Goal: Task Accomplishment & Management: Manage account settings

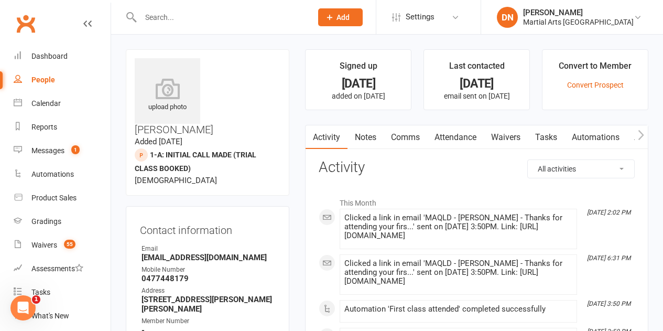
click at [185, 18] on input "text" at bounding box center [220, 17] width 167 height 15
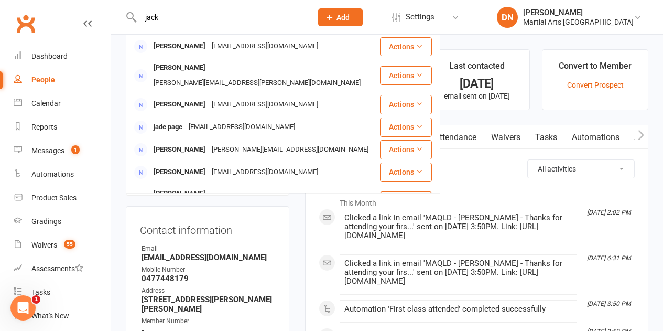
type input "jack"
drag, startPoint x: 160, startPoint y: 22, endPoint x: 141, endPoint y: 18, distance: 19.8
click at [141, 18] on input "jack" at bounding box center [220, 17] width 167 height 15
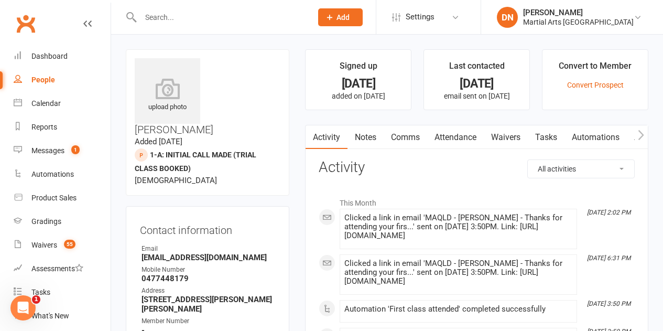
click at [158, 16] on input "text" at bounding box center [220, 17] width 167 height 15
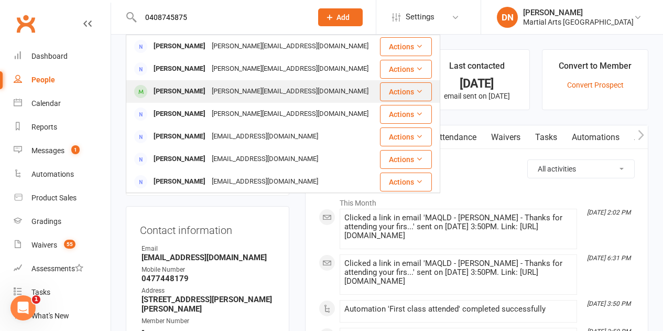
type input "0408745875"
click at [193, 93] on div "[PERSON_NAME]" at bounding box center [179, 91] width 58 height 15
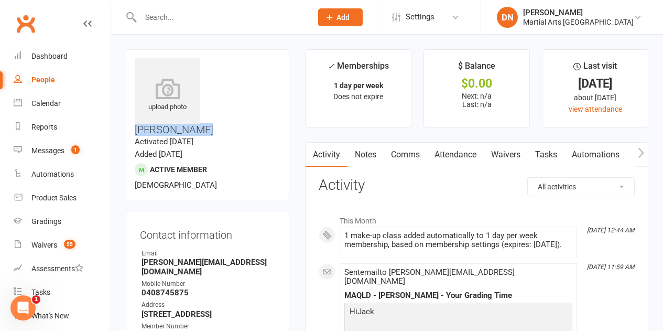
drag, startPoint x: 274, startPoint y: 60, endPoint x: 207, endPoint y: 64, distance: 66.7
click at [207, 64] on h3 "[PERSON_NAME]" at bounding box center [208, 96] width 146 height 77
copy h3 "[PERSON_NAME]"
click at [51, 102] on div "Calendar" at bounding box center [45, 103] width 29 height 8
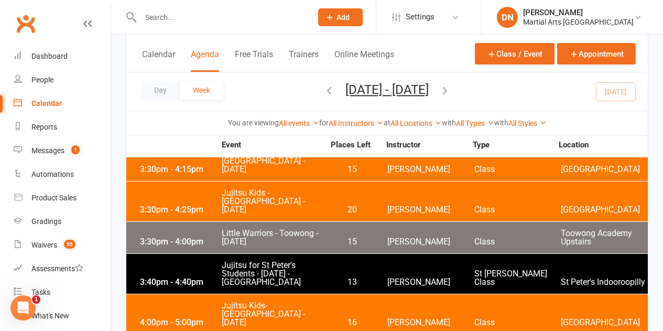
scroll to position [1416, 0]
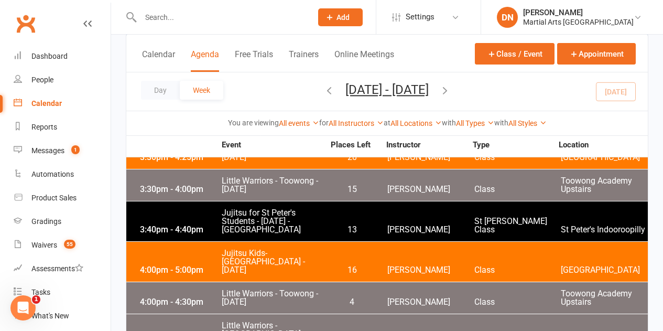
click at [252, 249] on span "Jujitsu Kids- [GEOGRAPHIC_DATA] - [DATE]" at bounding box center [272, 261] width 103 height 25
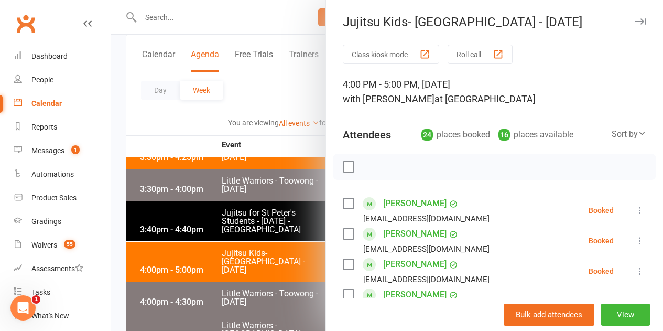
click at [144, 153] on div at bounding box center [387, 165] width 552 height 331
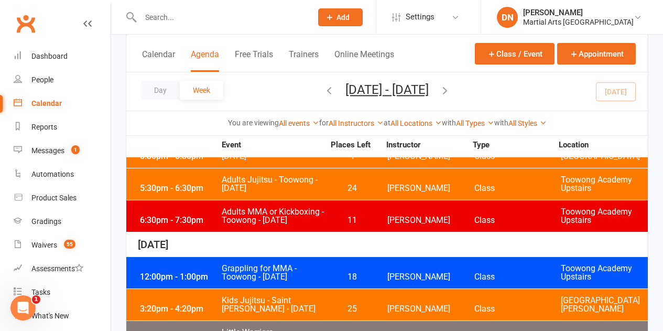
scroll to position [472, 0]
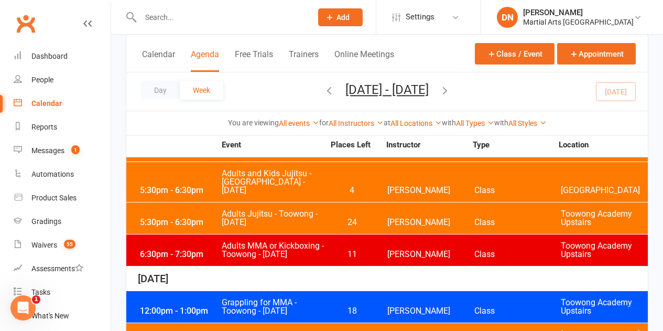
click at [413, 266] on div "[DATE]" at bounding box center [387, 278] width 522 height 25
click at [451, 94] on icon "button" at bounding box center [445, 90] width 12 height 12
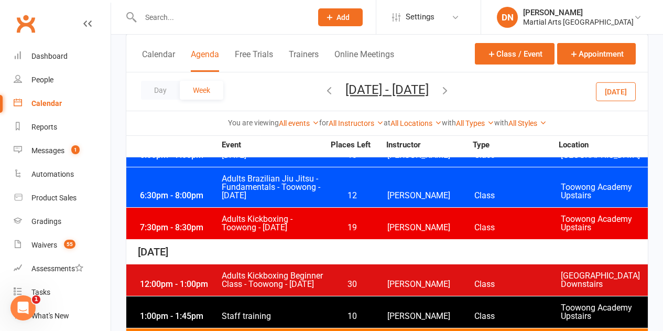
scroll to position [1888, 0]
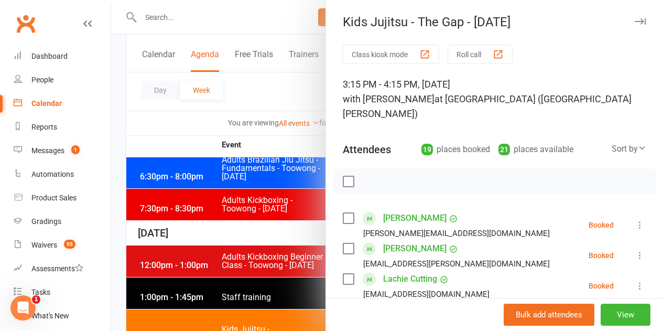
click at [635, 220] on icon at bounding box center [640, 225] width 10 height 10
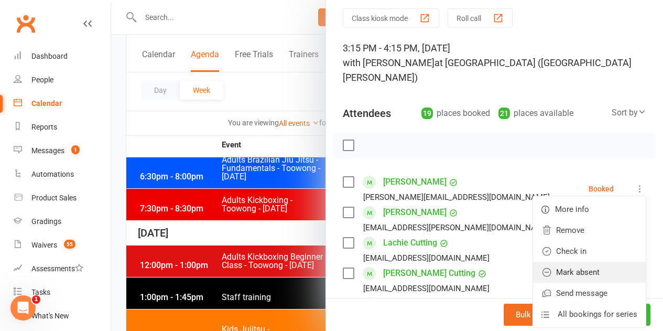
scroll to position [52, 0]
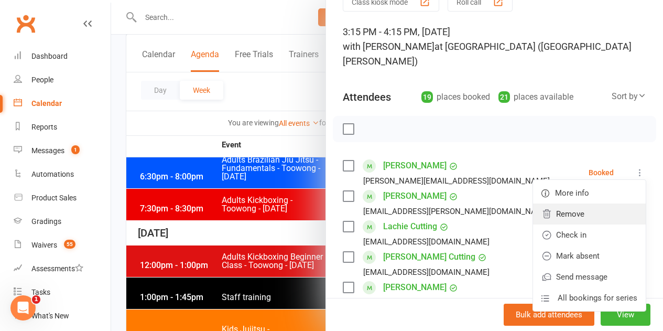
click at [535, 207] on link "Remove" at bounding box center [589, 213] width 113 height 21
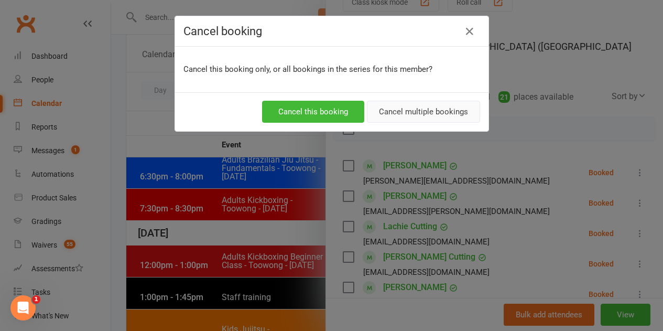
click at [429, 116] on button "Cancel multiple bookings" at bounding box center [423, 112] width 113 height 22
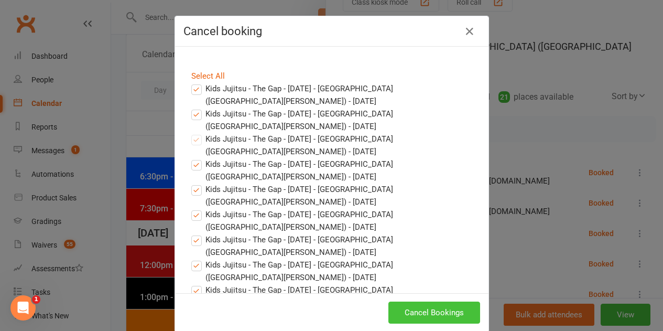
click at [449, 315] on button "Cancel Bookings" at bounding box center [435, 312] width 92 height 22
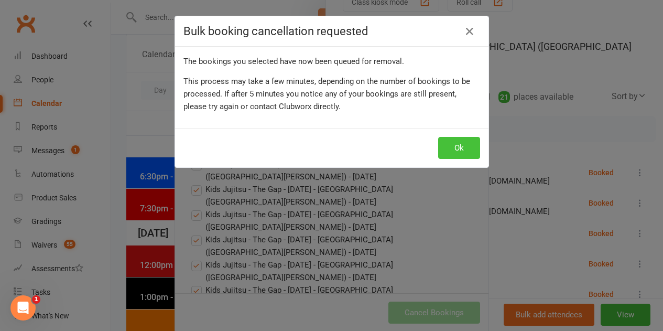
click at [451, 144] on button "Ok" at bounding box center [459, 148] width 42 height 22
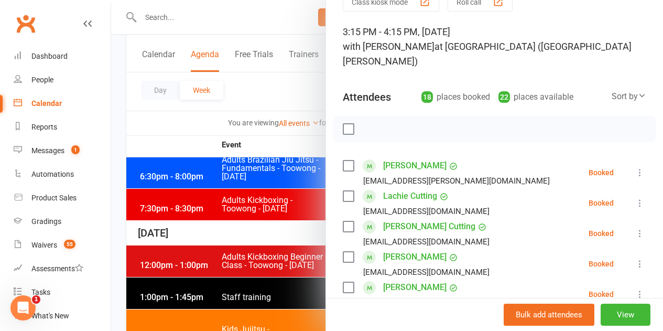
click at [147, 234] on div at bounding box center [387, 165] width 552 height 331
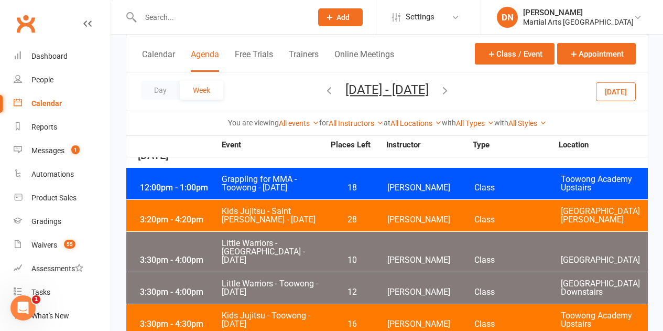
scroll to position [577, 0]
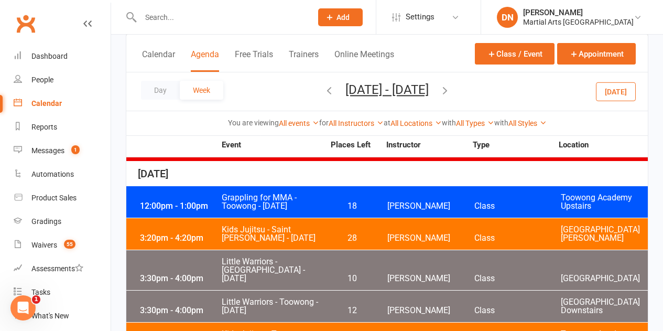
click at [379, 234] on span "28" at bounding box center [352, 238] width 55 height 8
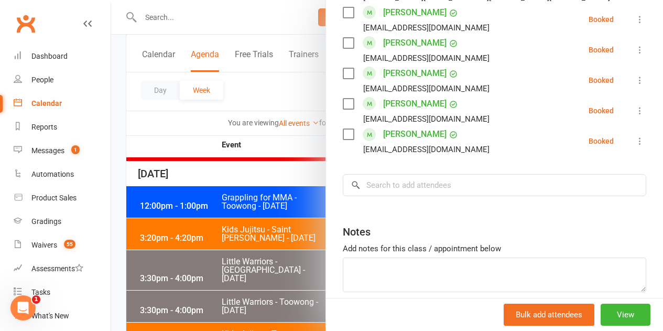
scroll to position [1059, 0]
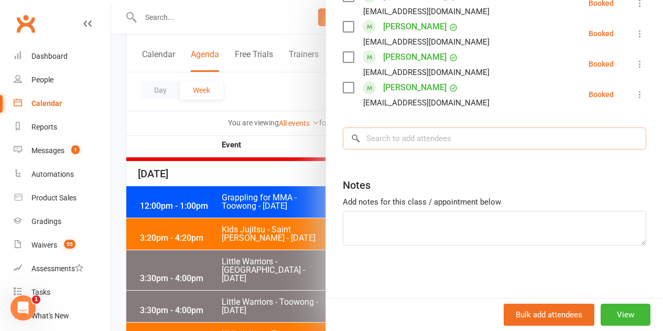
click at [409, 131] on input "search" at bounding box center [495, 138] width 304 height 22
paste input "[PERSON_NAME]"
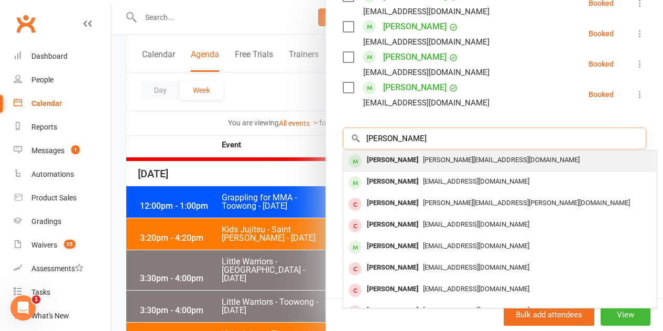
type input "[PERSON_NAME]"
click at [375, 159] on div "[PERSON_NAME]" at bounding box center [393, 160] width 60 height 15
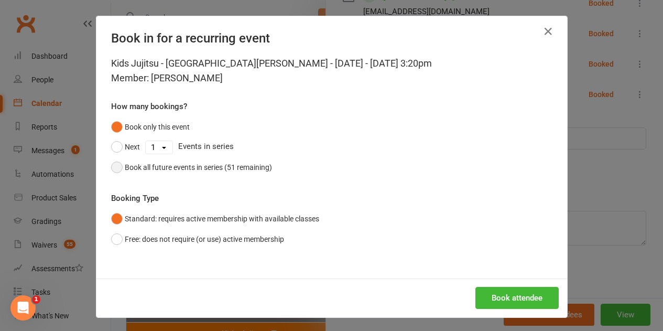
click at [125, 170] on div "Book all future events in series (51 remaining)" at bounding box center [198, 167] width 147 height 12
click at [515, 296] on button "Book attendee" at bounding box center [517, 298] width 83 height 22
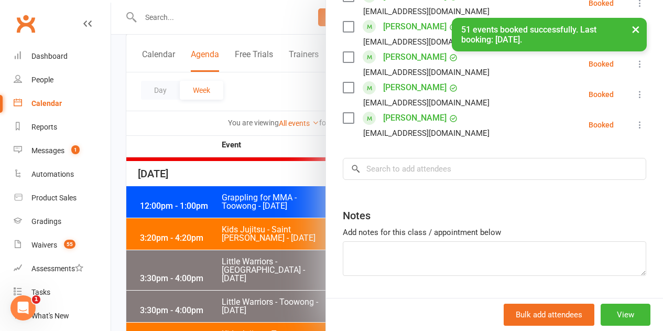
scroll to position [1090, 0]
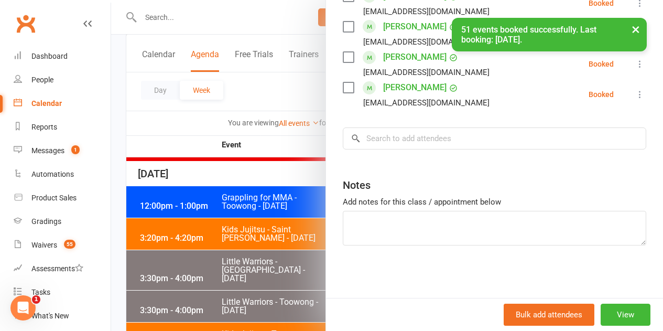
click at [144, 93] on div at bounding box center [387, 165] width 552 height 331
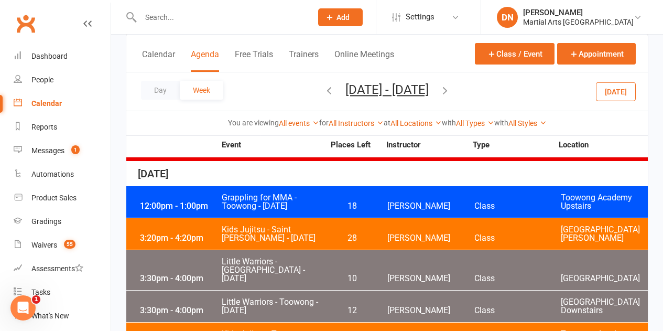
click at [324, 96] on button "button" at bounding box center [330, 91] width 12 height 18
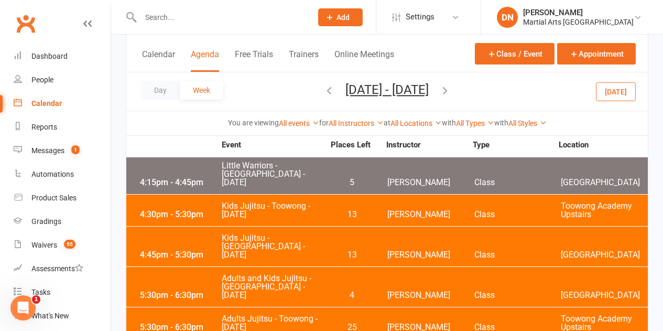
scroll to position [157, 0]
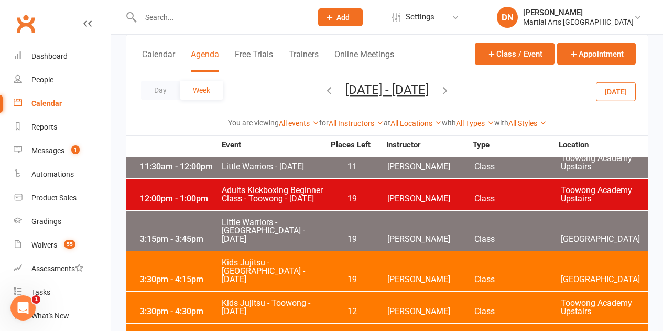
click at [609, 86] on button "[DATE]" at bounding box center [616, 91] width 40 height 19
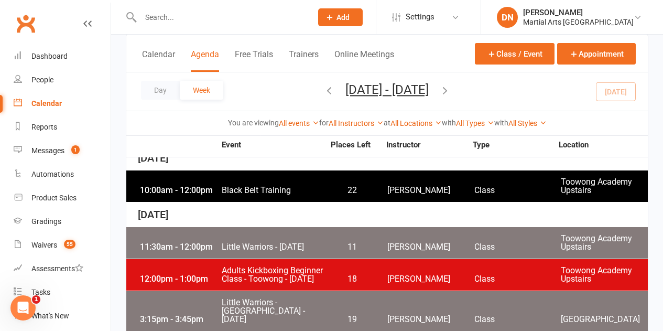
scroll to position [52, 0]
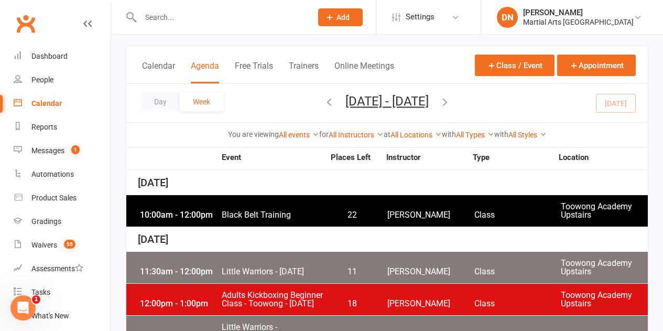
click at [335, 101] on span "[DATE] - [DATE] [DATE] Sun Mon Tue Wed Thu Fri Sat 28 29 30 01 02 03 04 05 06 0…" at bounding box center [387, 103] width 104 height 18
click at [324, 101] on icon "button" at bounding box center [330, 102] width 12 height 12
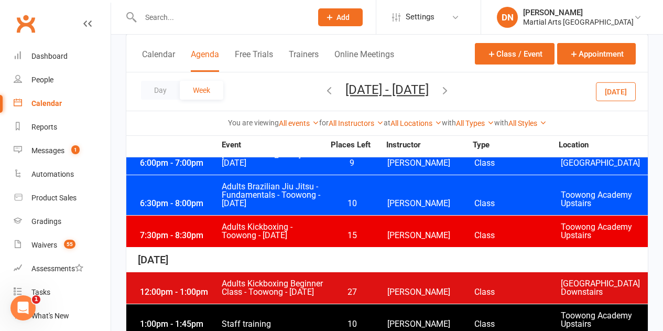
scroll to position [1416, 0]
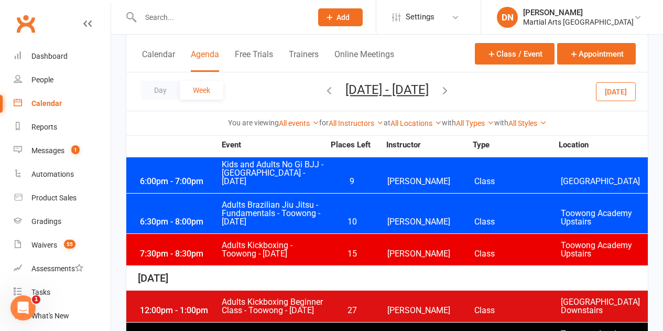
click at [336, 290] on div "12:00pm - 1:00pm Adults Kickboxing Beginner Class - Toowong - [DATE] 27 [PERSON…" at bounding box center [387, 305] width 522 height 31
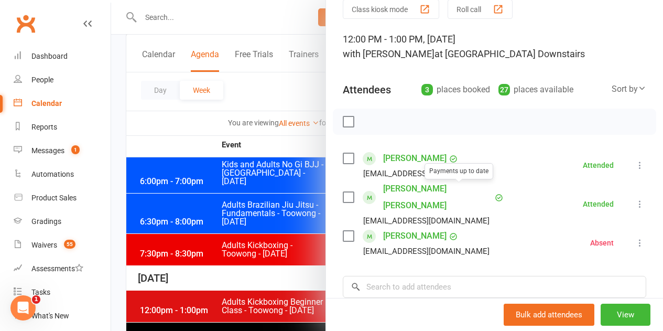
scroll to position [105, 0]
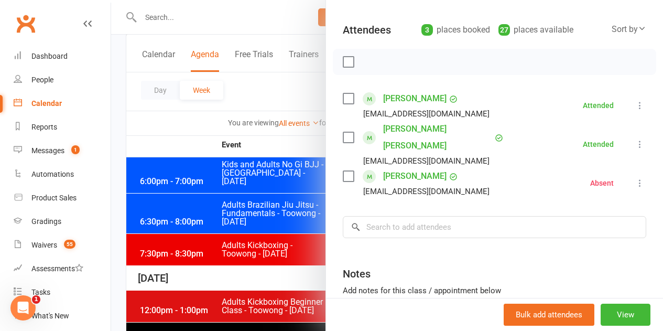
drag, startPoint x: 283, startPoint y: 241, endPoint x: 296, endPoint y: 239, distance: 12.8
click at [283, 241] on div at bounding box center [387, 165] width 552 height 331
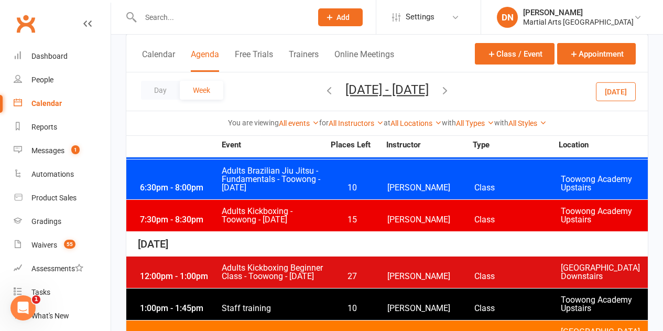
scroll to position [1468, 0]
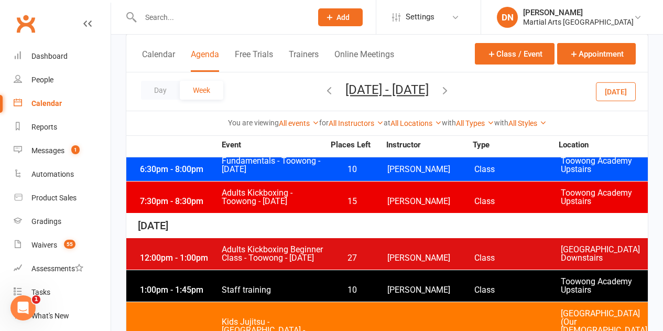
click at [328, 286] on span "10" at bounding box center [352, 290] width 55 height 8
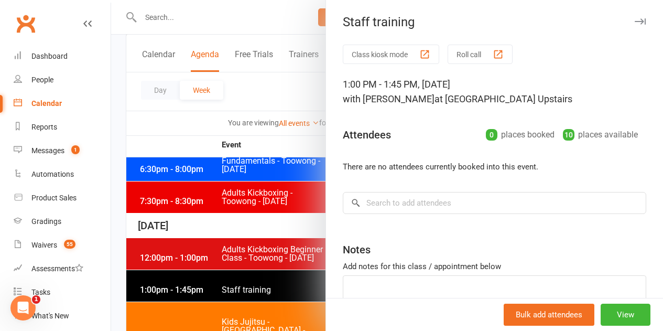
click at [229, 232] on div at bounding box center [387, 165] width 552 height 331
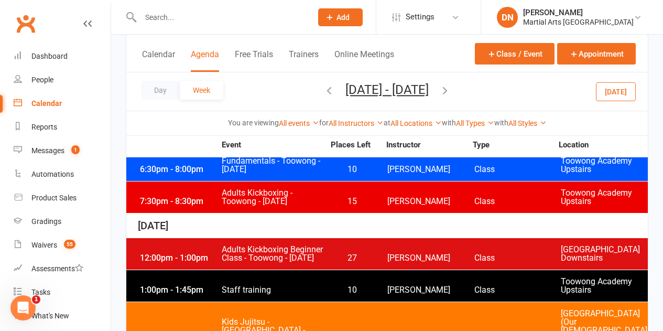
scroll to position [1521, 0]
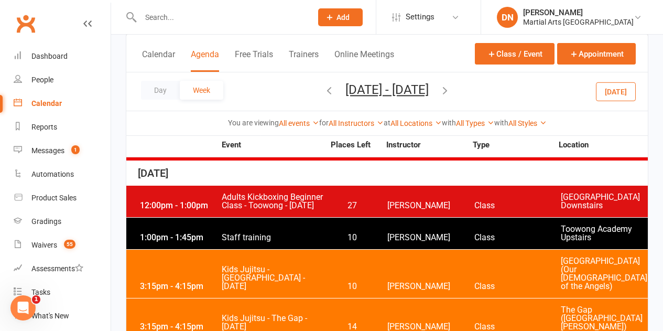
click at [300, 265] on span "Kids Jujitsu - [GEOGRAPHIC_DATA] - [DATE]" at bounding box center [272, 277] width 103 height 25
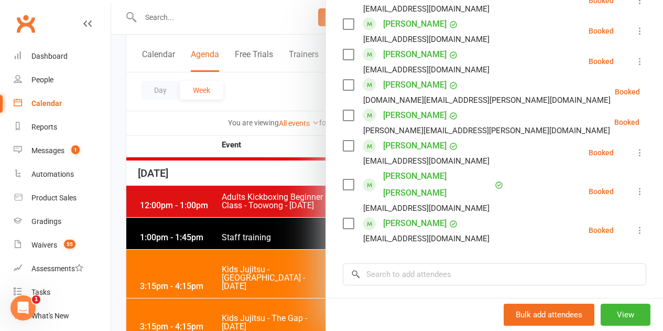
scroll to position [1150, 0]
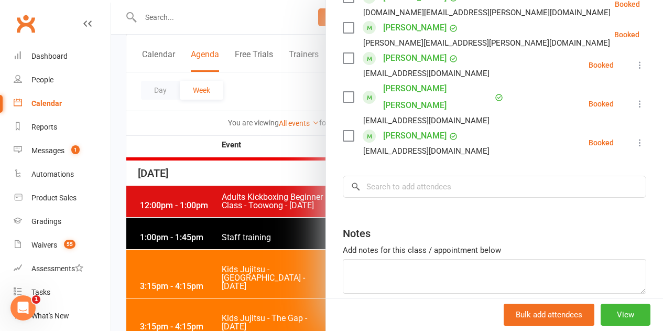
click at [281, 237] on div at bounding box center [387, 165] width 552 height 331
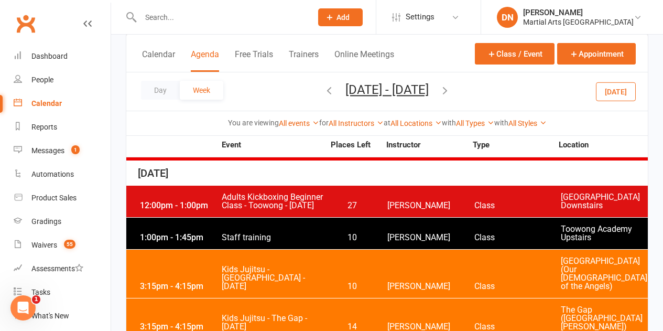
click at [340, 298] on div "3:15pm - 4:15pm Kids Jujitsu - The Gap - [DATE] 14 [PERSON_NAME] Class The Gap …" at bounding box center [387, 318] width 522 height 40
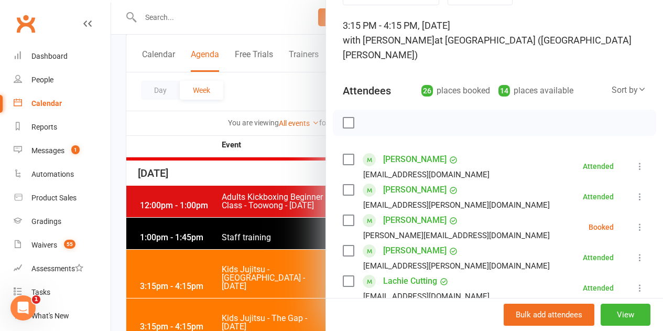
scroll to position [105, 0]
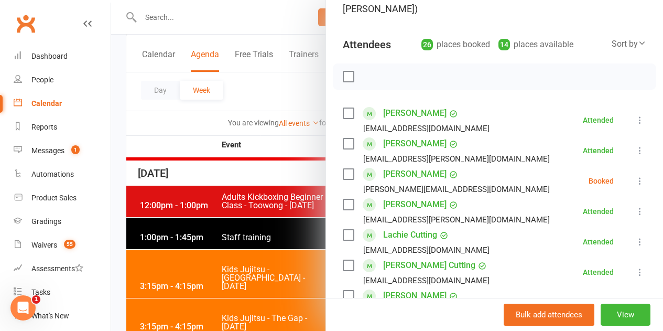
click at [635, 176] on icon at bounding box center [640, 181] width 10 height 10
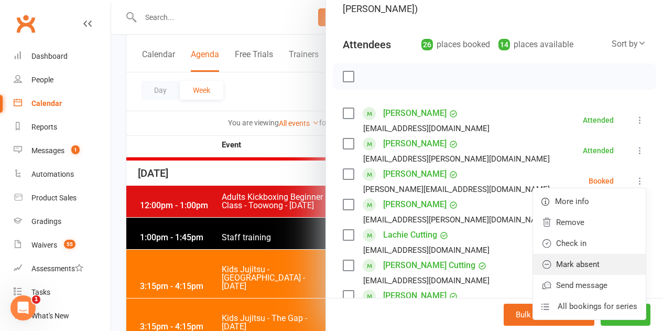
click at [566, 254] on link "Mark absent" at bounding box center [589, 264] width 113 height 21
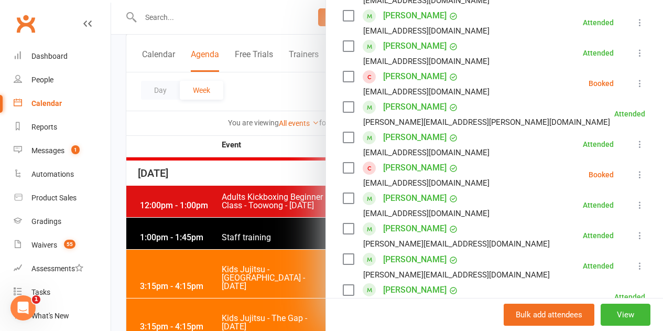
scroll to position [419, 0]
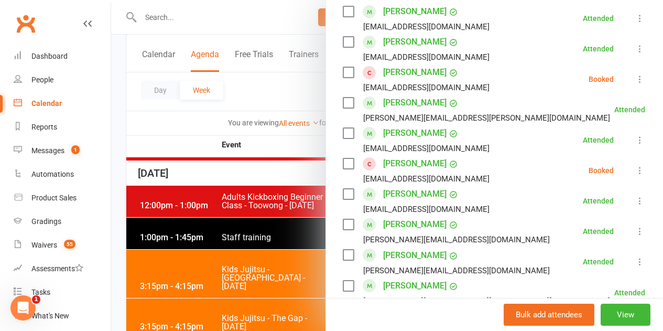
click at [635, 74] on icon at bounding box center [640, 79] width 10 height 10
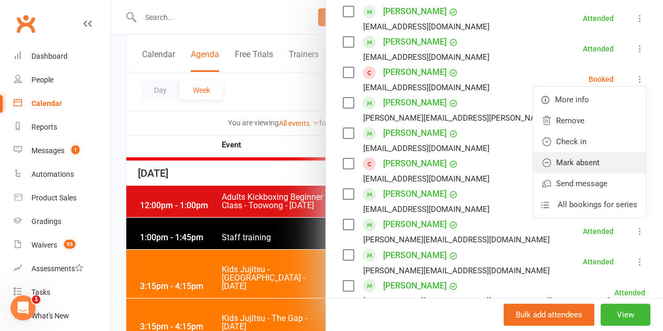
click at [587, 152] on link "Mark absent" at bounding box center [589, 162] width 113 height 21
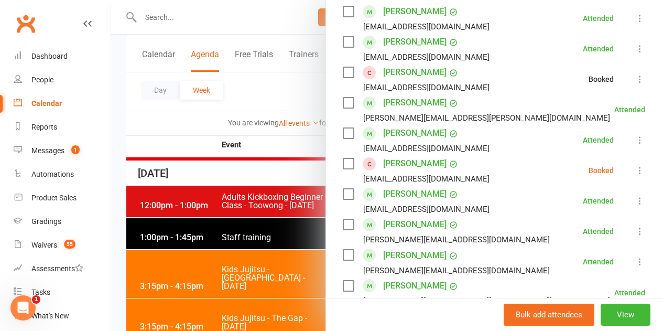
click at [635, 165] on icon at bounding box center [640, 170] width 10 height 10
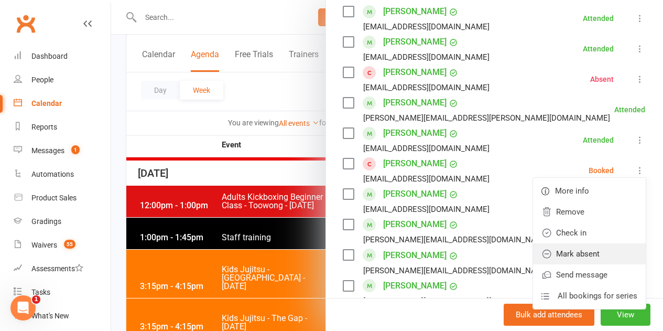
click at [573, 245] on link "Mark absent" at bounding box center [589, 253] width 113 height 21
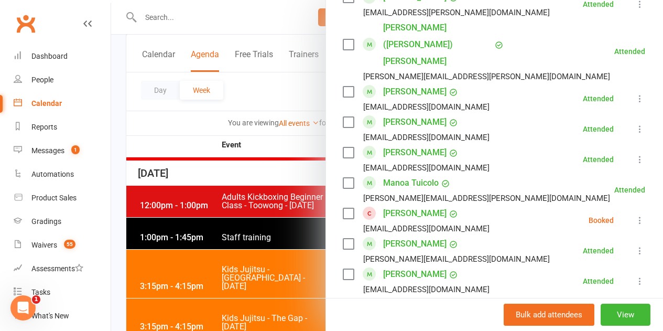
scroll to position [787, 0]
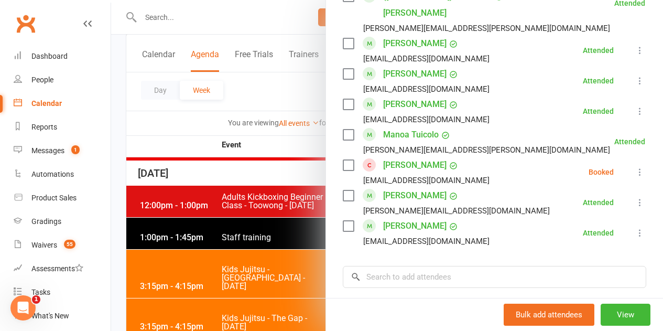
click at [635, 167] on icon at bounding box center [640, 172] width 10 height 10
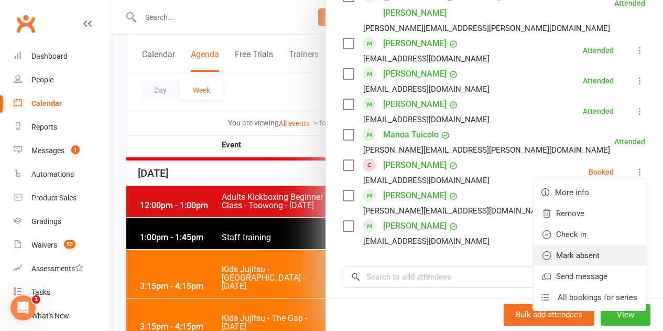
click at [582, 245] on link "Mark absent" at bounding box center [589, 255] width 113 height 21
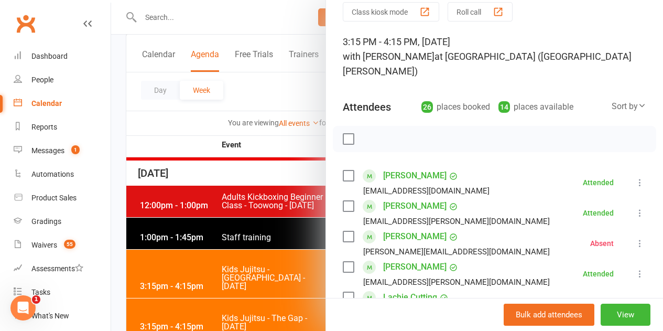
scroll to position [0, 0]
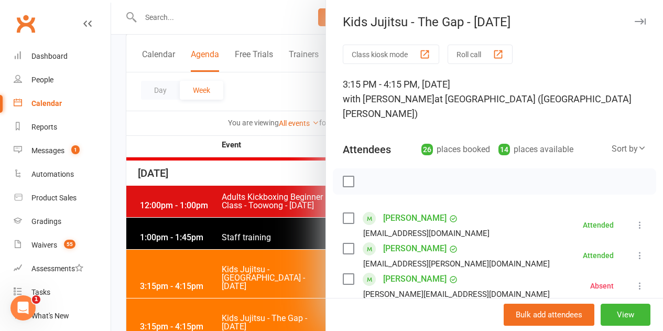
click at [214, 229] on div at bounding box center [387, 165] width 552 height 331
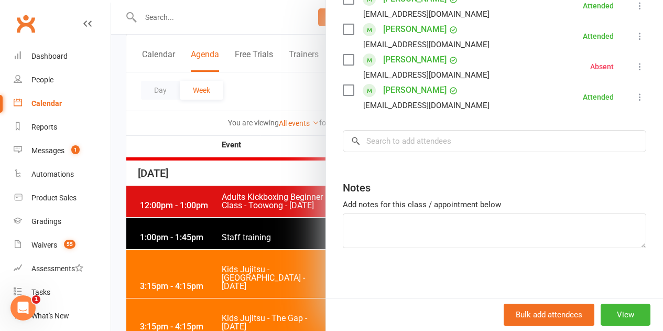
scroll to position [390, 0]
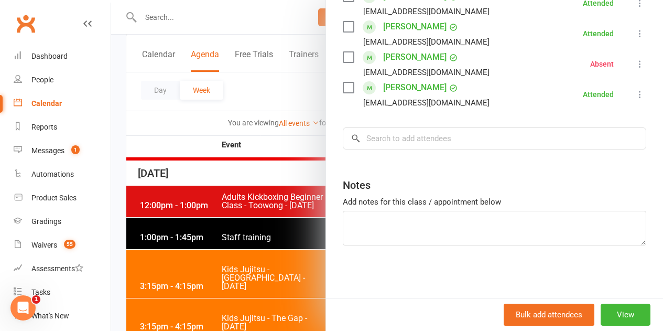
click at [310, 234] on div at bounding box center [387, 165] width 552 height 331
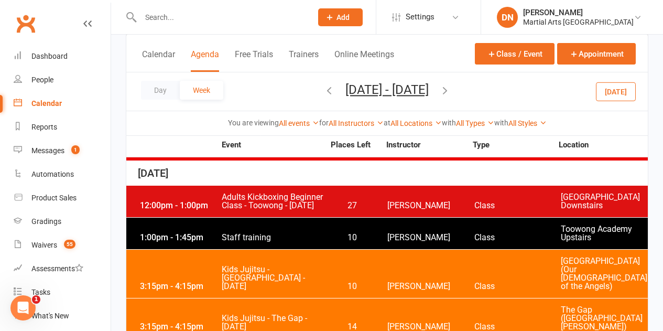
scroll to position [1573, 0]
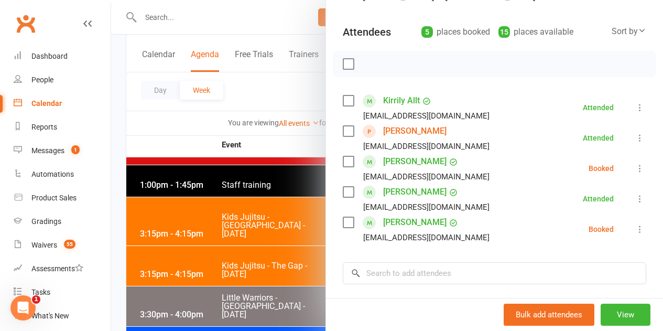
scroll to position [105, 0]
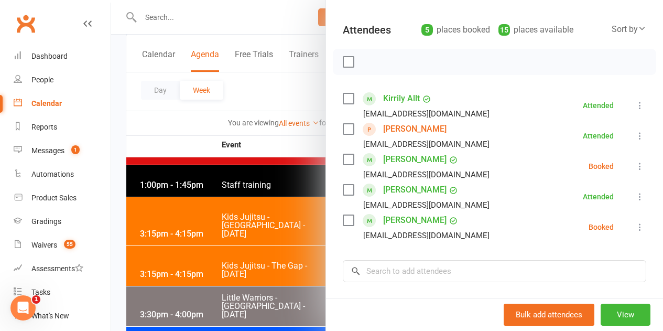
click at [635, 167] on icon at bounding box center [640, 166] width 10 height 10
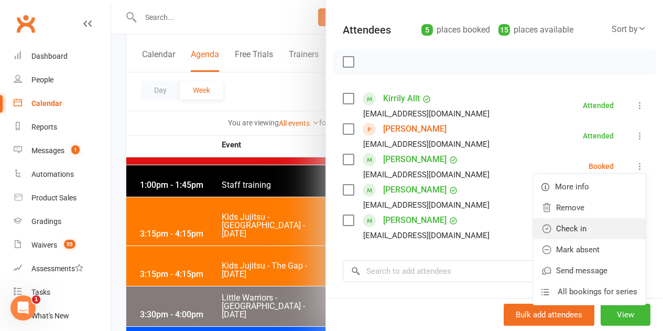
click at [581, 230] on link "Check in" at bounding box center [589, 228] width 113 height 21
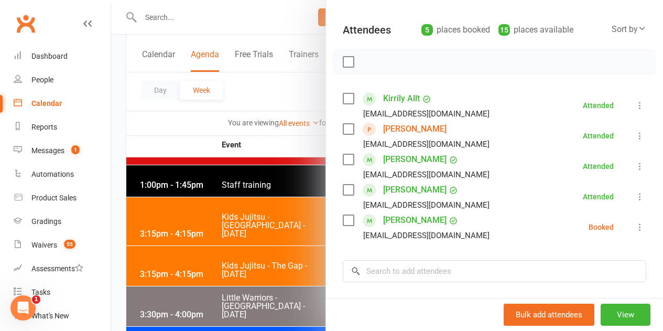
click at [619, 217] on li "[PERSON_NAME] [EMAIL_ADDRESS][DOMAIN_NAME] Booked More info Remove Check in Mar…" at bounding box center [495, 227] width 304 height 30
click at [635, 226] on icon at bounding box center [640, 227] width 10 height 10
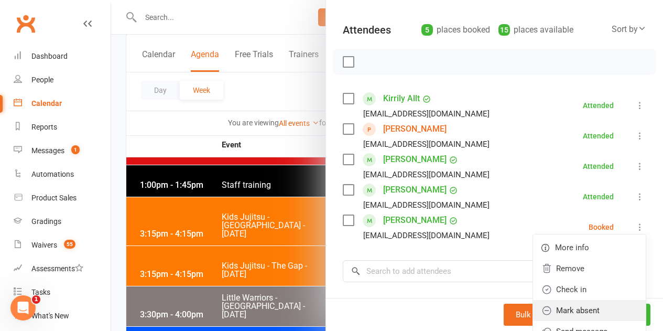
click at [589, 306] on link "Mark absent" at bounding box center [589, 310] width 113 height 21
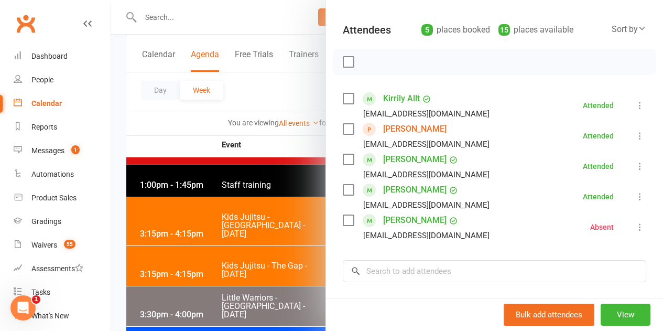
click at [425, 249] on div "Class kiosk mode Roll call 3:30 PM - 4:30 PM, [DATE] with [PERSON_NAME] at [GEO…" at bounding box center [494, 185] width 337 height 491
click at [435, 273] on input "search" at bounding box center [495, 271] width 304 height 22
click at [274, 213] on div at bounding box center [387, 165] width 552 height 331
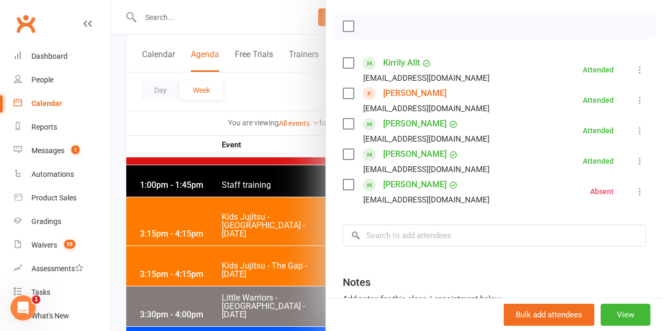
scroll to position [238, 0]
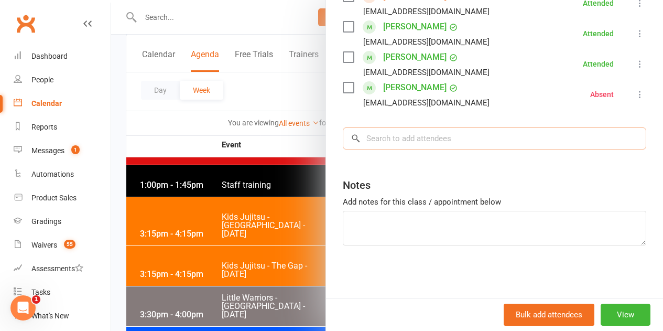
click at [431, 146] on input "search" at bounding box center [495, 138] width 304 height 22
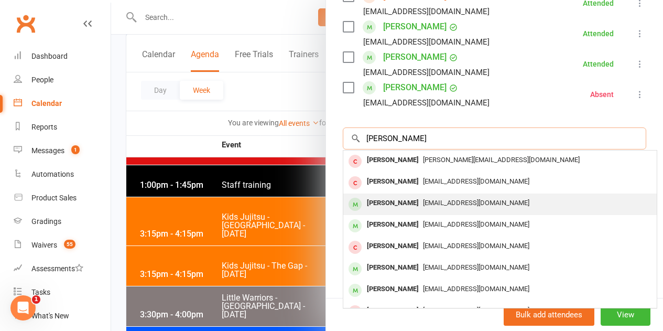
type input "[PERSON_NAME]"
click at [404, 204] on div "[PERSON_NAME]" at bounding box center [393, 203] width 60 height 15
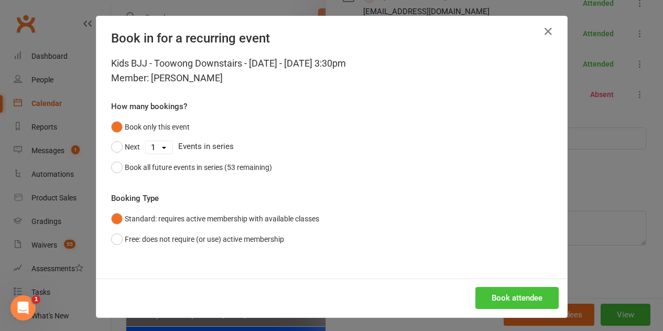
click at [482, 284] on div "Book attendee" at bounding box center [331, 297] width 471 height 39
click at [485, 287] on button "Book attendee" at bounding box center [517, 298] width 83 height 22
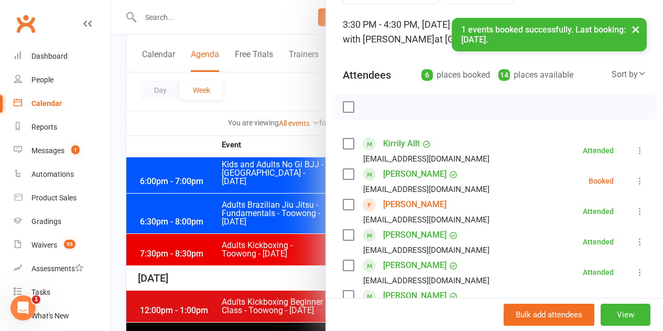
scroll to position [111, 0]
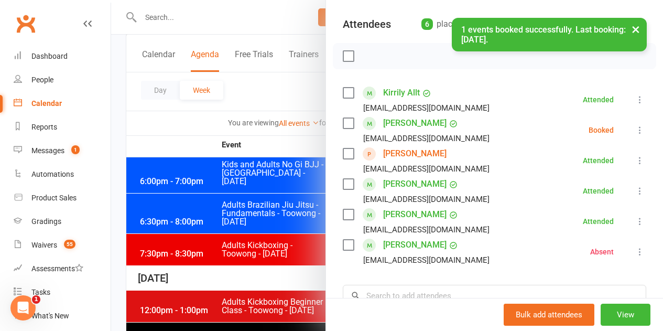
click at [635, 126] on icon at bounding box center [640, 130] width 10 height 10
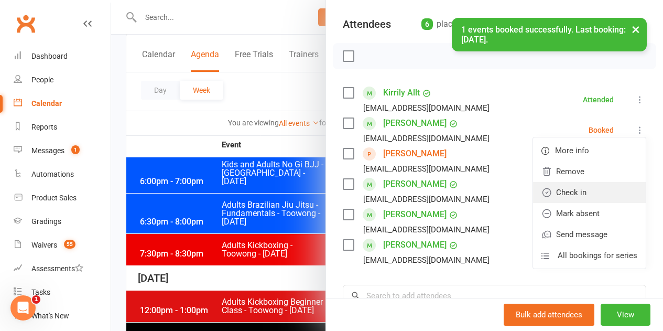
click at [590, 190] on link "Check in" at bounding box center [589, 192] width 113 height 21
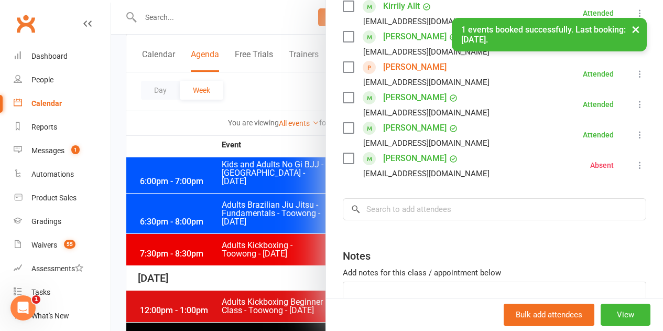
scroll to position [216, 0]
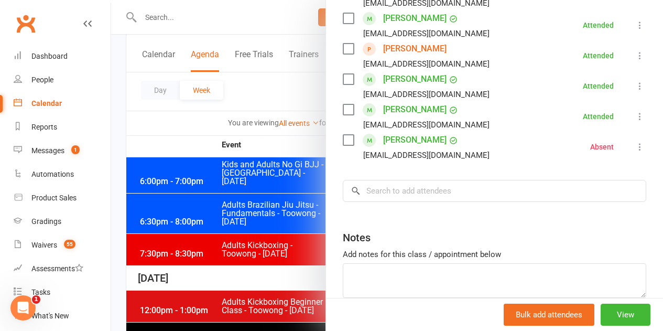
click at [297, 92] on div at bounding box center [387, 165] width 552 height 331
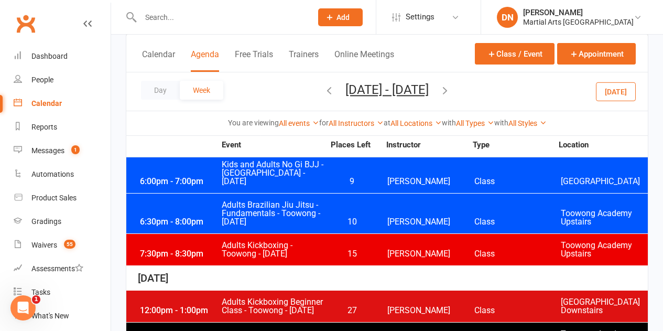
click at [324, 87] on icon "button" at bounding box center [330, 90] width 12 height 12
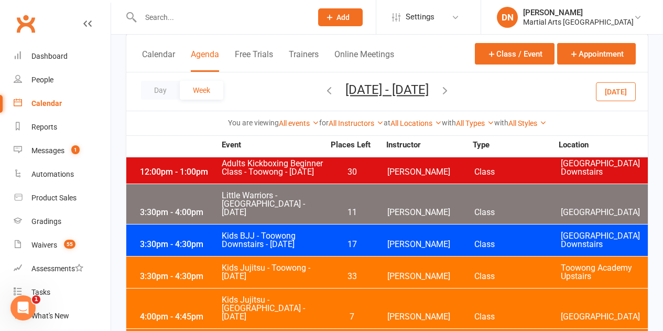
scroll to position [1783, 0]
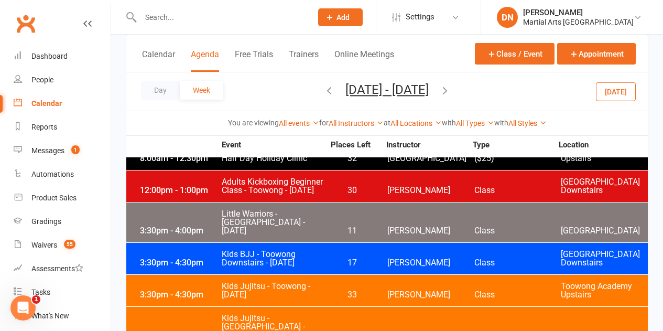
click at [350, 259] on span "17" at bounding box center [352, 263] width 55 height 8
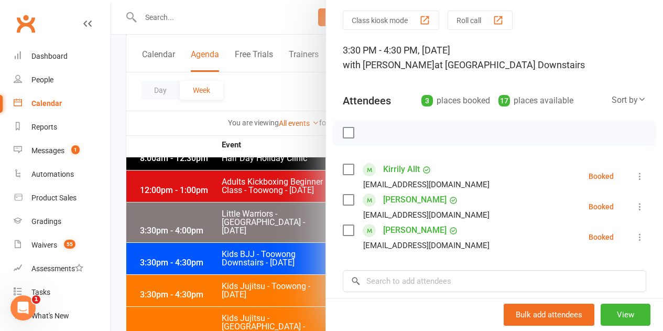
scroll to position [52, 0]
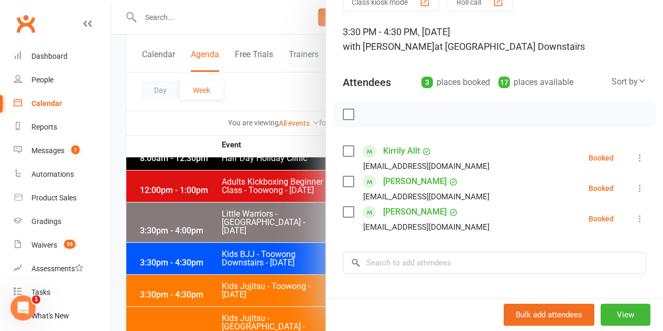
click at [294, 211] on div at bounding box center [387, 165] width 552 height 331
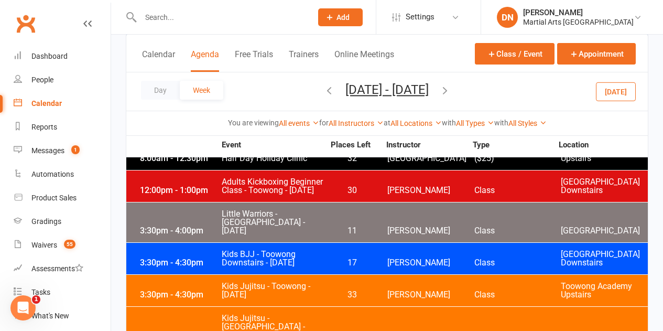
click at [305, 81] on div "Day Week [DATE] - [DATE] [DATE] Sun Mon Tue Wed Thu Fri Sat 28 29 30 01 02 03 0…" at bounding box center [387, 91] width 522 height 38
click at [324, 92] on icon "button" at bounding box center [330, 90] width 12 height 12
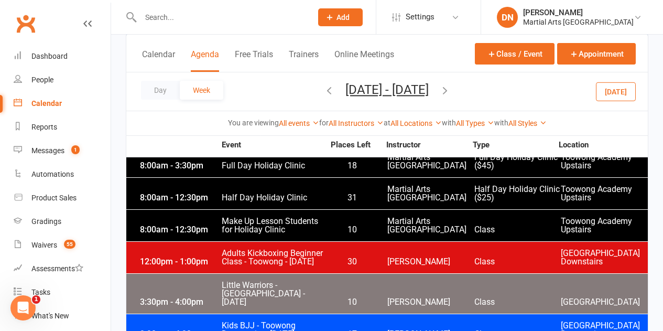
click at [322, 321] on span "Kids BJJ - Toowong Downstairs - [DATE]" at bounding box center [272, 329] width 103 height 17
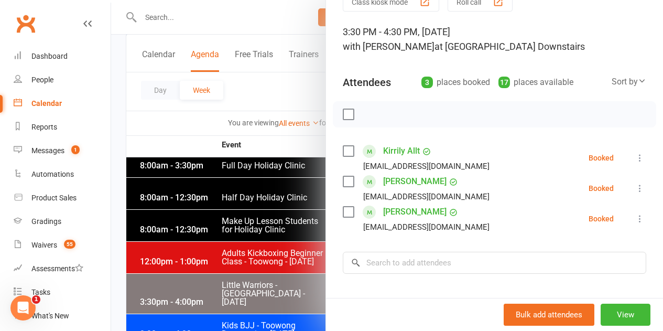
click at [280, 276] on div at bounding box center [387, 165] width 552 height 331
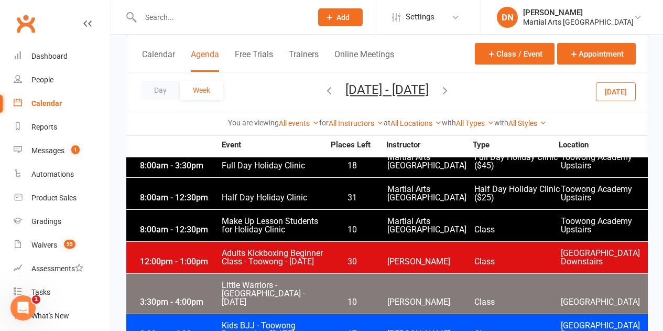
click at [324, 98] on button "button" at bounding box center [330, 91] width 12 height 18
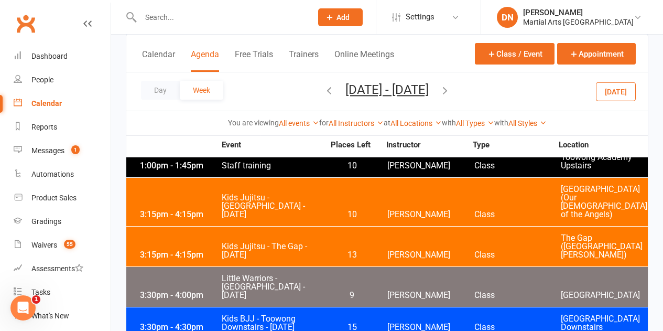
scroll to position [1993, 0]
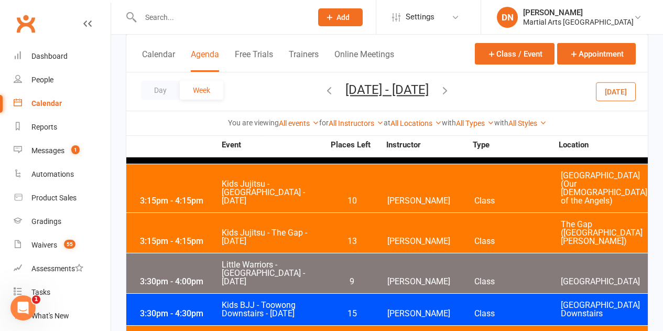
click at [327, 309] on span "15" at bounding box center [352, 313] width 55 height 8
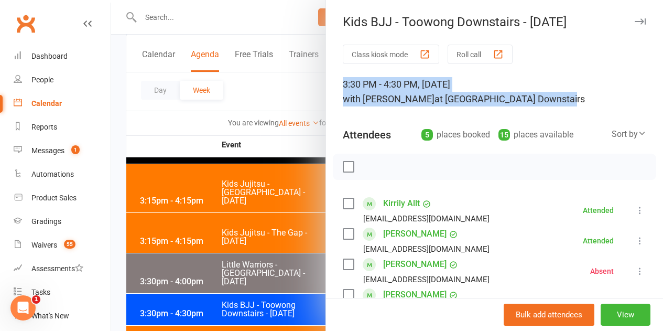
drag, startPoint x: 333, startPoint y: 85, endPoint x: 565, endPoint y: 100, distance: 232.2
click at [565, 100] on div "Class kiosk mode Roll call 3:30 PM - 4:30 PM, [DATE] with [PERSON_NAME] at [GEO…" at bounding box center [494, 290] width 337 height 491
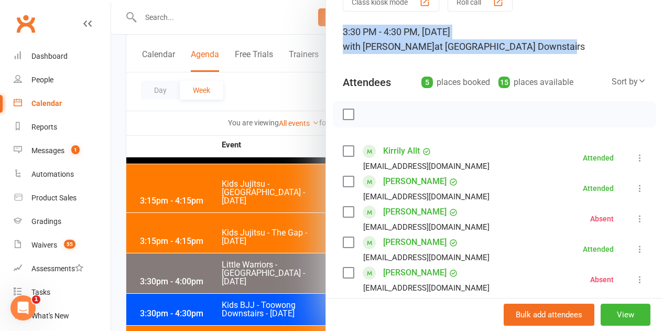
scroll to position [105, 0]
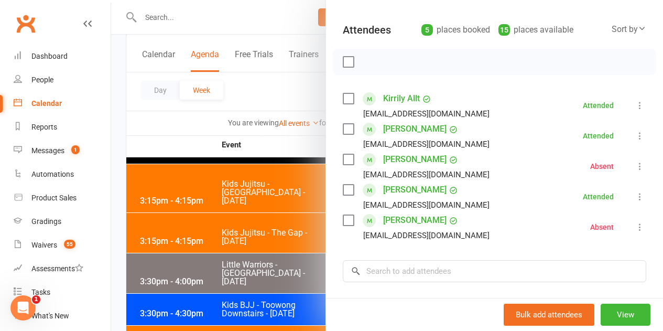
click at [187, 115] on div at bounding box center [387, 165] width 552 height 331
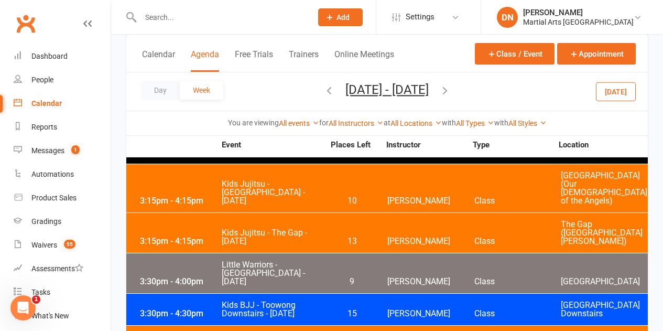
click at [335, 92] on span "[DATE] - [DATE] [DATE] Sun Mon Tue Wed Thu Fri Sat 28 29 30 01 02 03 04 05 06 0…" at bounding box center [387, 91] width 104 height 18
click at [324, 93] on icon "button" at bounding box center [330, 90] width 12 height 12
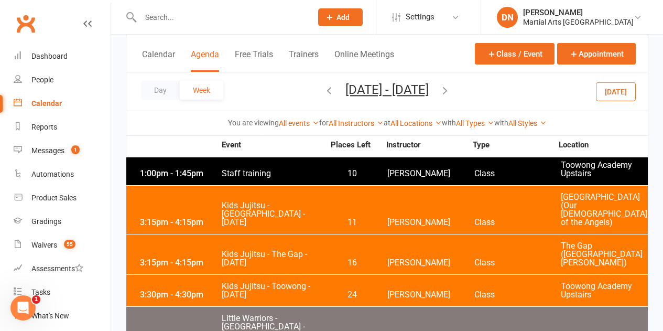
scroll to position [1888, 0]
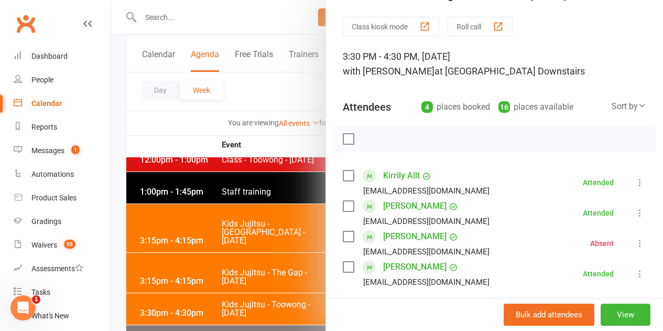
scroll to position [52, 0]
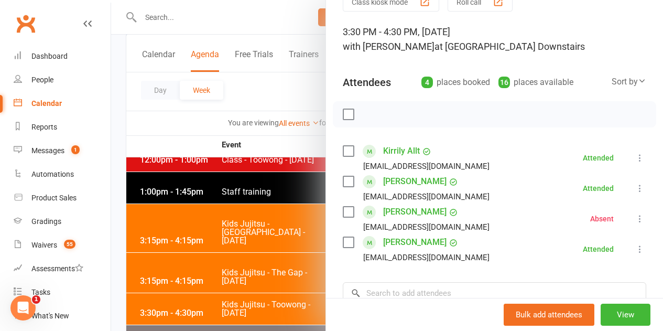
click at [281, 177] on div at bounding box center [387, 165] width 552 height 331
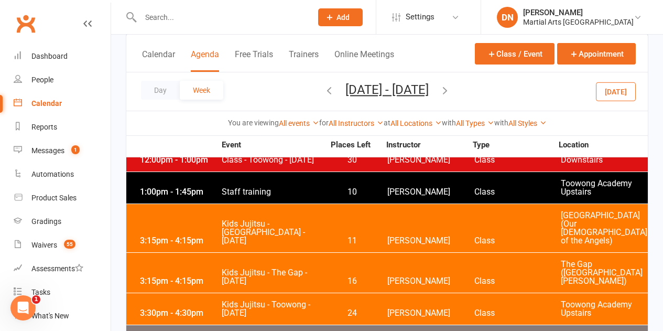
click at [324, 88] on icon "button" at bounding box center [330, 90] width 12 height 12
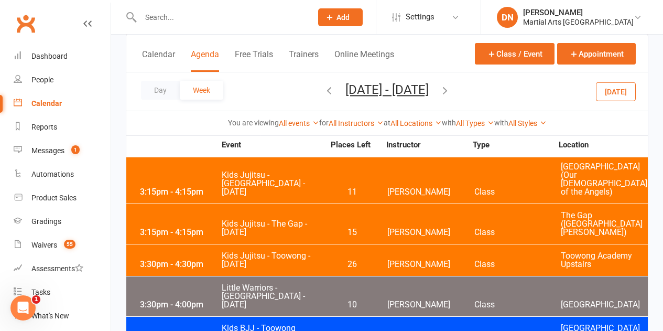
scroll to position [1993, 0]
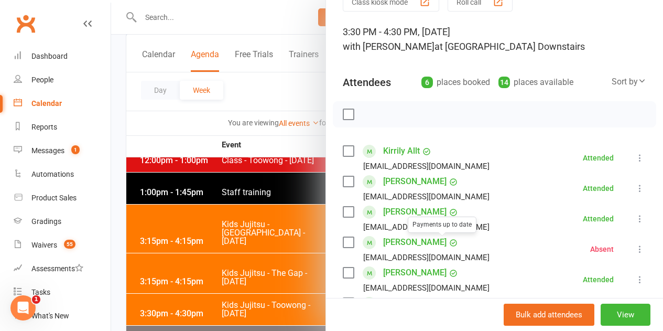
scroll to position [105, 0]
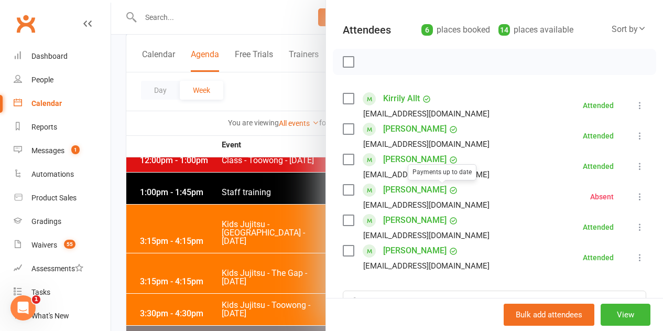
click at [260, 241] on div at bounding box center [387, 165] width 552 height 331
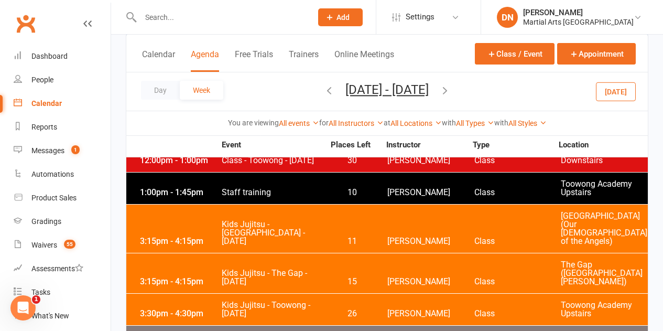
click at [324, 92] on icon "button" at bounding box center [330, 90] width 12 height 12
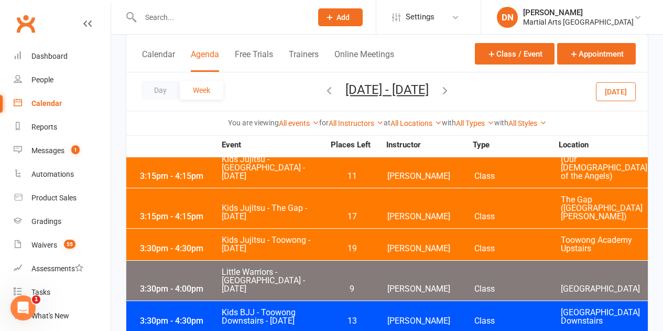
click at [368, 301] on div "3:30pm - 4:30pm Kids BJJ - [GEOGRAPHIC_DATA] - [DATE] 13 [PERSON_NAME] Class [G…" at bounding box center [387, 316] width 522 height 31
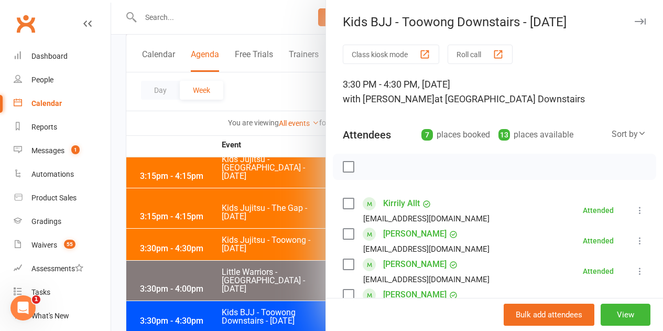
scroll to position [52, 0]
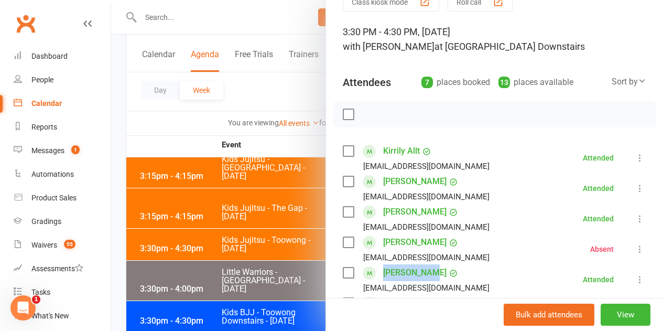
drag, startPoint x: 419, startPoint y: 274, endPoint x: 376, endPoint y: 273, distance: 43.0
click at [383, 273] on div "[PERSON_NAME]" at bounding box center [420, 272] width 75 height 17
copy link "[PERSON_NAME]"
click at [204, 99] on div at bounding box center [387, 165] width 552 height 331
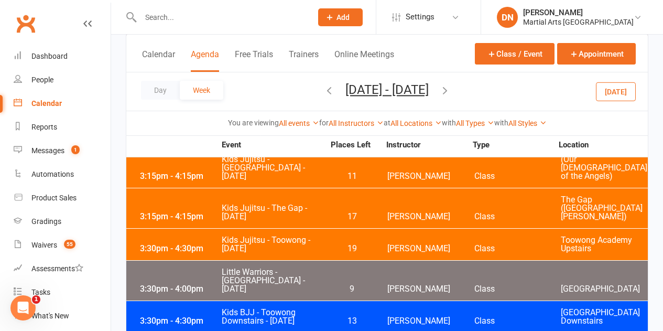
click at [623, 86] on button "[DATE]" at bounding box center [616, 91] width 40 height 19
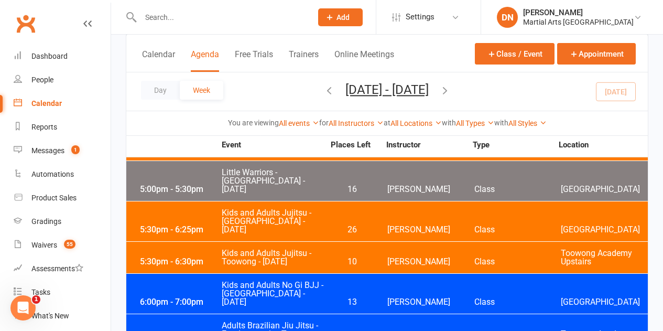
scroll to position [1678, 0]
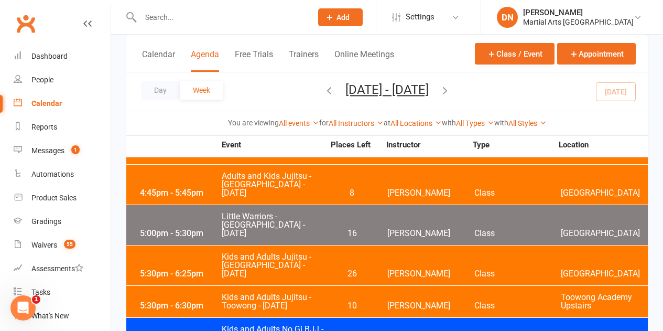
click at [324, 90] on icon "button" at bounding box center [330, 90] width 12 height 12
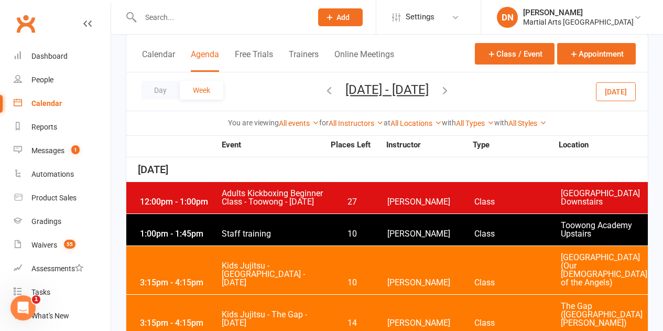
scroll to position [1521, 0]
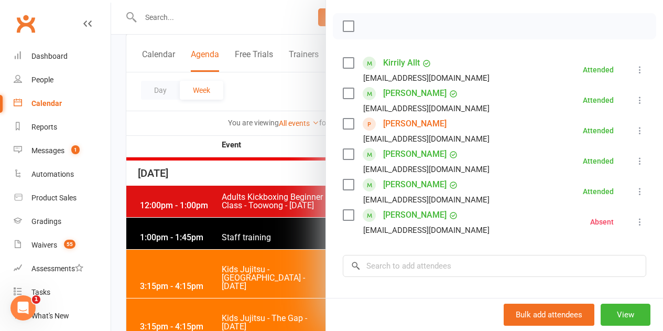
scroll to position [157, 0]
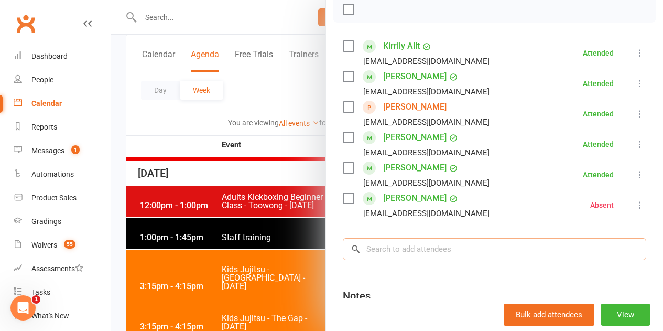
click at [401, 252] on input "search" at bounding box center [495, 249] width 304 height 22
paste input "[PERSON_NAME]"
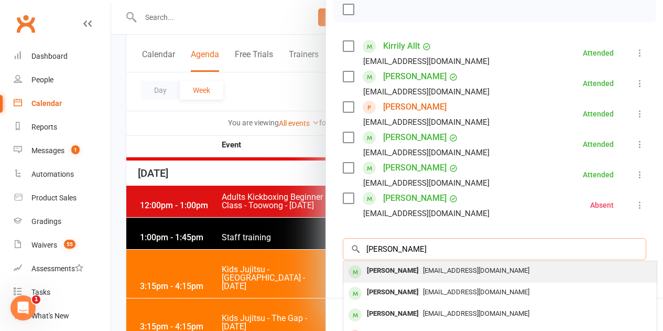
type input "[PERSON_NAME]"
click at [390, 274] on div "[PERSON_NAME]" at bounding box center [393, 270] width 60 height 15
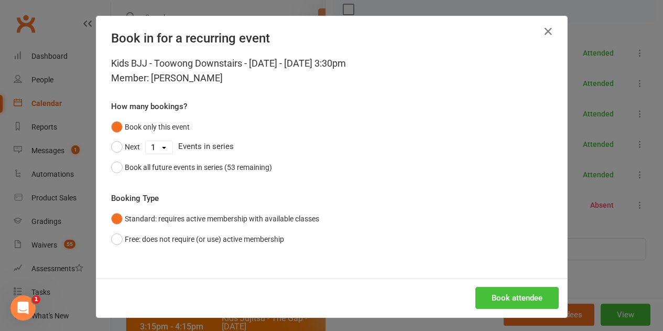
click at [503, 296] on button "Book attendee" at bounding box center [517, 298] width 83 height 22
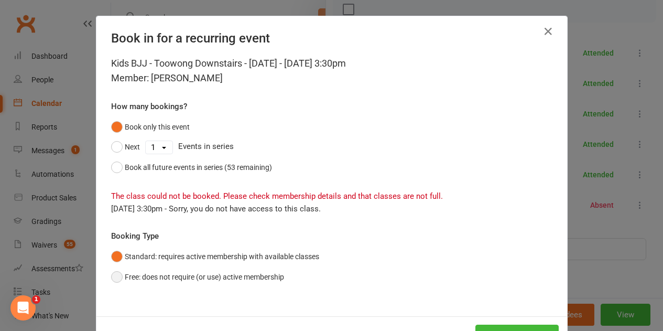
drag, startPoint x: 181, startPoint y: 271, endPoint x: 220, endPoint y: 276, distance: 39.2
click at [182, 271] on button "Free: does not require (or use) active membership" at bounding box center [197, 277] width 173 height 20
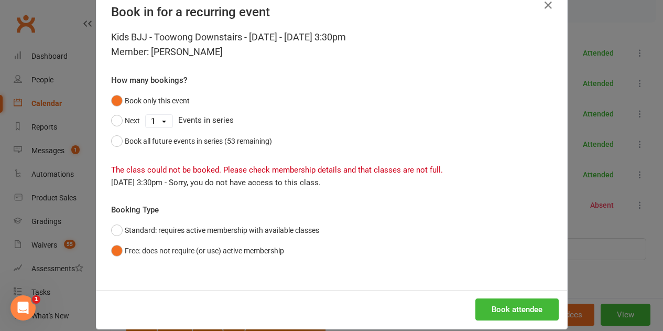
scroll to position [40, 0]
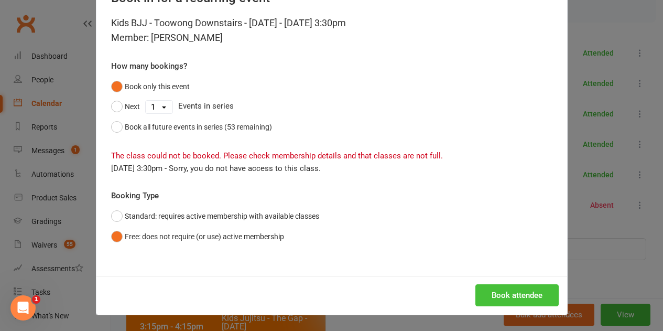
click at [497, 290] on button "Book attendee" at bounding box center [517, 295] width 83 height 22
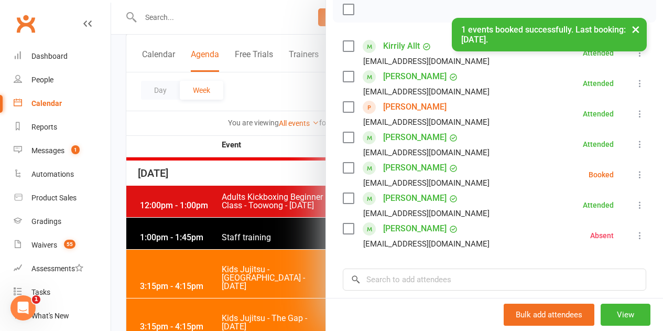
click at [635, 174] on icon at bounding box center [640, 174] width 10 height 10
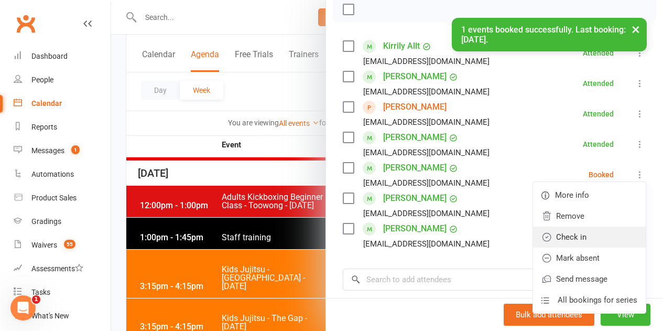
click at [570, 235] on link "Check in" at bounding box center [589, 237] width 113 height 21
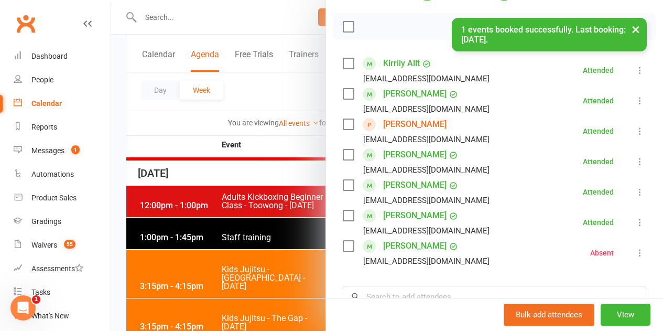
scroll to position [157, 0]
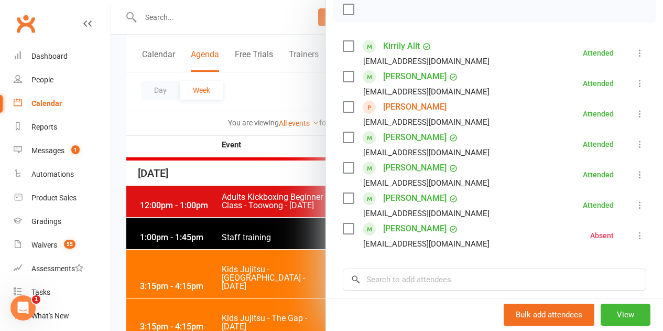
click at [212, 238] on div at bounding box center [387, 165] width 552 height 331
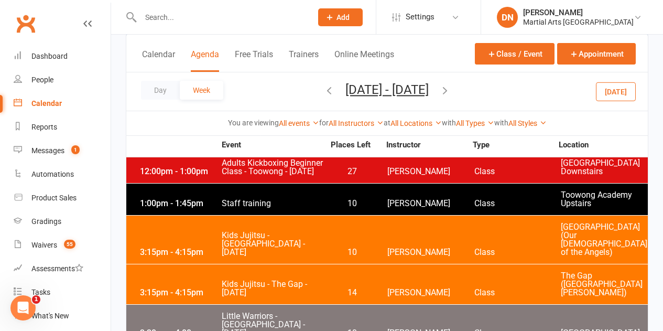
scroll to position [1573, 0]
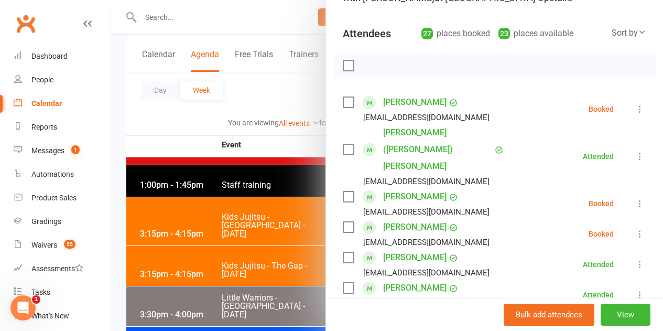
scroll to position [105, 0]
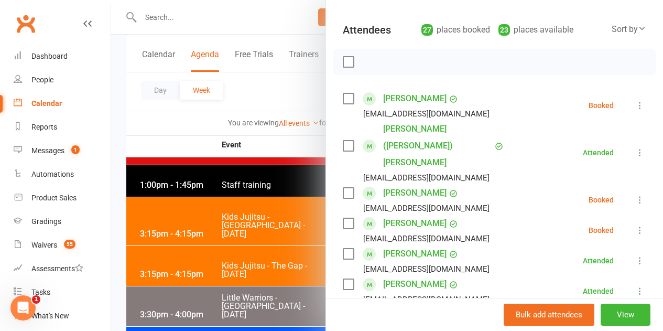
click at [635, 107] on icon at bounding box center [640, 105] width 10 height 10
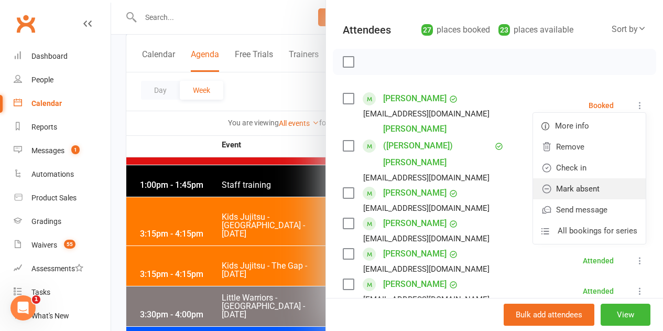
click at [580, 187] on link "Mark absent" at bounding box center [589, 188] width 113 height 21
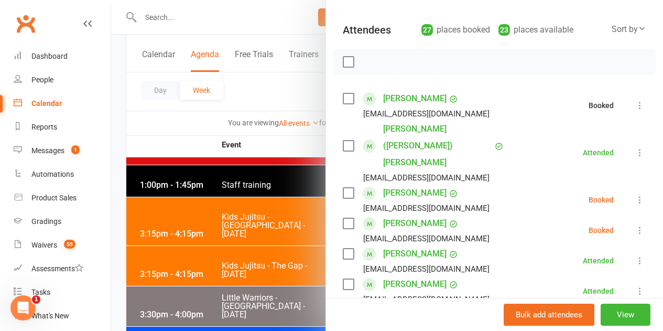
scroll to position [157, 0]
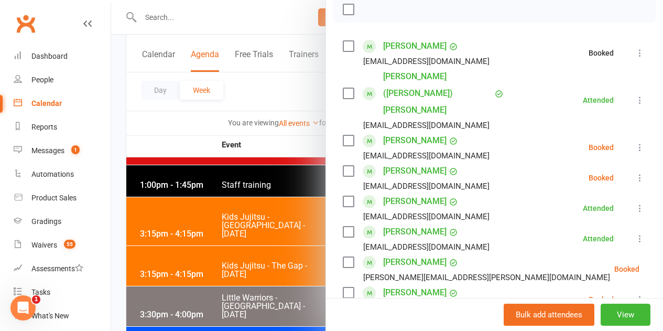
click at [635, 142] on icon at bounding box center [640, 147] width 10 height 10
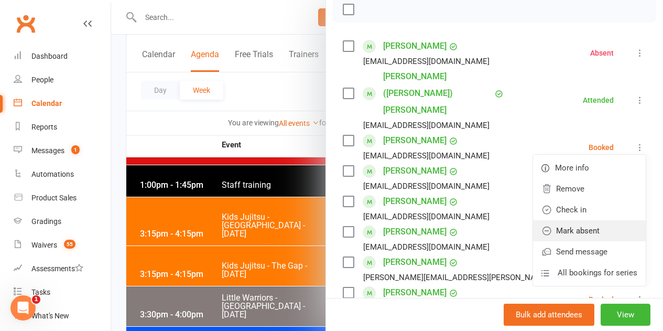
click at [598, 220] on link "Mark absent" at bounding box center [589, 230] width 113 height 21
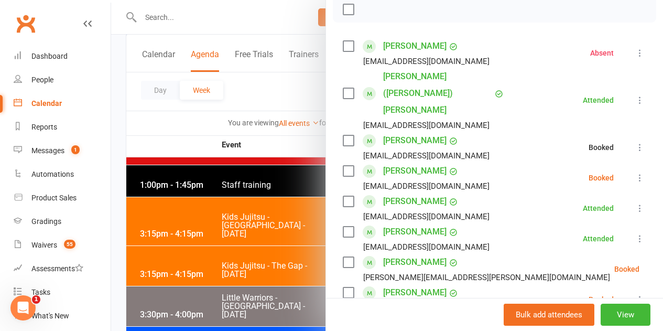
click at [626, 163] on li "[PERSON_NAME] [EMAIL_ADDRESS][DOMAIN_NAME] Booked More info Remove Check in Mar…" at bounding box center [495, 178] width 304 height 30
click at [635, 173] on icon at bounding box center [640, 178] width 10 height 10
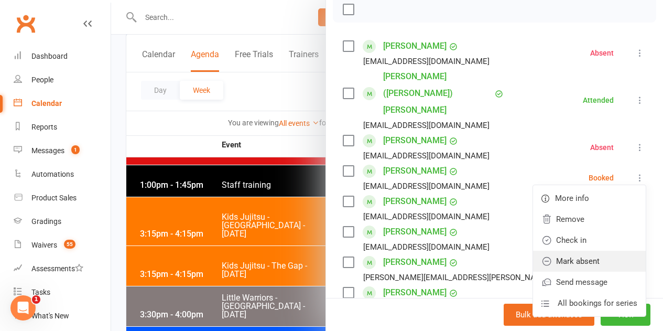
click at [589, 251] on link "Mark absent" at bounding box center [589, 261] width 113 height 21
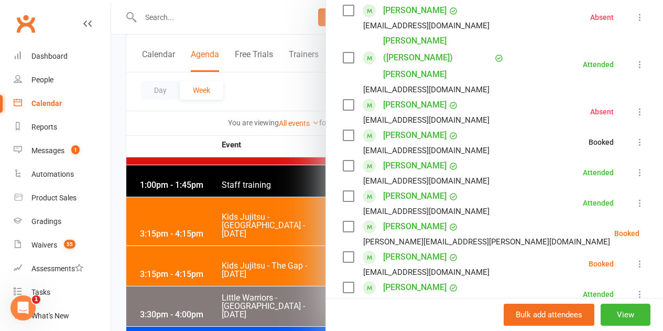
scroll to position [210, 0]
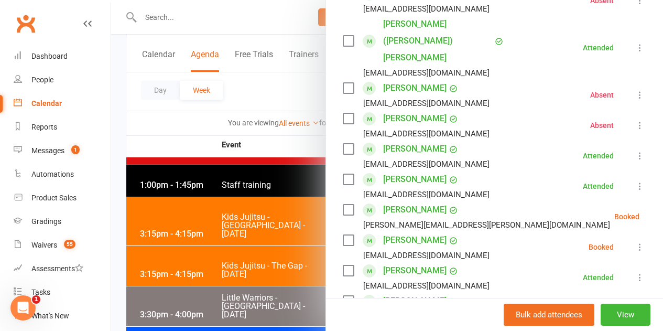
click at [617, 201] on li "[PERSON_NAME] Forrester [EMAIL_ADDRESS][PERSON_NAME][DOMAIN_NAME] Booked More i…" at bounding box center [495, 216] width 304 height 30
click at [661, 211] on icon at bounding box center [666, 216] width 10 height 10
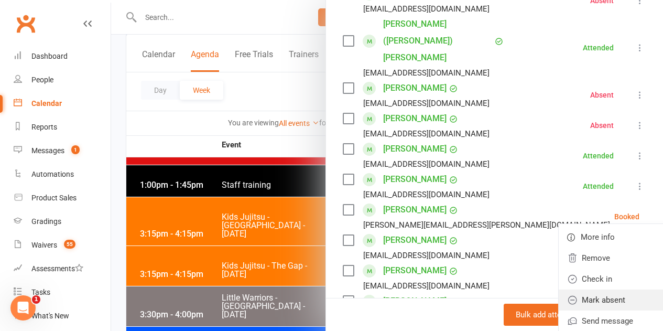
click at [578, 289] on link "Mark absent" at bounding box center [615, 299] width 113 height 21
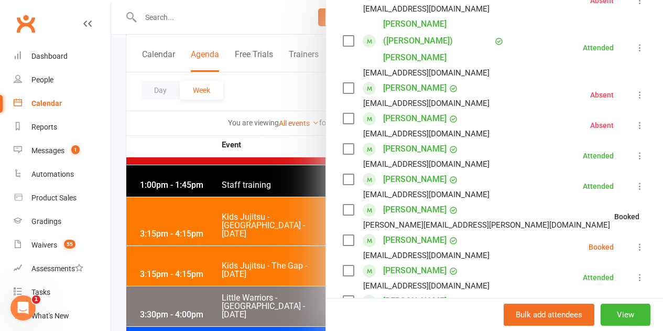
click at [635, 242] on icon at bounding box center [640, 247] width 10 height 10
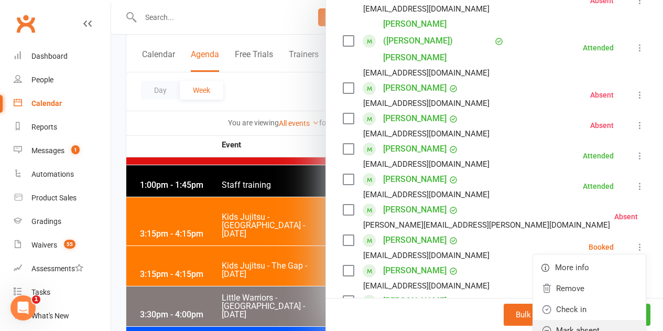
click at [580, 320] on link "Mark absent" at bounding box center [589, 330] width 113 height 21
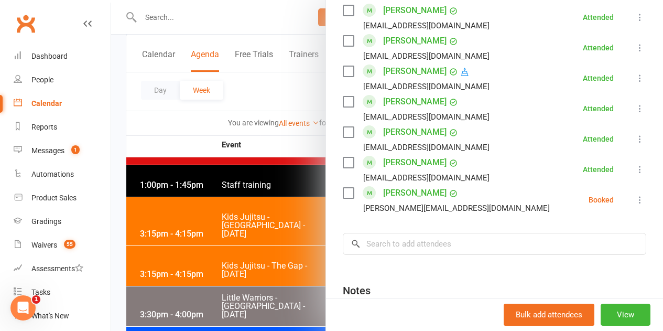
scroll to position [839, 0]
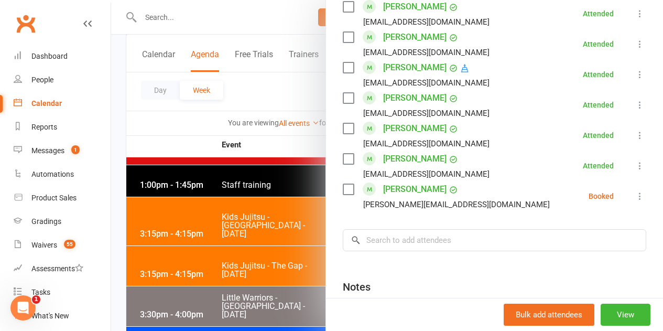
click at [635, 191] on icon at bounding box center [640, 196] width 10 height 10
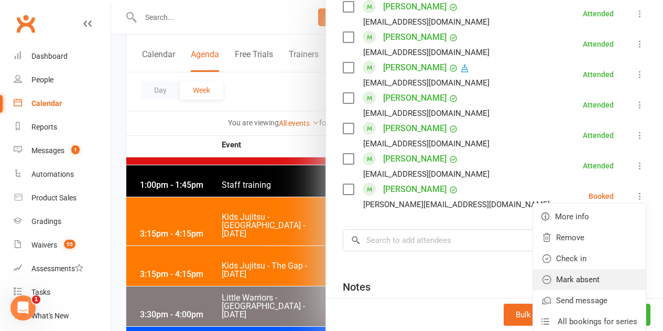
click at [582, 269] on link "Mark absent" at bounding box center [589, 279] width 113 height 21
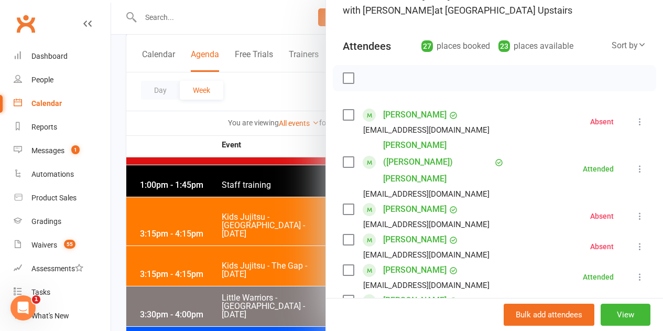
scroll to position [0, 0]
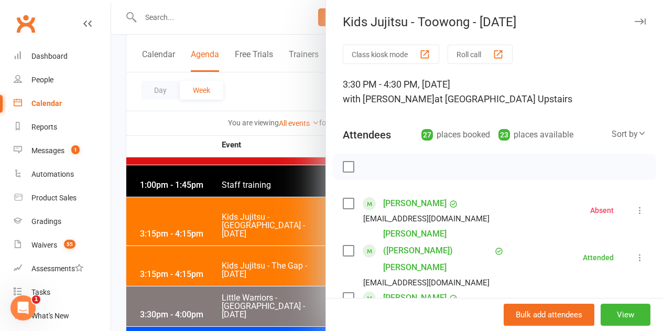
click at [251, 228] on div at bounding box center [387, 165] width 552 height 331
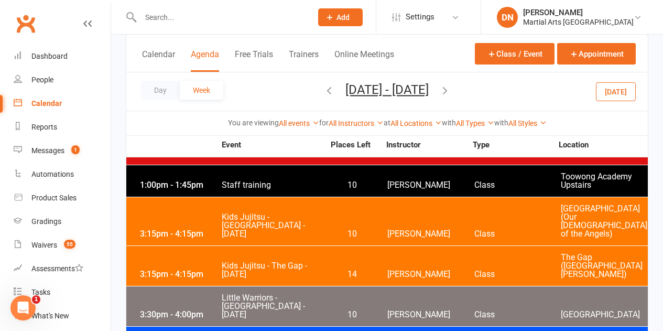
scroll to position [1625, 0]
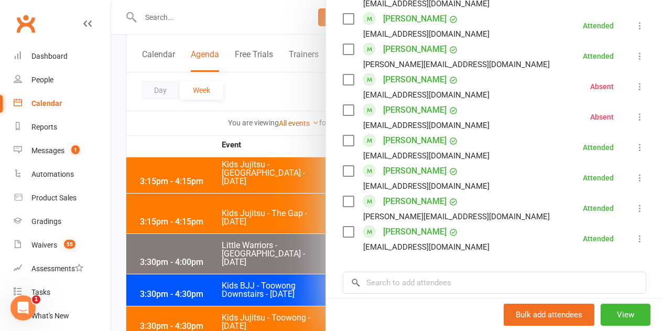
scroll to position [968, 0]
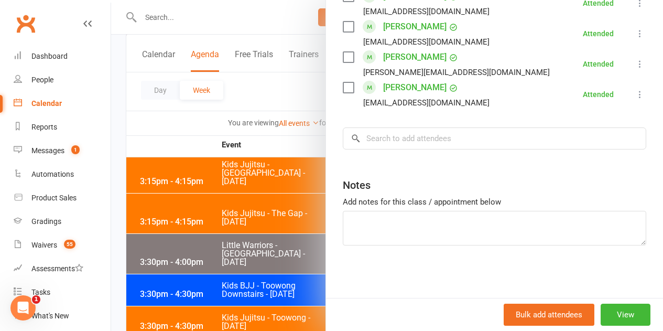
click at [282, 229] on div at bounding box center [387, 165] width 552 height 331
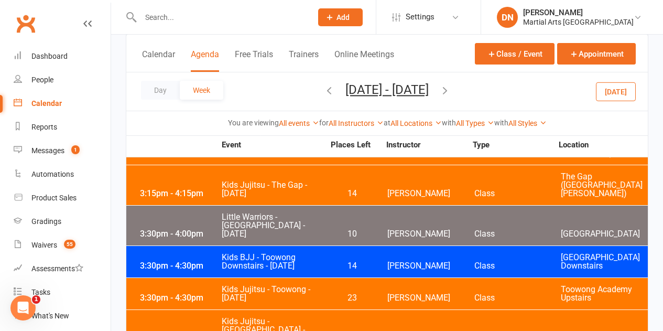
scroll to position [1678, 0]
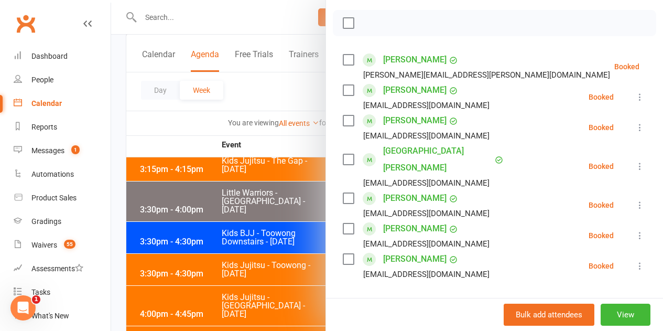
scroll to position [262, 0]
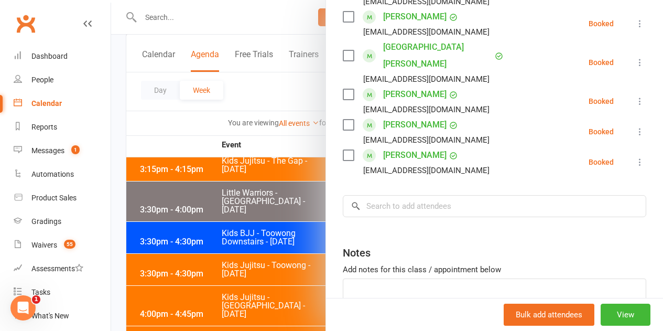
click at [293, 238] on div at bounding box center [387, 165] width 552 height 331
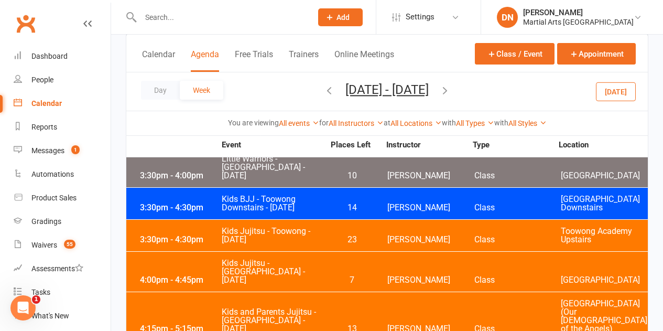
scroll to position [1730, 0]
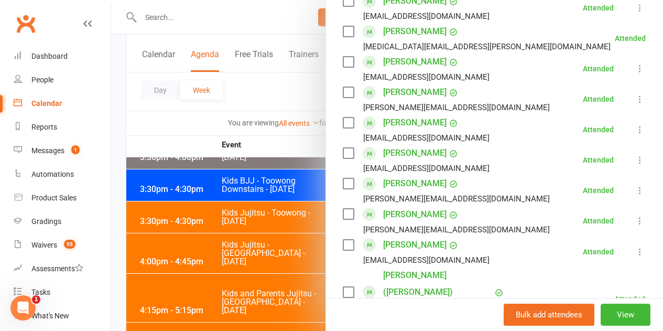
scroll to position [682, 0]
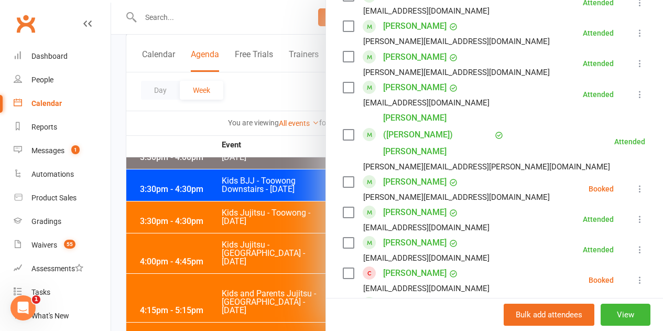
click at [635, 184] on icon at bounding box center [640, 189] width 10 height 10
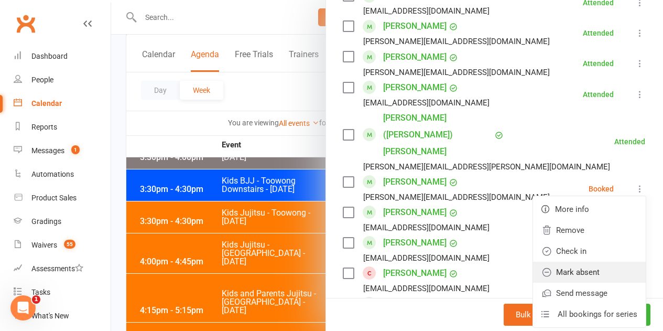
click at [576, 262] on link "Mark absent" at bounding box center [589, 272] width 113 height 21
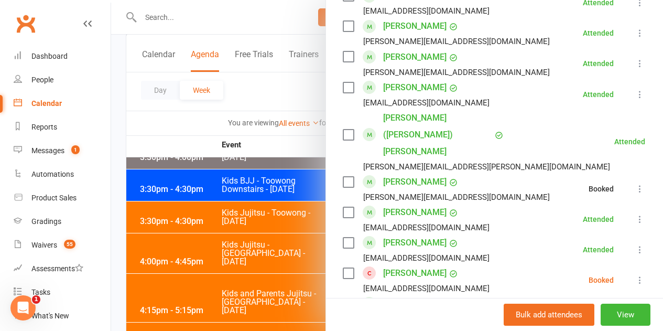
click at [635, 275] on icon at bounding box center [640, 280] width 10 height 10
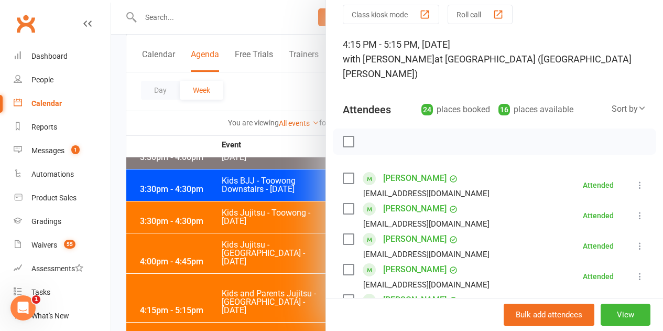
scroll to position [0, 0]
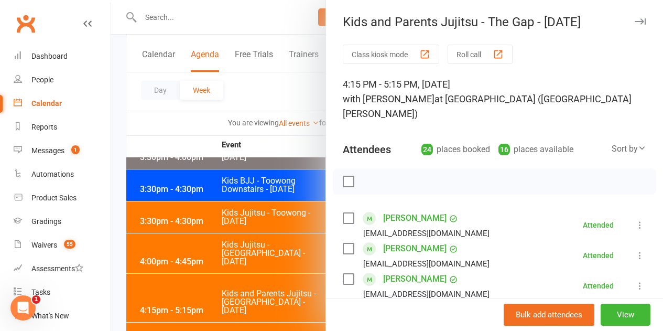
click at [242, 224] on div at bounding box center [387, 165] width 552 height 331
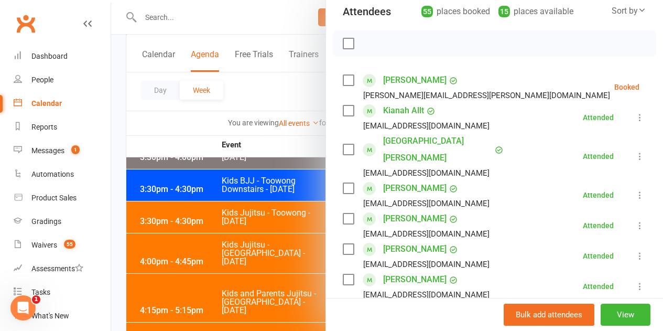
scroll to position [105, 0]
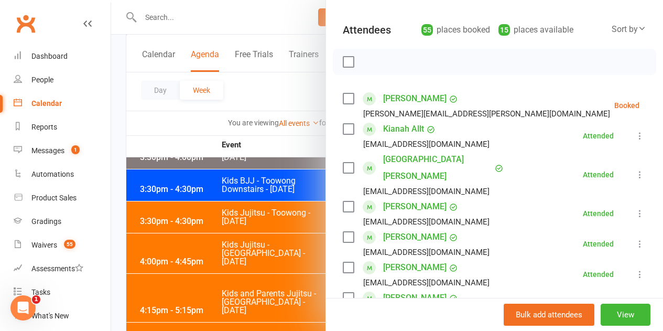
click at [661, 107] on icon at bounding box center [666, 105] width 10 height 10
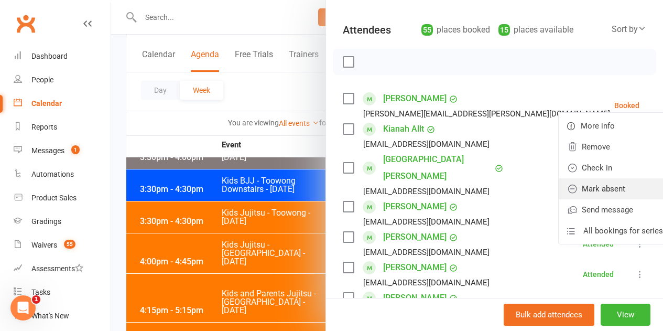
click at [581, 192] on link "Mark absent" at bounding box center [615, 188] width 113 height 21
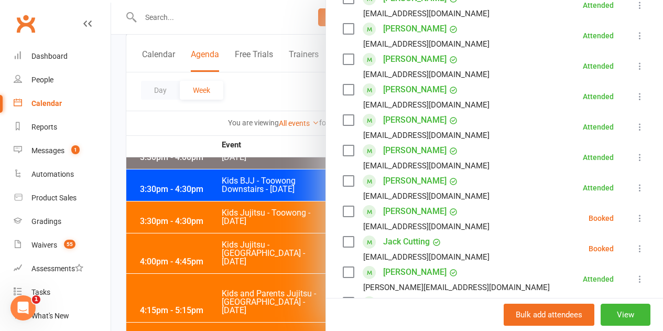
scroll to position [419, 0]
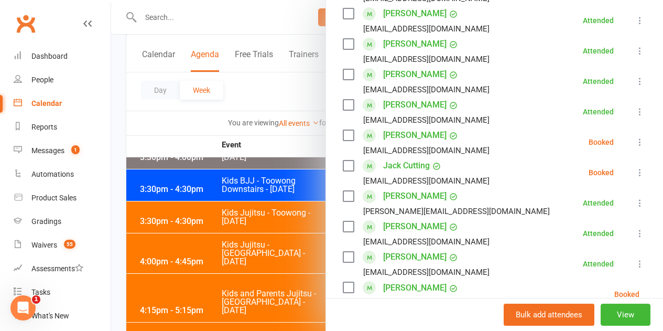
click at [635, 137] on icon at bounding box center [640, 142] width 10 height 10
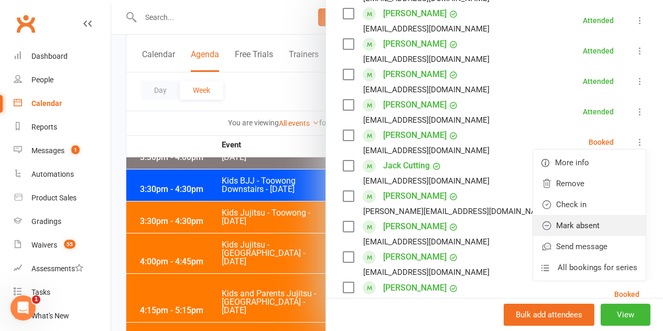
click at [601, 215] on link "Mark absent" at bounding box center [589, 225] width 113 height 21
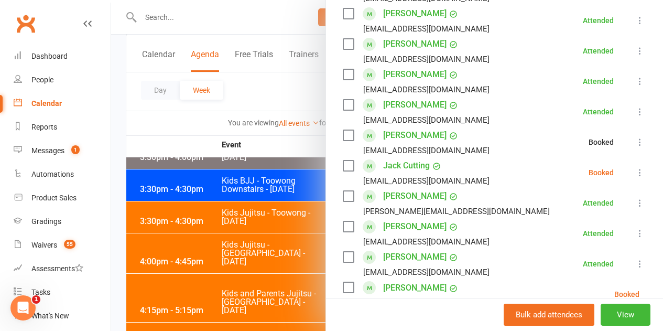
click at [635, 167] on icon at bounding box center [640, 172] width 10 height 10
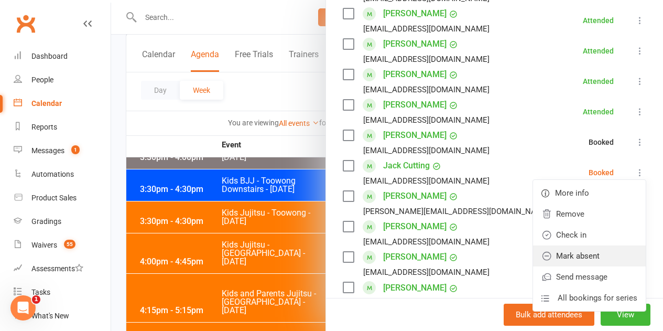
click at [590, 245] on link "Mark absent" at bounding box center [589, 255] width 113 height 21
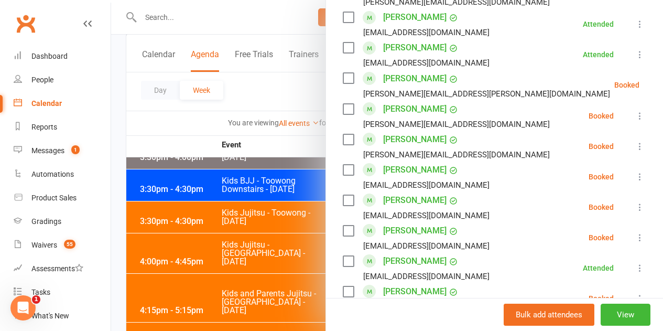
scroll to position [629, 0]
click at [661, 79] on icon at bounding box center [666, 84] width 10 height 10
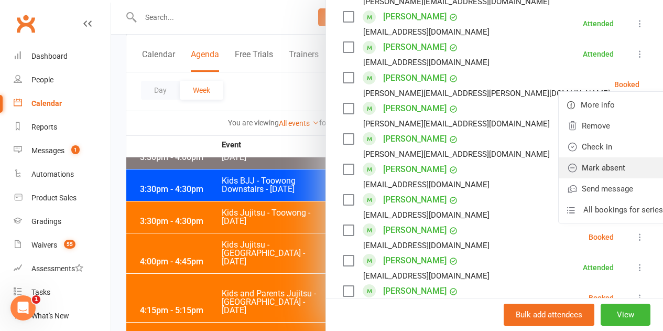
click at [591, 157] on link "Mark absent" at bounding box center [615, 167] width 113 height 21
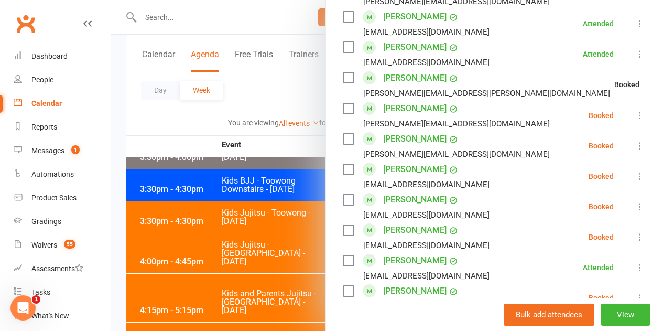
click at [635, 110] on icon at bounding box center [640, 115] width 10 height 10
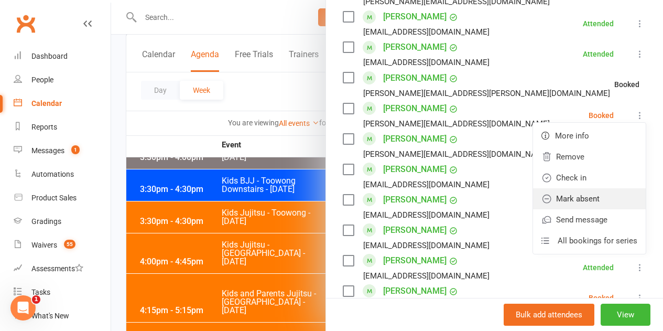
click at [586, 188] on link "Mark absent" at bounding box center [589, 198] width 113 height 21
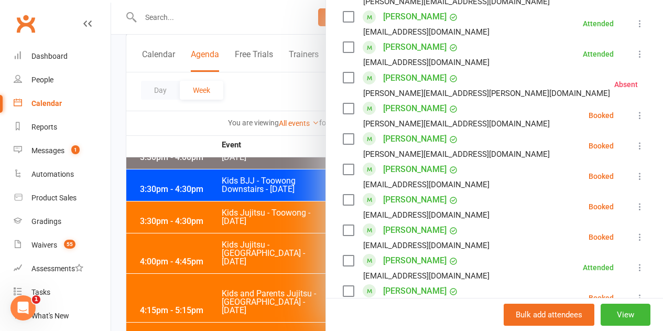
click at [635, 141] on icon at bounding box center [640, 146] width 10 height 10
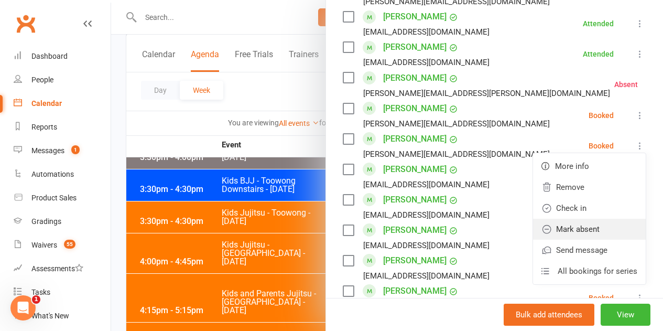
click at [591, 219] on link "Mark absent" at bounding box center [589, 229] width 113 height 21
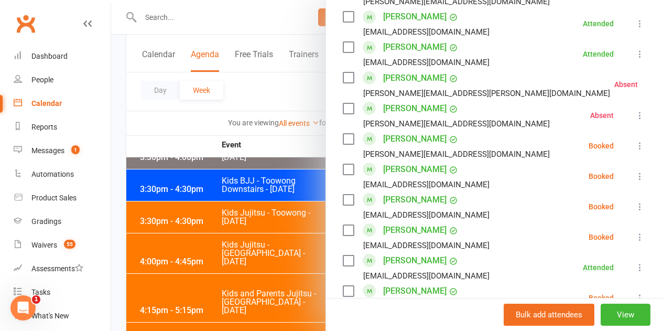
click at [635, 171] on icon at bounding box center [640, 176] width 10 height 10
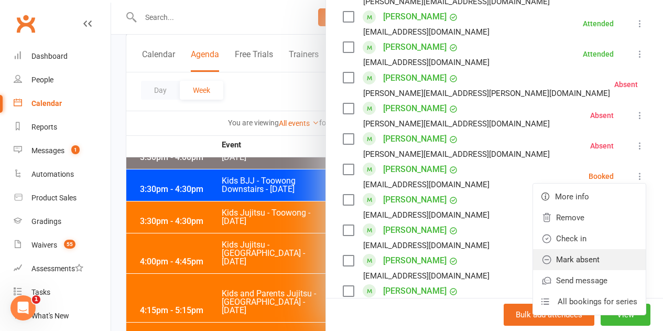
click at [580, 249] on link "Mark absent" at bounding box center [589, 259] width 113 height 21
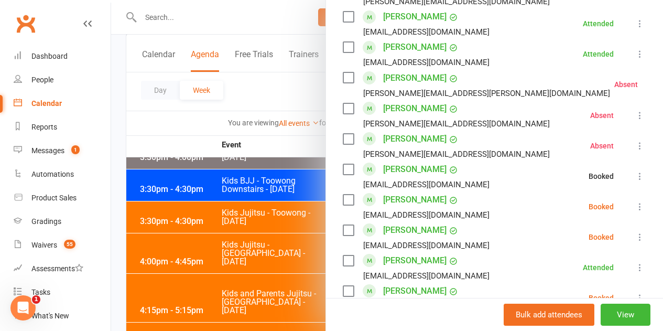
click at [635, 201] on icon at bounding box center [640, 206] width 10 height 10
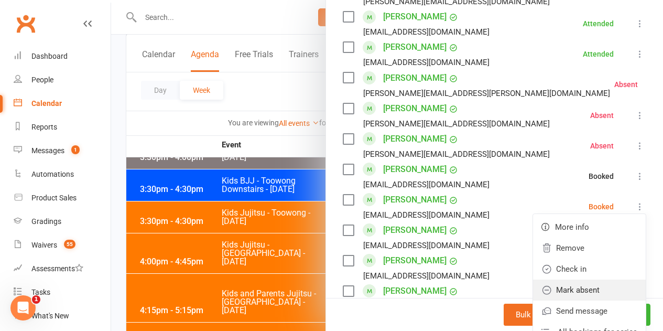
click at [577, 279] on link "Mark absent" at bounding box center [589, 289] width 113 height 21
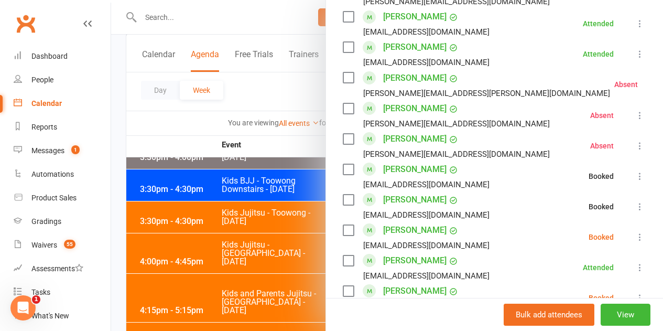
click at [634, 231] on button at bounding box center [640, 237] width 13 height 13
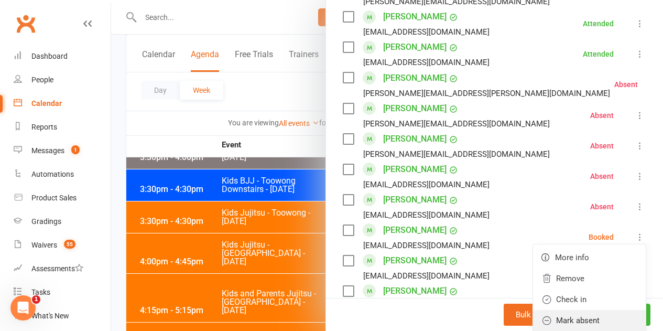
click at [573, 310] on link "Mark absent" at bounding box center [589, 320] width 113 height 21
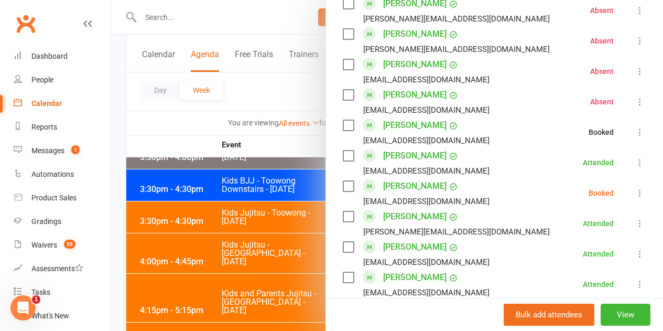
scroll to position [839, 0]
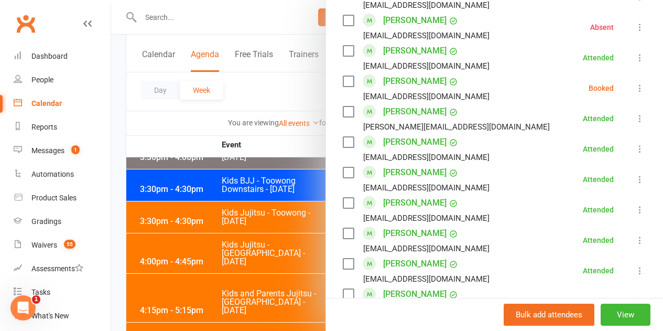
click at [635, 83] on icon at bounding box center [640, 88] width 10 height 10
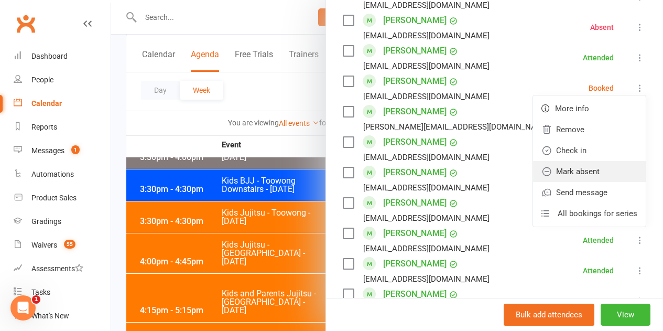
click at [587, 163] on link "Mark absent" at bounding box center [589, 171] width 113 height 21
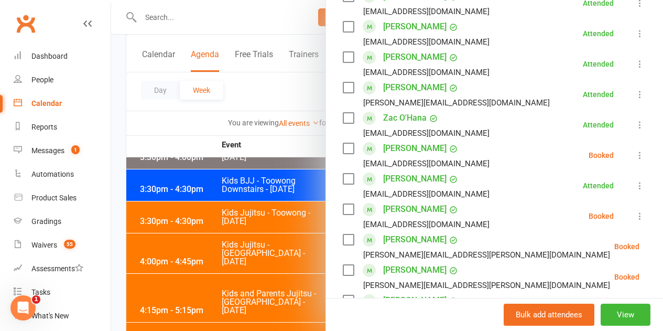
scroll to position [1206, 0]
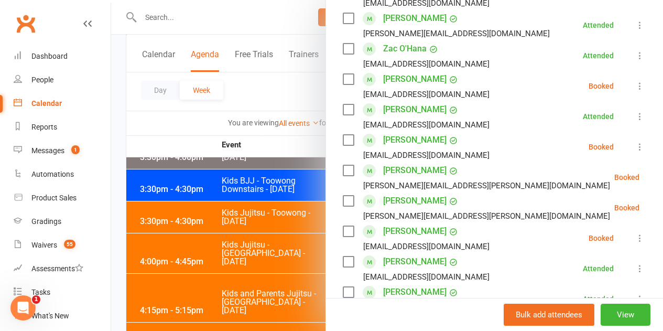
click at [635, 81] on icon at bounding box center [640, 86] width 10 height 10
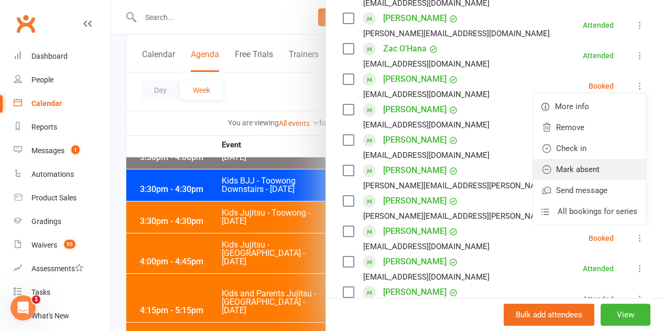
click at [611, 159] on link "Mark absent" at bounding box center [589, 169] width 113 height 21
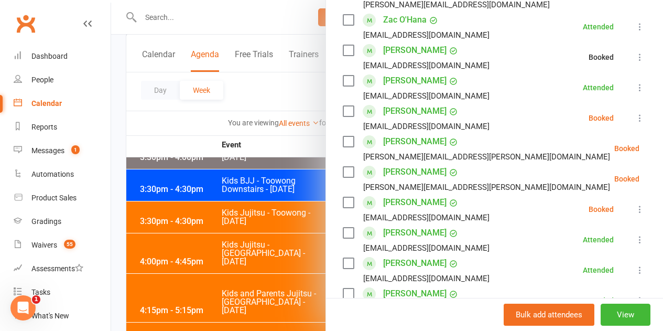
scroll to position [1258, 0]
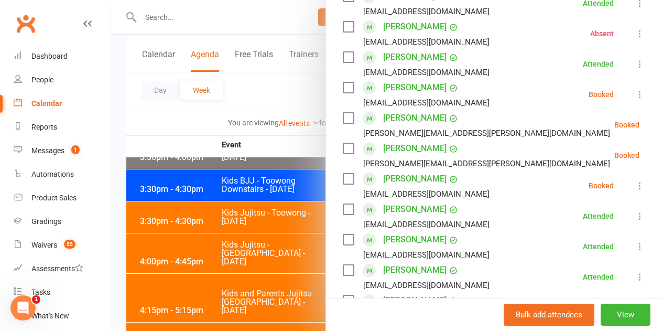
click at [635, 89] on icon at bounding box center [640, 94] width 10 height 10
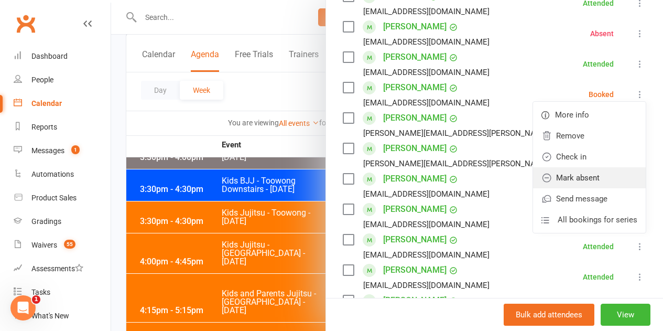
click at [608, 167] on link "Mark absent" at bounding box center [589, 177] width 113 height 21
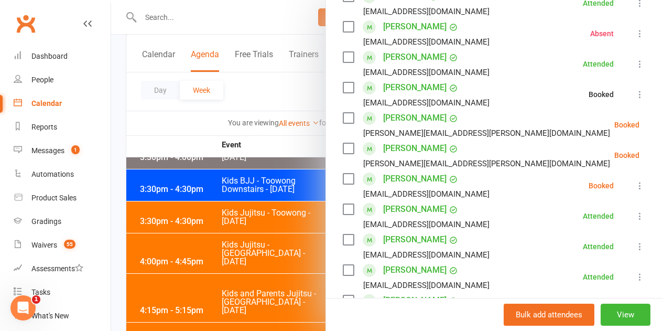
click at [661, 120] on icon at bounding box center [666, 125] width 10 height 10
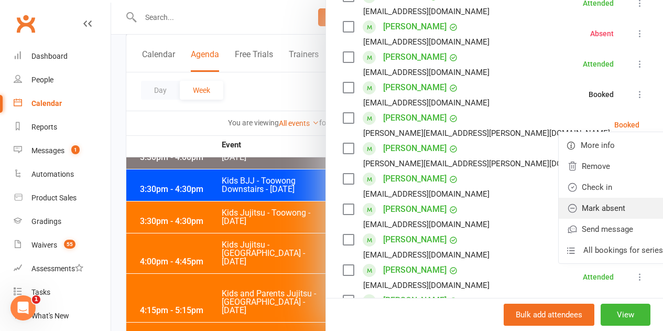
click at [597, 198] on link "Mark absent" at bounding box center [615, 208] width 113 height 21
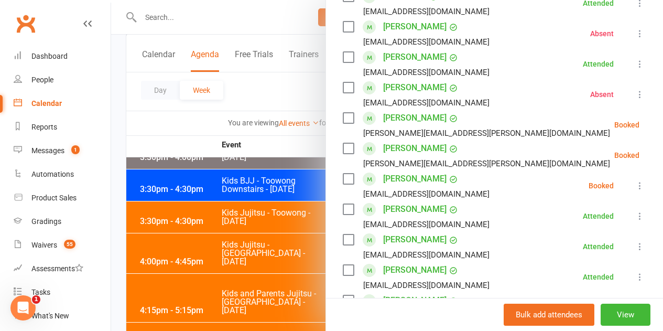
click at [661, 150] on icon at bounding box center [666, 155] width 10 height 10
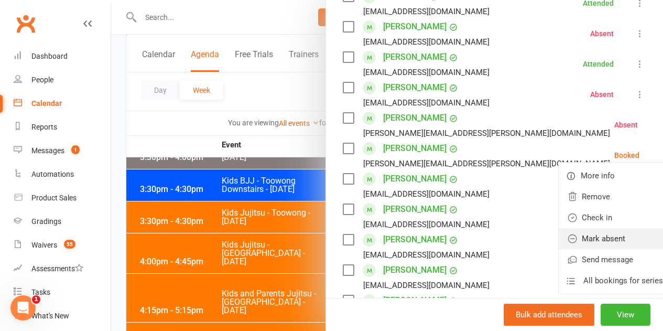
click at [586, 228] on link "Mark absent" at bounding box center [615, 238] width 113 height 21
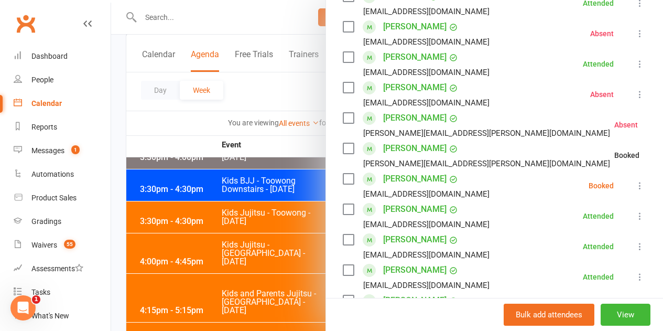
click at [635, 180] on icon at bounding box center [640, 185] width 10 height 10
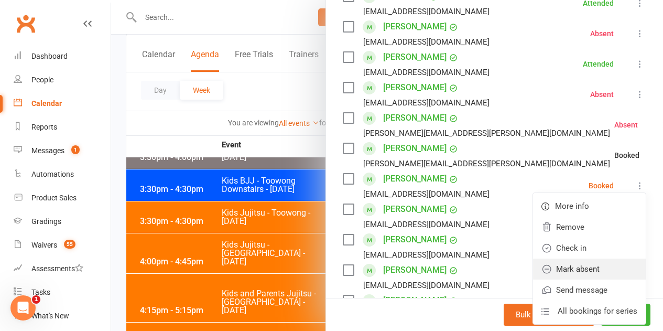
click at [569, 259] on link "Mark absent" at bounding box center [589, 269] width 113 height 21
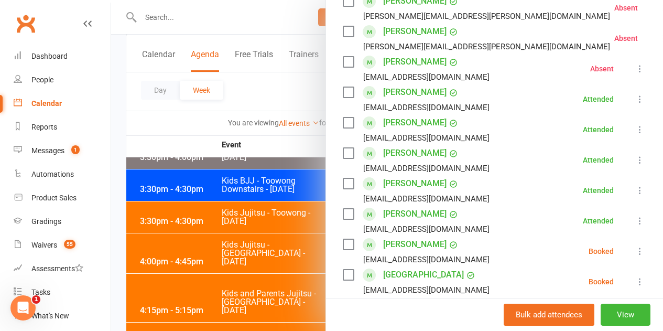
scroll to position [1573, 0]
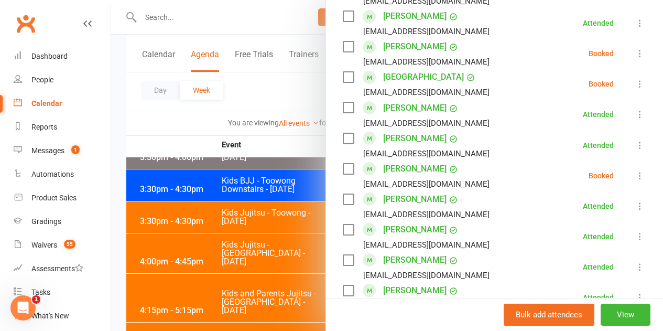
click at [618, 42] on li "[PERSON_NAME] [EMAIL_ADDRESS][DOMAIN_NAME] Booked More info Remove Check in Mar…" at bounding box center [495, 53] width 304 height 30
click at [635, 48] on icon at bounding box center [640, 53] width 10 height 10
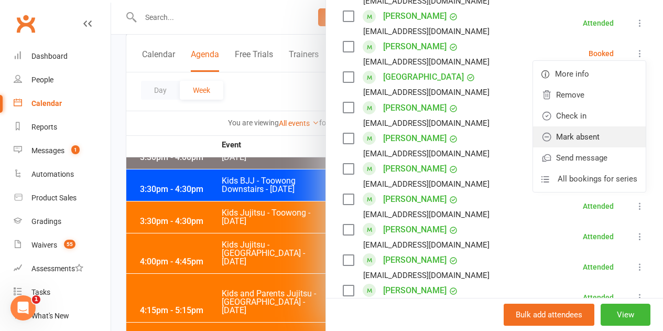
click at [589, 126] on link "Mark absent" at bounding box center [589, 136] width 113 height 21
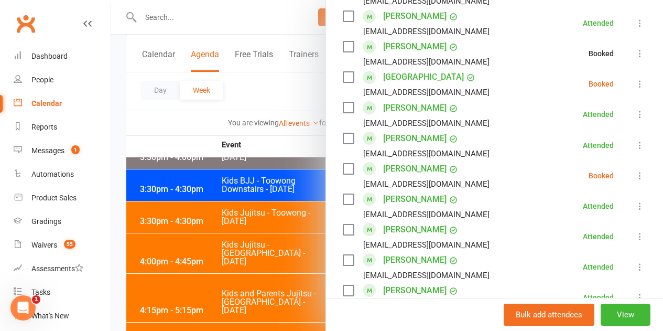
drag, startPoint x: 624, startPoint y: 60, endPoint x: 623, endPoint y: 75, distance: 15.2
click at [624, 69] on li "Sane Sheokand [EMAIL_ADDRESS][DOMAIN_NAME] Booked More info Remove Check in Mar…" at bounding box center [495, 84] width 304 height 30
click at [635, 79] on icon at bounding box center [640, 84] width 10 height 10
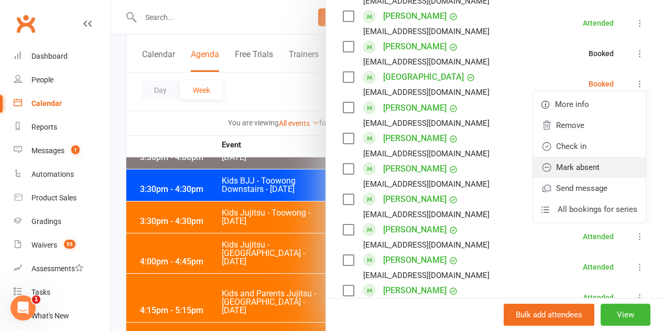
click at [569, 157] on link "Mark absent" at bounding box center [589, 167] width 113 height 21
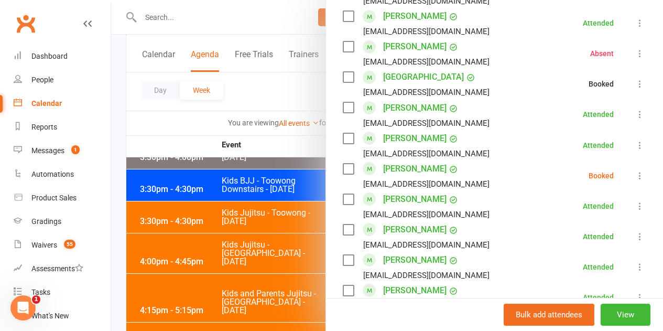
click at [635, 170] on icon at bounding box center [640, 175] width 10 height 10
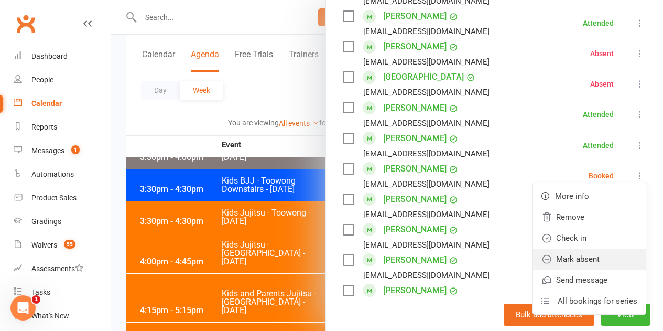
click at [579, 249] on link "Mark absent" at bounding box center [589, 259] width 113 height 21
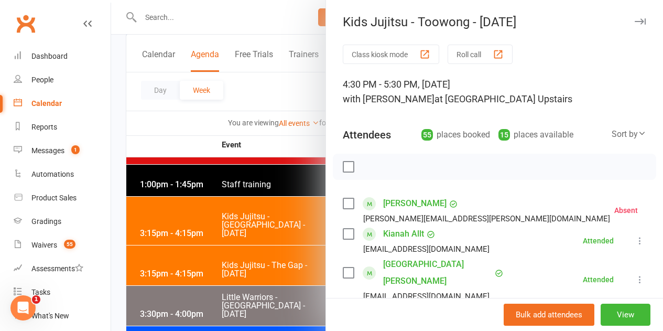
scroll to position [1468, 0]
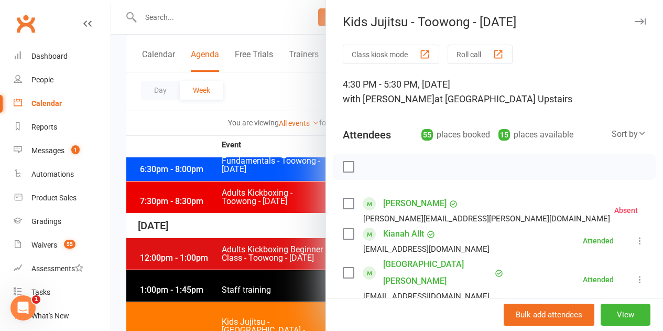
drag, startPoint x: 350, startPoint y: 240, endPoint x: 325, endPoint y: 240, distance: 25.2
click at [344, 240] on div "Kianah Allt [EMAIL_ADDRESS][DOMAIN_NAME]" at bounding box center [418, 240] width 151 height 30
click at [281, 242] on div at bounding box center [387, 165] width 552 height 331
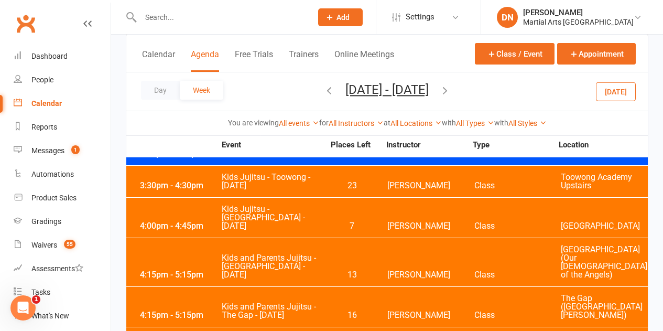
scroll to position [1783, 0]
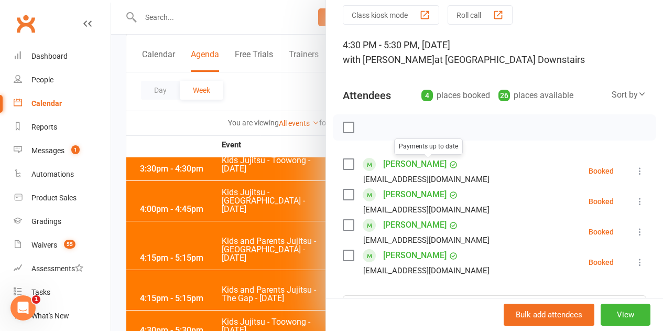
scroll to position [105, 0]
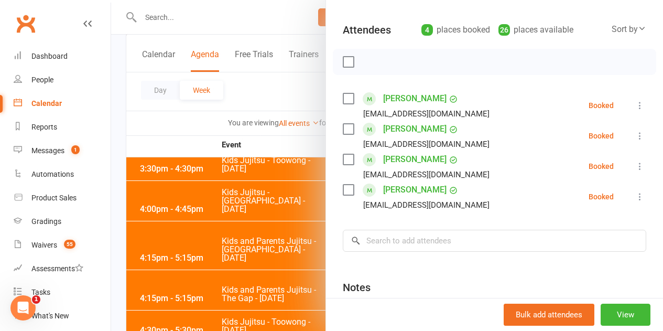
click at [635, 103] on icon at bounding box center [640, 105] width 10 height 10
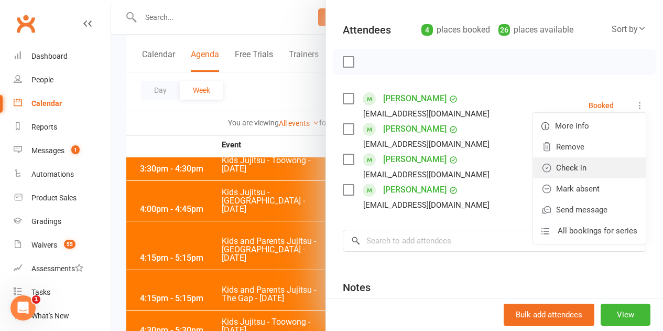
click at [583, 164] on link "Check in" at bounding box center [589, 167] width 113 height 21
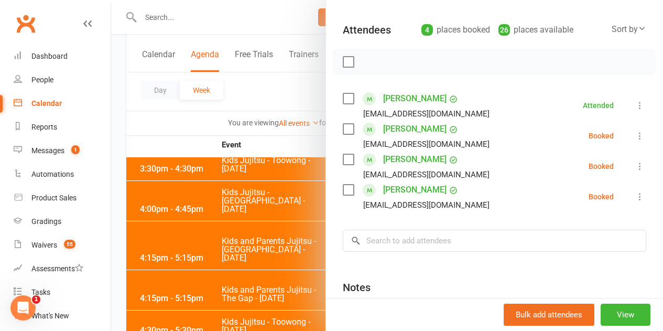
click at [635, 135] on icon at bounding box center [640, 136] width 10 height 10
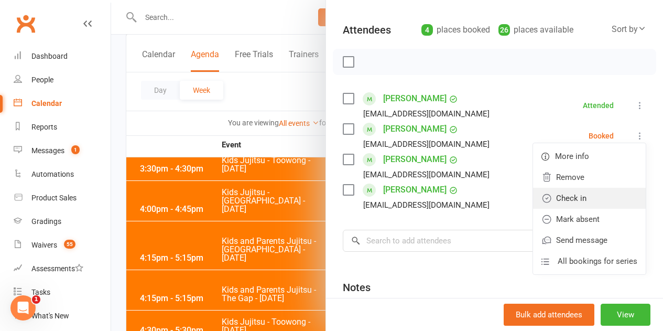
click at [573, 196] on link "Check in" at bounding box center [589, 198] width 113 height 21
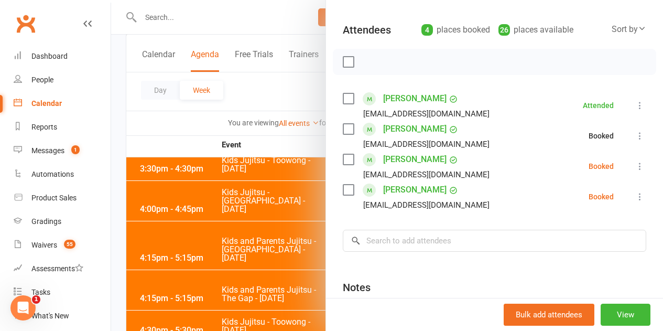
click at [635, 168] on icon at bounding box center [640, 166] width 10 height 10
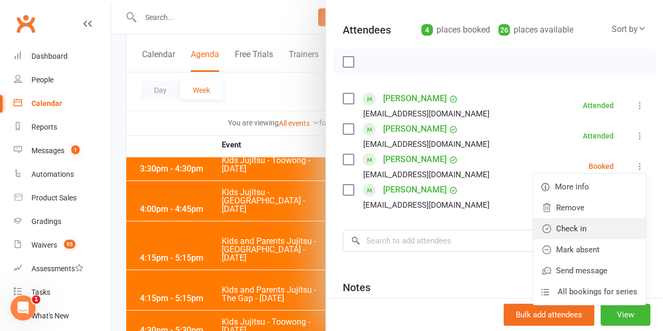
click at [563, 233] on link "Check in" at bounding box center [589, 228] width 113 height 21
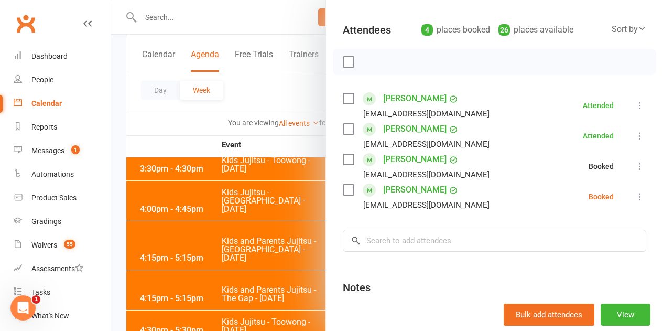
click at [632, 196] on div "Class kiosk mode Roll call 4:30 PM - 5:30 PM, [DATE] with [PERSON_NAME] at [GEO…" at bounding box center [494, 170] width 337 height 460
click at [635, 199] on icon at bounding box center [640, 196] width 10 height 10
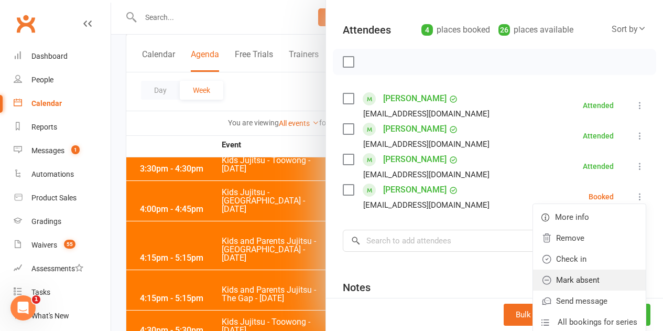
click at [568, 282] on link "Mark absent" at bounding box center [589, 280] width 113 height 21
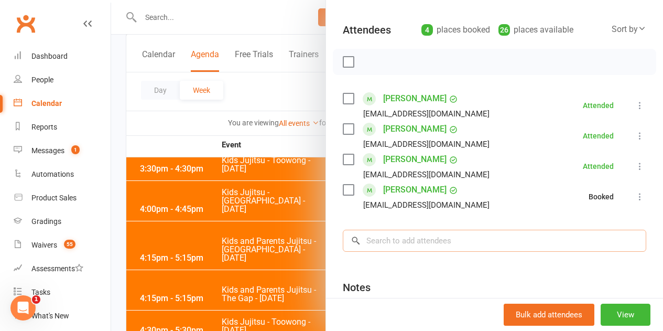
click at [494, 246] on input "search" at bounding box center [495, 241] width 304 height 22
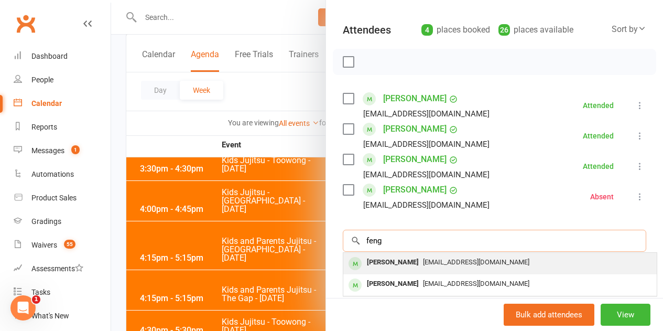
type input "feng"
click at [418, 267] on div "[EMAIL_ADDRESS][DOMAIN_NAME]" at bounding box center [500, 262] width 305 height 15
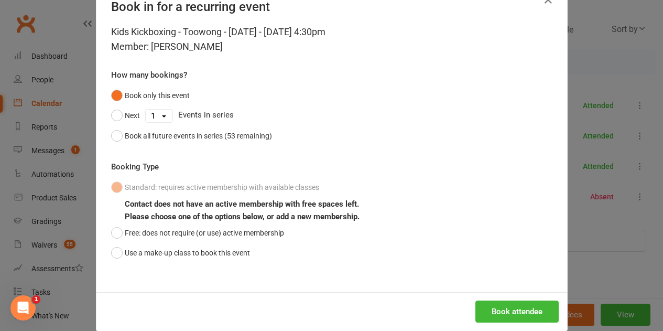
scroll to position [48, 0]
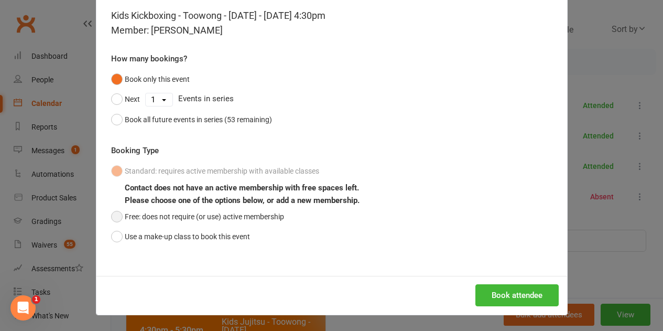
click at [152, 221] on button "Free: does not require (or use) active membership" at bounding box center [197, 217] width 173 height 20
click at [519, 283] on div "Book attendee" at bounding box center [331, 295] width 471 height 39
click at [517, 293] on button "Book attendee" at bounding box center [517, 295] width 83 height 22
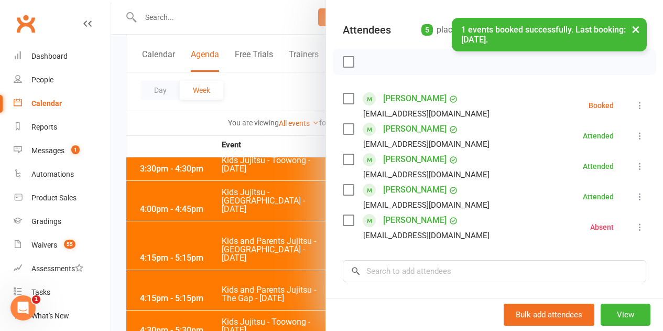
click at [635, 104] on icon at bounding box center [640, 105] width 10 height 10
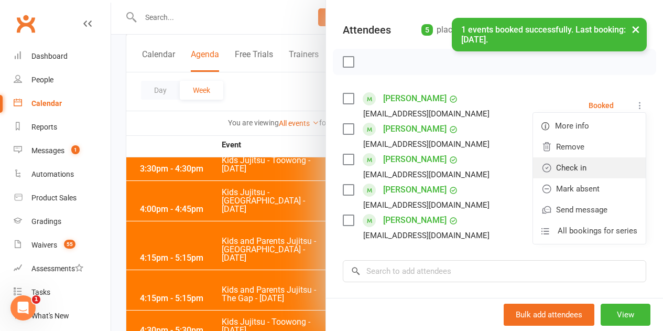
click at [554, 169] on link "Check in" at bounding box center [589, 167] width 113 height 21
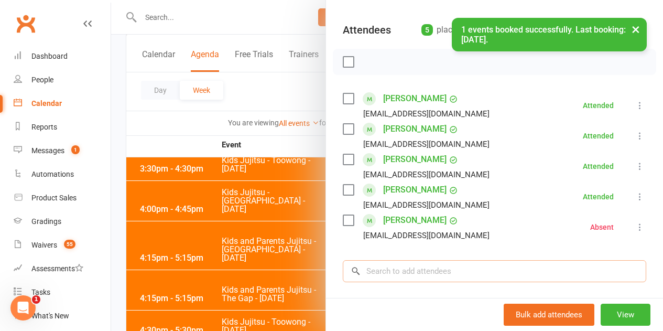
click at [407, 263] on input "search" at bounding box center [495, 271] width 304 height 22
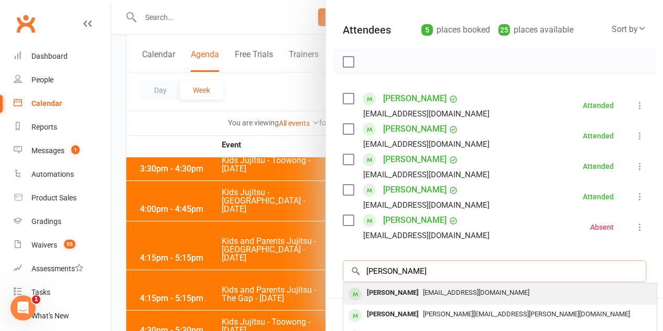
type input "[PERSON_NAME]"
click at [424, 289] on span "[EMAIL_ADDRESS][DOMAIN_NAME]" at bounding box center [476, 292] width 106 height 8
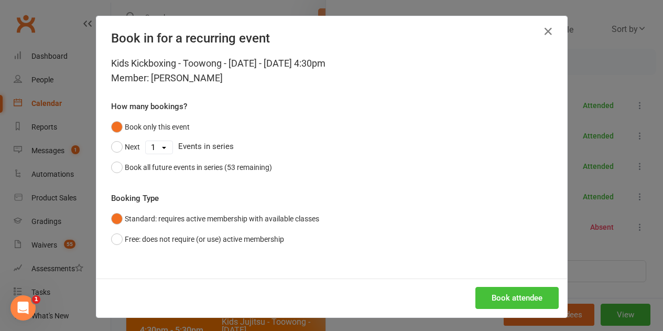
click at [517, 297] on button "Book attendee" at bounding box center [517, 298] width 83 height 22
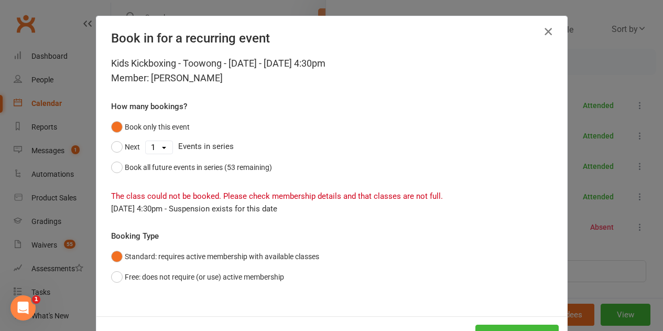
click at [544, 28] on icon "button" at bounding box center [548, 31] width 13 height 13
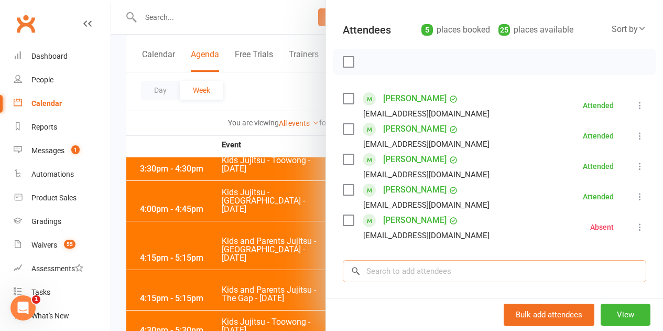
click at [435, 277] on input "search" at bounding box center [495, 271] width 304 height 22
drag, startPoint x: 430, startPoint y: 273, endPoint x: 454, endPoint y: 285, distance: 26.3
click at [432, 273] on input "search" at bounding box center [495, 271] width 304 height 22
click at [456, 275] on input "search" at bounding box center [495, 271] width 304 height 22
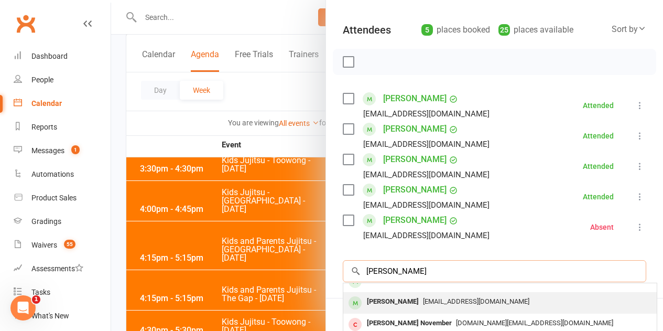
scroll to position [52, 0]
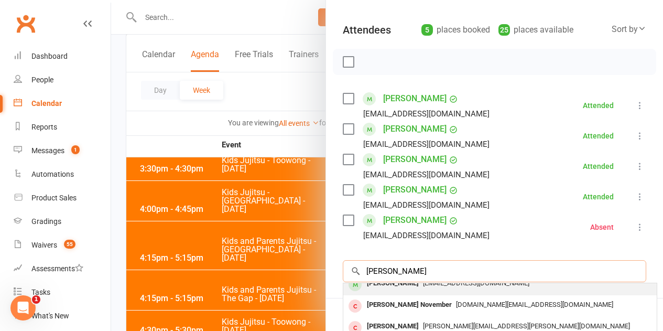
type input "[PERSON_NAME]"
click at [385, 284] on div "[PERSON_NAME]" at bounding box center [393, 283] width 60 height 15
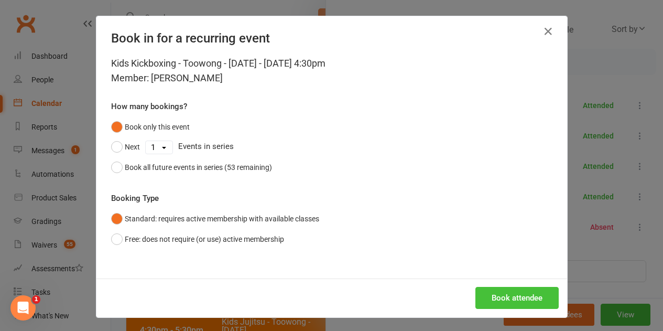
drag, startPoint x: 555, startPoint y: 305, endPoint x: 535, endPoint y: 300, distance: 20.9
click at [554, 304] on div "Book attendee" at bounding box center [331, 297] width 471 height 39
click at [535, 300] on button "Book attendee" at bounding box center [517, 298] width 83 height 22
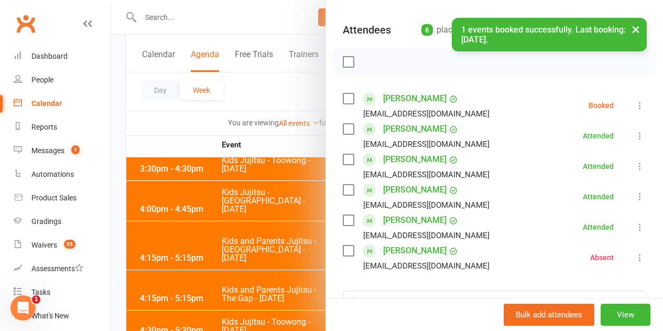
click at [626, 99] on li "[PERSON_NAME] [EMAIL_ADDRESS][DOMAIN_NAME] Booked More info Remove Check in Mar…" at bounding box center [495, 105] width 304 height 30
drag, startPoint x: 628, startPoint y: 101, endPoint x: 624, endPoint y: 105, distance: 5.9
click at [635, 101] on icon at bounding box center [640, 105] width 10 height 10
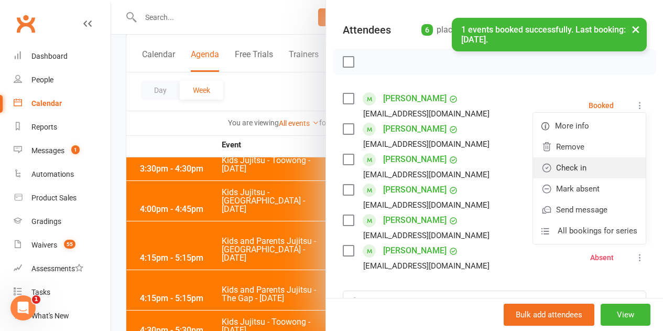
click at [575, 162] on link "Check in" at bounding box center [589, 167] width 113 height 21
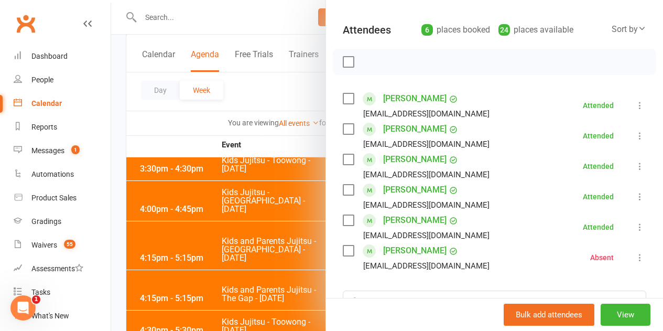
scroll to position [157, 0]
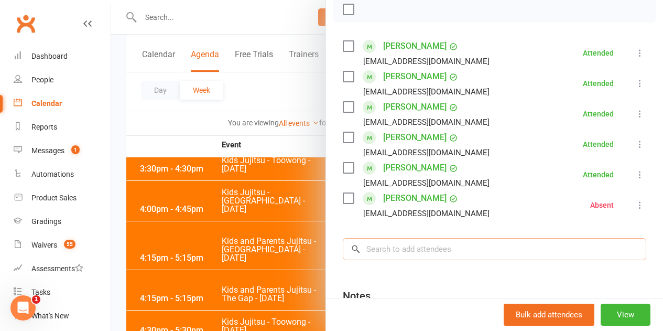
click at [393, 249] on input "search" at bounding box center [495, 249] width 304 height 22
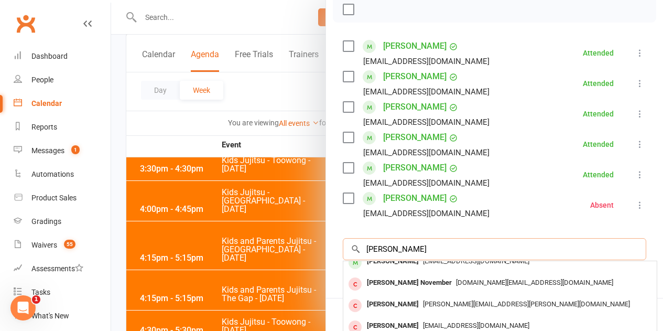
scroll to position [0, 0]
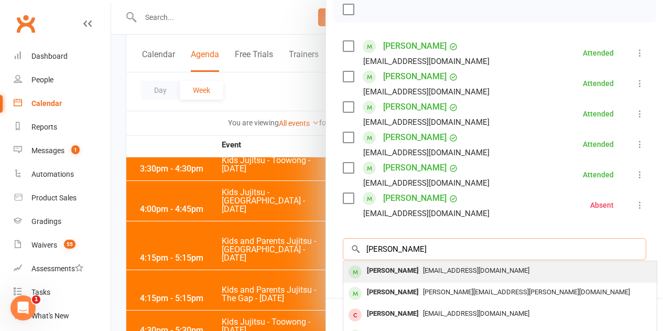
type input "[PERSON_NAME]"
click at [423, 271] on span "[EMAIL_ADDRESS][DOMAIN_NAME]" at bounding box center [476, 270] width 106 height 8
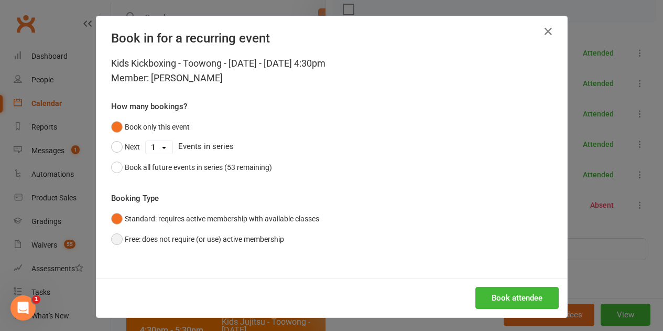
click at [186, 238] on button "Free: does not require (or use) active membership" at bounding box center [197, 239] width 173 height 20
click at [198, 222] on button "Standard: requires active membership with available classes" at bounding box center [215, 219] width 208 height 20
click at [124, 158] on button "Book all future events in series (53 remaining)" at bounding box center [191, 167] width 161 height 20
click at [113, 237] on button "Free: does not require (or use) active membership" at bounding box center [197, 239] width 173 height 20
click at [122, 220] on button "Standard: requires active membership with available classes" at bounding box center [215, 219] width 208 height 20
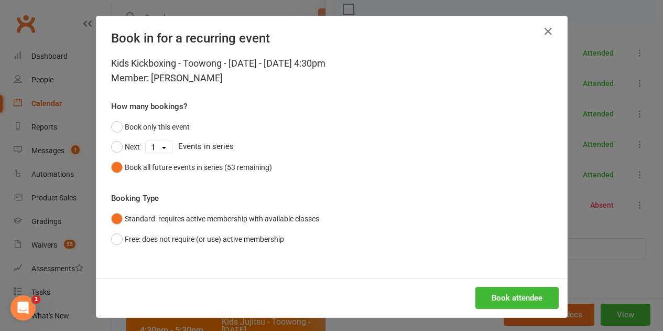
click at [106, 126] on div "Kids Kickboxing - Toowong - [DATE] - [DATE] 4:30pm Member: [PERSON_NAME] How ma…" at bounding box center [331, 167] width 471 height 222
click at [111, 126] on button "Book only this event" at bounding box center [150, 127] width 79 height 20
click at [477, 303] on button "Book attendee" at bounding box center [517, 298] width 83 height 22
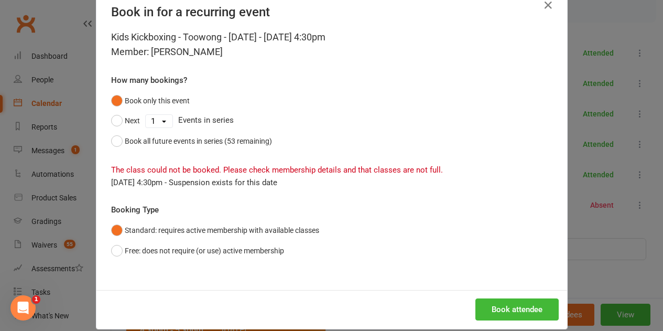
scroll to position [40, 0]
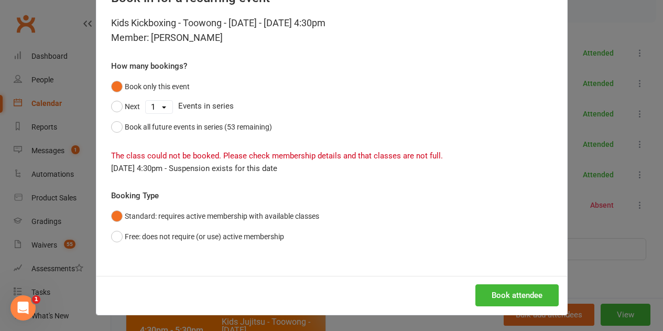
drag, startPoint x: 102, startPoint y: 153, endPoint x: 383, endPoint y: 168, distance: 280.9
click at [383, 168] on div "Kids Kickboxing - Toowong - [DATE] - [DATE] 4:30pm Member: [PERSON_NAME] How ma…" at bounding box center [331, 146] width 471 height 260
click at [118, 230] on button "Free: does not require (or use) active membership" at bounding box center [197, 237] width 173 height 20
click at [505, 299] on button "Book attendee" at bounding box center [517, 295] width 83 height 22
click at [500, 294] on button "Book attendee" at bounding box center [517, 295] width 83 height 22
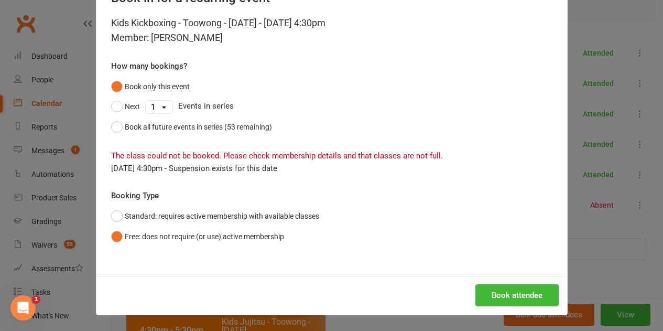
scroll to position [0, 0]
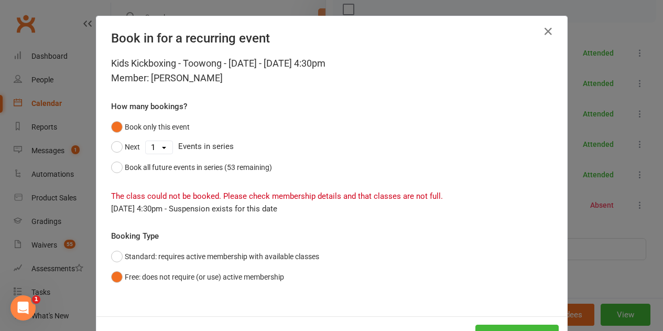
click at [550, 22] on div "Book in for a recurring event" at bounding box center [331, 36] width 471 height 40
drag, startPoint x: 548, startPoint y: 31, endPoint x: 545, endPoint y: 36, distance: 5.4
click at [548, 32] on icon "button" at bounding box center [548, 31] width 13 height 13
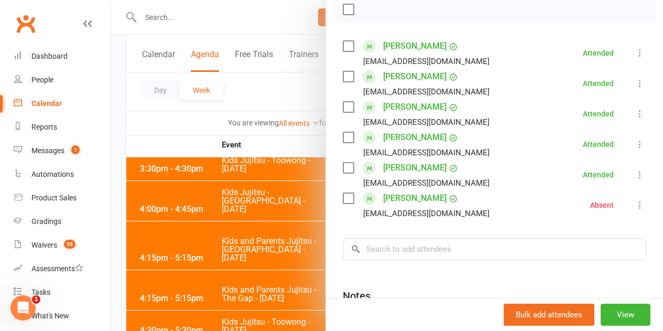
click at [246, 246] on div at bounding box center [387, 165] width 552 height 331
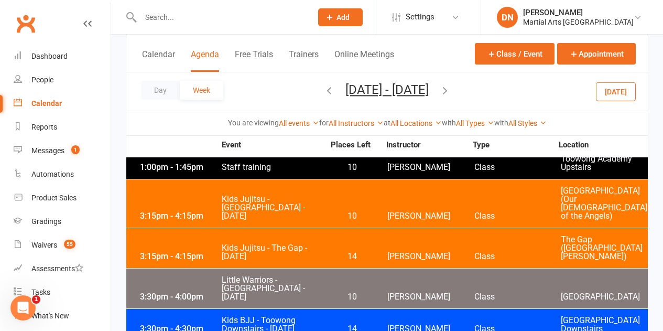
scroll to position [1573, 0]
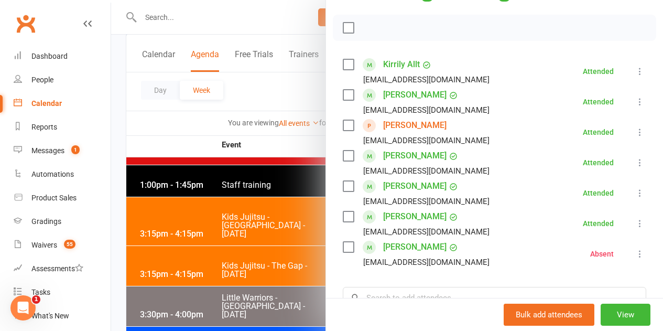
scroll to position [157, 0]
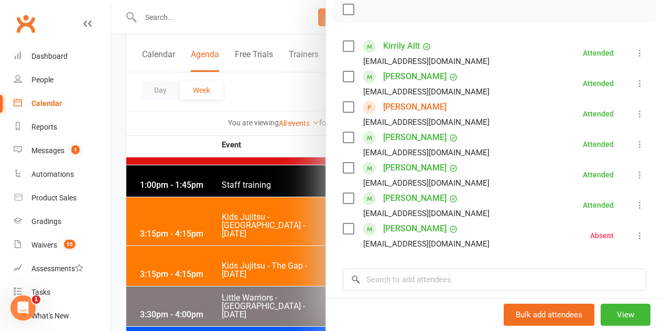
click at [224, 240] on div at bounding box center [387, 165] width 552 height 331
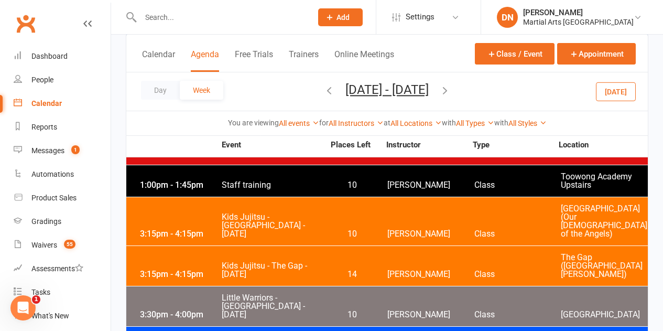
click at [195, 28] on div at bounding box center [215, 17] width 179 height 34
click at [197, 23] on input "text" at bounding box center [220, 17] width 167 height 15
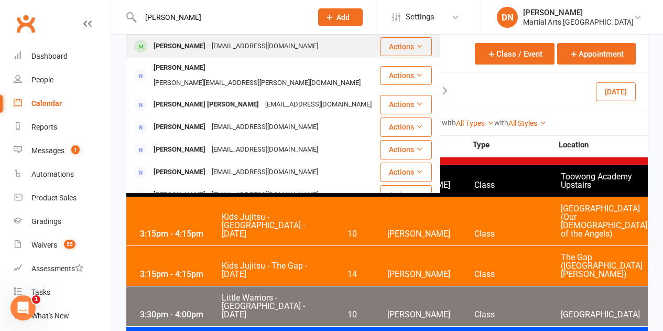
type input "[PERSON_NAME]"
click at [228, 52] on div "[EMAIL_ADDRESS][DOMAIN_NAME]" at bounding box center [265, 46] width 113 height 15
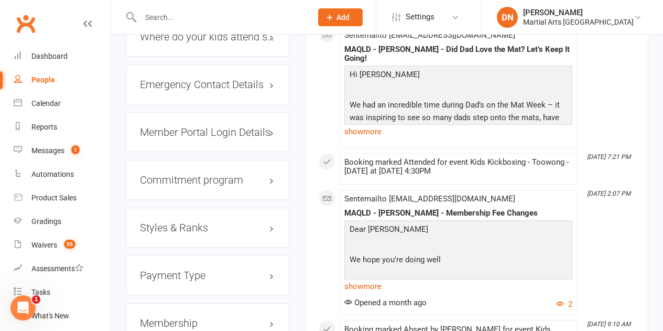
scroll to position [1101, 0]
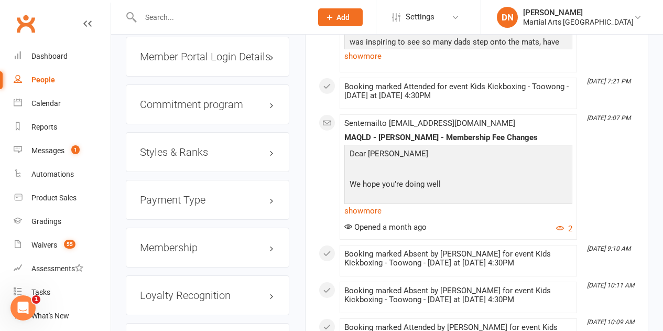
click at [203, 228] on div "Membership" at bounding box center [208, 248] width 164 height 40
click at [203, 242] on h3 "Membership" at bounding box center [207, 248] width 135 height 12
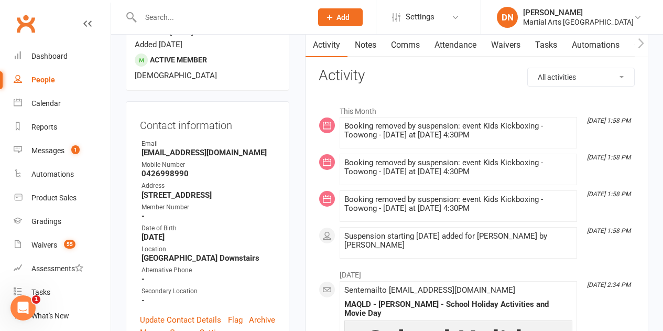
scroll to position [0, 0]
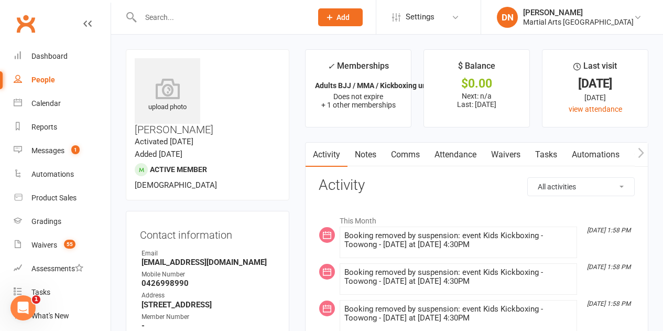
click at [33, 89] on link "People" at bounding box center [62, 80] width 97 height 24
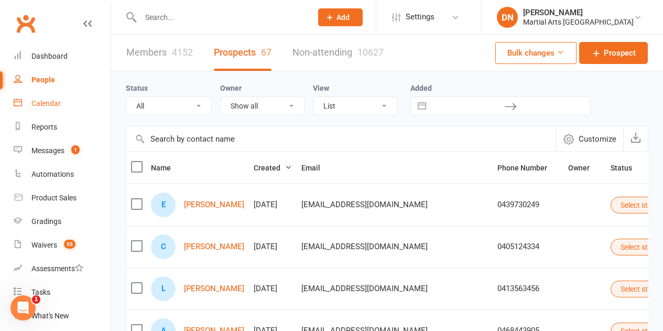
click at [57, 110] on link "Calendar" at bounding box center [62, 104] width 97 height 24
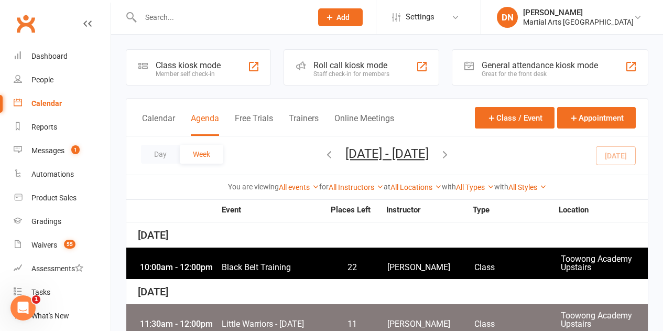
click at [324, 156] on icon "button" at bounding box center [330, 154] width 12 height 12
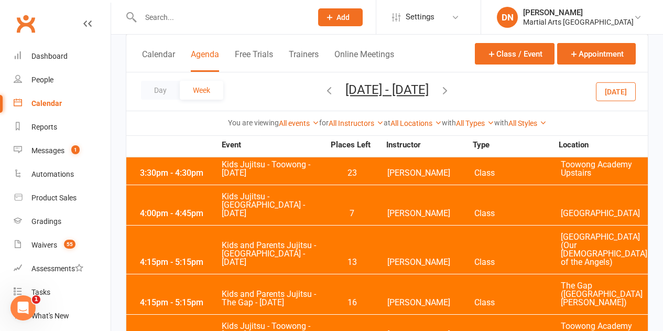
scroll to position [1835, 0]
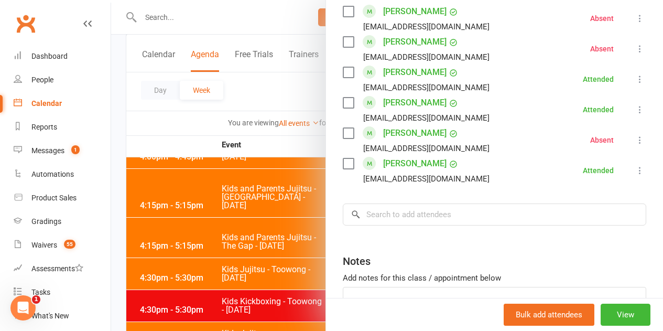
scroll to position [877, 0]
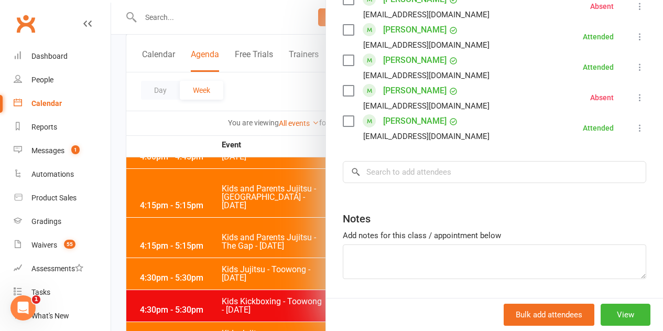
click at [303, 204] on div at bounding box center [387, 165] width 552 height 331
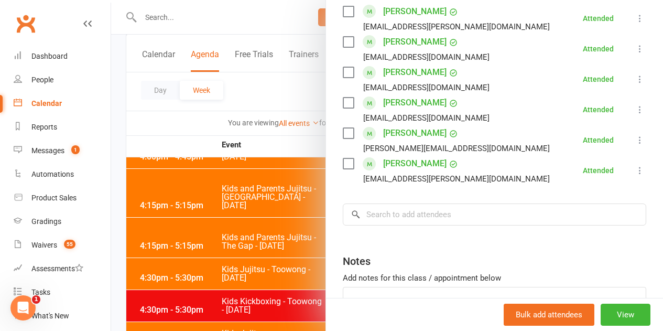
scroll to position [1211, 0]
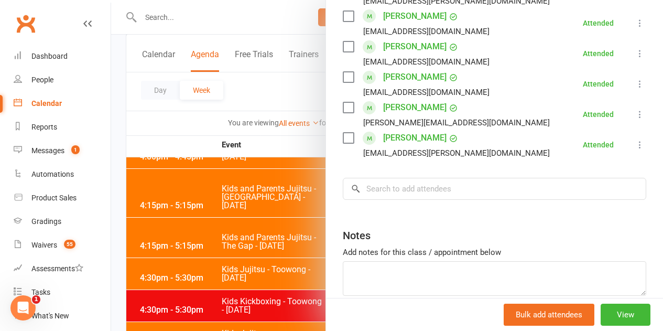
drag, startPoint x: 298, startPoint y: 230, endPoint x: 294, endPoint y: 236, distance: 6.8
click at [296, 232] on div at bounding box center [387, 165] width 552 height 331
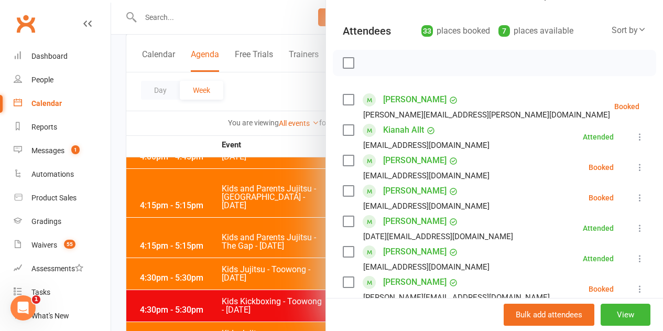
scroll to position [105, 0]
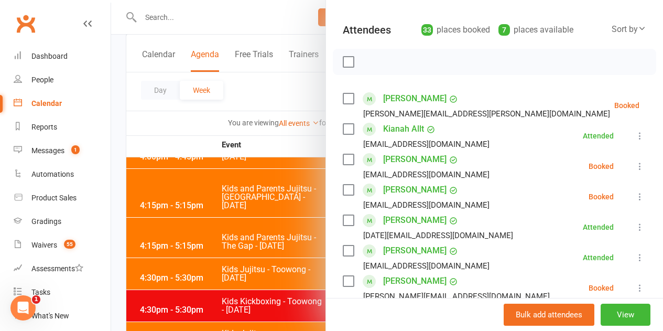
click at [661, 101] on icon at bounding box center [666, 105] width 10 height 10
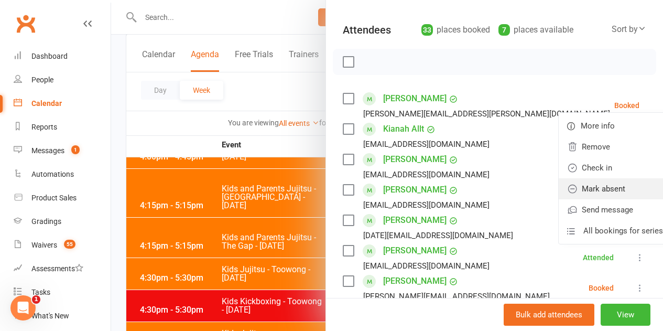
click at [571, 183] on link "Mark absent" at bounding box center [615, 188] width 113 height 21
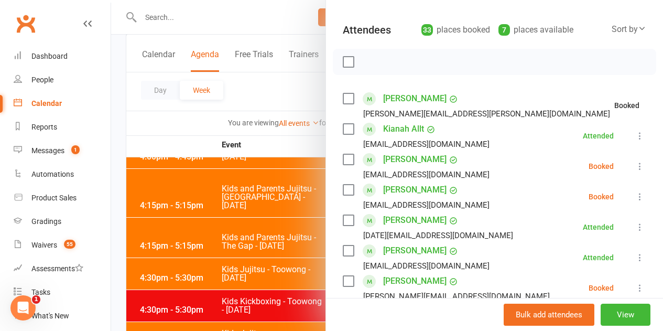
click at [635, 165] on icon at bounding box center [640, 166] width 10 height 10
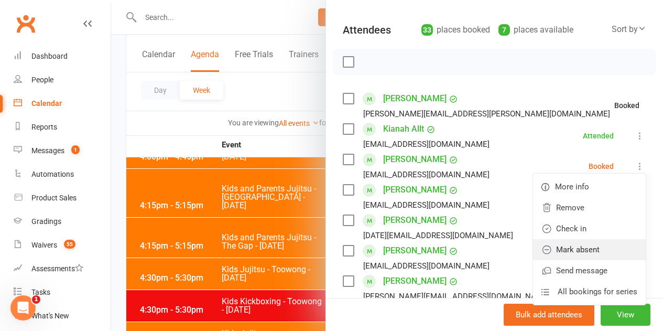
click at [593, 243] on link "Mark absent" at bounding box center [589, 249] width 113 height 21
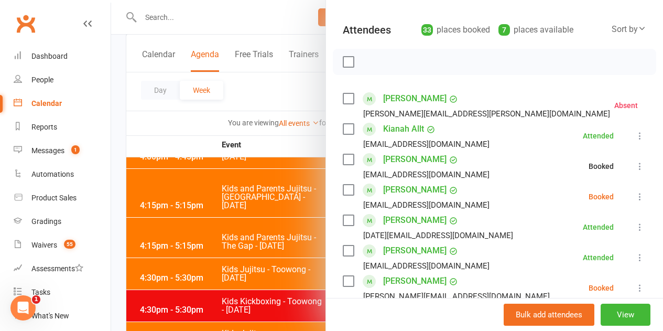
click at [635, 198] on icon at bounding box center [640, 196] width 10 height 10
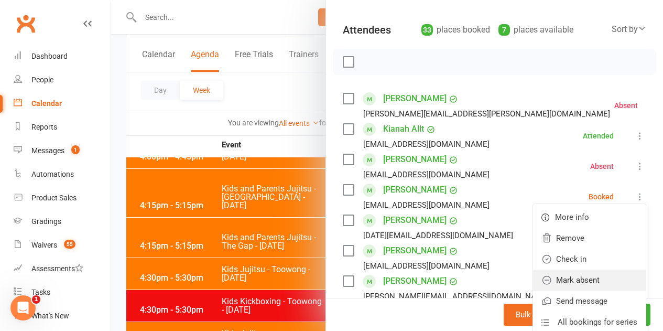
click at [576, 278] on link "Mark absent" at bounding box center [589, 280] width 113 height 21
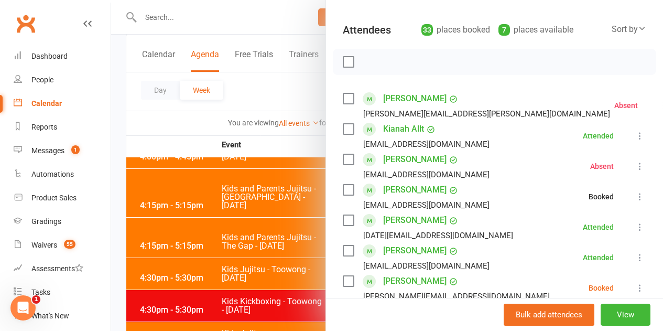
scroll to position [210, 0]
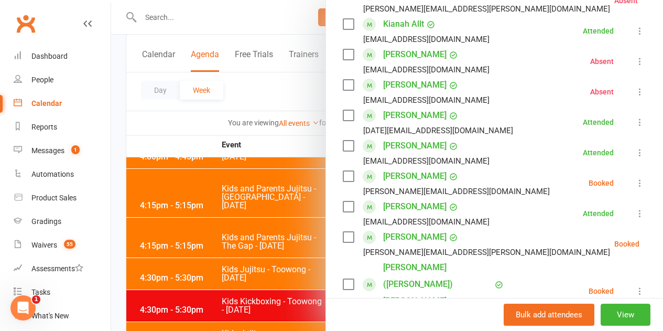
click at [635, 178] on icon at bounding box center [640, 183] width 10 height 10
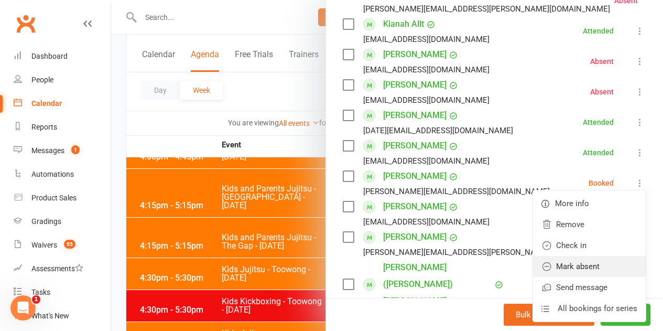
click at [575, 267] on link "Mark absent" at bounding box center [589, 266] width 113 height 21
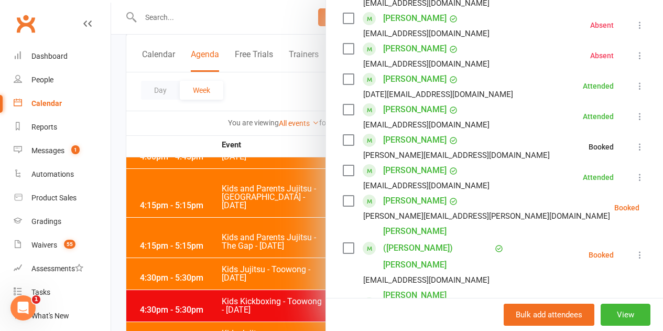
scroll to position [262, 0]
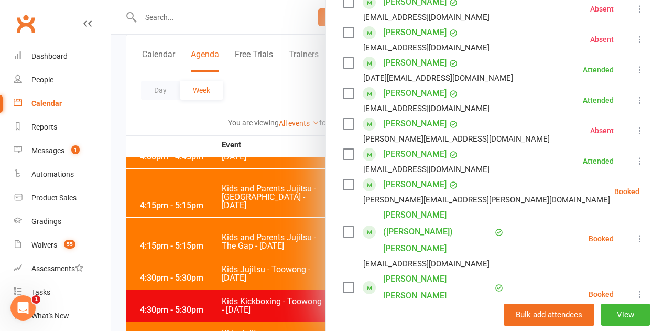
click at [660, 185] on button at bounding box center [666, 191] width 13 height 13
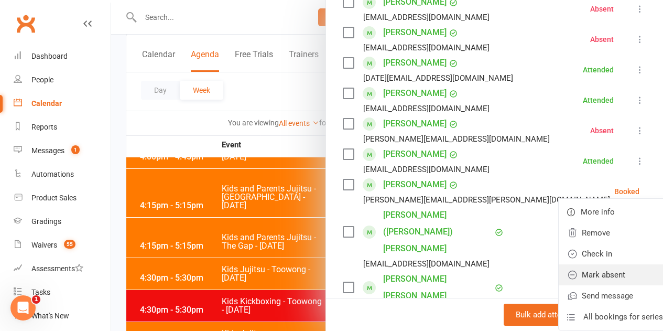
click at [596, 266] on link "Mark absent" at bounding box center [615, 274] width 113 height 21
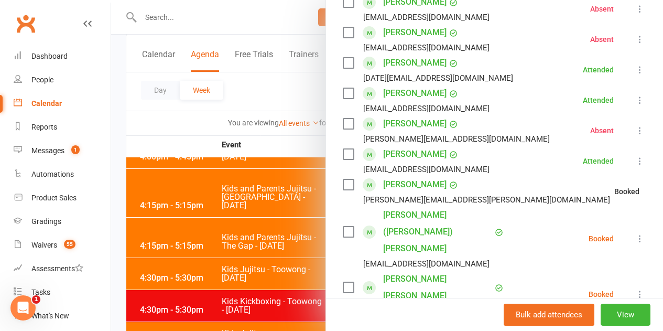
click at [635, 233] on icon at bounding box center [640, 238] width 10 height 10
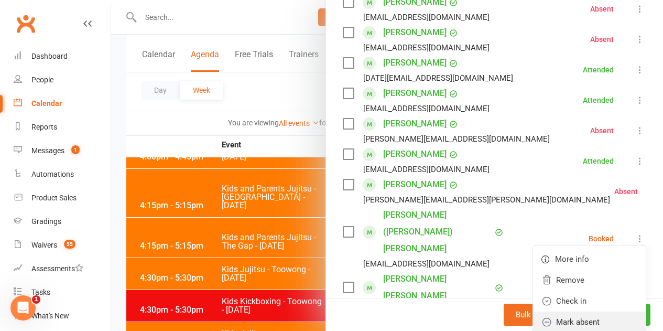
click at [590, 311] on link "Mark absent" at bounding box center [589, 321] width 113 height 21
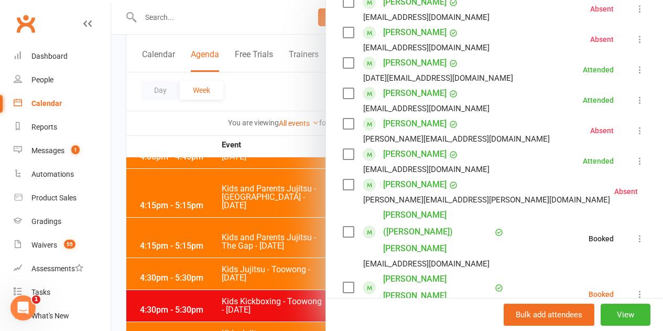
drag, startPoint x: 624, startPoint y: 249, endPoint x: 621, endPoint y: 257, distance: 9.0
click at [635, 289] on icon at bounding box center [640, 294] width 10 height 10
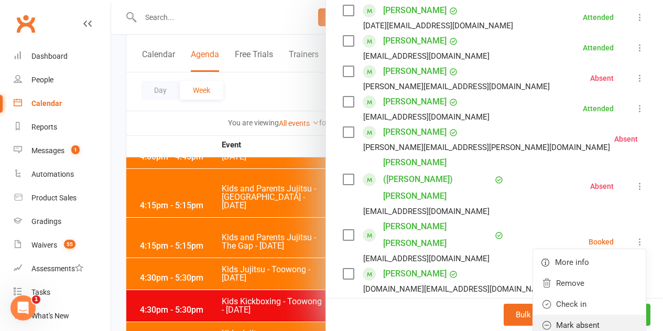
click at [586, 315] on link "Mark absent" at bounding box center [589, 325] width 113 height 21
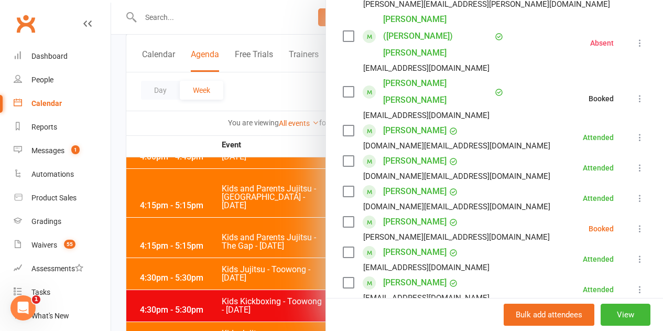
scroll to position [524, 0]
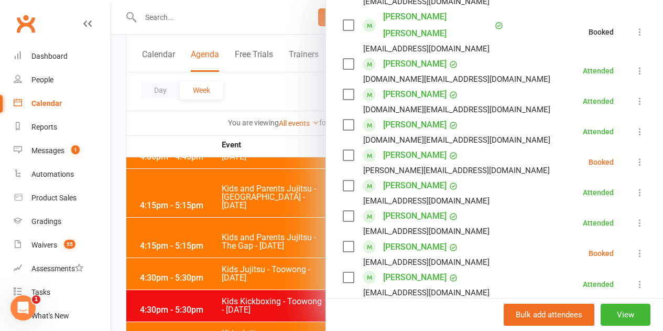
click at [635, 157] on icon at bounding box center [640, 162] width 10 height 10
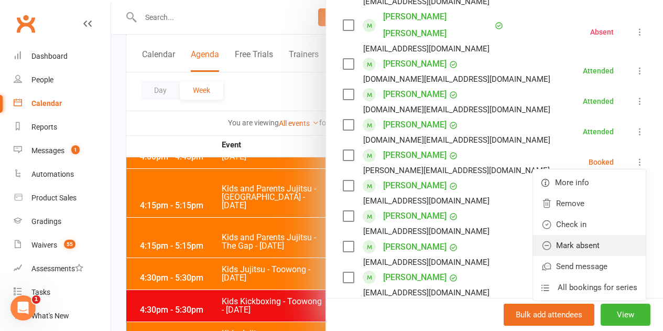
click at [587, 235] on link "Mark absent" at bounding box center [589, 245] width 113 height 21
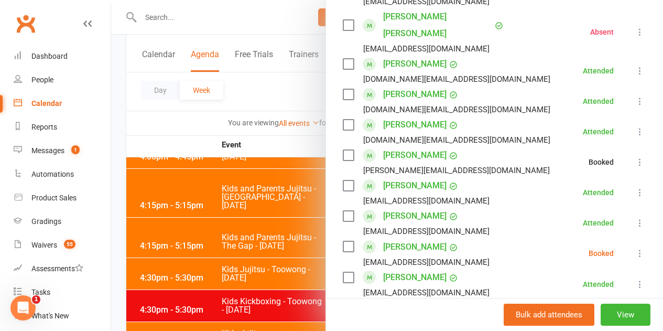
click at [635, 248] on icon at bounding box center [640, 253] width 10 height 10
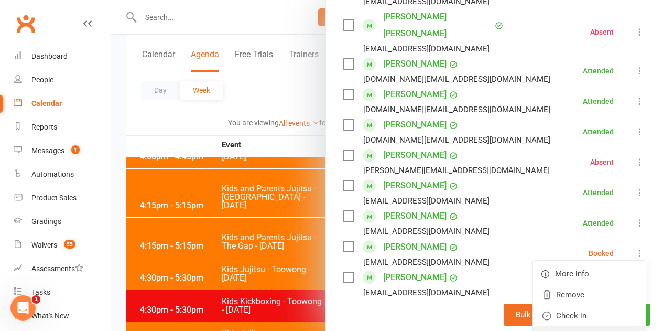
click at [579, 326] on link "Mark absent" at bounding box center [589, 336] width 113 height 21
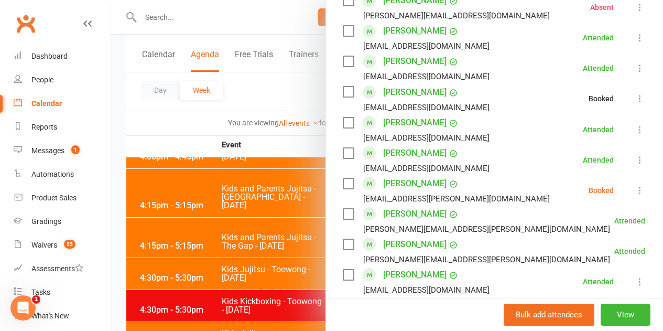
scroll to position [682, 0]
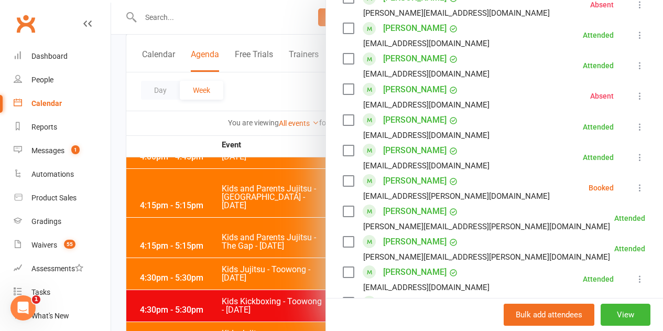
click at [635, 182] on icon at bounding box center [640, 187] width 10 height 10
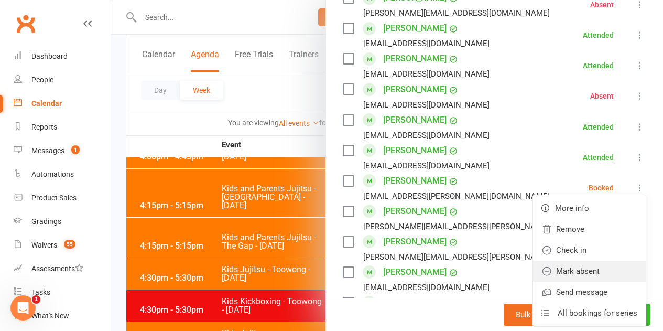
click at [601, 261] on link "Mark absent" at bounding box center [589, 271] width 113 height 21
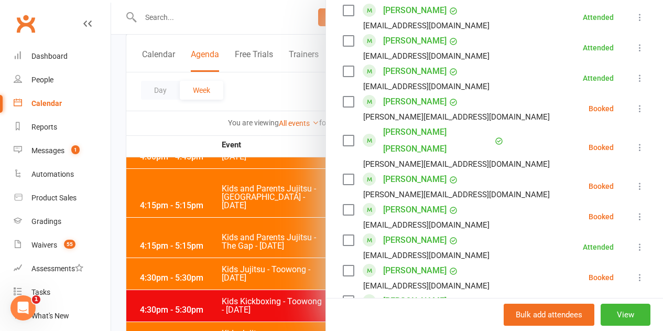
scroll to position [944, 0]
drag, startPoint x: 628, startPoint y: 57, endPoint x: 615, endPoint y: 63, distance: 15.2
click at [635, 103] on icon at bounding box center [640, 108] width 10 height 10
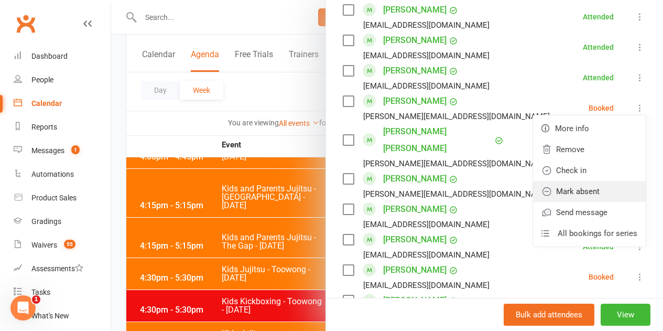
click at [575, 181] on link "Mark absent" at bounding box center [589, 191] width 113 height 21
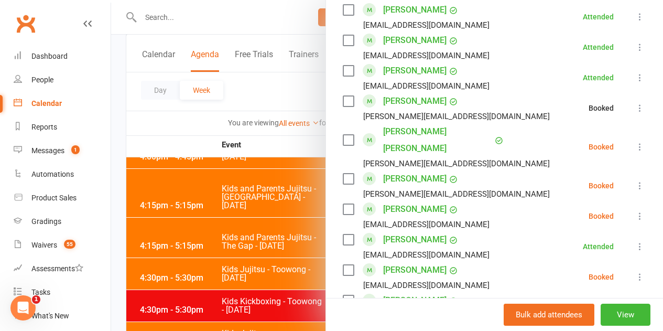
click at [635, 142] on icon at bounding box center [640, 147] width 10 height 10
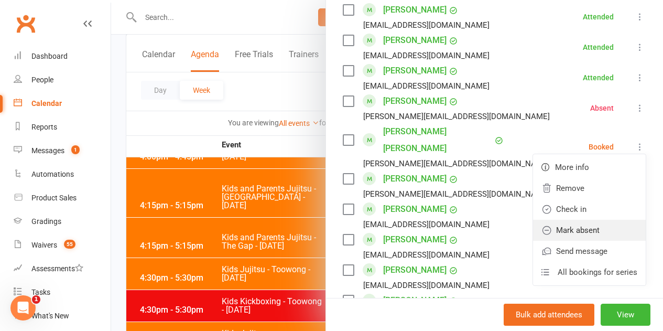
click at [602, 220] on link "Mark absent" at bounding box center [589, 230] width 113 height 21
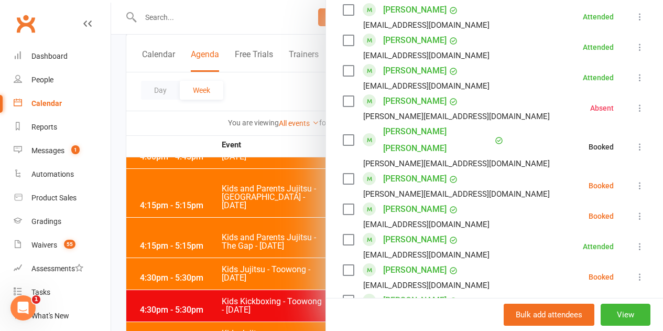
click at [635, 180] on icon at bounding box center [640, 185] width 10 height 10
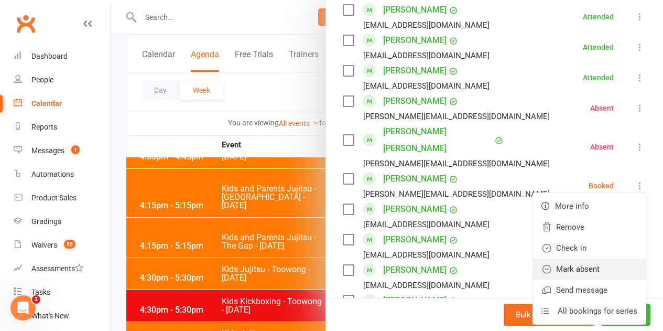
click at [586, 259] on link "Mark absent" at bounding box center [589, 269] width 113 height 21
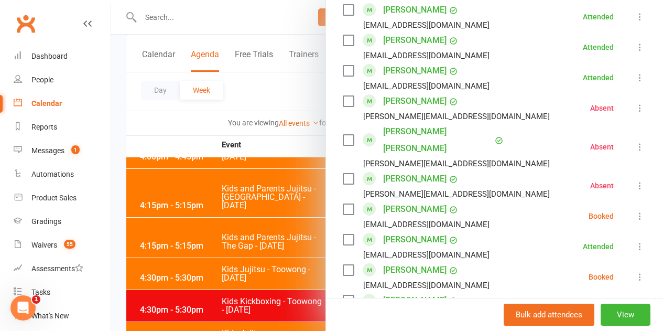
click at [635, 211] on icon at bounding box center [640, 216] width 10 height 10
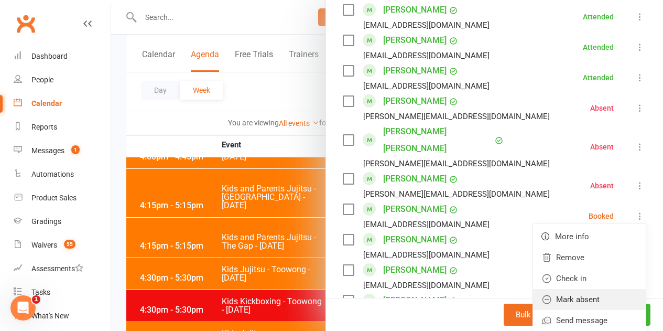
click at [586, 289] on link "Mark absent" at bounding box center [589, 299] width 113 height 21
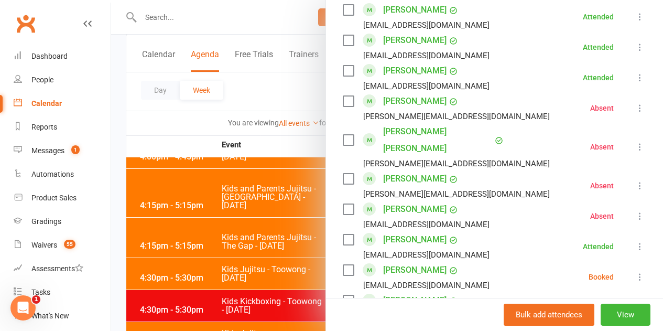
click at [635, 272] on icon at bounding box center [640, 277] width 10 height 10
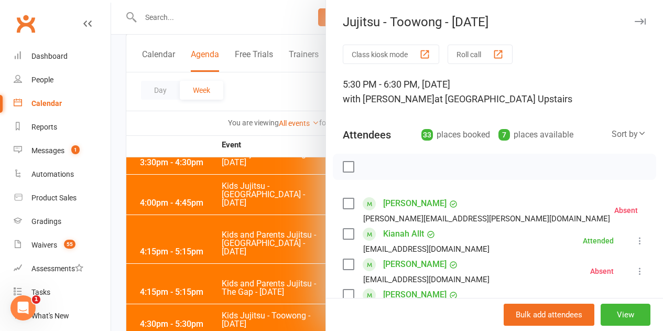
scroll to position [1835, 0]
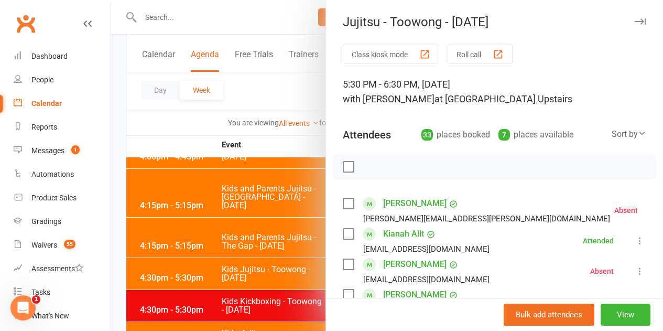
click at [182, 255] on div at bounding box center [387, 165] width 552 height 331
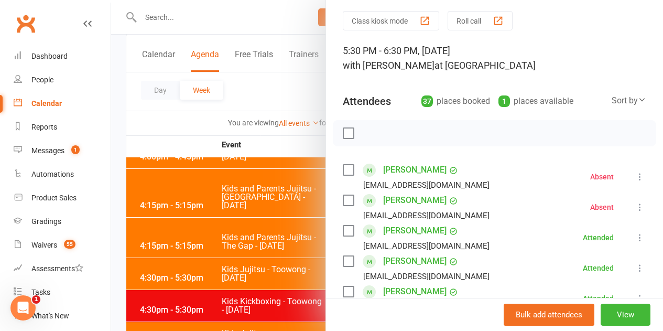
scroll to position [0, 0]
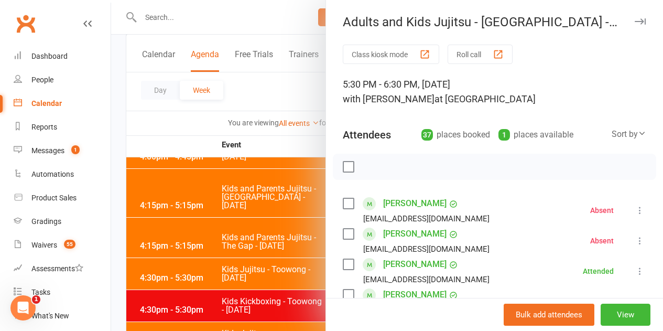
click at [297, 207] on div at bounding box center [387, 165] width 552 height 331
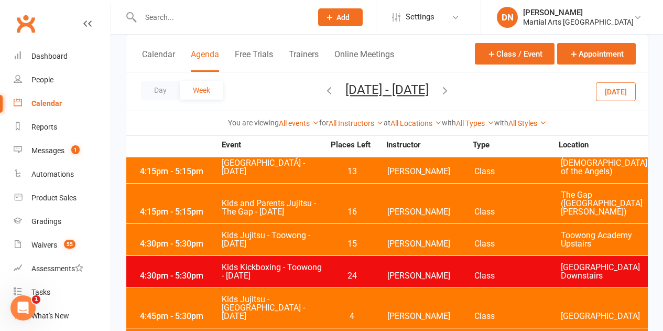
scroll to position [1888, 0]
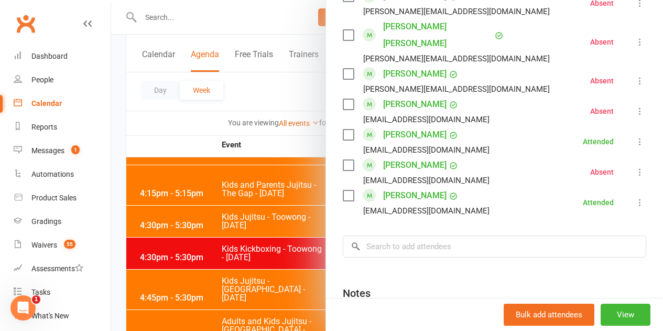
scroll to position [1090, 0]
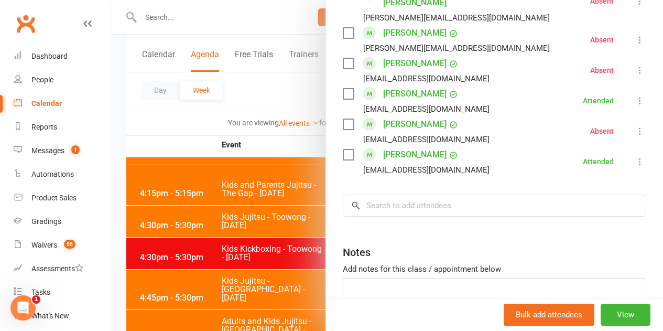
click at [259, 216] on div at bounding box center [387, 165] width 552 height 331
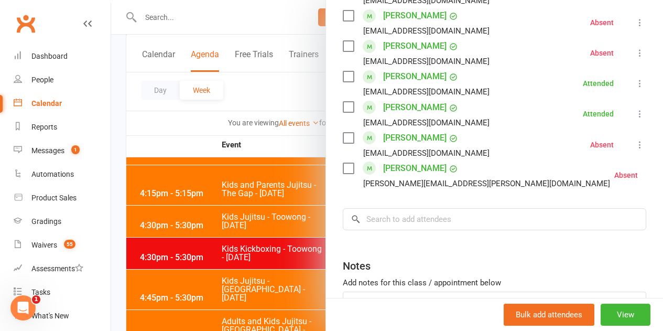
scroll to position [629, 0]
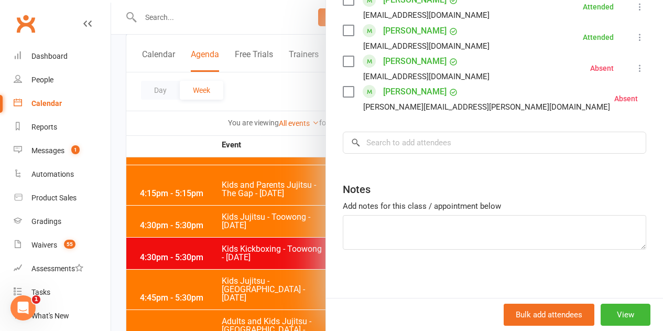
drag, startPoint x: 304, startPoint y: 249, endPoint x: 349, endPoint y: 264, distance: 48.1
click at [304, 249] on div at bounding box center [387, 165] width 552 height 331
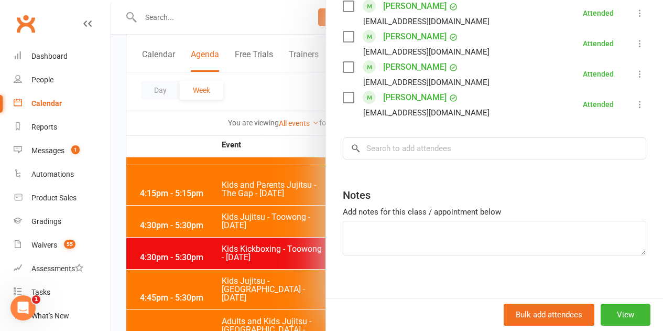
scroll to position [816, 0]
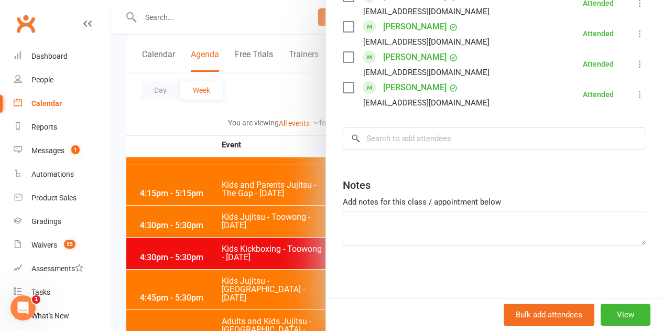
click at [279, 252] on div at bounding box center [387, 165] width 552 height 331
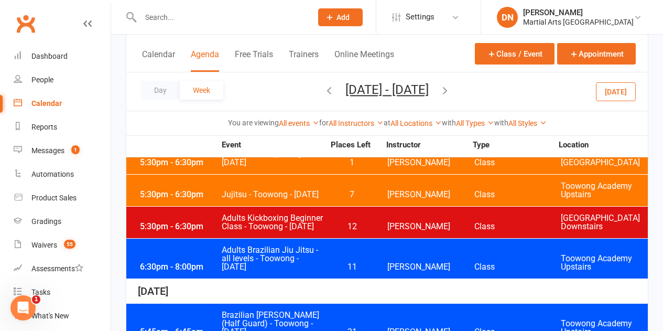
scroll to position [2045, 0]
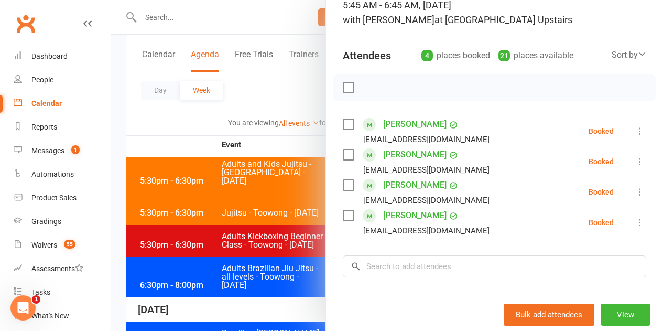
scroll to position [105, 0]
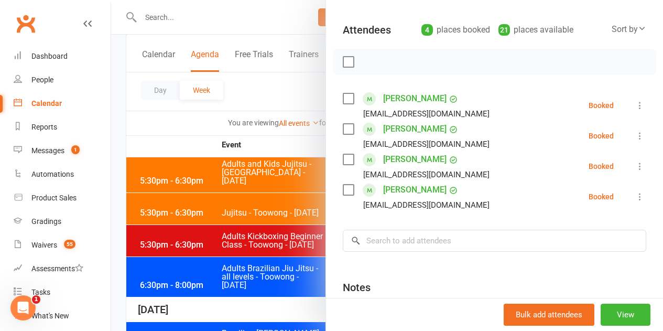
click at [635, 105] on icon at bounding box center [640, 105] width 10 height 10
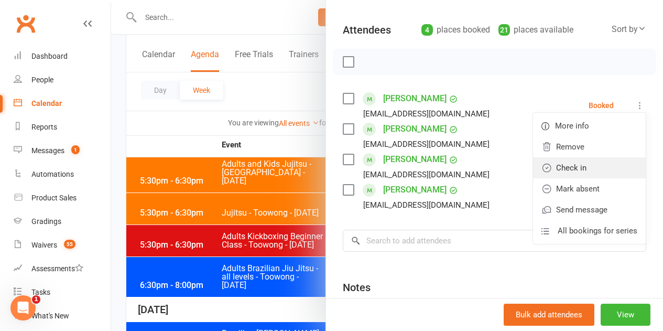
click at [575, 170] on link "Check in" at bounding box center [589, 167] width 113 height 21
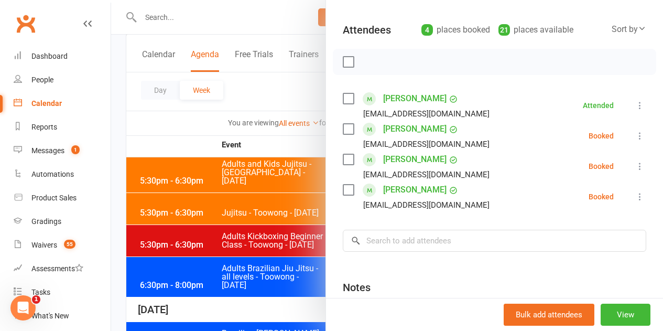
click at [635, 131] on icon at bounding box center [640, 136] width 10 height 10
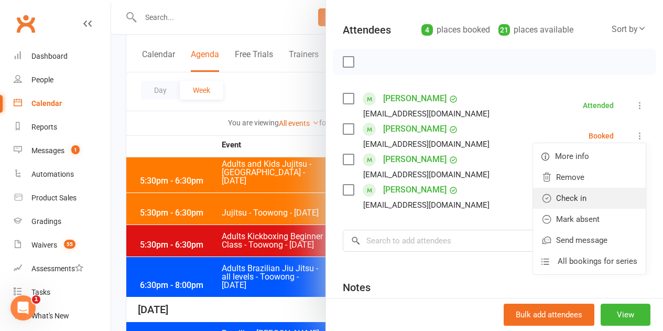
click at [593, 197] on link "Check in" at bounding box center [589, 198] width 113 height 21
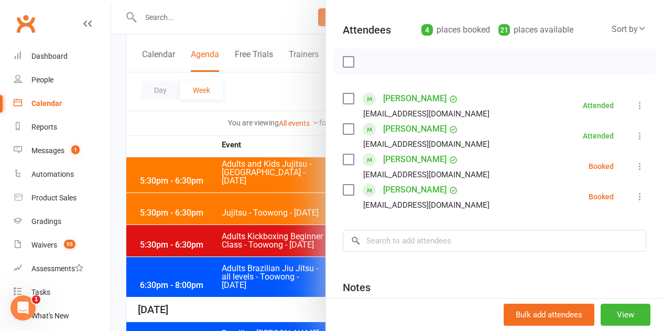
click at [635, 165] on icon at bounding box center [640, 166] width 10 height 10
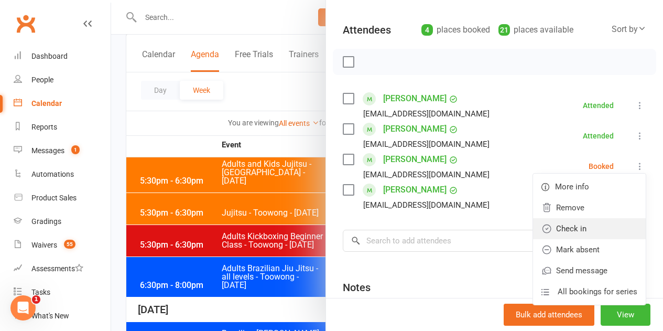
click at [552, 231] on link "Check in" at bounding box center [589, 228] width 113 height 21
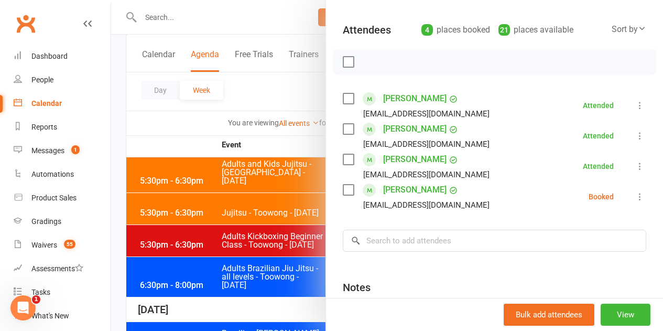
click at [635, 199] on icon at bounding box center [640, 196] width 10 height 10
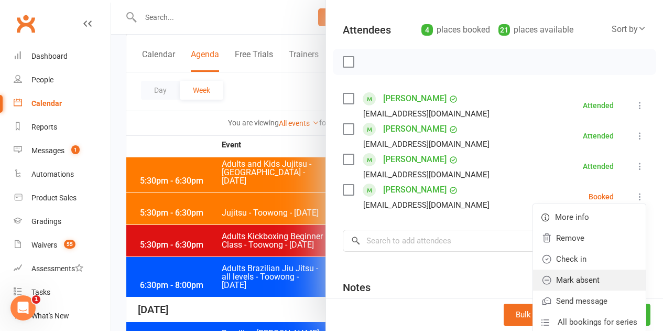
click at [593, 275] on link "Mark absent" at bounding box center [589, 280] width 113 height 21
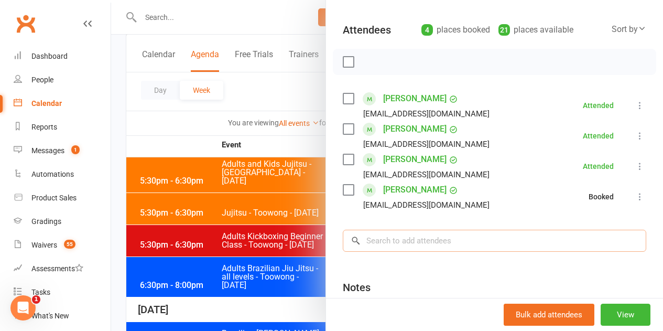
click at [570, 246] on input "search" at bounding box center [495, 241] width 304 height 22
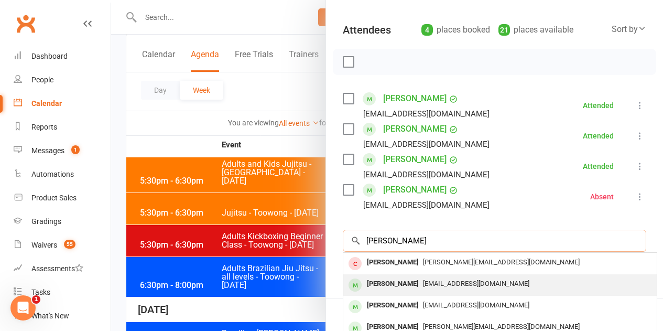
type input "[PERSON_NAME]"
click at [397, 278] on div "[PERSON_NAME]" at bounding box center [393, 283] width 60 height 15
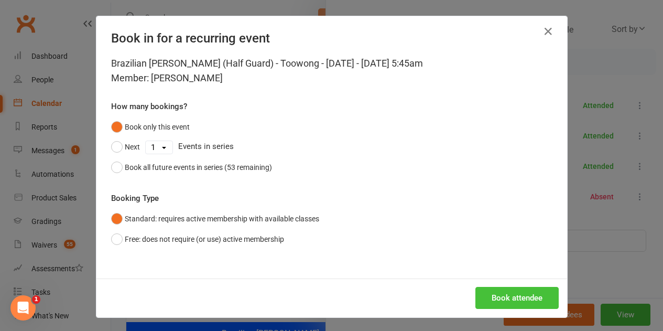
click at [482, 289] on button "Book attendee" at bounding box center [517, 298] width 83 height 22
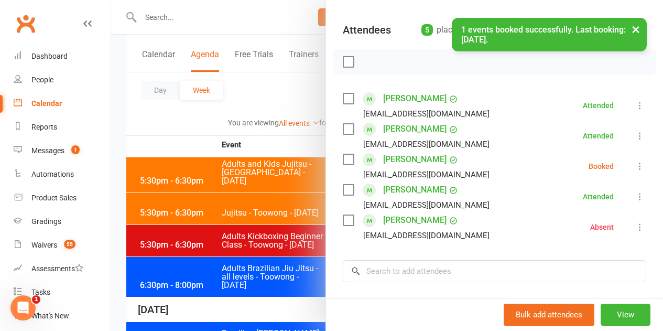
click at [639, 169] on div "Class kiosk mode Roll call 5:45 AM - 6:45 AM, [DATE] with [PERSON_NAME] at [GEO…" at bounding box center [494, 185] width 337 height 491
drag, startPoint x: 628, startPoint y: 166, endPoint x: 621, endPoint y: 167, distance: 6.9
click at [635, 166] on icon at bounding box center [640, 166] width 10 height 10
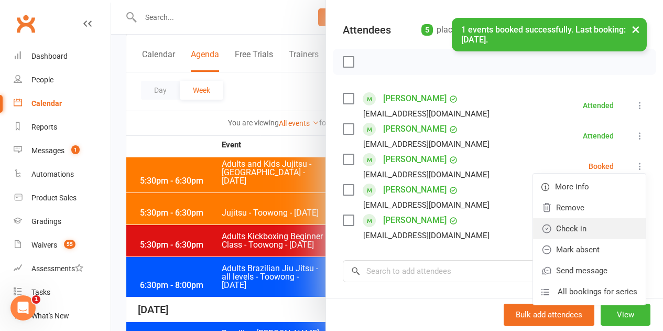
click at [564, 226] on link "Check in" at bounding box center [589, 228] width 113 height 21
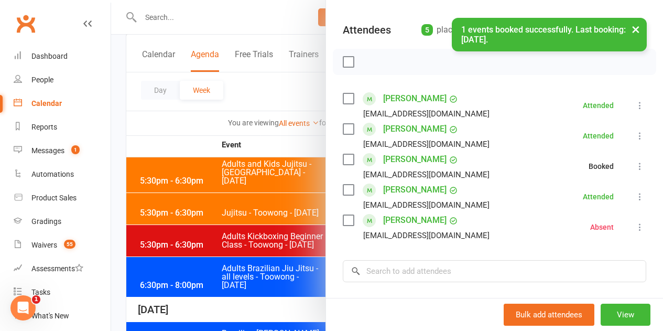
click at [287, 207] on div at bounding box center [387, 165] width 552 height 331
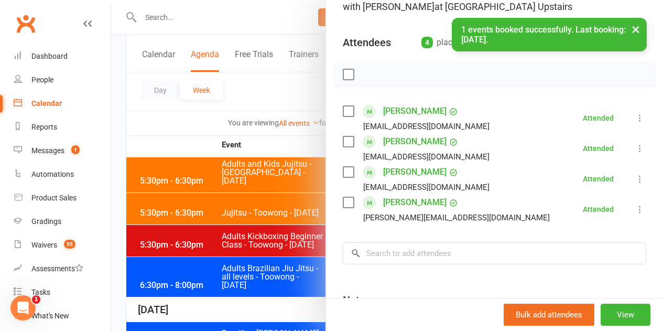
scroll to position [207, 0]
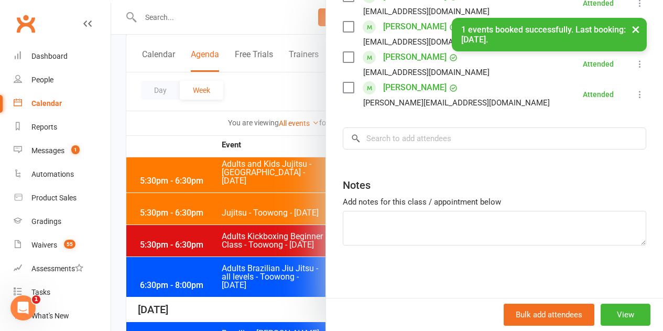
drag, startPoint x: 123, startPoint y: 213, endPoint x: 137, endPoint y: 217, distance: 14.1
click at [129, 215] on div at bounding box center [387, 165] width 552 height 331
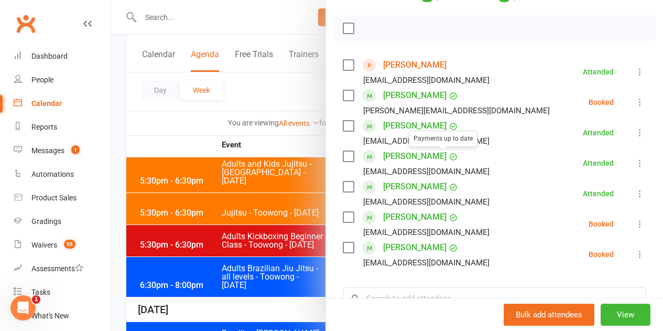
scroll to position [157, 0]
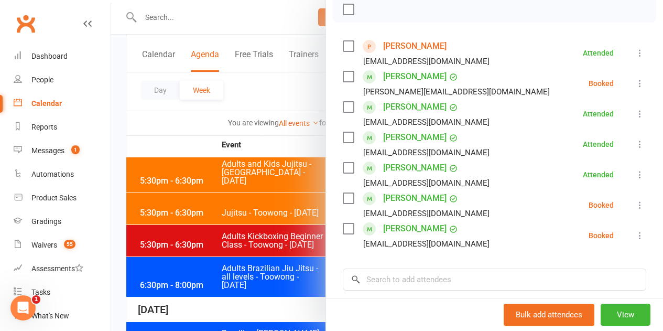
click at [635, 83] on icon at bounding box center [640, 83] width 10 height 10
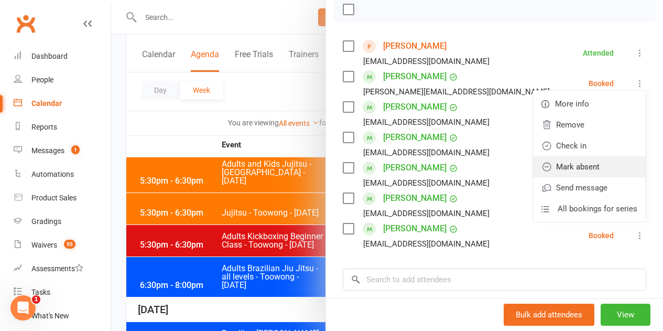
drag, startPoint x: 583, startPoint y: 174, endPoint x: 591, endPoint y: 159, distance: 17.2
click at [583, 174] on link "Mark absent" at bounding box center [589, 166] width 113 height 21
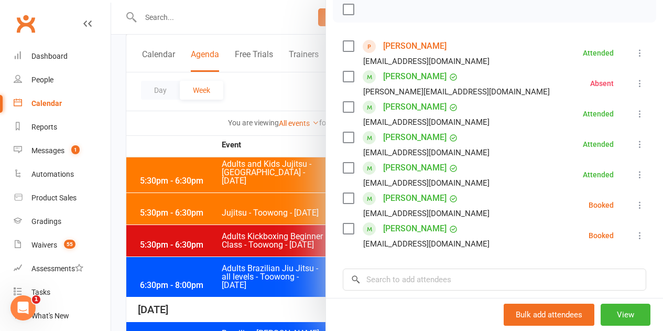
drag, startPoint x: 629, startPoint y: 203, endPoint x: 606, endPoint y: 235, distance: 39.4
click at [635, 204] on icon at bounding box center [640, 205] width 10 height 10
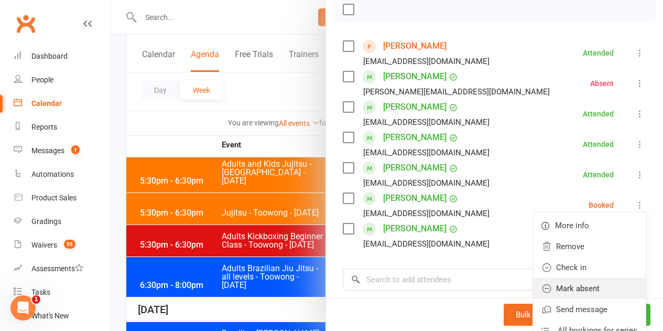
click at [564, 289] on link "Mark absent" at bounding box center [589, 288] width 113 height 21
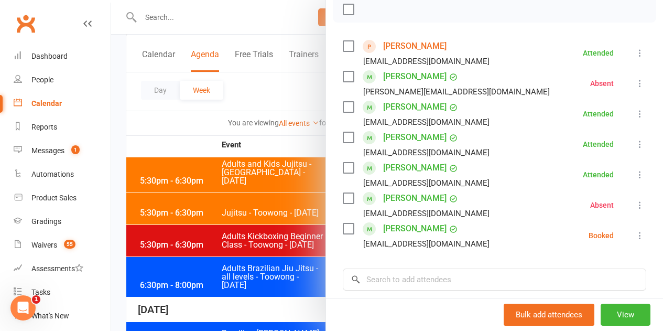
click at [626, 243] on li "Skylar Tan [EMAIL_ADDRESS][DOMAIN_NAME] Booked More info Remove Check in Mark a…" at bounding box center [495, 235] width 304 height 30
drag, startPoint x: 617, startPoint y: 236, endPoint x: 625, endPoint y: 239, distance: 9.0
click at [619, 235] on li "Skylar Tan [EMAIL_ADDRESS][DOMAIN_NAME] Booked More info Remove Check in Mark a…" at bounding box center [495, 235] width 304 height 30
click at [632, 241] on div "Class kiosk mode Roll call 3:30 PM - 4:00 PM, [DATE] with [PERSON_NAME] at [GEO…" at bounding box center [494, 163] width 337 height 552
click at [635, 234] on icon at bounding box center [640, 235] width 10 height 10
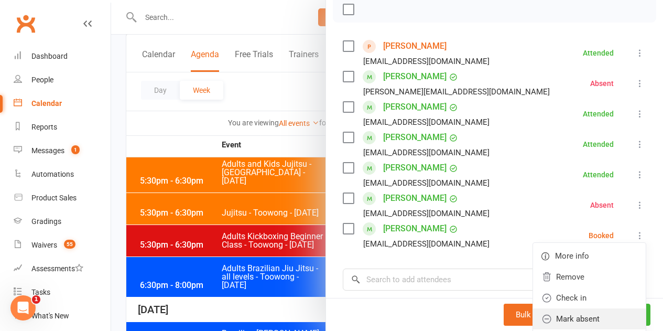
click at [572, 317] on link "Mark absent" at bounding box center [589, 318] width 113 height 21
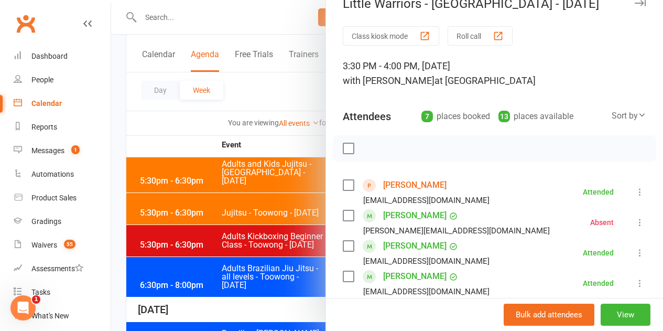
scroll to position [0, 0]
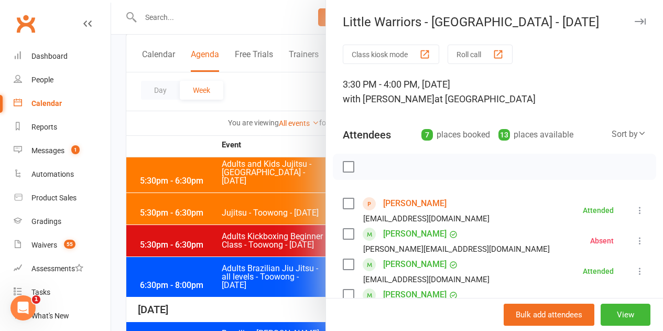
click at [256, 217] on div at bounding box center [387, 165] width 552 height 331
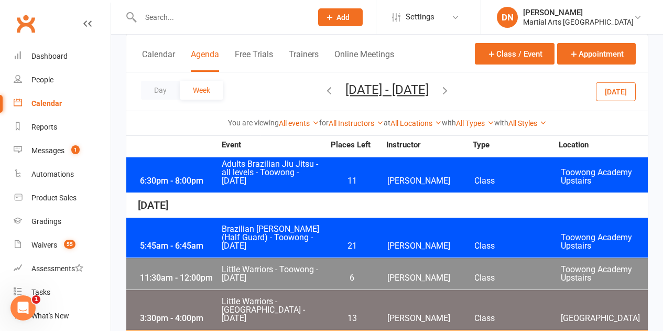
scroll to position [2150, 0]
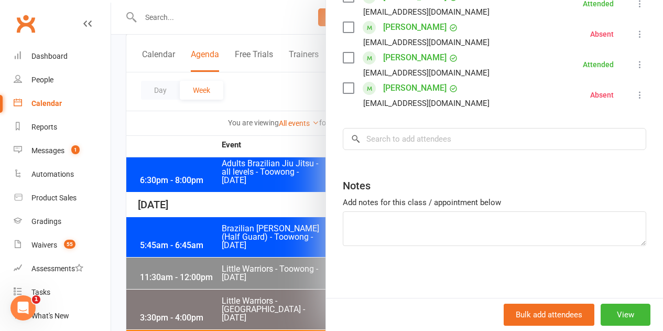
scroll to position [481, 0]
drag, startPoint x: 157, startPoint y: 246, endPoint x: 281, endPoint y: 249, distance: 123.2
click at [170, 246] on div at bounding box center [387, 165] width 552 height 331
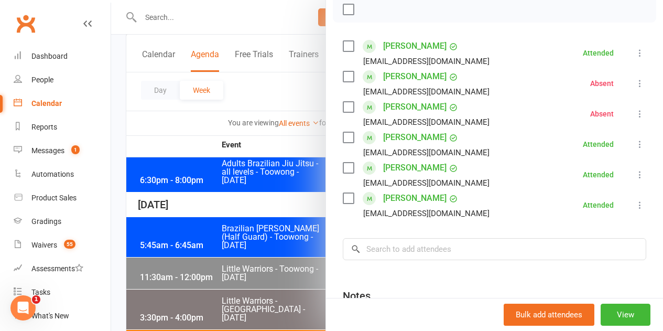
scroll to position [262, 0]
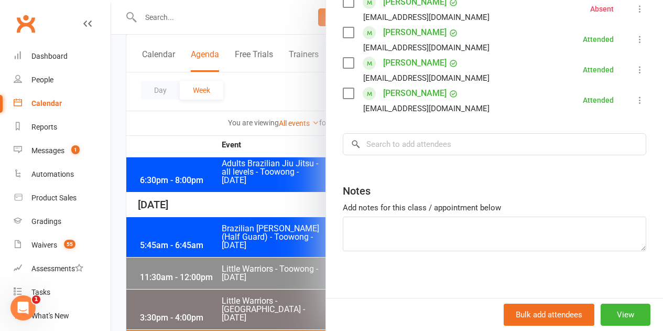
click at [288, 246] on div at bounding box center [387, 165] width 552 height 331
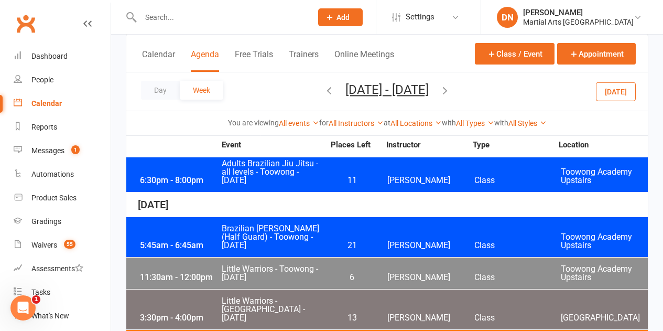
scroll to position [2202, 0]
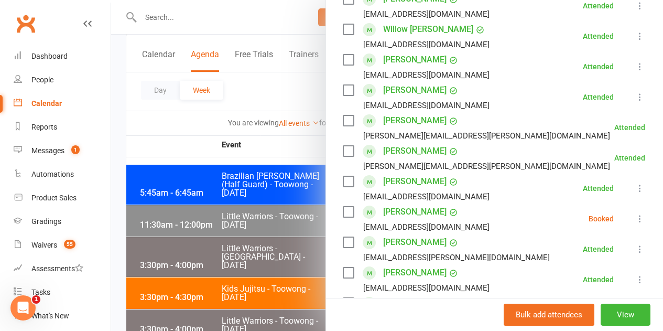
scroll to position [315, 0]
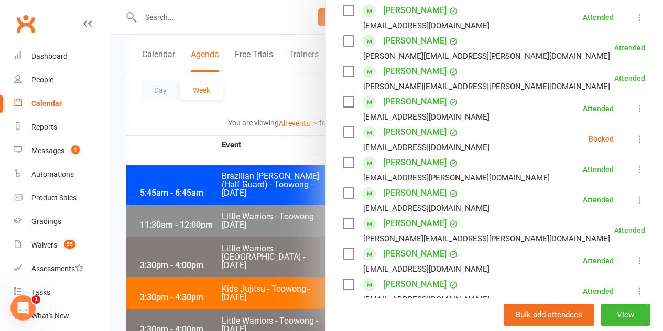
click at [635, 138] on icon at bounding box center [640, 139] width 10 height 10
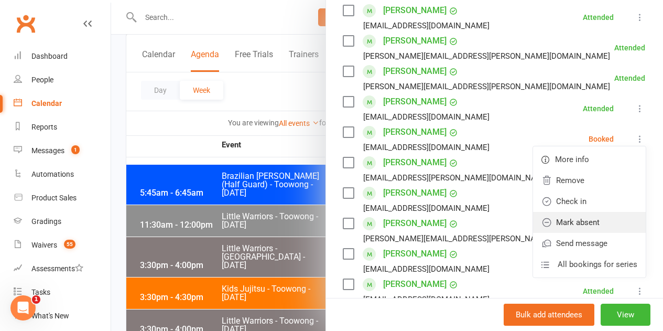
click at [617, 223] on link "Mark absent" at bounding box center [589, 222] width 113 height 21
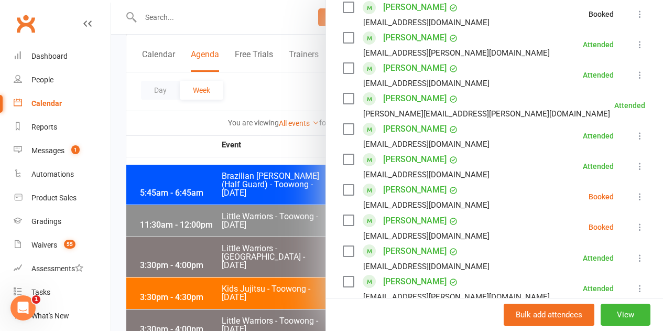
scroll to position [472, 0]
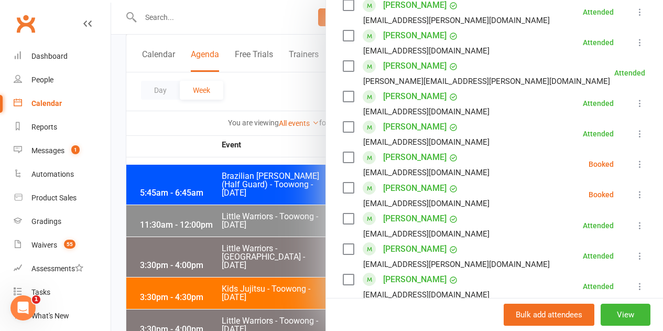
drag, startPoint x: 621, startPoint y: 164, endPoint x: 617, endPoint y: 182, distance: 18.9
click at [635, 164] on icon at bounding box center [640, 164] width 10 height 10
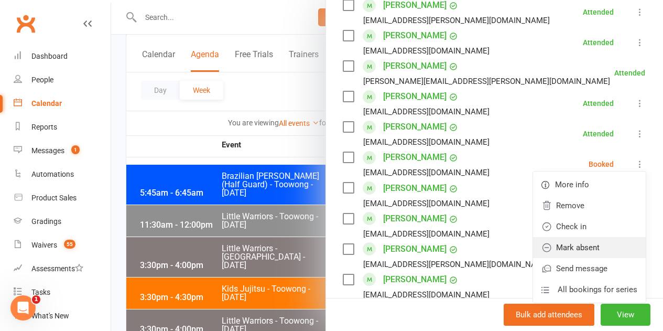
click at [592, 251] on link "Mark absent" at bounding box center [589, 247] width 113 height 21
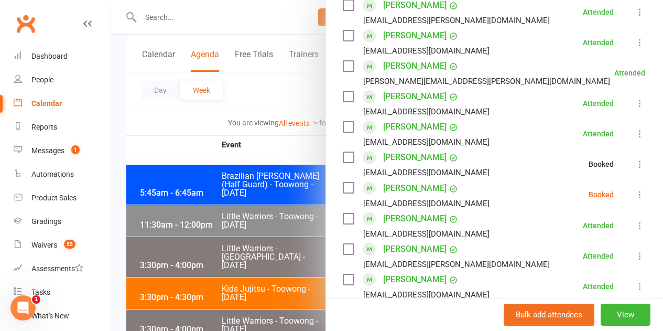
click at [634, 192] on button at bounding box center [640, 194] width 13 height 13
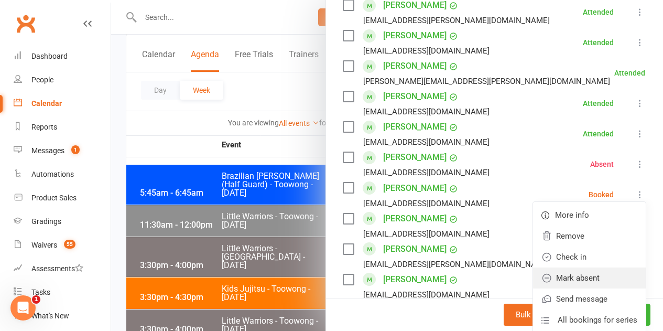
click at [575, 276] on link "Mark absent" at bounding box center [589, 277] width 113 height 21
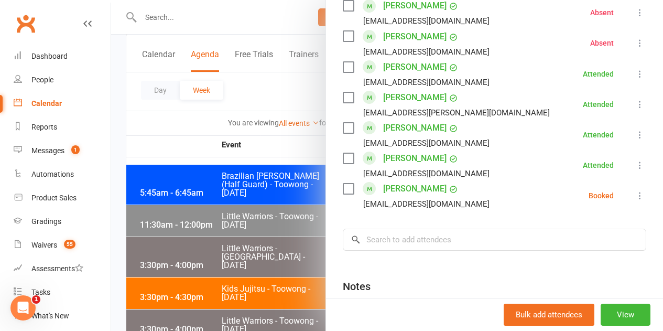
scroll to position [682, 0]
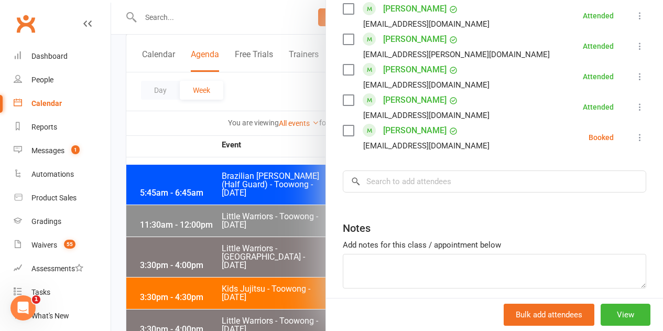
click at [635, 135] on icon at bounding box center [640, 137] width 10 height 10
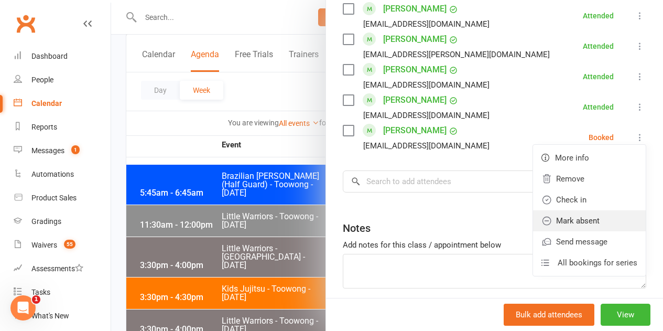
click at [580, 225] on link "Mark absent" at bounding box center [589, 220] width 113 height 21
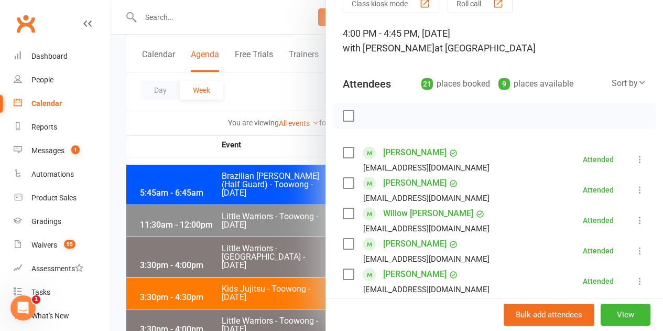
scroll to position [0, 0]
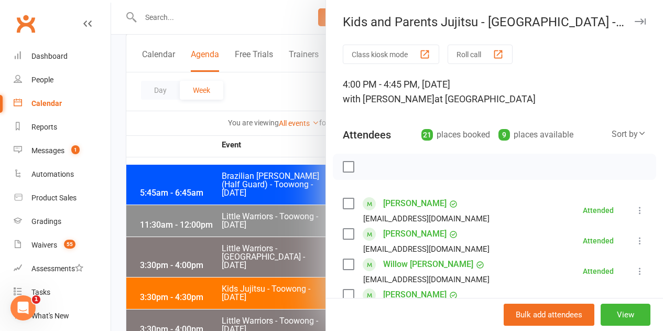
click at [271, 254] on div at bounding box center [387, 165] width 552 height 331
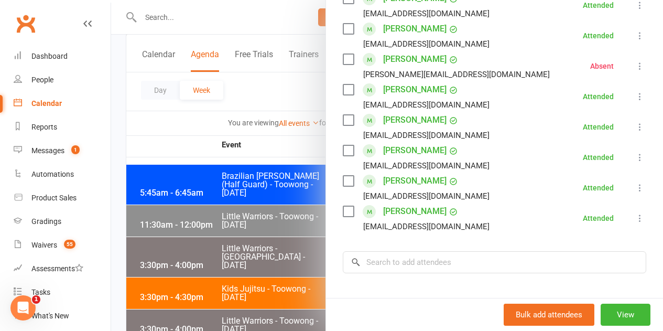
scroll to position [1455, 0]
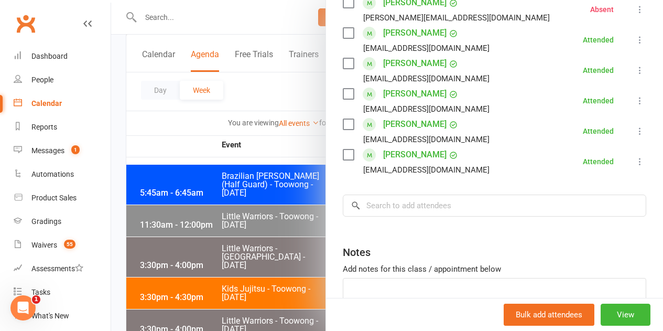
click at [197, 263] on div at bounding box center [387, 165] width 552 height 331
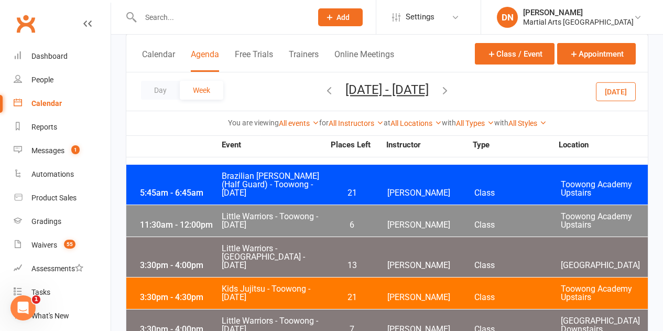
scroll to position [2255, 0]
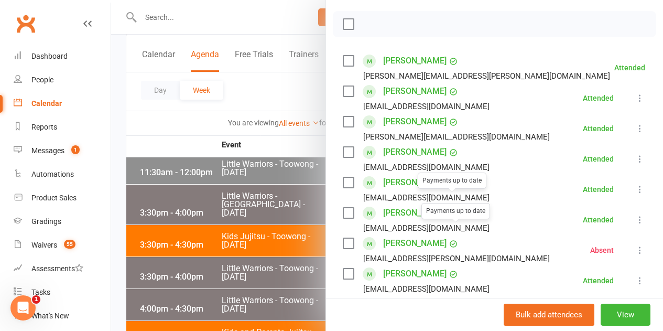
scroll to position [315, 0]
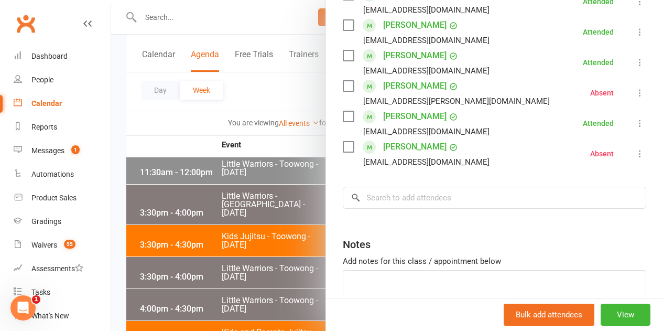
click at [282, 256] on div at bounding box center [387, 165] width 552 height 331
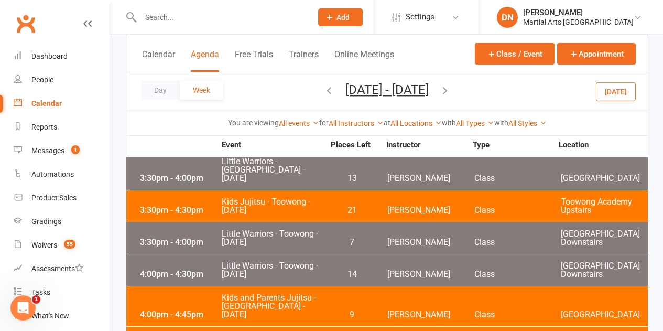
scroll to position [2307, 0]
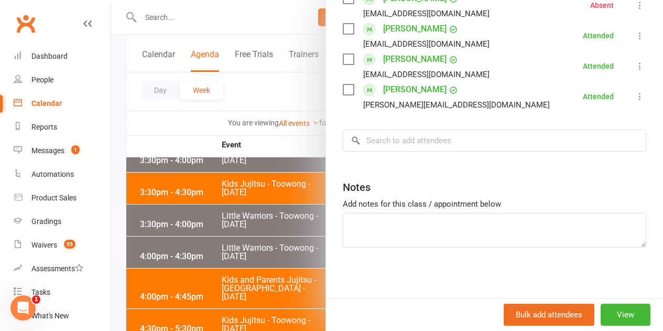
scroll to position [390, 0]
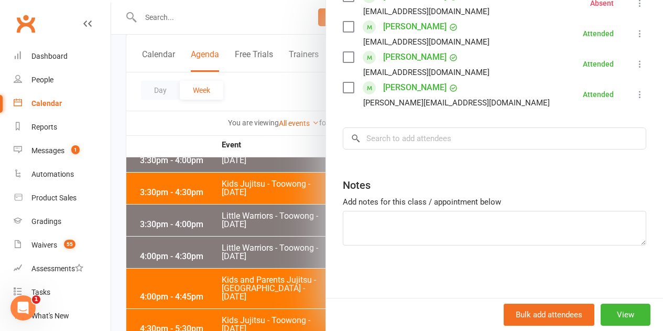
click at [300, 234] on div at bounding box center [387, 165] width 552 height 331
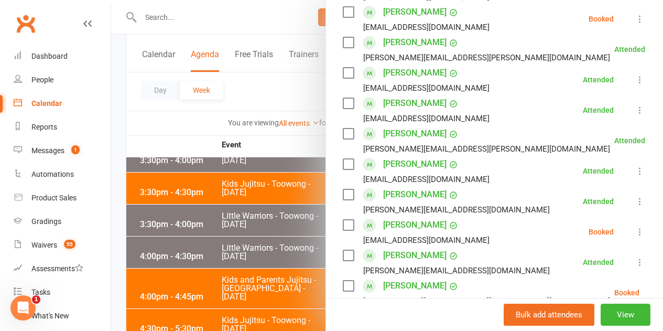
scroll to position [262, 0]
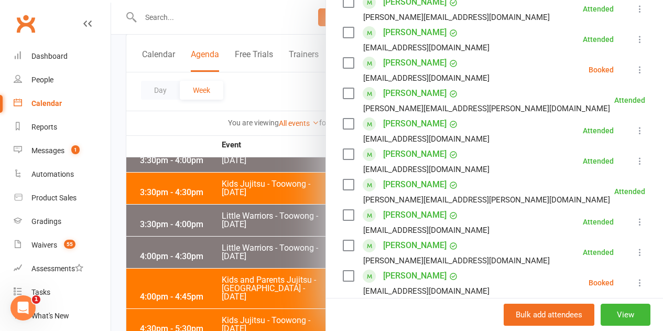
click at [635, 72] on icon at bounding box center [640, 69] width 10 height 10
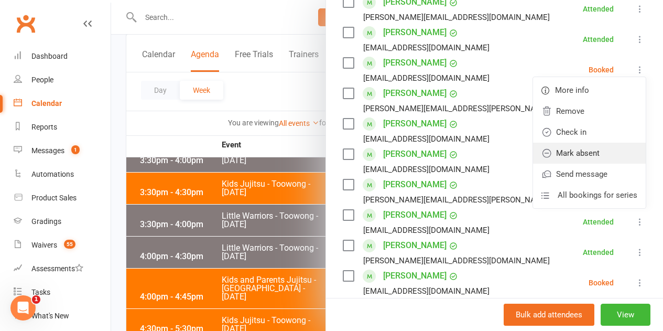
click at [607, 158] on link "Mark absent" at bounding box center [589, 153] width 113 height 21
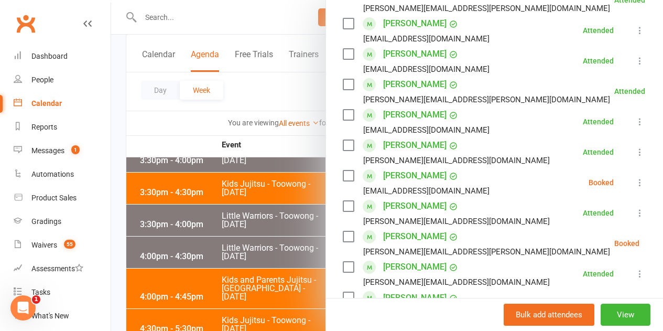
scroll to position [367, 0]
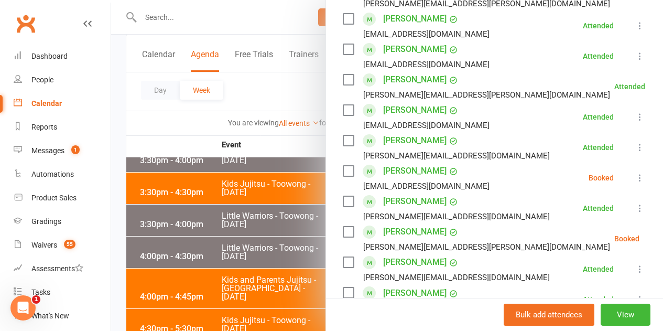
click at [635, 179] on icon at bounding box center [640, 178] width 10 height 10
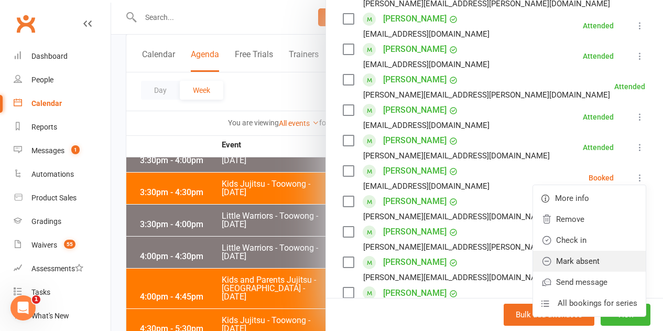
click at [606, 259] on link "Mark absent" at bounding box center [589, 261] width 113 height 21
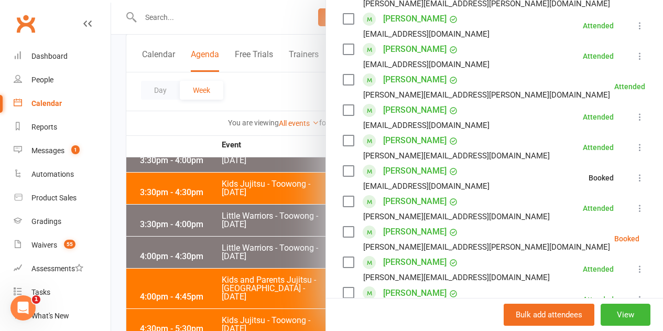
scroll to position [472, 0]
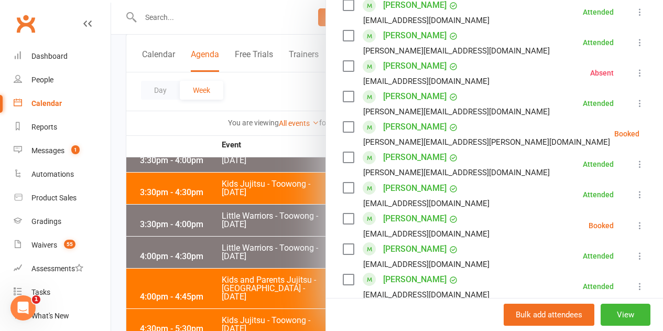
click at [660, 127] on button at bounding box center [666, 133] width 13 height 13
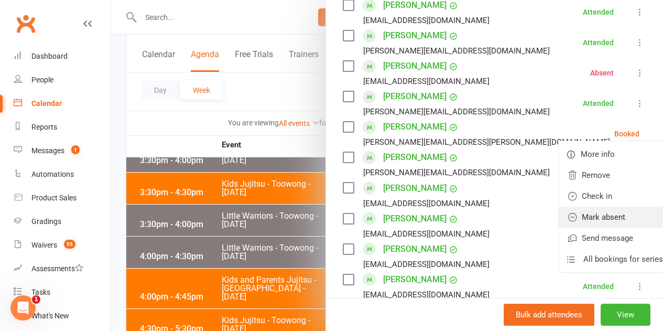
click at [607, 223] on link "Mark absent" at bounding box center [615, 217] width 113 height 21
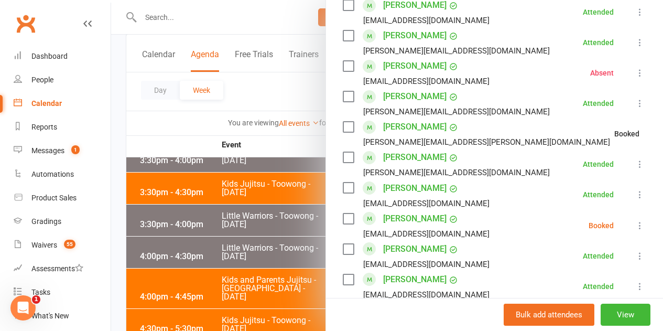
click at [617, 221] on li "[PERSON_NAME] [EMAIL_ADDRESS][DOMAIN_NAME] Booked More info Remove Check in Mar…" at bounding box center [495, 225] width 304 height 30
click at [635, 223] on icon at bounding box center [640, 225] width 10 height 10
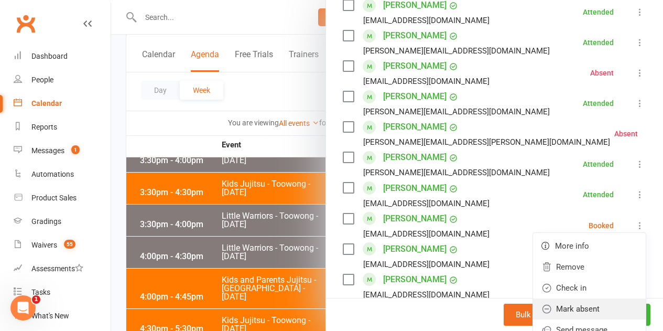
click at [594, 307] on link "Mark absent" at bounding box center [589, 308] width 113 height 21
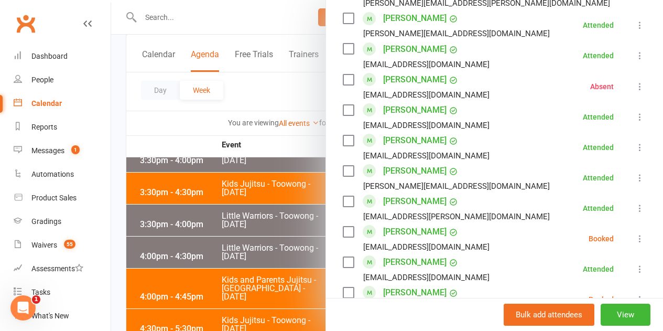
scroll to position [629, 0]
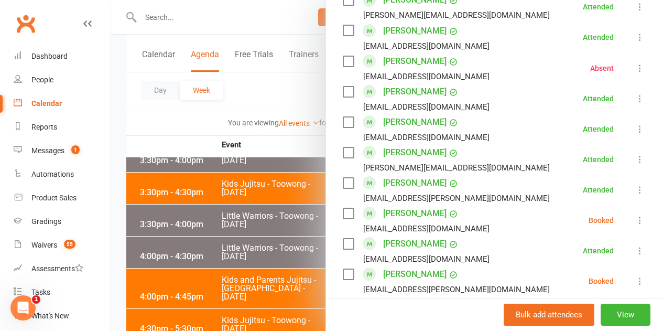
click at [635, 221] on icon at bounding box center [640, 220] width 10 height 10
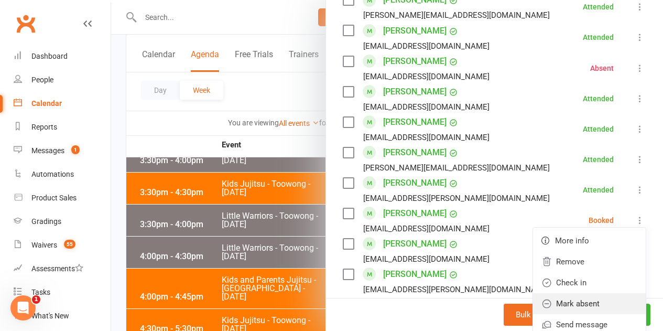
click at [598, 305] on link "Mark absent" at bounding box center [589, 303] width 113 height 21
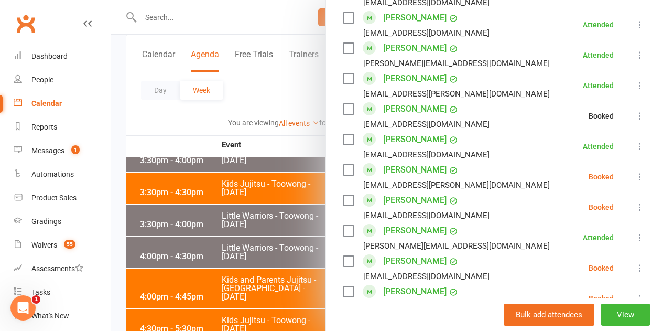
scroll to position [734, 0]
click at [635, 179] on icon at bounding box center [640, 176] width 10 height 10
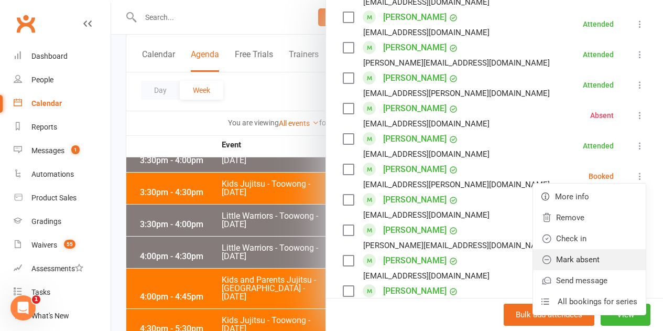
click at [606, 256] on link "Mark absent" at bounding box center [589, 259] width 113 height 21
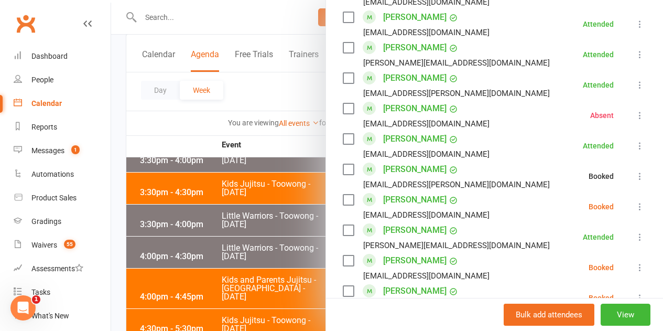
click at [634, 206] on button at bounding box center [640, 206] width 13 height 13
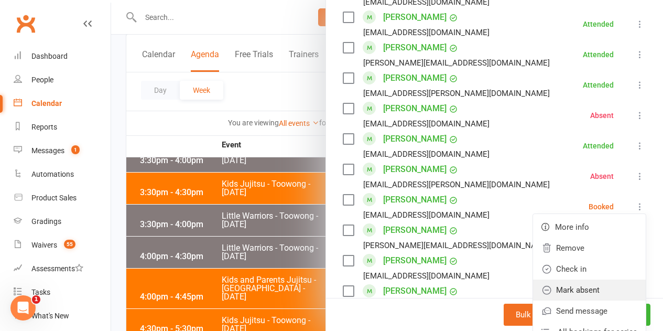
click at [601, 288] on link "Mark absent" at bounding box center [589, 289] width 113 height 21
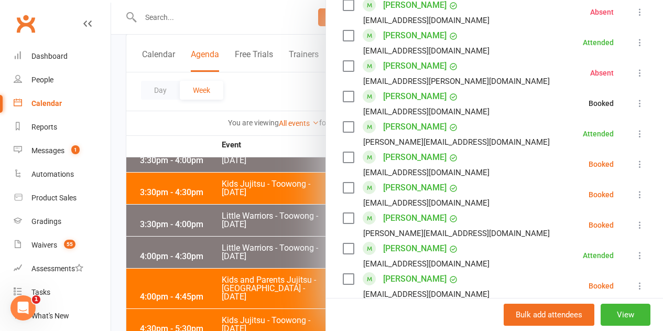
scroll to position [839, 0]
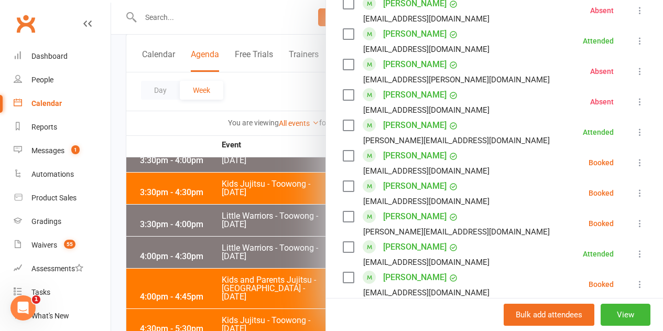
click at [622, 154] on li "[PERSON_NAME] [EMAIL_ADDRESS][DOMAIN_NAME] Booked More info Remove Check in Mar…" at bounding box center [495, 162] width 304 height 30
drag, startPoint x: 622, startPoint y: 156, endPoint x: 624, endPoint y: 162, distance: 6.0
click at [634, 158] on button at bounding box center [640, 162] width 13 height 13
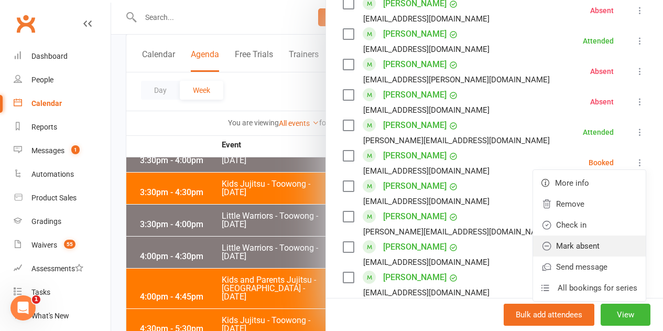
click at [585, 250] on link "Mark absent" at bounding box center [589, 245] width 113 height 21
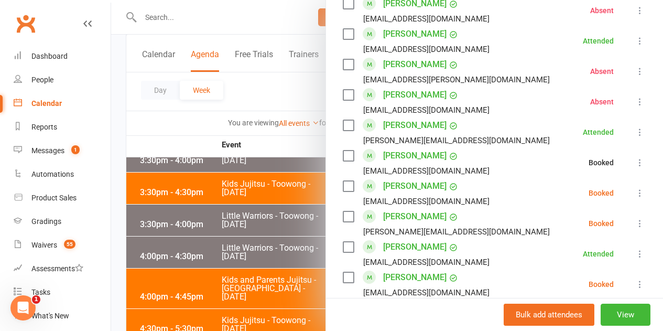
click at [635, 191] on icon at bounding box center [640, 193] width 10 height 10
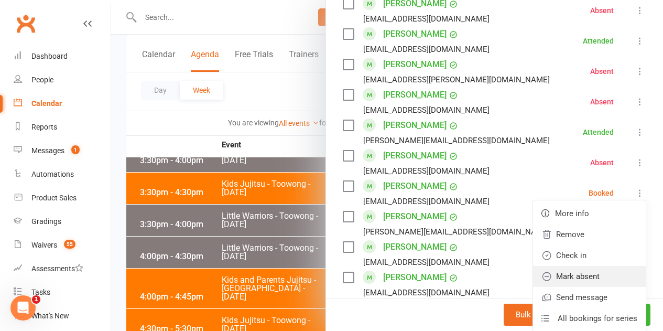
click at [589, 277] on link "Mark absent" at bounding box center [589, 276] width 113 height 21
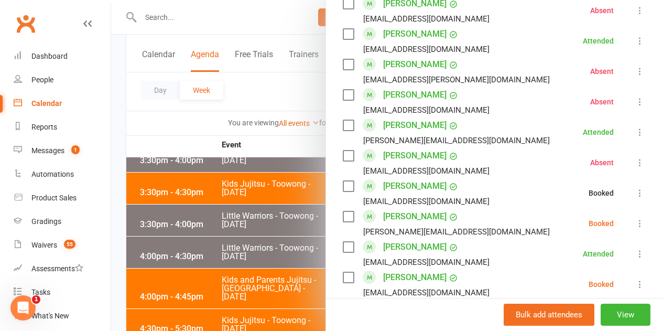
click at [635, 224] on icon at bounding box center [640, 223] width 10 height 10
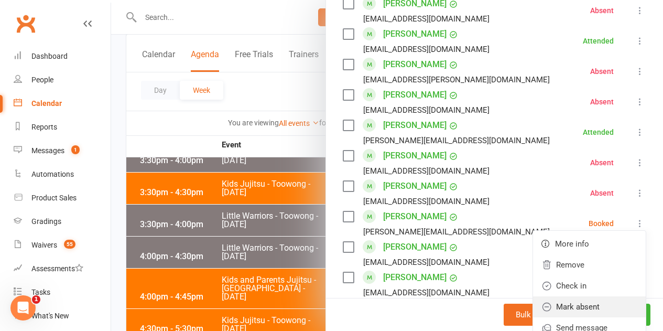
click at [586, 299] on link "Mark absent" at bounding box center [589, 306] width 113 height 21
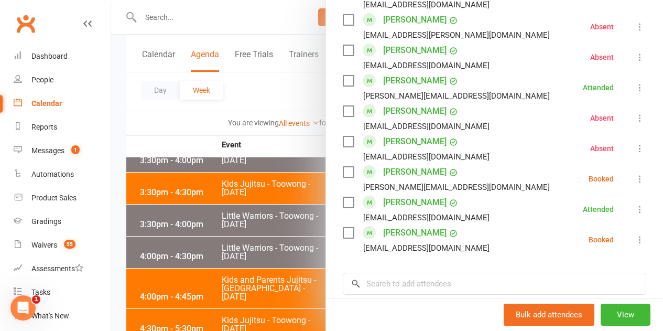
scroll to position [944, 0]
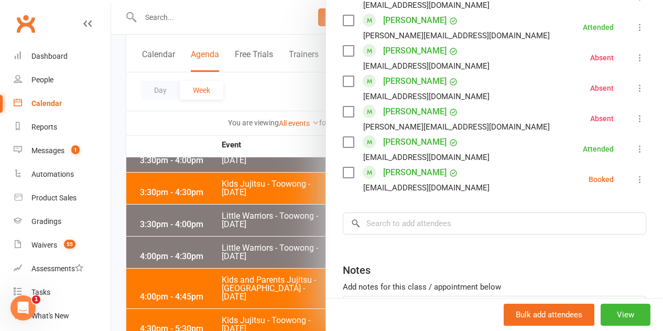
click at [635, 180] on icon at bounding box center [640, 179] width 10 height 10
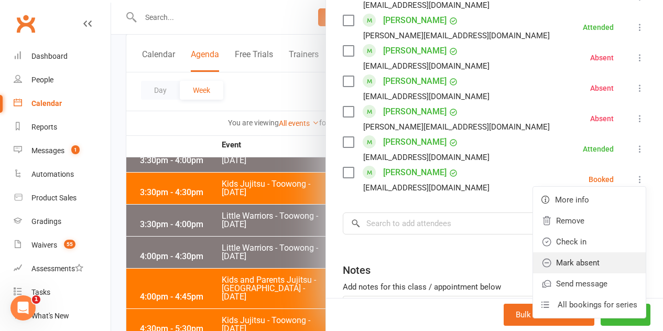
click at [591, 270] on link "Mark absent" at bounding box center [589, 262] width 113 height 21
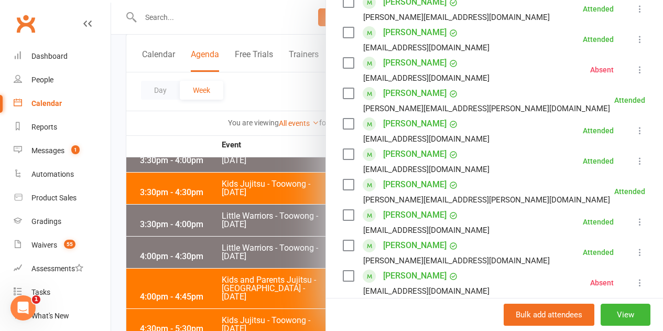
scroll to position [0, 0]
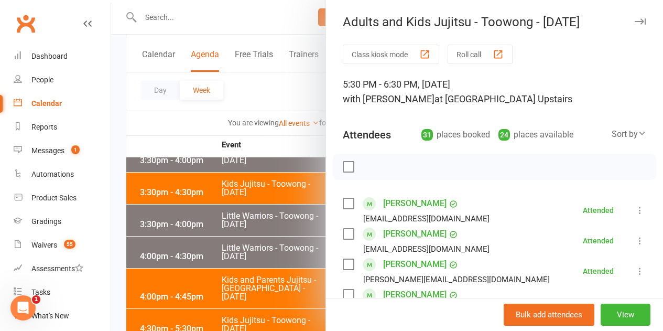
click at [209, 242] on div at bounding box center [387, 165] width 552 height 331
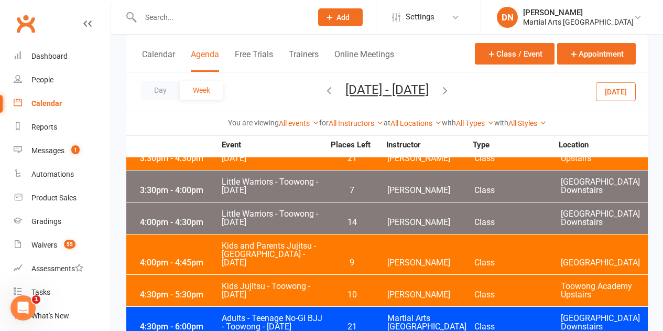
scroll to position [2360, 0]
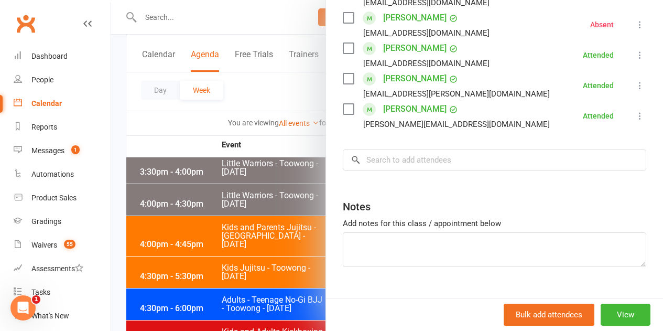
scroll to position [359, 0]
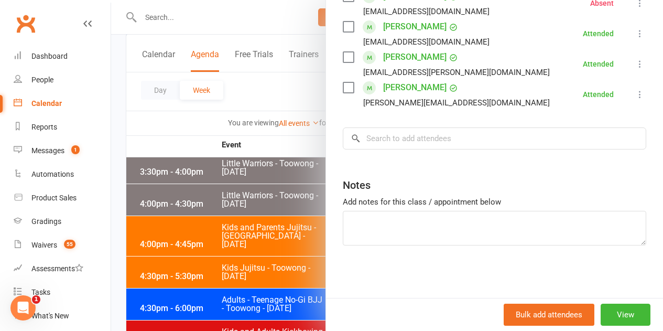
click at [293, 223] on div at bounding box center [387, 165] width 552 height 331
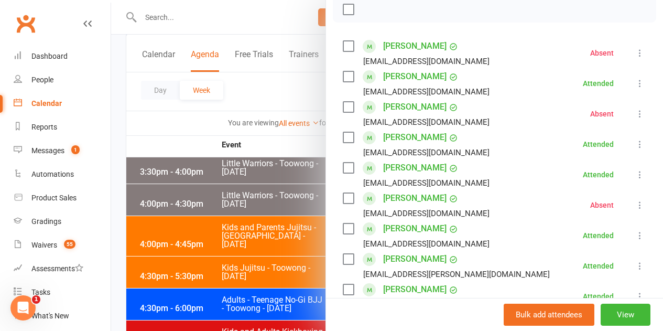
scroll to position [210, 0]
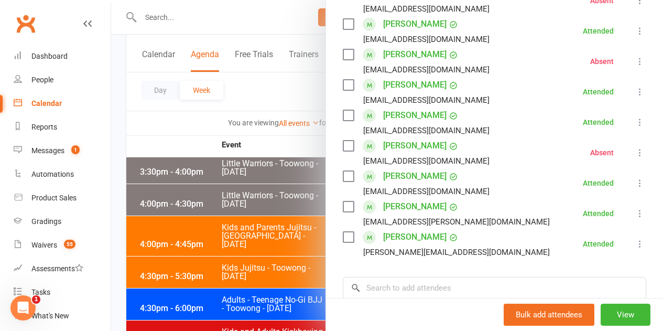
click at [241, 250] on div at bounding box center [387, 165] width 552 height 331
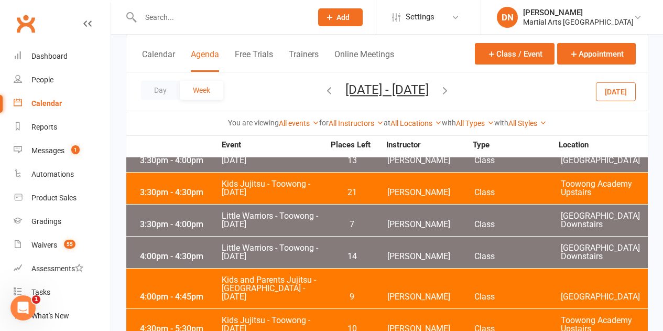
scroll to position [2360, 0]
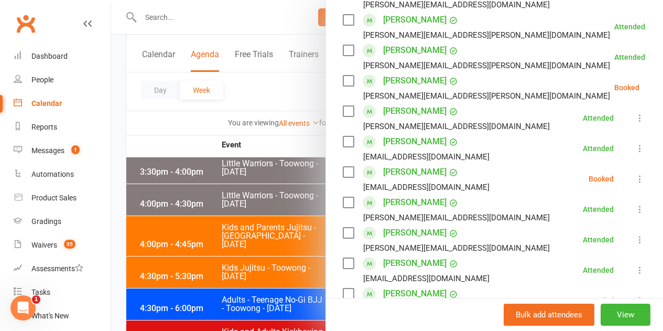
scroll to position [210, 0]
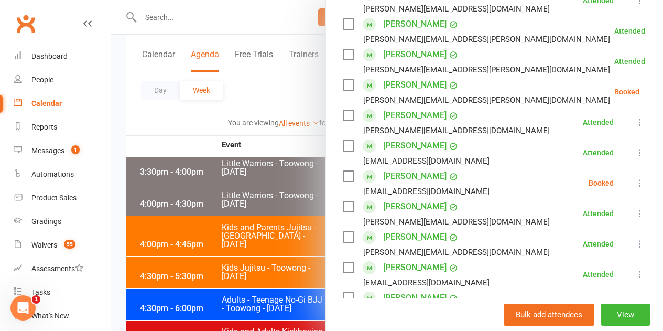
click at [661, 89] on icon at bounding box center [666, 92] width 10 height 10
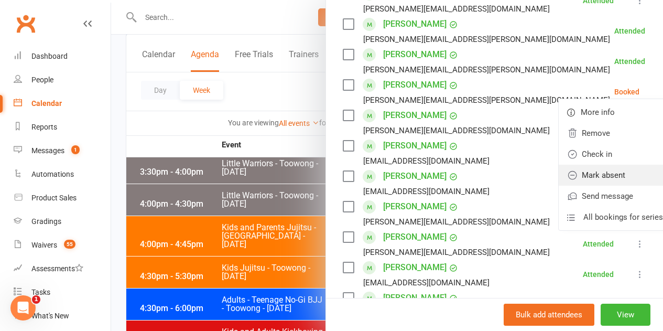
drag, startPoint x: 588, startPoint y: 174, endPoint x: 596, endPoint y: 166, distance: 11.5
click at [588, 174] on link "Mark absent" at bounding box center [615, 175] width 113 height 21
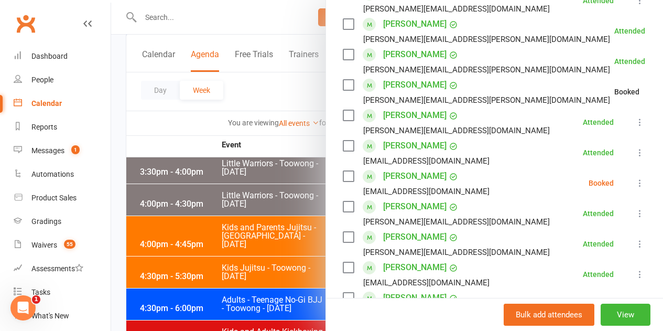
click at [635, 182] on icon at bounding box center [640, 183] width 10 height 10
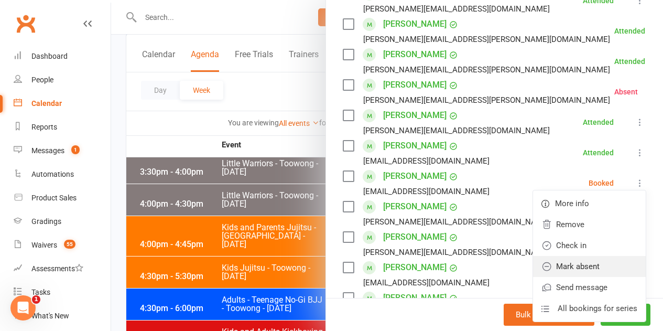
click at [567, 263] on link "Mark absent" at bounding box center [589, 266] width 113 height 21
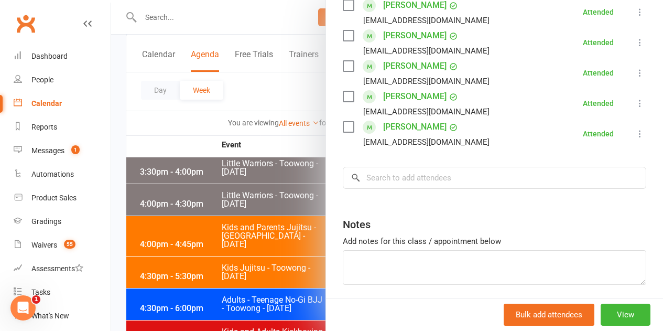
scroll to position [511, 0]
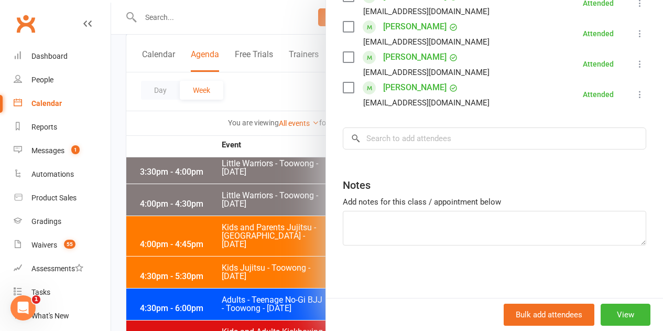
click at [278, 224] on div at bounding box center [387, 165] width 552 height 331
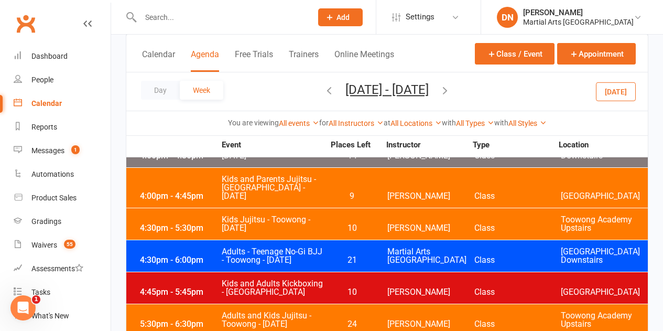
scroll to position [2464, 0]
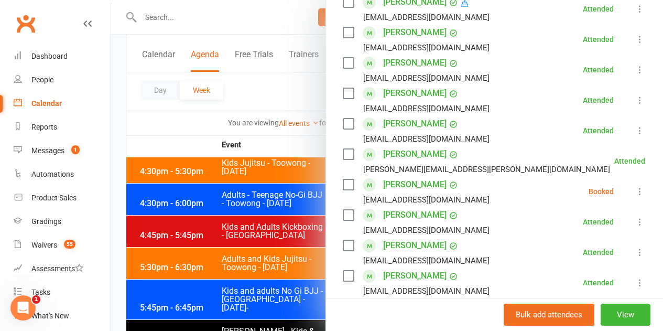
scroll to position [419, 0]
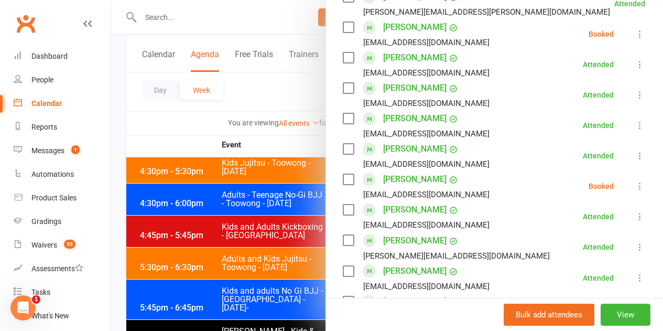
drag, startPoint x: 622, startPoint y: 35, endPoint x: 629, endPoint y: 46, distance: 12.7
click at [635, 34] on icon at bounding box center [640, 34] width 10 height 10
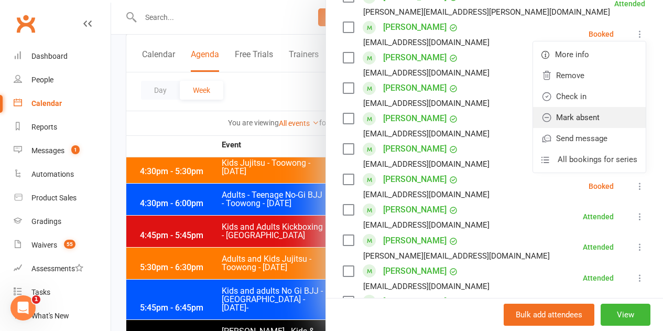
click at [602, 124] on link "Mark absent" at bounding box center [589, 117] width 113 height 21
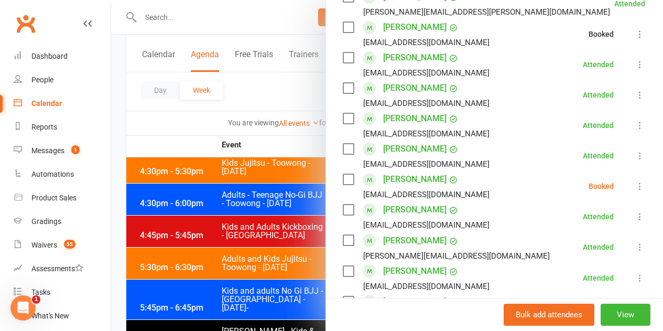
click at [635, 188] on icon at bounding box center [640, 186] width 10 height 10
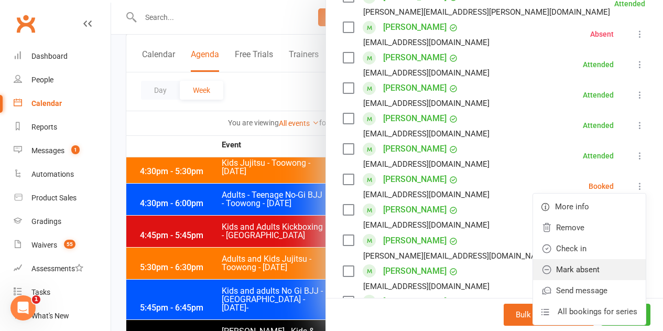
click at [583, 271] on link "Mark absent" at bounding box center [589, 269] width 113 height 21
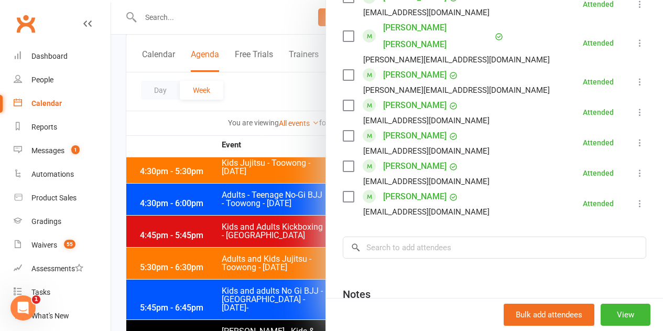
scroll to position [891, 0]
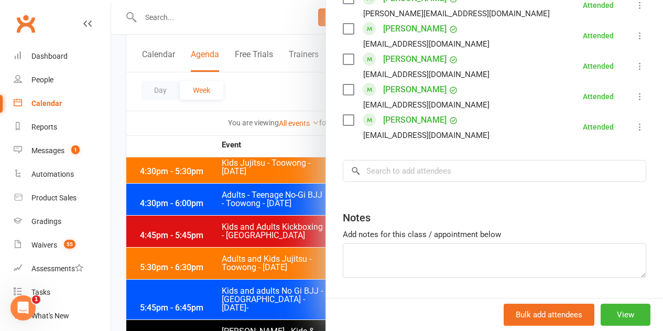
click at [241, 209] on div at bounding box center [387, 165] width 552 height 331
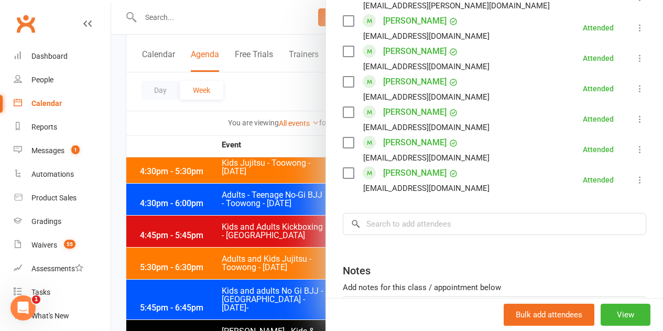
scroll to position [998, 0]
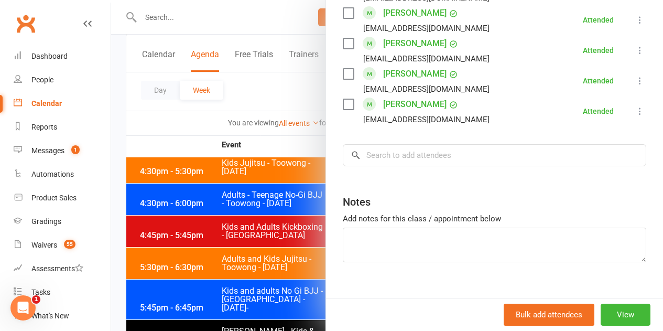
click at [238, 210] on div at bounding box center [387, 165] width 552 height 331
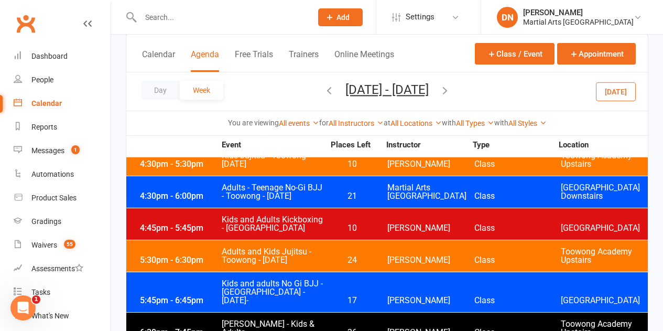
scroll to position [2517, 0]
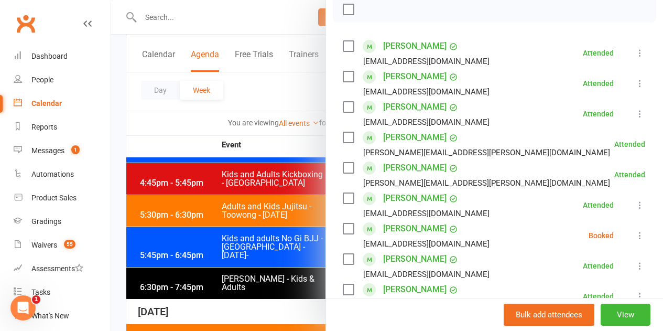
scroll to position [315, 0]
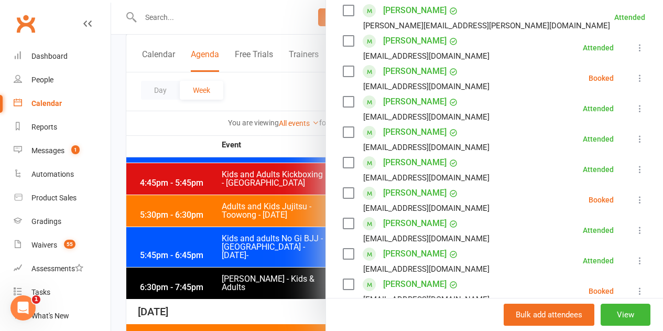
click at [635, 80] on icon at bounding box center [640, 78] width 10 height 10
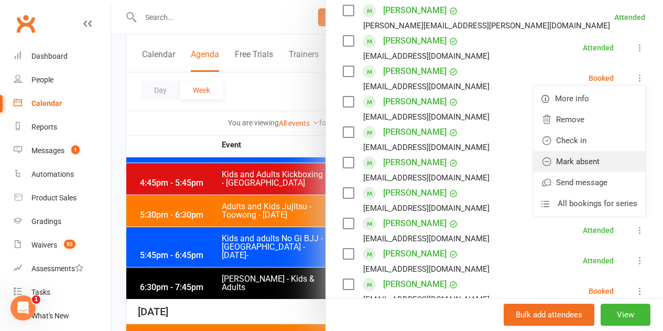
click at [597, 154] on link "Mark absent" at bounding box center [589, 161] width 113 height 21
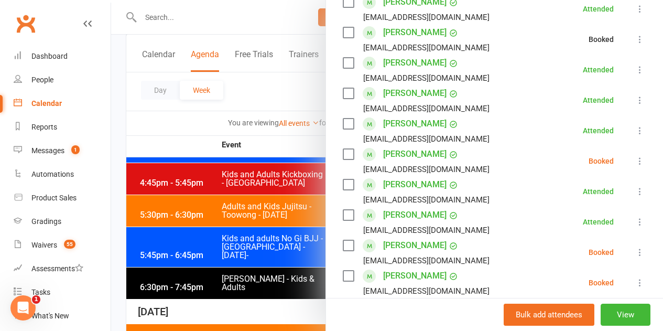
scroll to position [419, 0]
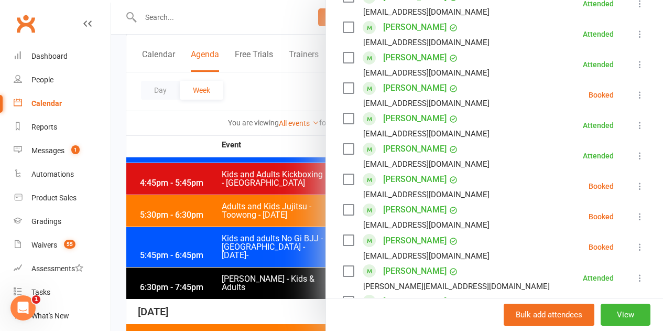
click at [635, 90] on icon at bounding box center [640, 95] width 10 height 10
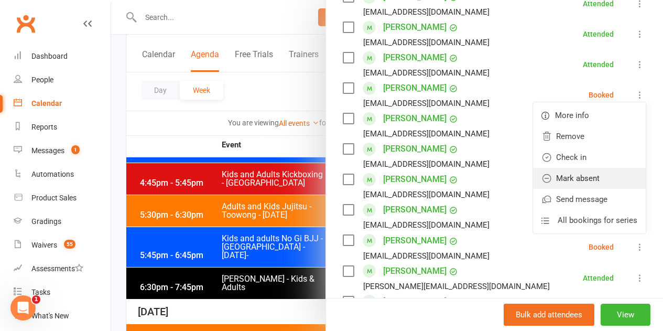
click at [574, 175] on link "Mark absent" at bounding box center [589, 178] width 113 height 21
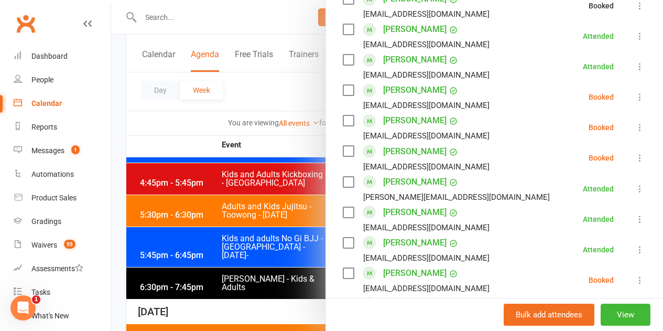
scroll to position [577, 0]
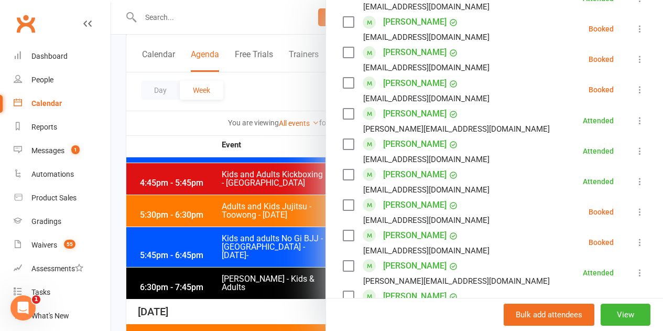
click at [635, 26] on icon at bounding box center [640, 29] width 10 height 10
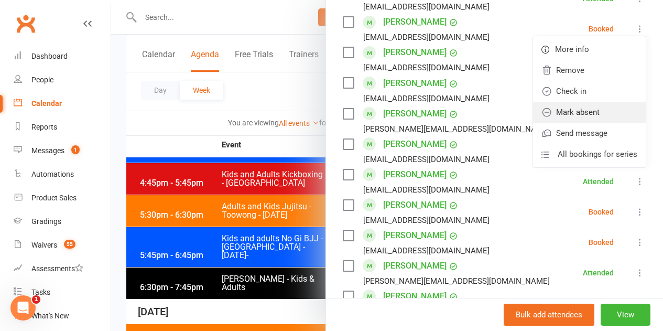
click at [603, 107] on link "Mark absent" at bounding box center [589, 112] width 113 height 21
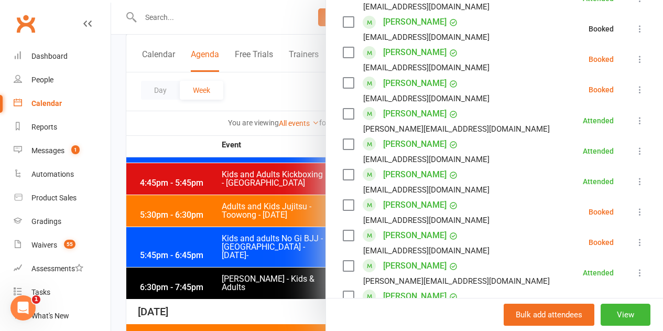
click at [635, 61] on icon at bounding box center [640, 59] width 10 height 10
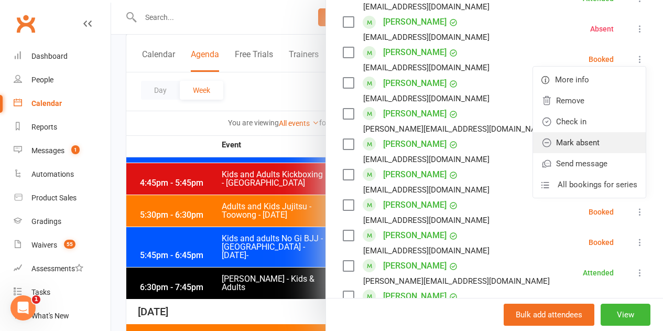
click at [591, 146] on link "Mark absent" at bounding box center [589, 142] width 113 height 21
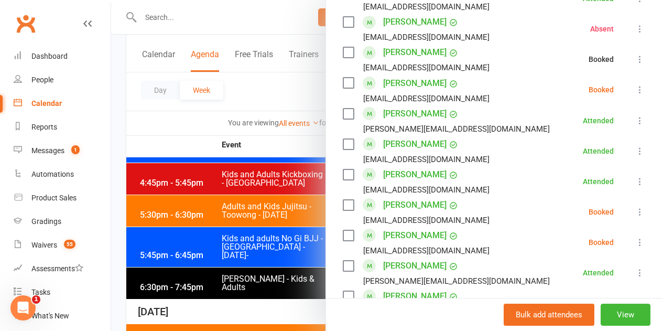
click at [634, 88] on button at bounding box center [640, 89] width 13 height 13
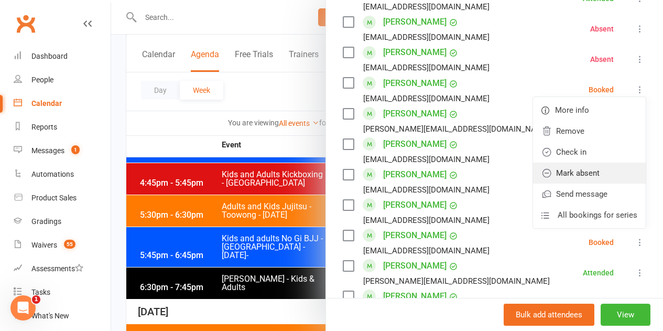
click at [588, 180] on link "Mark absent" at bounding box center [589, 173] width 113 height 21
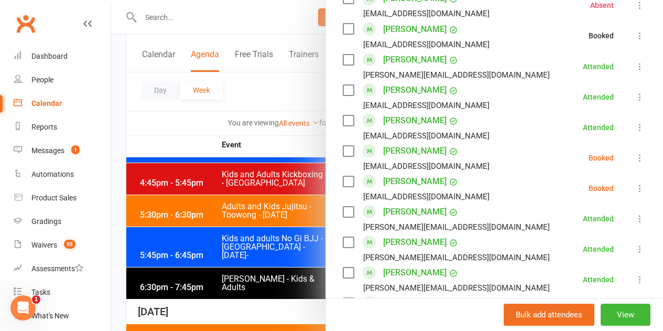
scroll to position [734, 0]
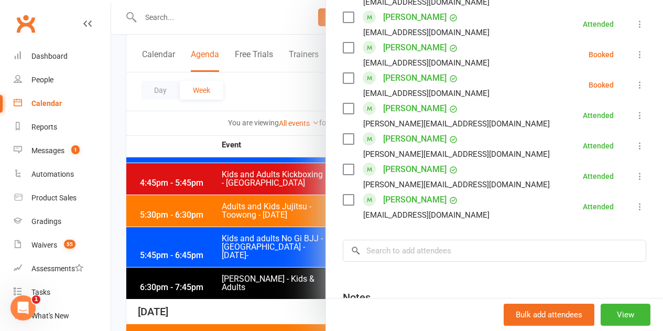
click at [635, 59] on icon at bounding box center [640, 54] width 10 height 10
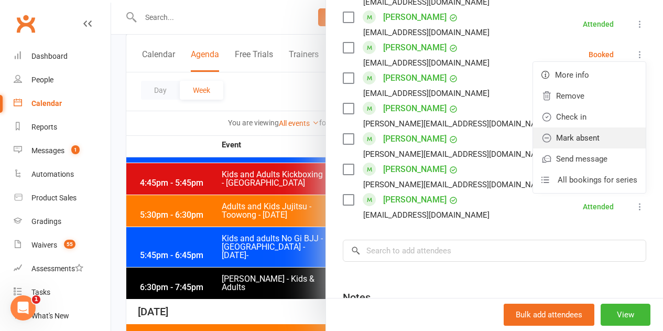
click at [609, 134] on link "Mark absent" at bounding box center [589, 137] width 113 height 21
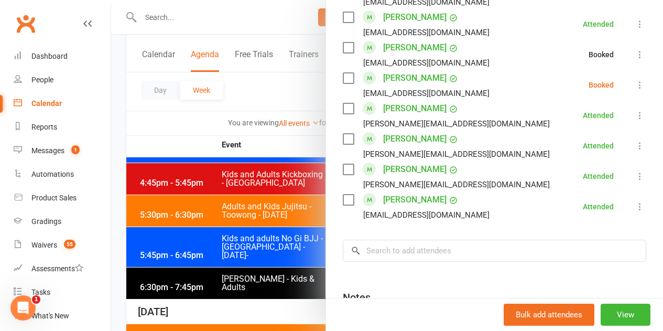
click at [626, 77] on li "[PERSON_NAME] [EMAIL_ADDRESS][DOMAIN_NAME] Booked More info Remove Check in Mar…" at bounding box center [495, 85] width 304 height 30
click at [635, 81] on icon at bounding box center [640, 85] width 10 height 10
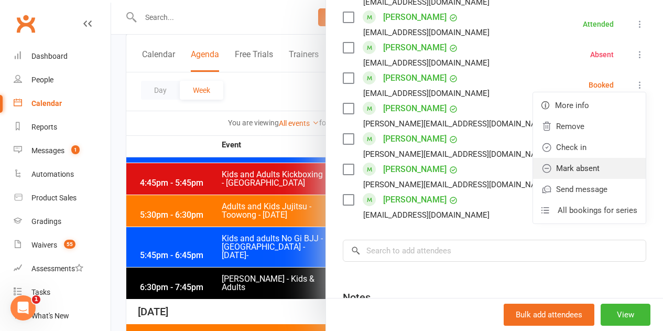
click at [577, 172] on link "Mark absent" at bounding box center [589, 168] width 113 height 21
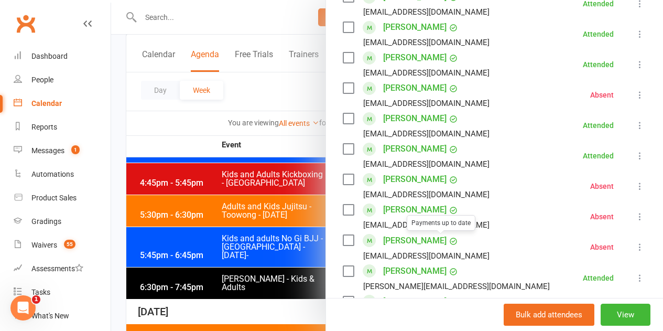
scroll to position [0, 0]
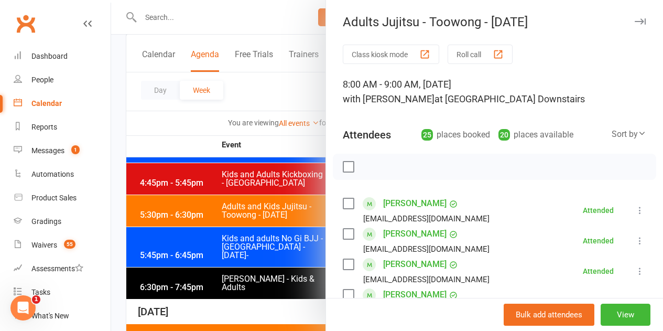
click at [119, 301] on div at bounding box center [387, 165] width 552 height 331
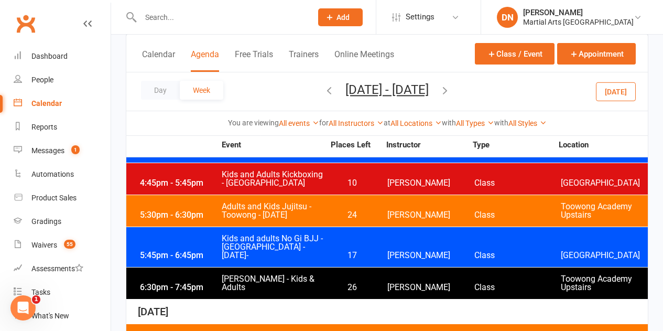
scroll to position [2569, 0]
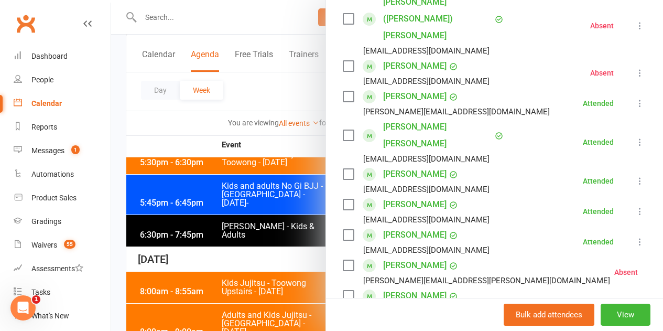
scroll to position [420, 0]
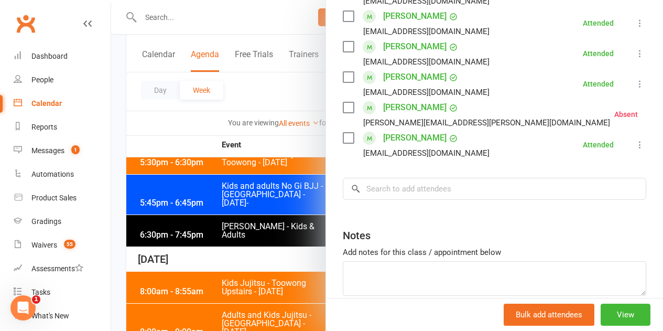
click at [213, 244] on div at bounding box center [387, 165] width 552 height 331
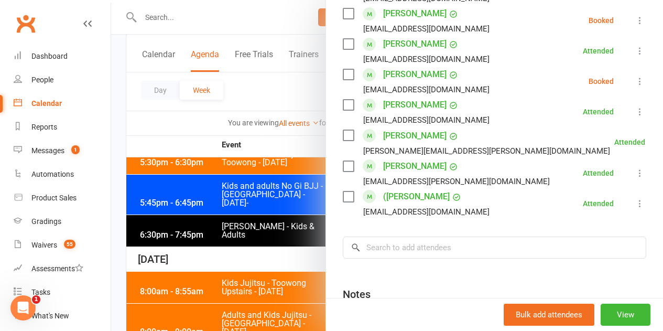
scroll to position [419, 0]
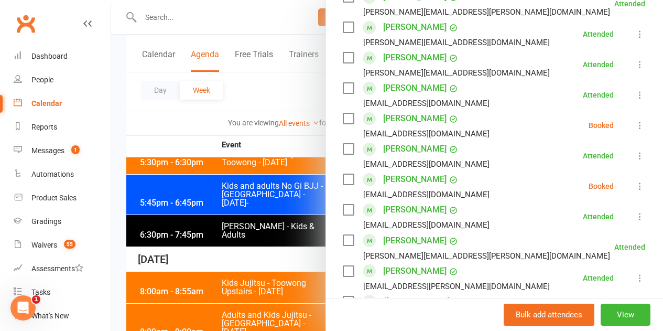
click at [635, 130] on icon at bounding box center [640, 125] width 10 height 10
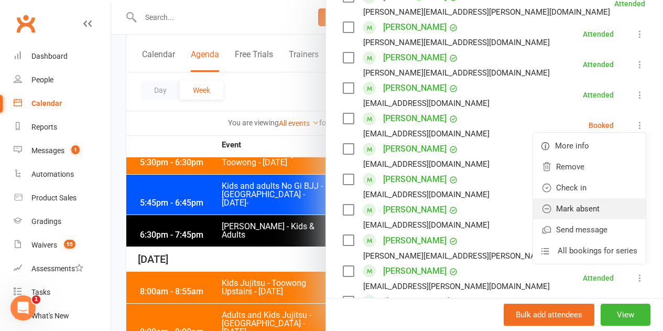
click at [588, 204] on link "Mark absent" at bounding box center [589, 208] width 113 height 21
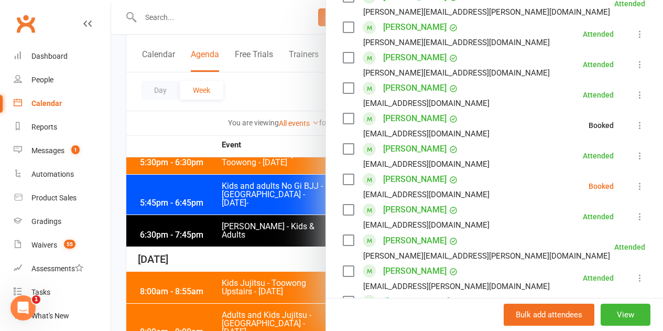
click at [635, 188] on icon at bounding box center [640, 186] width 10 height 10
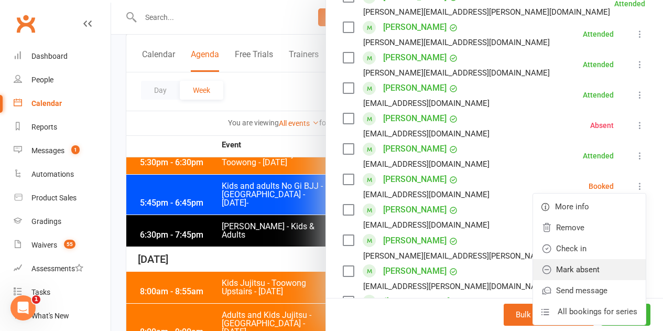
click at [580, 271] on link "Mark absent" at bounding box center [589, 269] width 113 height 21
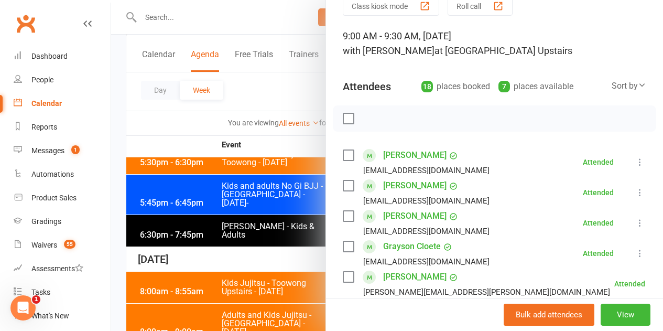
scroll to position [0, 0]
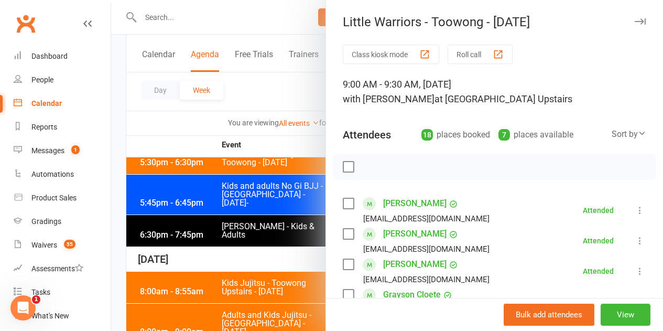
click at [245, 279] on div at bounding box center [387, 165] width 552 height 331
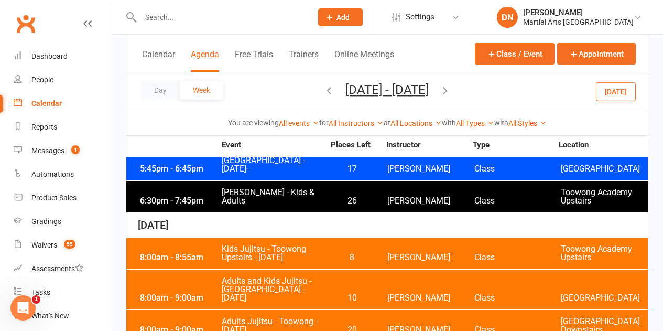
scroll to position [2622, 0]
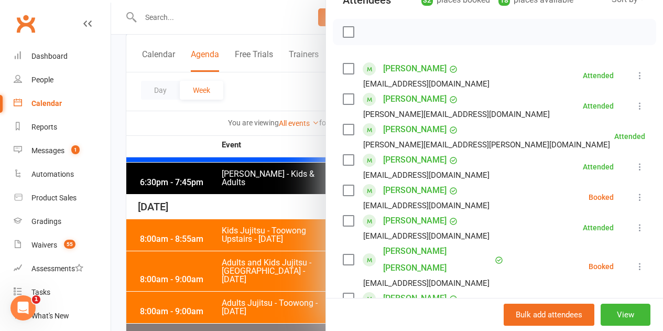
scroll to position [190, 0]
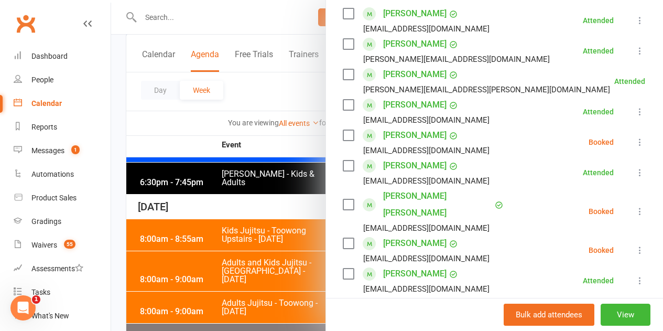
click at [635, 143] on icon at bounding box center [640, 142] width 10 height 10
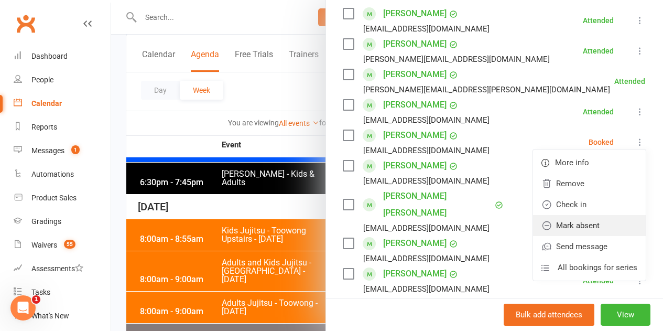
click at [586, 219] on link "Mark absent" at bounding box center [589, 225] width 113 height 21
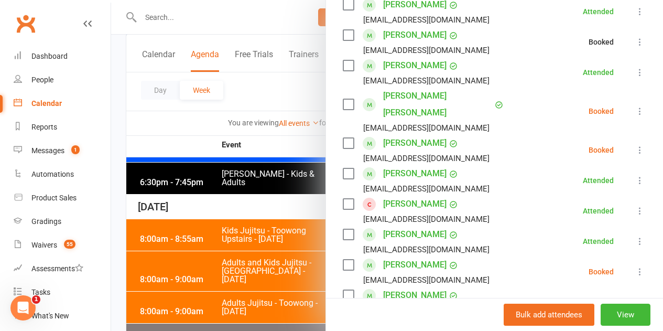
scroll to position [295, 0]
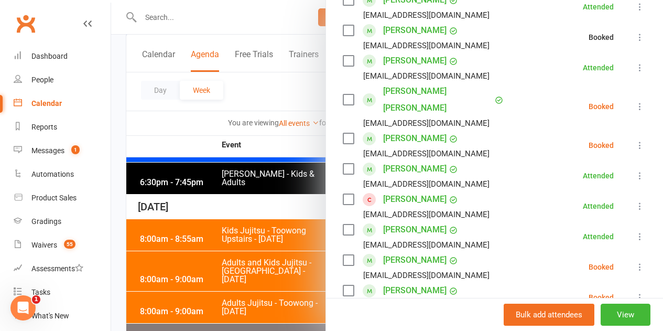
click at [635, 101] on icon at bounding box center [640, 106] width 10 height 10
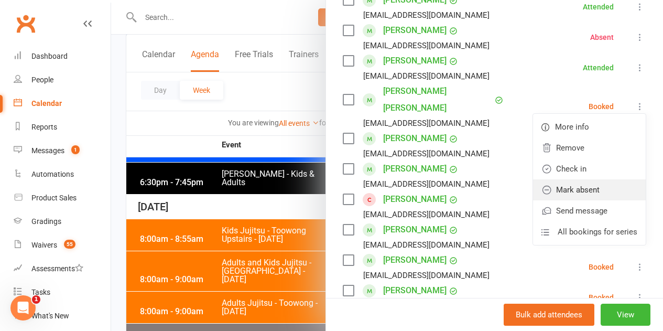
click at [588, 183] on link "Mark absent" at bounding box center [589, 189] width 113 height 21
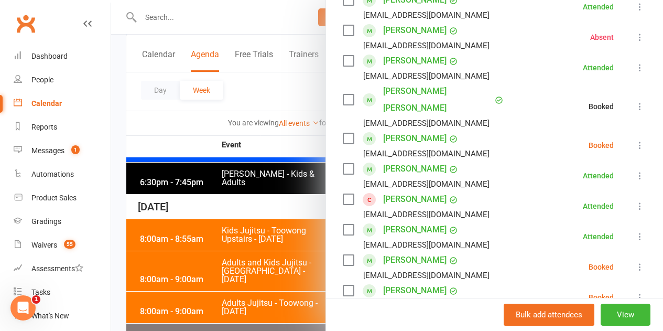
click at [635, 140] on icon at bounding box center [640, 145] width 10 height 10
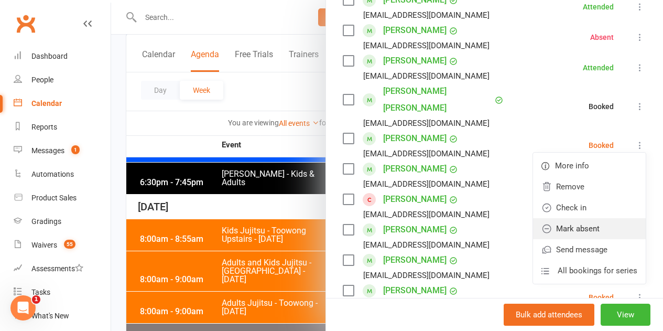
click at [579, 218] on link "Mark absent" at bounding box center [589, 228] width 113 height 21
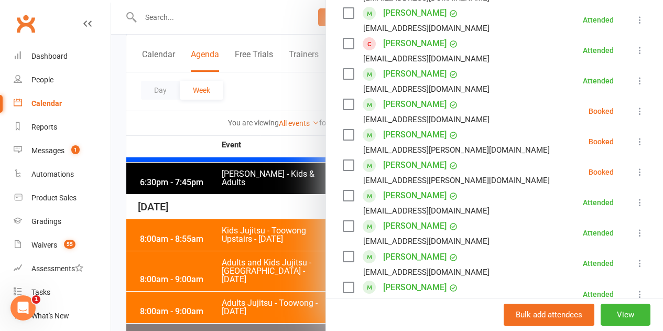
scroll to position [452, 0]
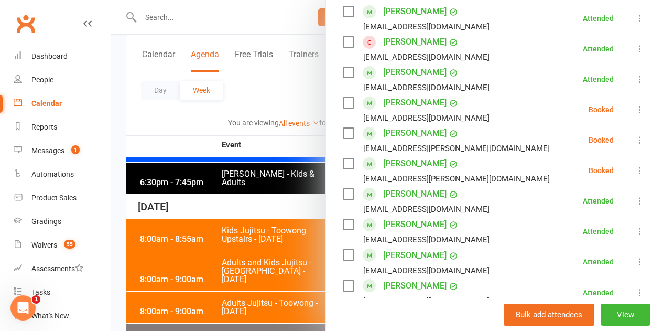
click at [624, 94] on li "[PERSON_NAME] [PERSON_NAME][EMAIL_ADDRESS][DOMAIN_NAME] Booked More info Remove…" at bounding box center [495, 109] width 304 height 30
click at [632, 92] on div "Class kiosk mode Roll call 9:00 AM - 10:00 AM, [DATE] with [PERSON_NAME] at [GE…" at bounding box center [494, 266] width 337 height 1346
click at [629, 98] on li "[PERSON_NAME] [PERSON_NAME][EMAIL_ADDRESS][DOMAIN_NAME] Booked More info Remove…" at bounding box center [495, 109] width 304 height 30
click at [620, 94] on li "[PERSON_NAME] [PERSON_NAME][EMAIL_ADDRESS][DOMAIN_NAME] Booked More info Remove…" at bounding box center [495, 109] width 304 height 30
click at [635, 104] on icon at bounding box center [640, 109] width 10 height 10
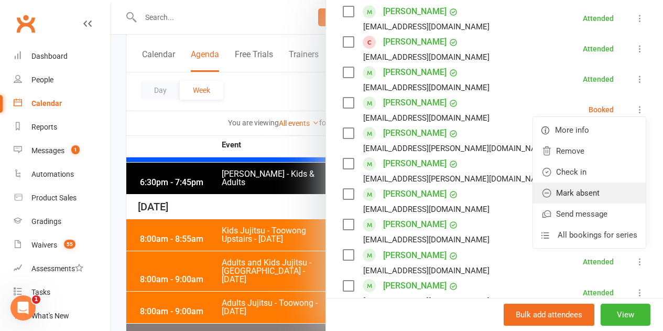
click at [570, 182] on link "Mark absent" at bounding box center [589, 192] width 113 height 21
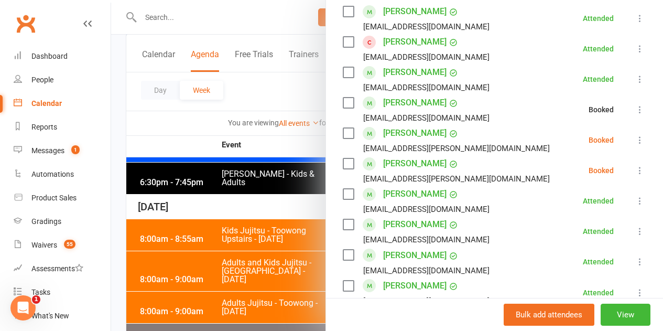
click at [635, 135] on icon at bounding box center [640, 140] width 10 height 10
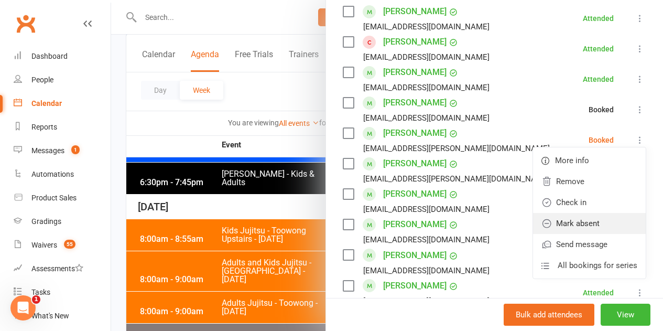
click at [577, 213] on link "Mark absent" at bounding box center [589, 223] width 113 height 21
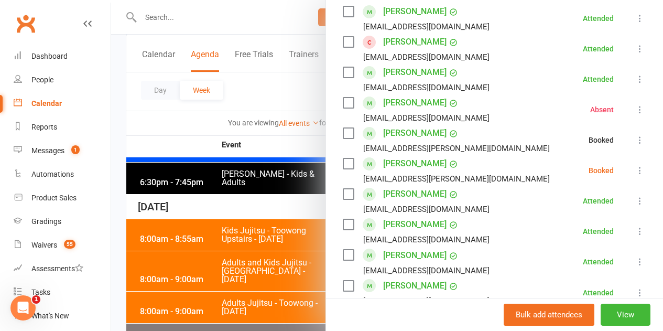
click at [635, 165] on icon at bounding box center [640, 170] width 10 height 10
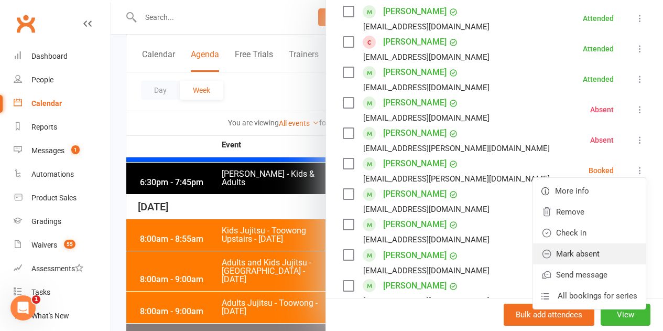
click at [582, 243] on link "Mark absent" at bounding box center [589, 253] width 113 height 21
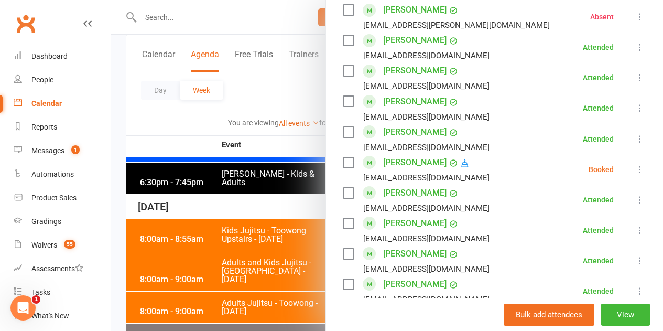
scroll to position [662, 0]
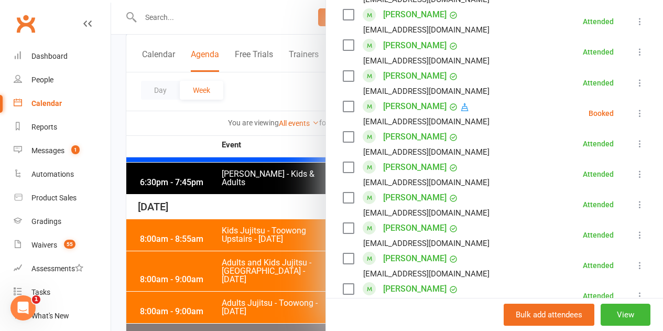
click at [635, 108] on icon at bounding box center [640, 113] width 10 height 10
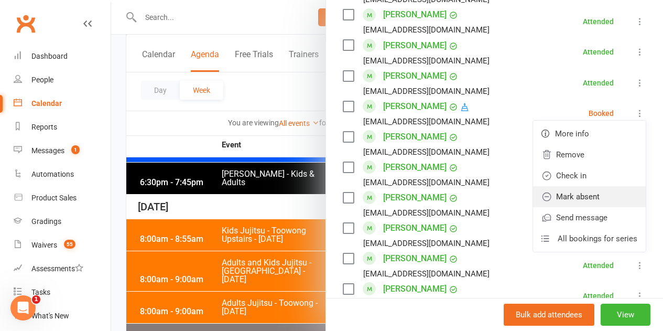
click at [586, 187] on link "Mark absent" at bounding box center [589, 196] width 113 height 21
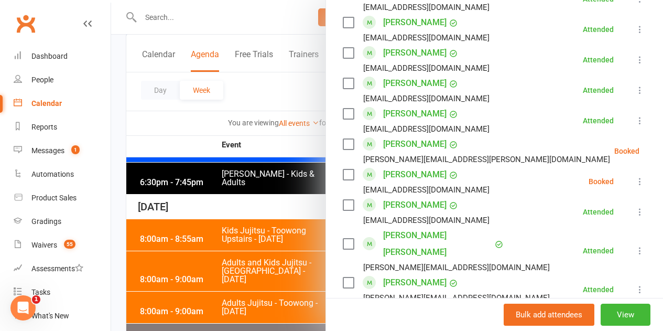
scroll to position [924, 0]
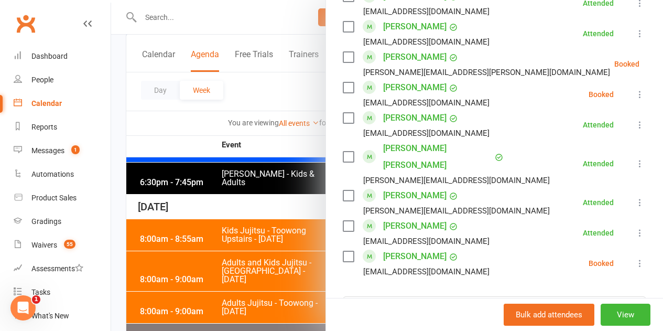
click at [660, 58] on button at bounding box center [666, 64] width 13 height 13
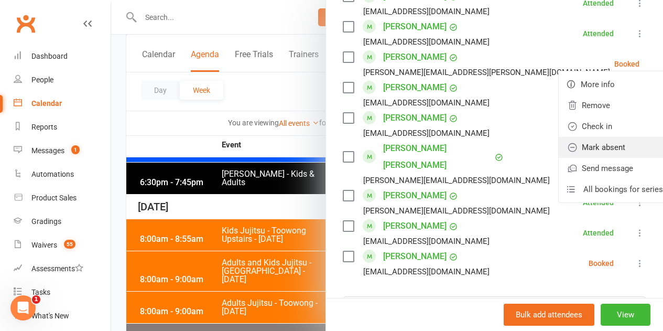
click at [597, 137] on link "Mark absent" at bounding box center [615, 147] width 113 height 21
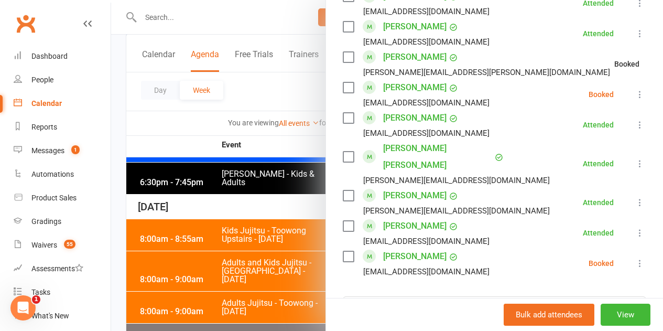
click at [635, 89] on icon at bounding box center [640, 94] width 10 height 10
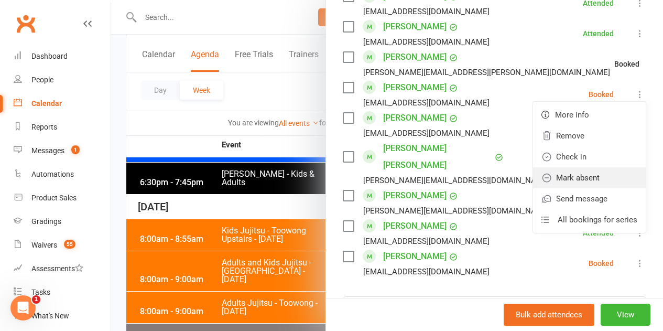
click at [583, 167] on link "Mark absent" at bounding box center [589, 177] width 113 height 21
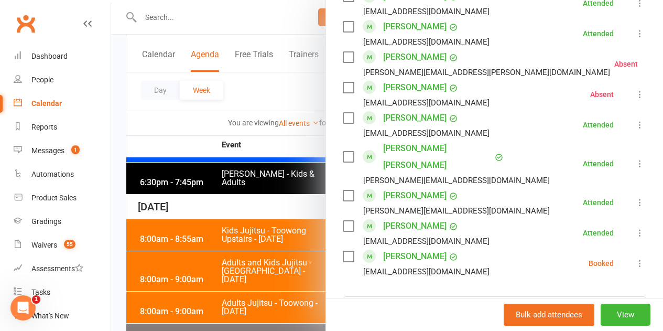
scroll to position [1029, 0]
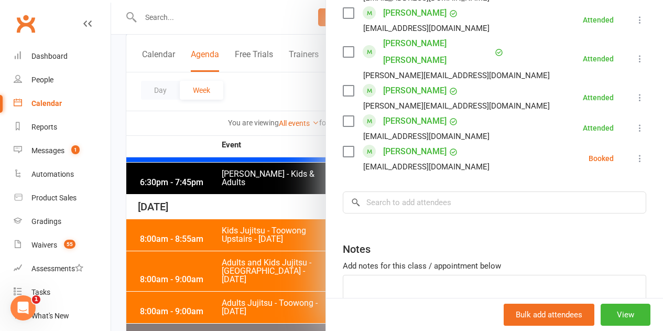
click at [635, 153] on icon at bounding box center [640, 158] width 10 height 10
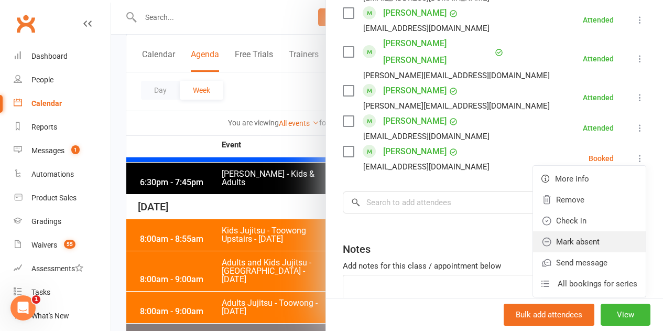
click at [562, 231] on link "Mark absent" at bounding box center [589, 241] width 113 height 21
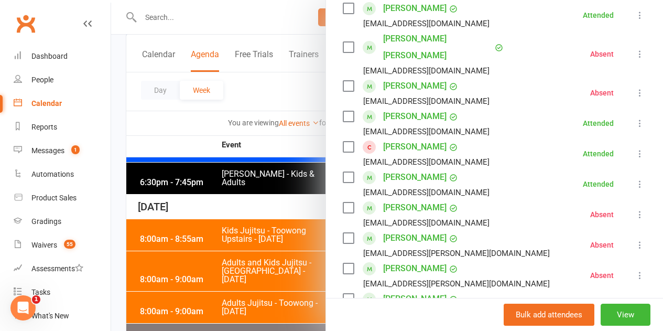
scroll to position [0, 0]
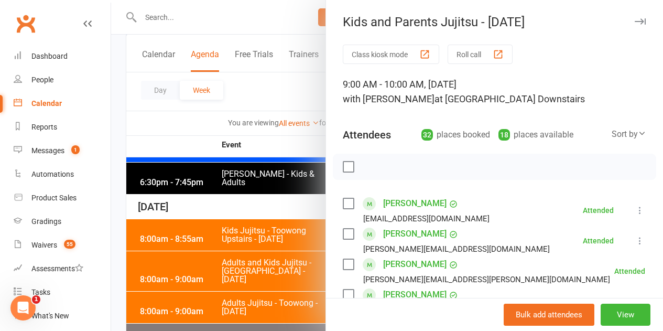
click at [223, 242] on div at bounding box center [387, 165] width 552 height 331
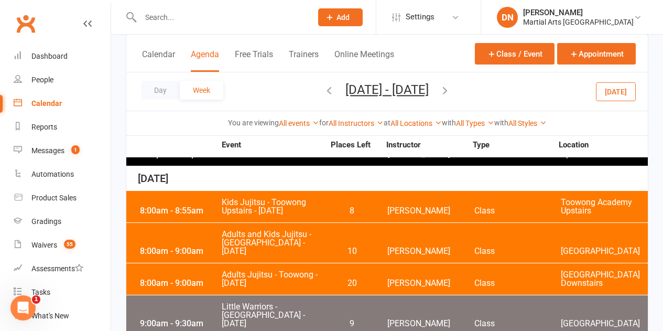
scroll to position [2674, 0]
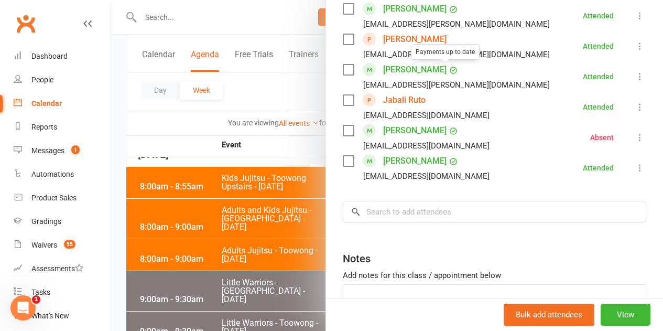
scroll to position [755, 0]
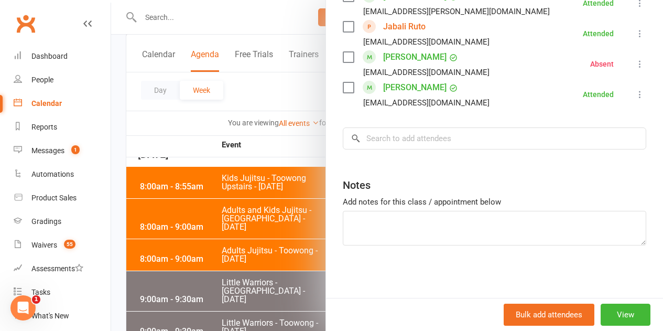
drag, startPoint x: 178, startPoint y: 209, endPoint x: 214, endPoint y: 208, distance: 36.7
click at [179, 209] on div at bounding box center [387, 165] width 552 height 331
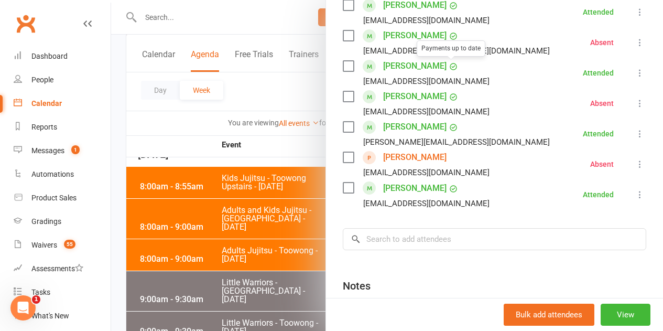
scroll to position [573, 0]
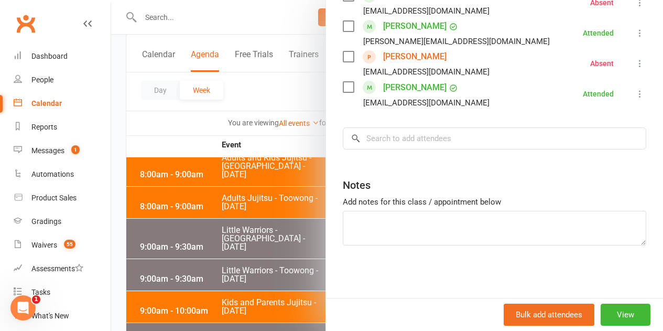
drag, startPoint x: 270, startPoint y: 194, endPoint x: 286, endPoint y: 207, distance: 20.6
click at [270, 195] on div at bounding box center [387, 165] width 552 height 331
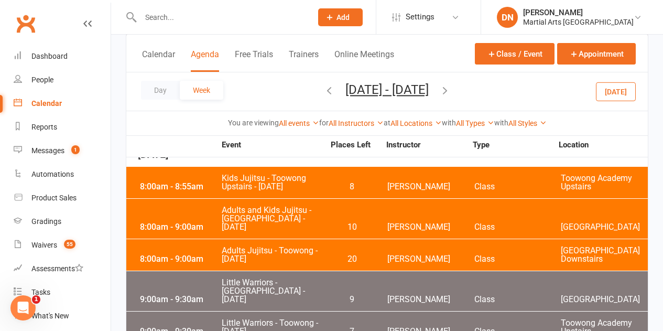
scroll to position [2727, 0]
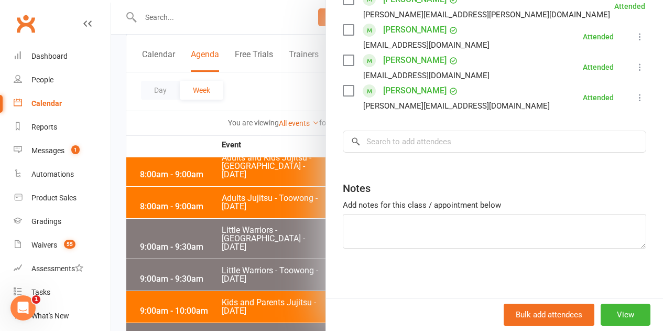
scroll to position [1120, 0]
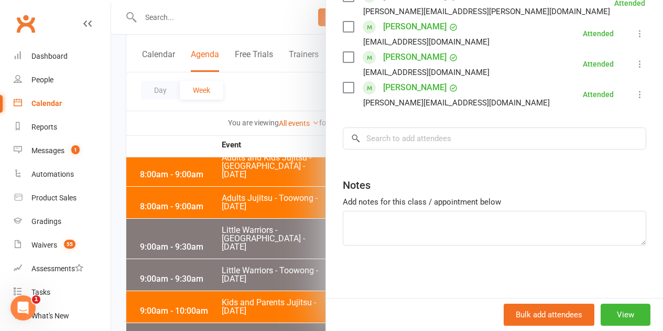
drag, startPoint x: 233, startPoint y: 241, endPoint x: 336, endPoint y: 251, distance: 103.2
click at [235, 241] on div at bounding box center [387, 165] width 552 height 331
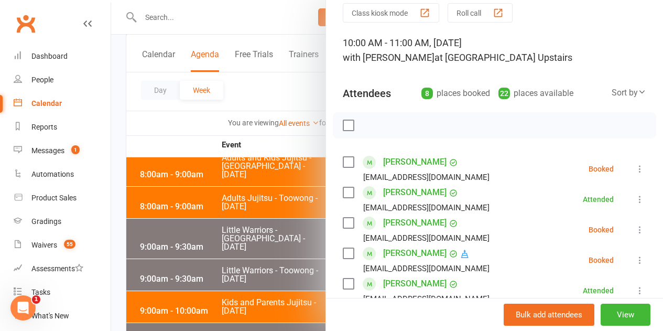
scroll to position [105, 0]
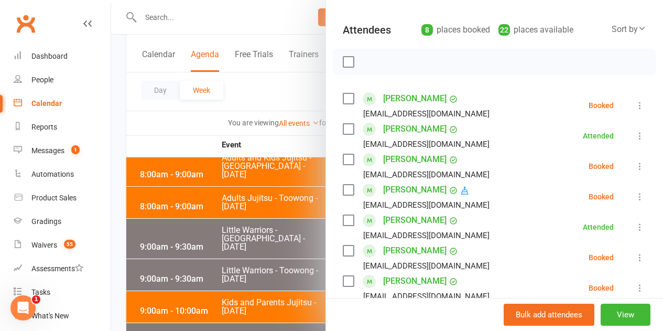
click at [634, 100] on button at bounding box center [640, 105] width 13 height 13
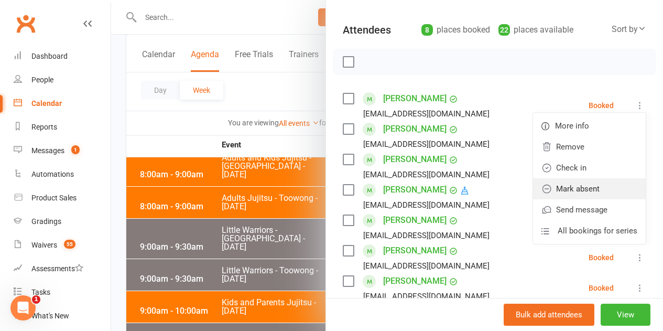
click at [577, 188] on link "Mark absent" at bounding box center [589, 188] width 113 height 21
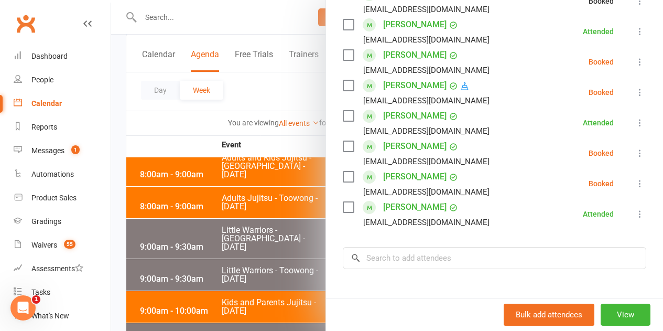
scroll to position [210, 0]
click at [634, 68] on button at bounding box center [640, 61] width 13 height 13
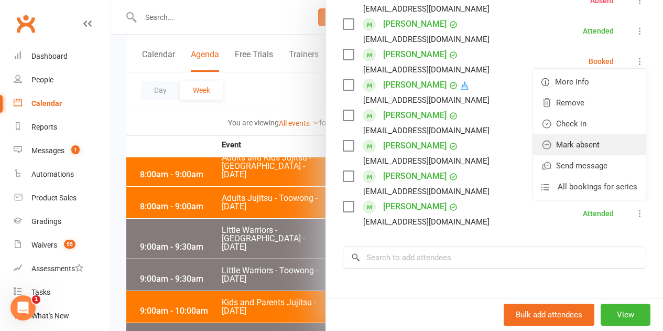
click at [579, 155] on link "Mark absent" at bounding box center [589, 144] width 113 height 21
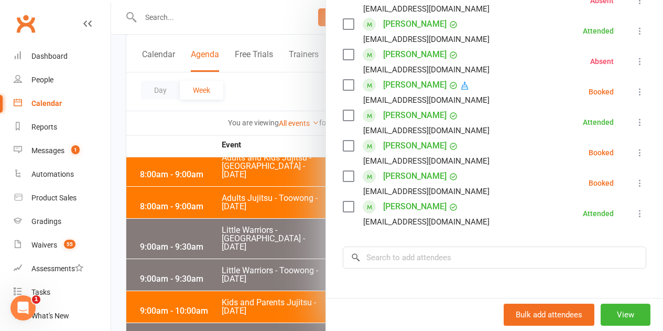
click at [635, 97] on icon at bounding box center [640, 92] width 10 height 10
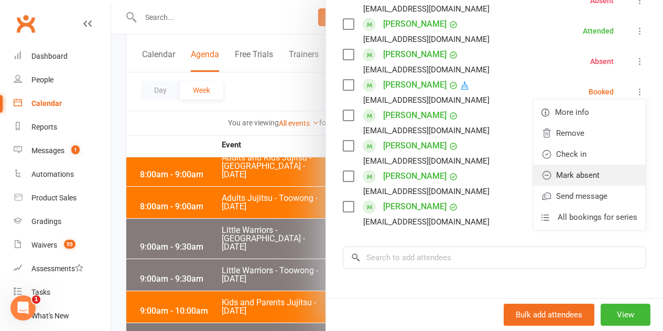
click at [579, 186] on link "Mark absent" at bounding box center [589, 175] width 113 height 21
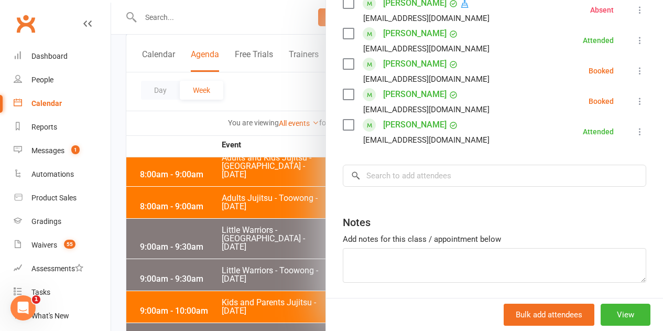
scroll to position [315, 0]
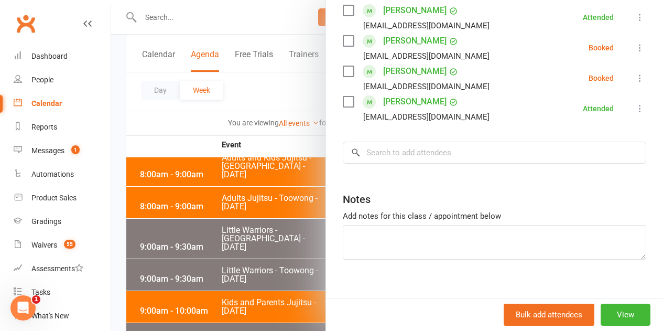
click at [635, 53] on icon at bounding box center [640, 47] width 10 height 10
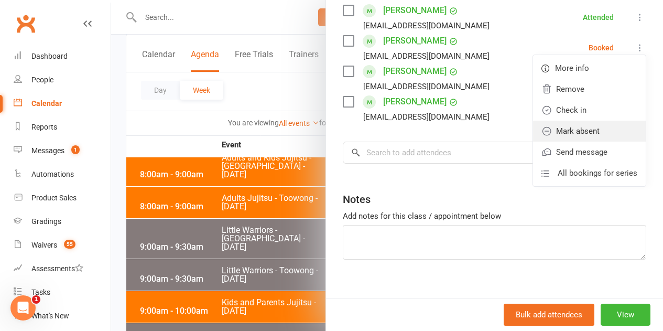
click at [583, 142] on link "Mark absent" at bounding box center [589, 131] width 113 height 21
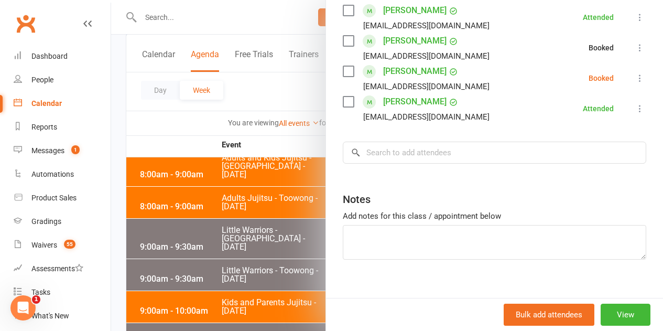
click at [635, 83] on icon at bounding box center [640, 78] width 10 height 10
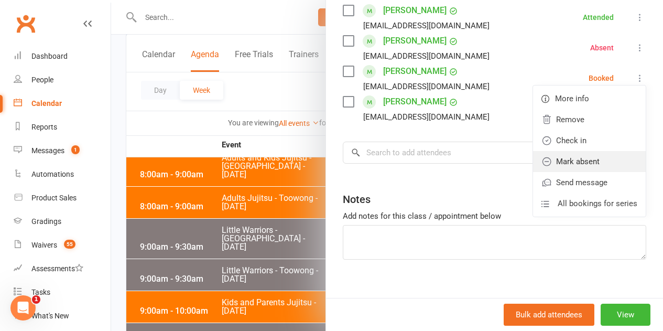
click at [581, 172] on link "Mark absent" at bounding box center [589, 161] width 113 height 21
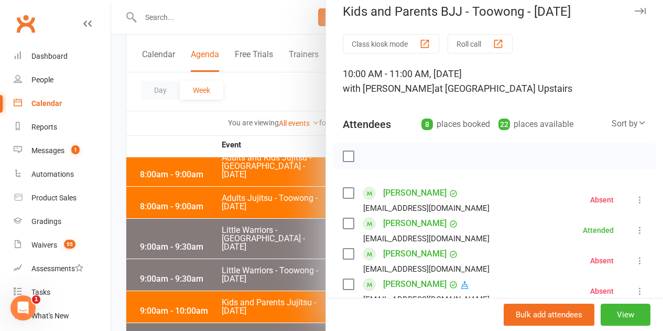
scroll to position [0, 0]
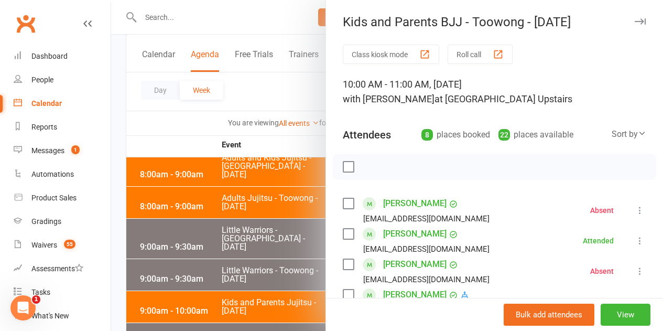
click at [293, 213] on div at bounding box center [387, 165] width 552 height 331
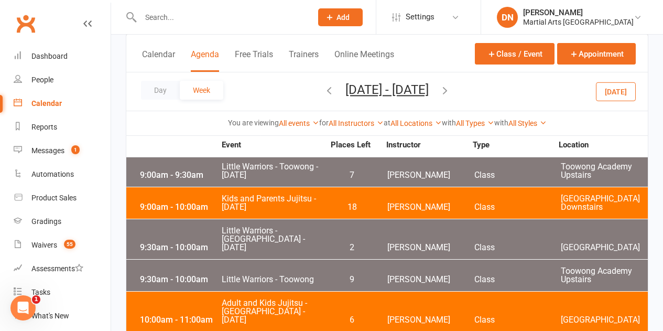
scroll to position [2831, 0]
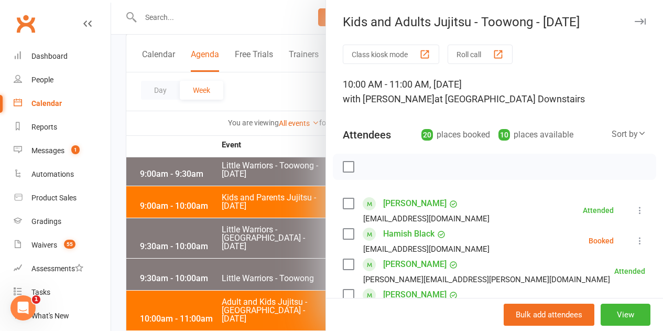
scroll to position [105, 0]
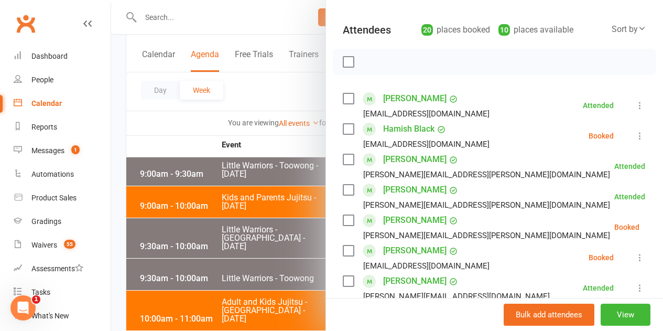
click at [617, 135] on li "Hamish Black [EMAIL_ADDRESS][DOMAIN_NAME] Booked More info Remove Check in Mark…" at bounding box center [495, 136] width 304 height 30
click at [635, 135] on icon at bounding box center [640, 136] width 10 height 10
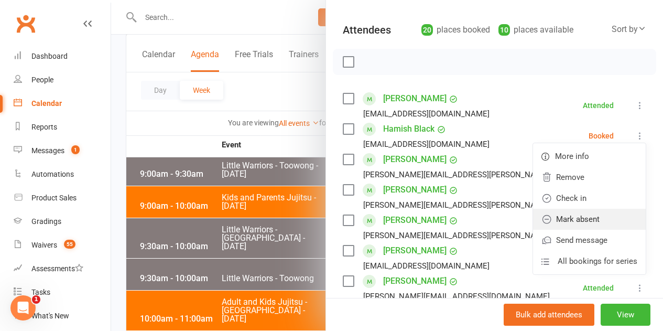
click at [579, 220] on link "Mark absent" at bounding box center [589, 219] width 113 height 21
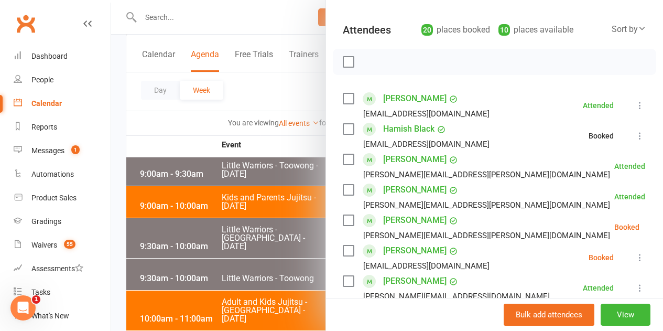
scroll to position [210, 0]
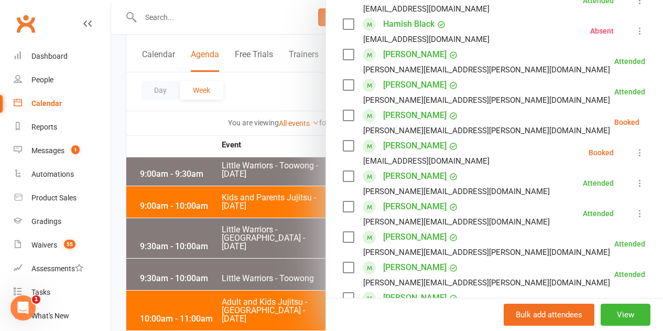
click at [661, 123] on icon at bounding box center [666, 122] width 10 height 10
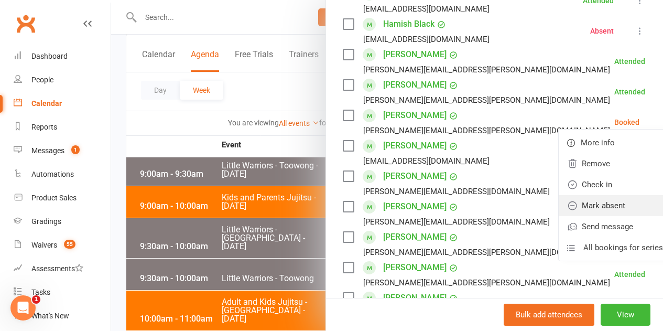
click at [602, 202] on link "Mark absent" at bounding box center [615, 205] width 113 height 21
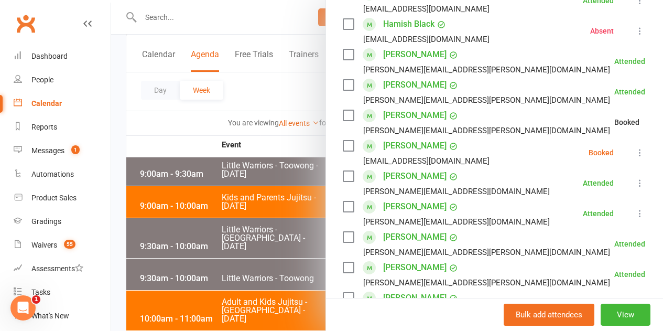
drag, startPoint x: 623, startPoint y: 151, endPoint x: 621, endPoint y: 158, distance: 7.5
click at [635, 151] on icon at bounding box center [640, 152] width 10 height 10
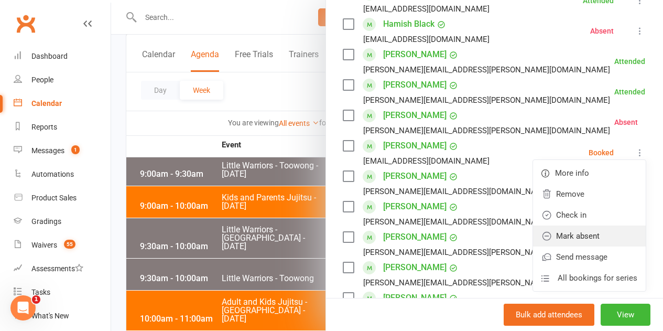
click at [591, 232] on link "Mark absent" at bounding box center [589, 235] width 113 height 21
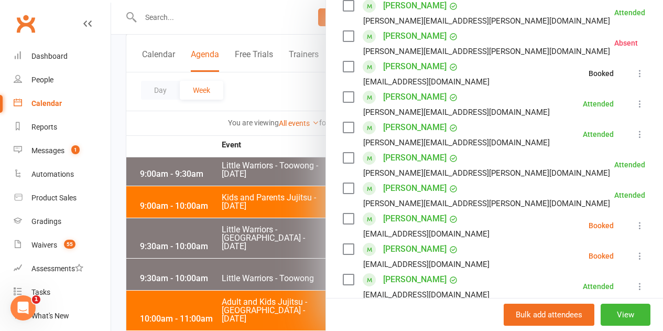
scroll to position [367, 0]
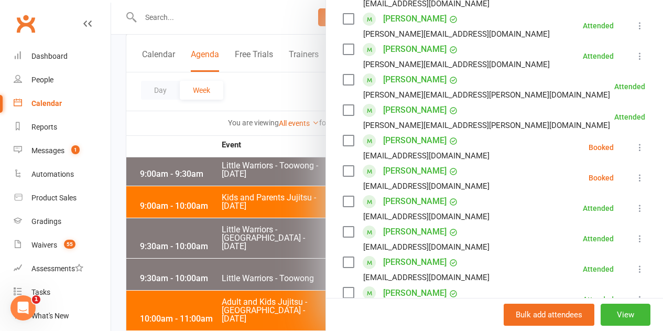
click at [634, 153] on button at bounding box center [640, 147] width 13 height 13
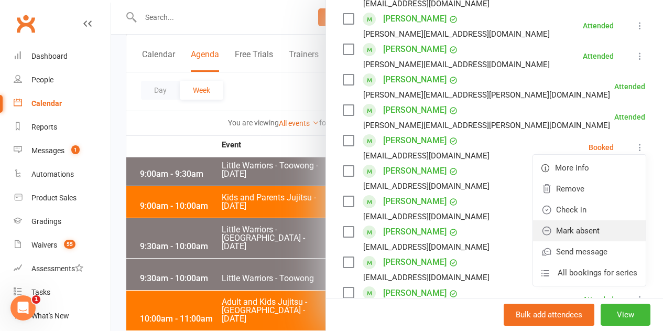
click at [585, 229] on link "Mark absent" at bounding box center [589, 230] width 113 height 21
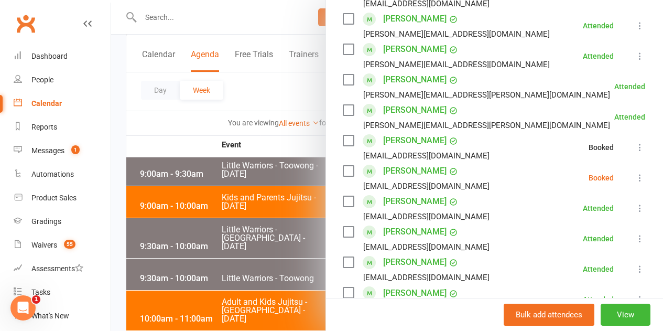
click at [634, 180] on button at bounding box center [640, 177] width 13 height 13
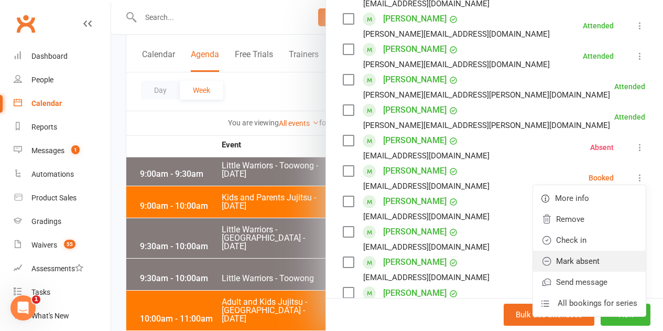
click at [576, 269] on link "Mark absent" at bounding box center [589, 261] width 113 height 21
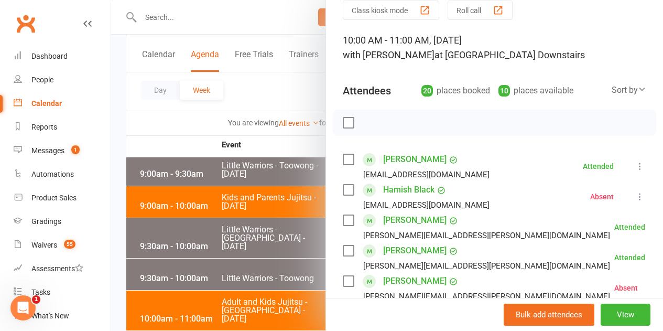
scroll to position [0, 0]
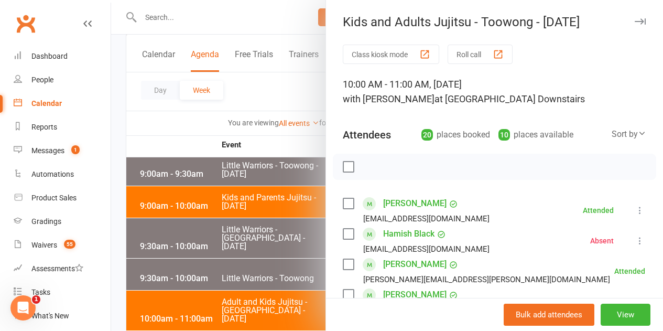
click at [246, 248] on div at bounding box center [387, 165] width 552 height 331
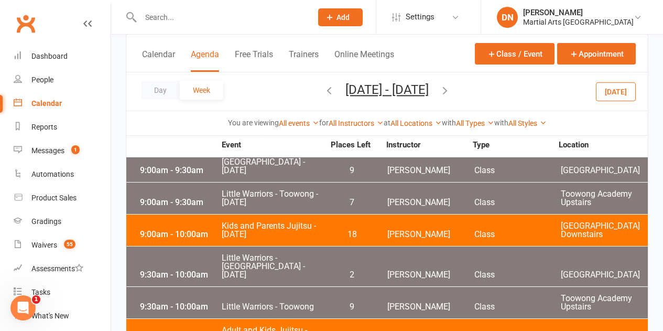
scroll to position [2779, 0]
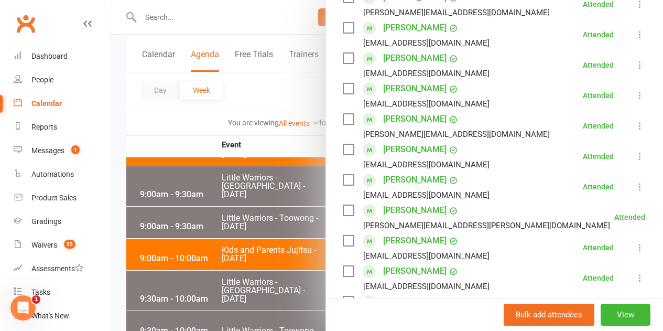
scroll to position [262, 0]
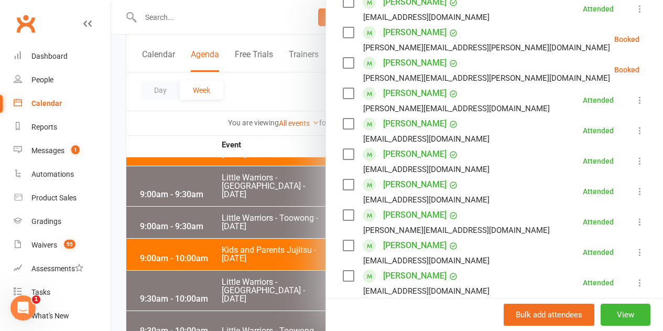
click at [661, 36] on icon at bounding box center [666, 39] width 10 height 10
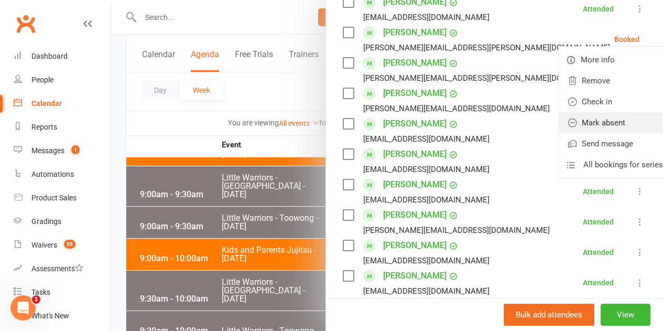
click at [597, 124] on link "Mark absent" at bounding box center [615, 122] width 113 height 21
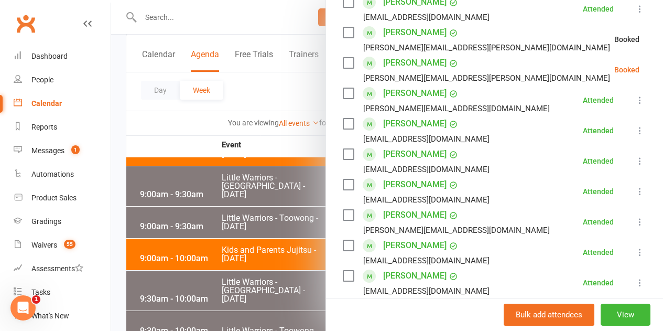
click at [661, 65] on icon at bounding box center [666, 69] width 10 height 10
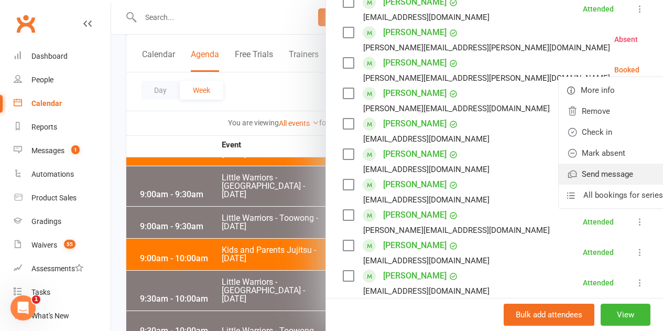
click at [574, 170] on link "Send message" at bounding box center [615, 174] width 113 height 21
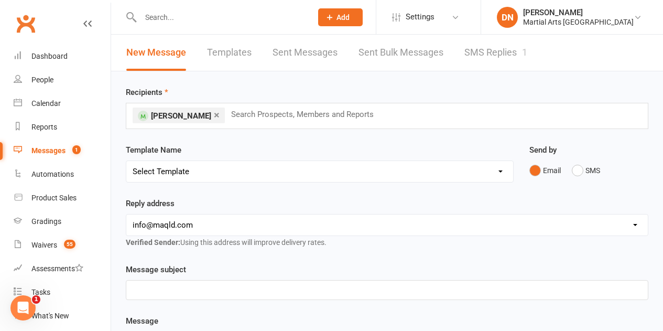
click at [83, 19] on link at bounding box center [87, 33] width 8 height 31
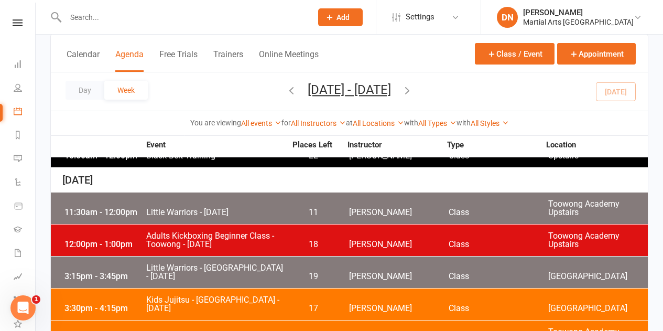
scroll to position [52, 0]
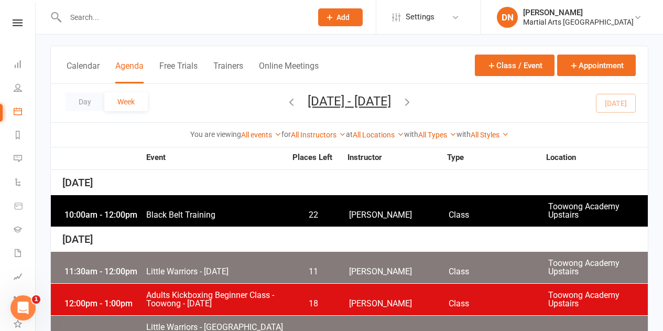
click at [250, 97] on div "Day Week [DATE] - [DATE] [DATE] Sun Mon Tue Wed Thu Fri Sat 28 29 30 01 02 03 0…" at bounding box center [349, 103] width 597 height 38
click at [286, 101] on icon "button" at bounding box center [292, 102] width 12 height 12
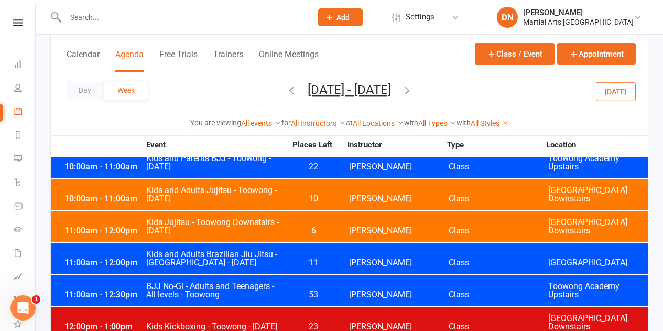
scroll to position [2707, 0]
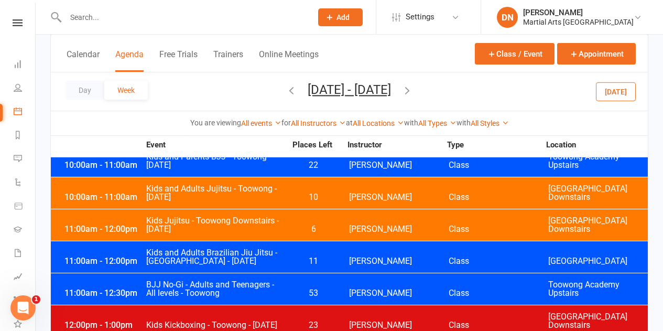
click at [362, 225] on span "[PERSON_NAME]" at bounding box center [399, 229] width 100 height 8
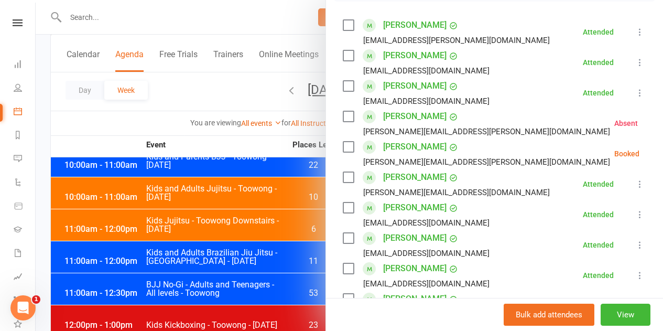
scroll to position [242, 0]
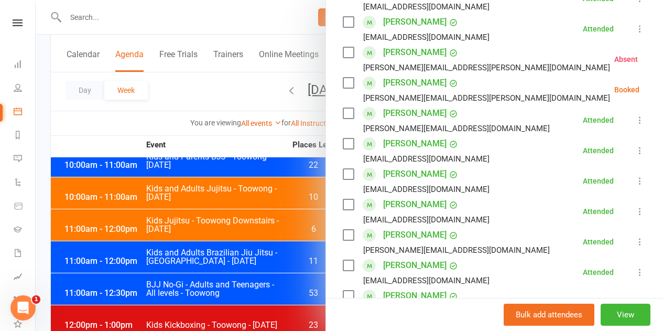
click at [661, 85] on icon at bounding box center [666, 89] width 10 height 10
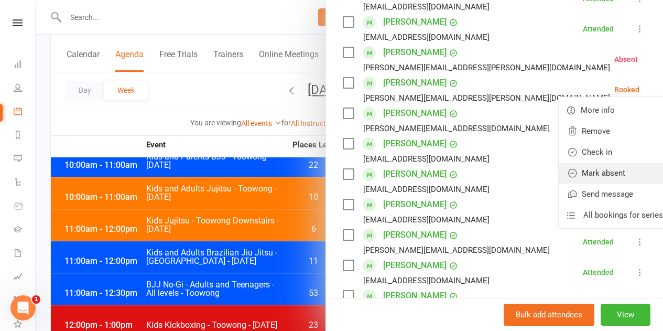
click at [591, 166] on link "Mark absent" at bounding box center [615, 173] width 113 height 21
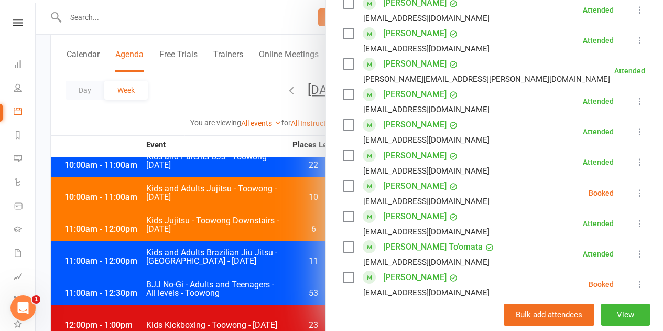
scroll to position [662, 0]
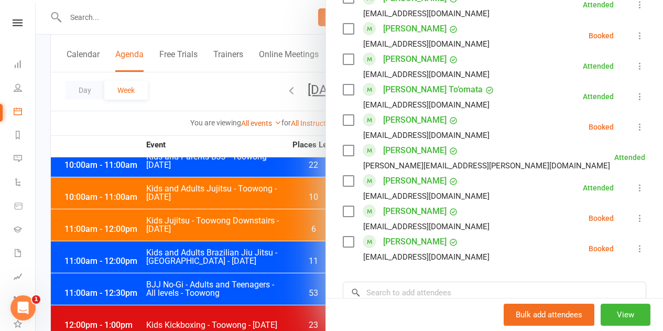
click at [635, 39] on icon at bounding box center [640, 35] width 10 height 10
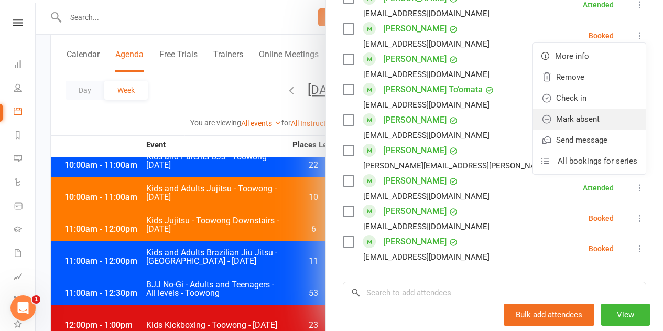
click at [587, 120] on link "Mark absent" at bounding box center [589, 119] width 113 height 21
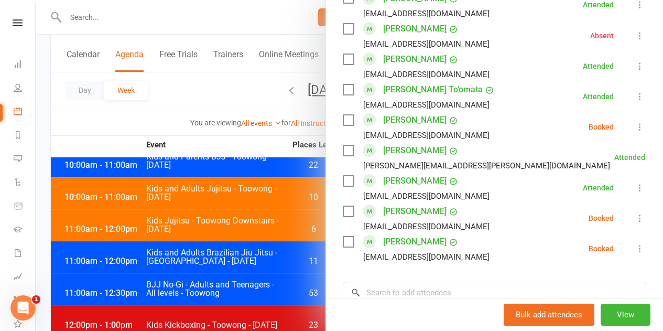
click at [624, 134] on li "[PERSON_NAME] [EMAIL_ADDRESS][DOMAIN_NAME] Booked More info Remove Check in Mar…" at bounding box center [495, 127] width 304 height 30
click at [624, 136] on li "[PERSON_NAME] [EMAIL_ADDRESS][DOMAIN_NAME] Booked More info Remove Check in Mar…" at bounding box center [495, 127] width 304 height 30
click at [635, 126] on icon at bounding box center [640, 127] width 10 height 10
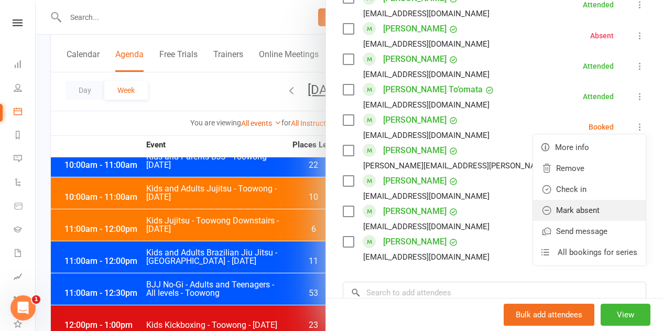
click at [598, 203] on link "Mark absent" at bounding box center [589, 210] width 113 height 21
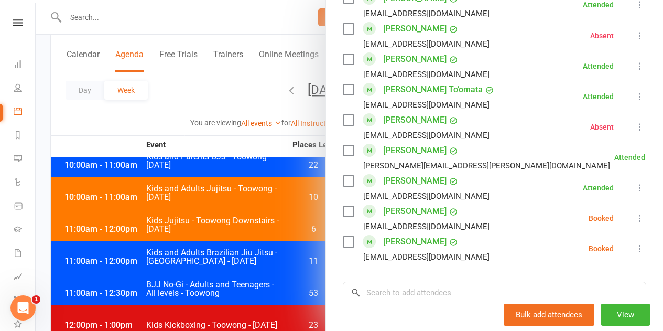
click at [635, 219] on icon at bounding box center [640, 218] width 10 height 10
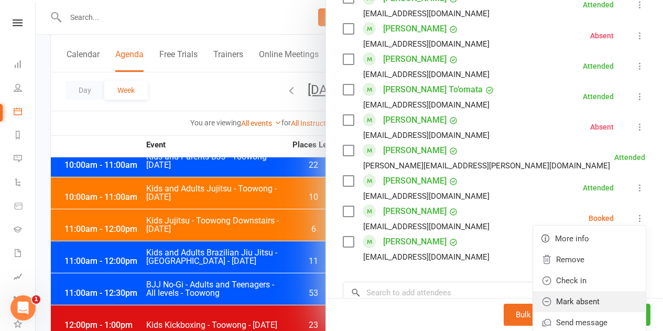
click at [572, 297] on link "Mark absent" at bounding box center [589, 301] width 113 height 21
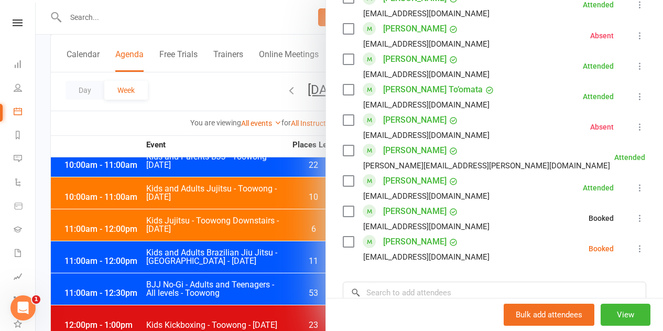
click at [635, 247] on icon at bounding box center [640, 248] width 10 height 10
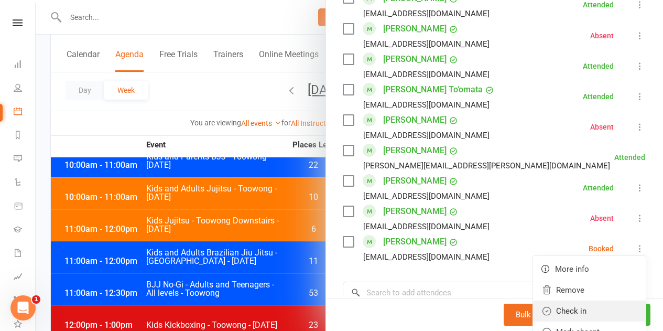
scroll to position [767, 0]
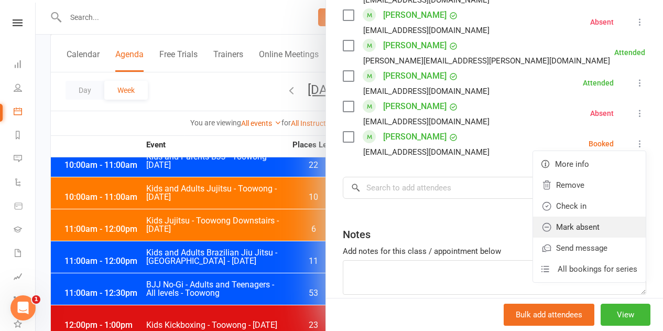
click at [568, 226] on link "Mark absent" at bounding box center [589, 227] width 113 height 21
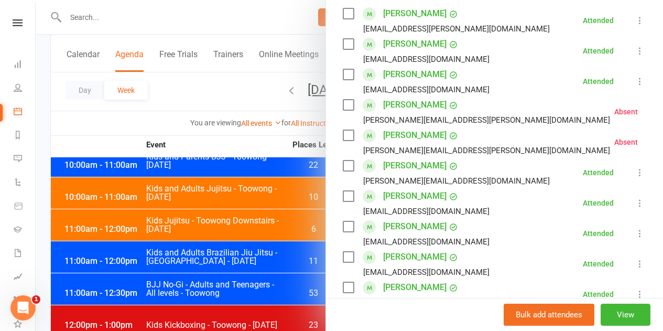
scroll to position [0, 0]
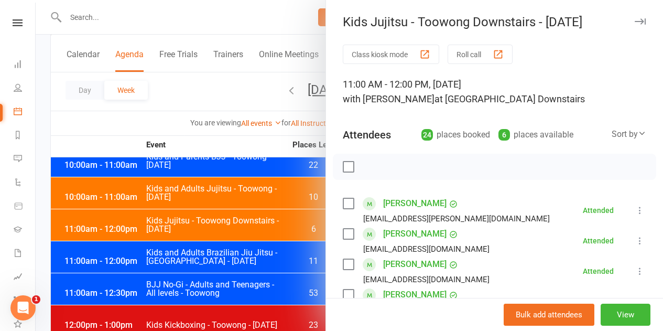
click at [189, 264] on div at bounding box center [350, 165] width 628 height 331
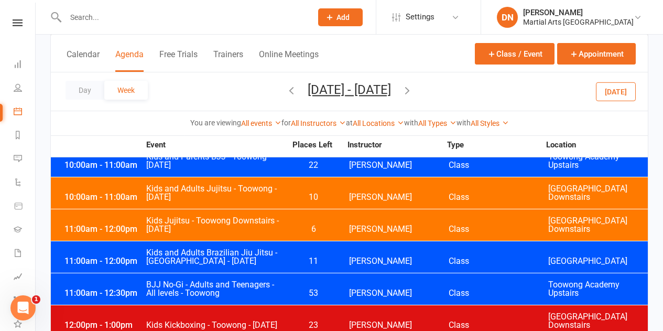
click at [295, 241] on div "11:00am - 12:00pm Kids and Adults Brazilian Jiu Jitsu - [GEOGRAPHIC_DATA] - [DA…" at bounding box center [349, 256] width 597 height 31
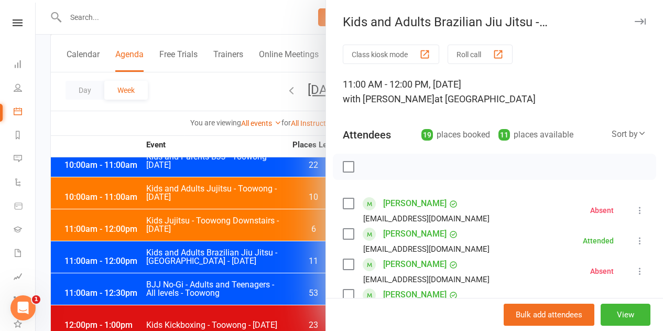
click at [228, 224] on div at bounding box center [350, 165] width 628 height 331
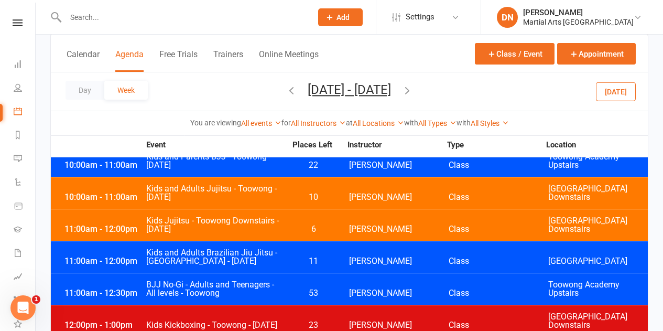
click at [321, 273] on div "11:00am - 12:30pm BJJ No-Gi - Adults and Teenagers - All levels - Toowong 53 [P…" at bounding box center [349, 288] width 597 height 31
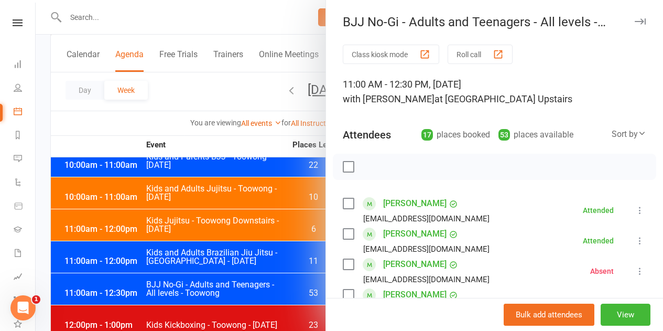
click at [265, 235] on div at bounding box center [350, 165] width 628 height 331
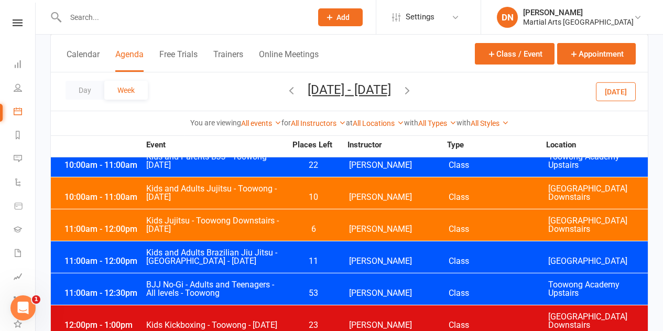
scroll to position [2759, 0]
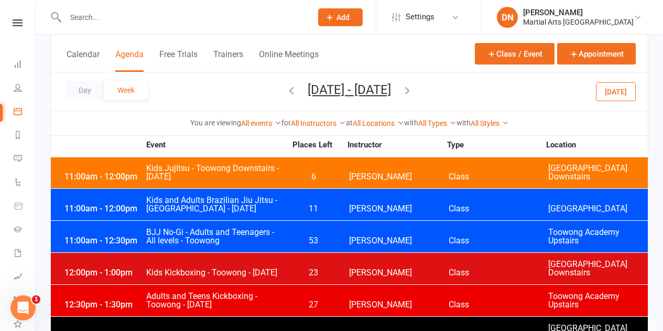
click at [300, 268] on span "23" at bounding box center [313, 272] width 55 height 8
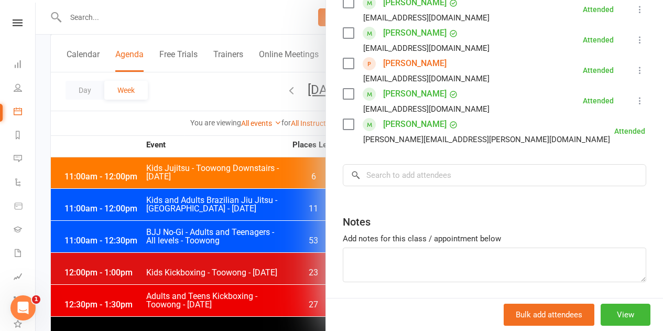
scroll to position [262, 0]
click at [292, 235] on div at bounding box center [350, 165] width 628 height 331
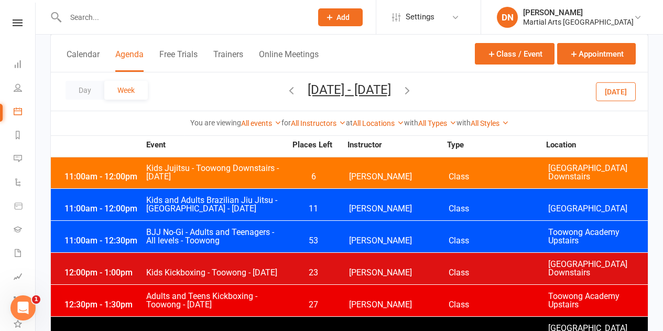
click at [291, 285] on div "12:30pm - 1:30pm Adults and Teens Kickboxing - Toowong - [DATE] 27 [PERSON_NAME…" at bounding box center [349, 300] width 597 height 31
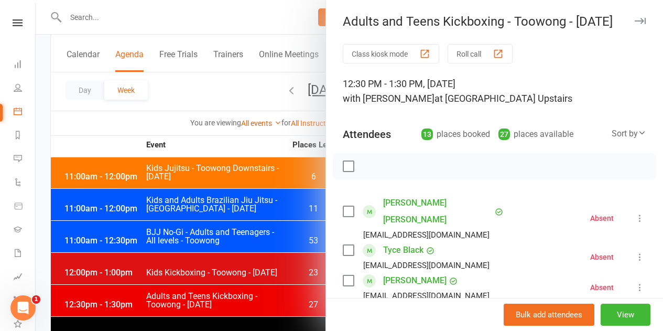
scroll to position [0, 0]
click at [259, 259] on div at bounding box center [350, 165] width 628 height 331
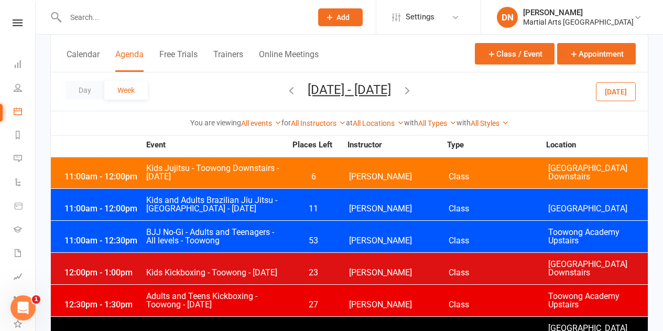
click at [306, 330] on span "0" at bounding box center [313, 336] width 55 height 8
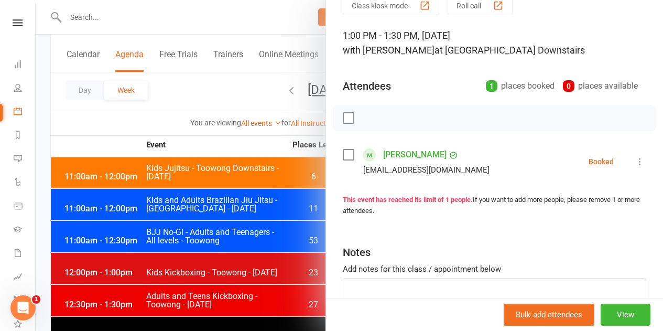
scroll to position [116, 0]
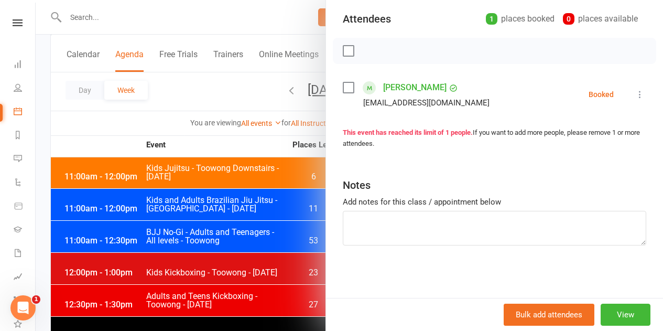
click at [203, 268] on div at bounding box center [350, 165] width 628 height 331
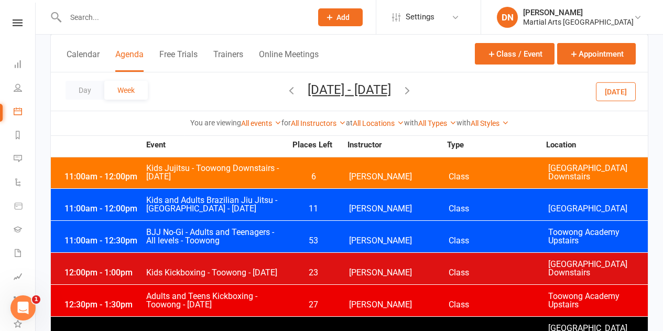
click at [619, 94] on button "[DATE]" at bounding box center [616, 91] width 40 height 19
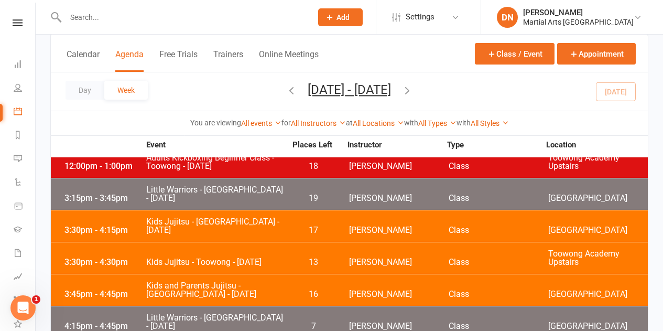
scroll to position [0, 0]
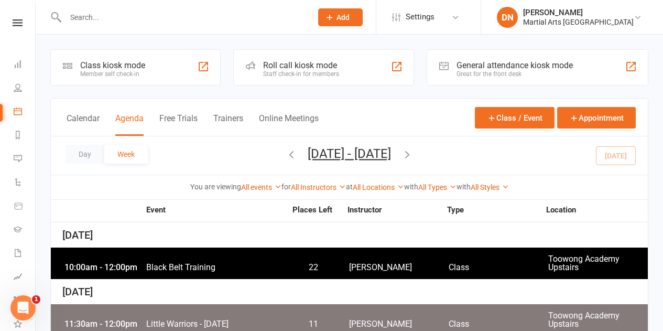
click at [96, 23] on input "text" at bounding box center [183, 17] width 242 height 15
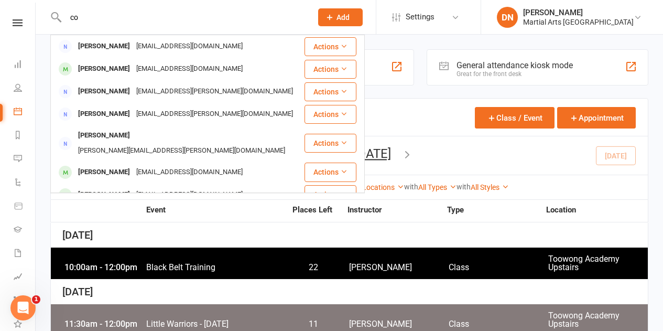
type input "c"
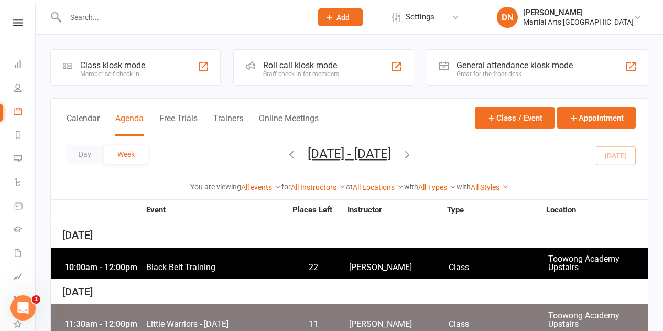
drag, startPoint x: 68, startPoint y: 17, endPoint x: 141, endPoint y: 12, distance: 73.6
click at [127, 13] on input "text" at bounding box center [183, 17] width 242 height 15
click at [139, 16] on input "text" at bounding box center [183, 17] width 242 height 15
click at [13, 22] on icon at bounding box center [18, 22] width 10 height 7
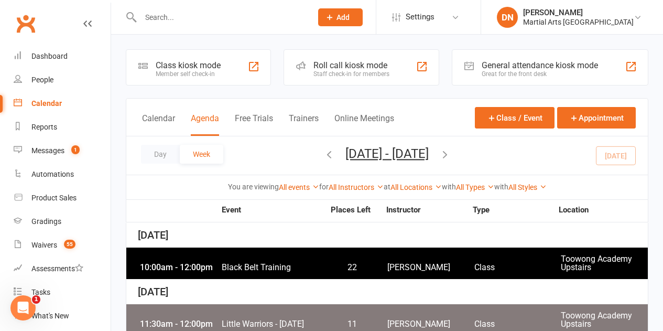
click at [190, 23] on input "text" at bounding box center [220, 17] width 167 height 15
click at [190, 20] on input "text" at bounding box center [220, 17] width 167 height 15
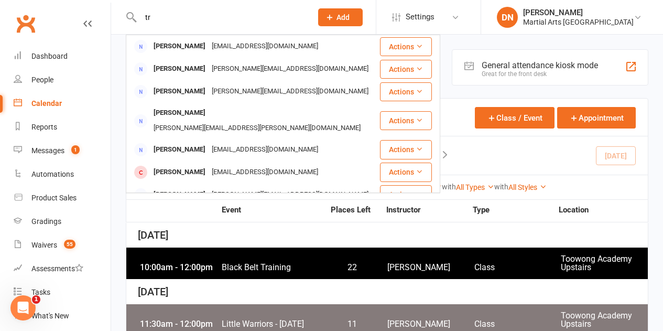
type input "t"
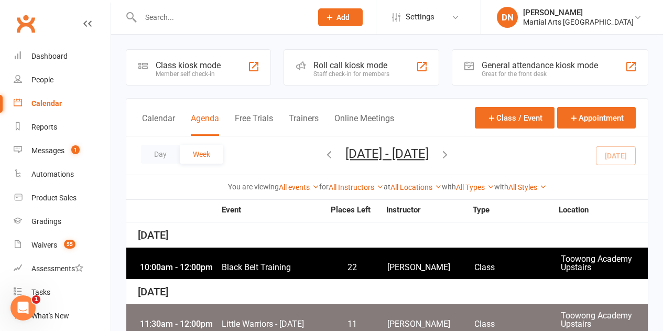
click at [163, 23] on input "text" at bounding box center [220, 17] width 167 height 15
click at [154, 16] on input "text" at bounding box center [220, 17] width 167 height 15
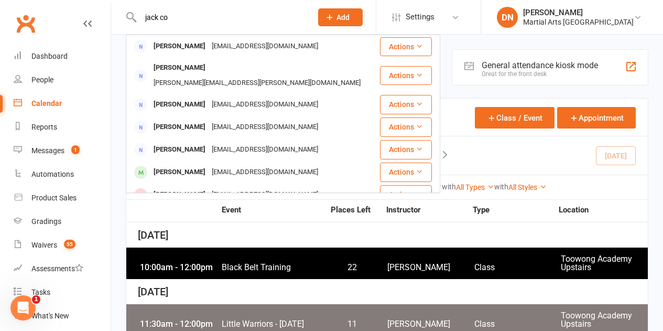
type input "jack con"
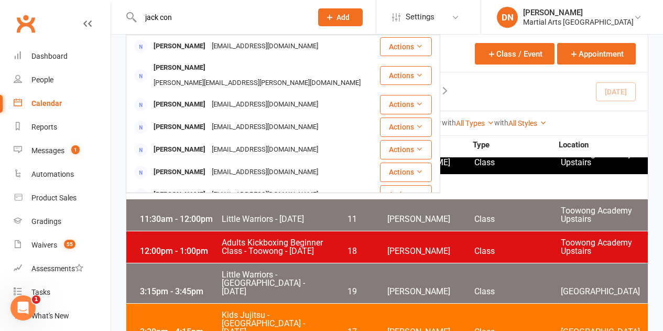
drag, startPoint x: 181, startPoint y: 23, endPoint x: 143, endPoint y: 25, distance: 38.4
click at [143, 25] on div "[PERSON_NAME] con [PERSON_NAME] [EMAIL_ADDRESS][DOMAIN_NAME] Actions [PERSON_NA…" at bounding box center [215, 17] width 179 height 34
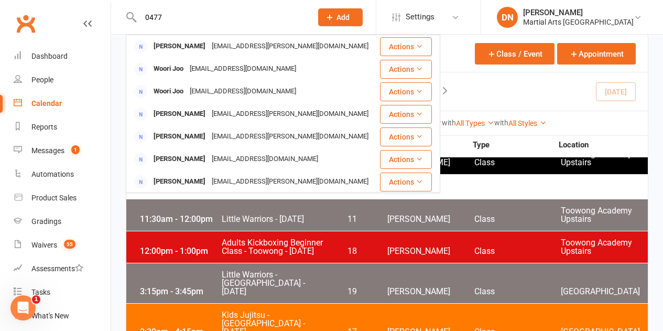
type input "0477"
click at [451, 53] on div "Calendar Agenda Free Trials Trainers Online Meetings Class / Event Appointment" at bounding box center [387, 54] width 522 height 38
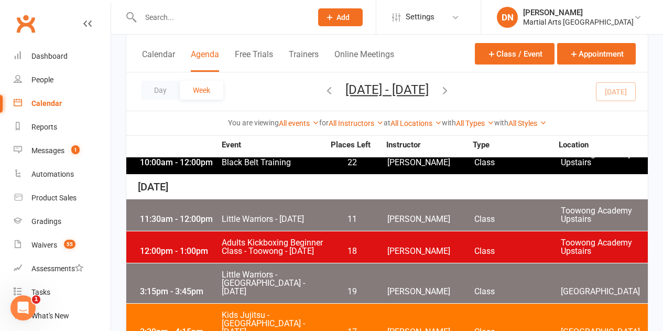
click at [324, 91] on icon "button" at bounding box center [330, 90] width 12 height 12
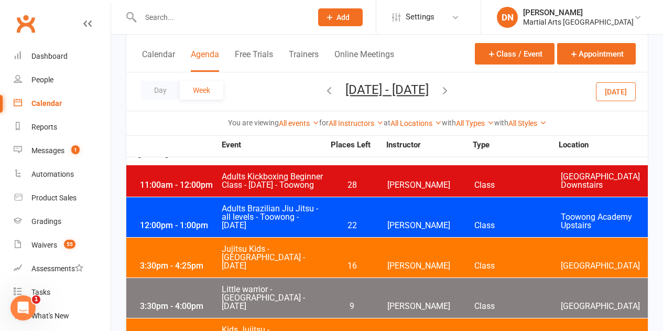
scroll to position [891, 0]
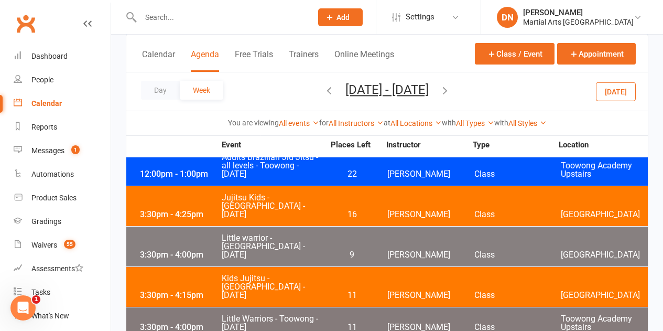
click at [401, 156] on div "Event Places Left Instructor Type Location" at bounding box center [387, 146] width 523 height 23
click at [400, 291] on span "[PERSON_NAME]" at bounding box center [430, 295] width 87 height 8
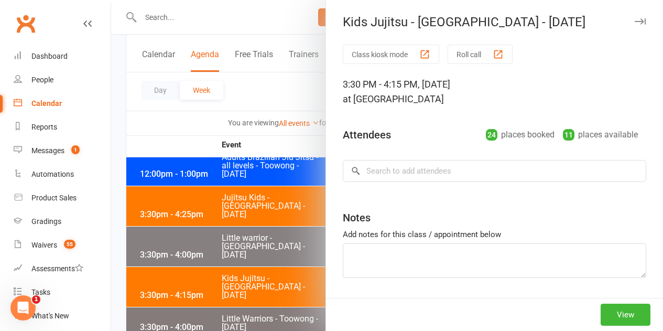
click at [283, 257] on div at bounding box center [387, 165] width 552 height 331
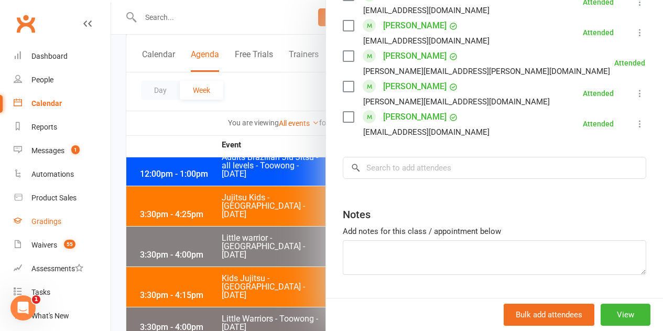
scroll to position [877, 0]
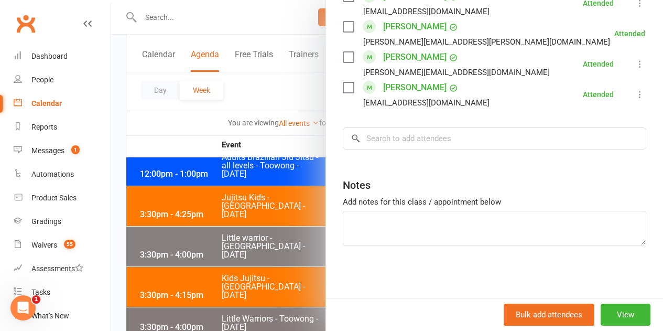
click at [248, 239] on div at bounding box center [387, 165] width 552 height 331
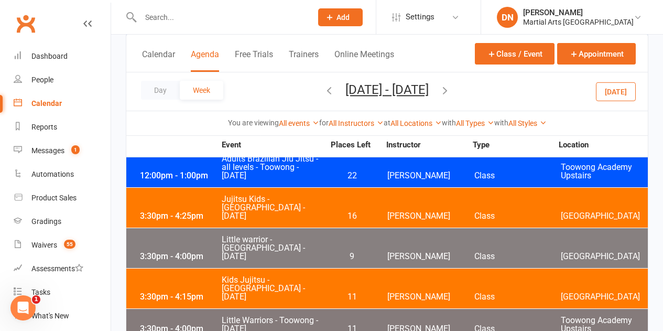
scroll to position [839, 0]
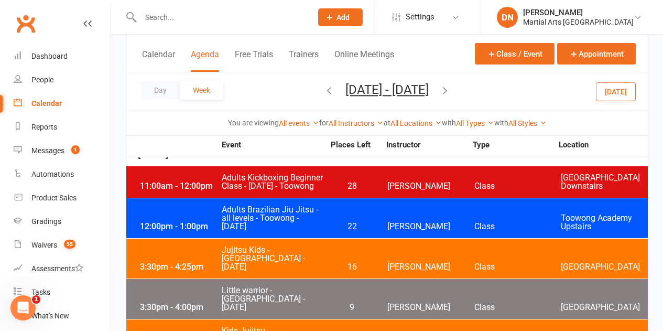
click at [181, 14] on input "text" at bounding box center [220, 17] width 167 height 15
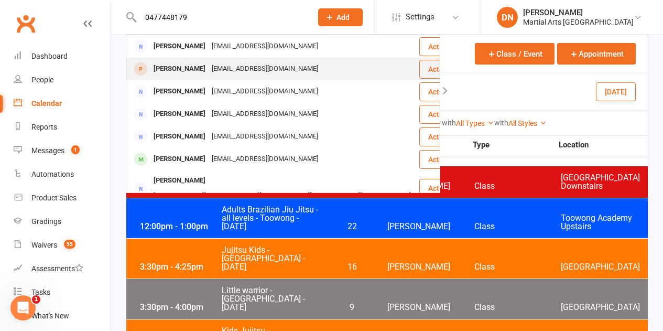
type input "0477448179"
click at [203, 76] on div "[PERSON_NAME]" at bounding box center [179, 68] width 58 height 15
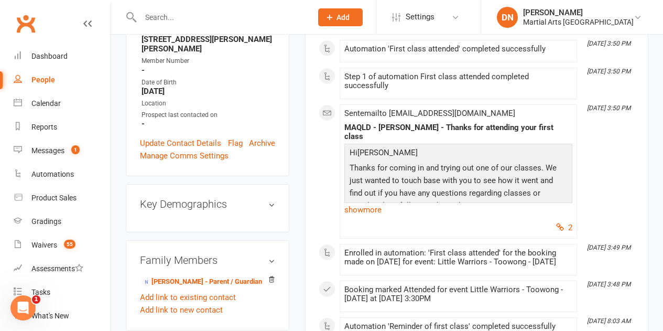
scroll to position [315, 0]
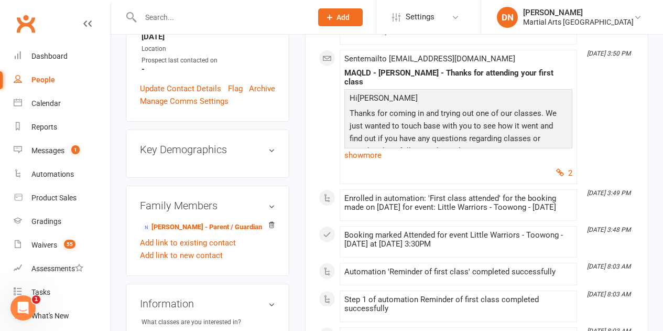
drag, startPoint x: 399, startPoint y: 206, endPoint x: 530, endPoint y: 227, distance: 132.3
click at [530, 221] on li "[DATE] 3:49 PM Enrolled in automation: 'First class attended' for the booking m…" at bounding box center [459, 204] width 238 height 31
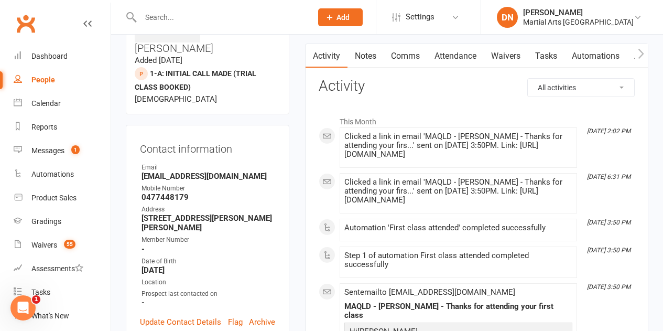
scroll to position [0, 0]
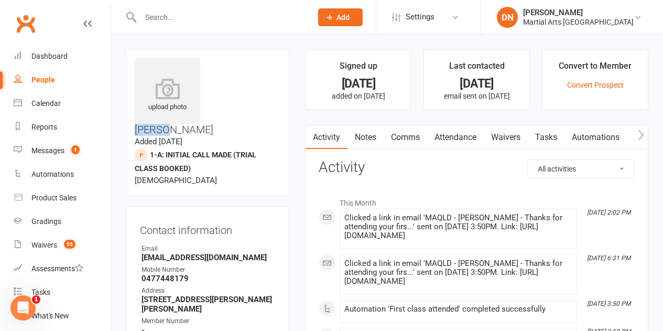
drag, startPoint x: 206, startPoint y: 64, endPoint x: 258, endPoint y: 66, distance: 52.4
click at [258, 66] on h3 "[PERSON_NAME]" at bounding box center [208, 96] width 146 height 77
click at [272, 62] on h3 "[PERSON_NAME]" at bounding box center [208, 96] width 146 height 77
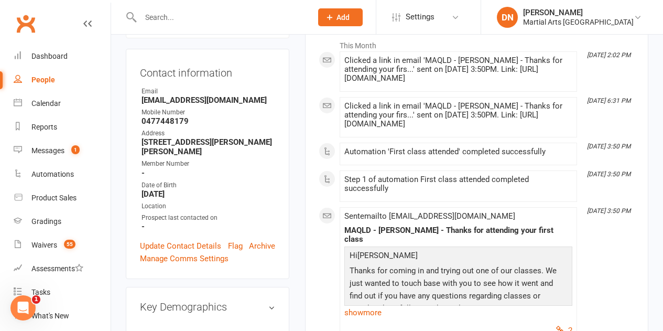
scroll to position [52, 0]
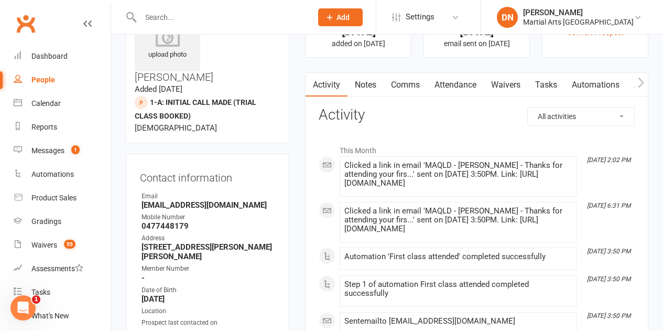
click at [30, 90] on link "People" at bounding box center [62, 80] width 97 height 24
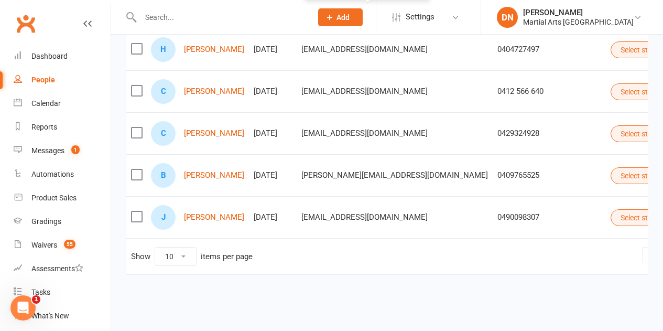
scroll to position [373, 0]
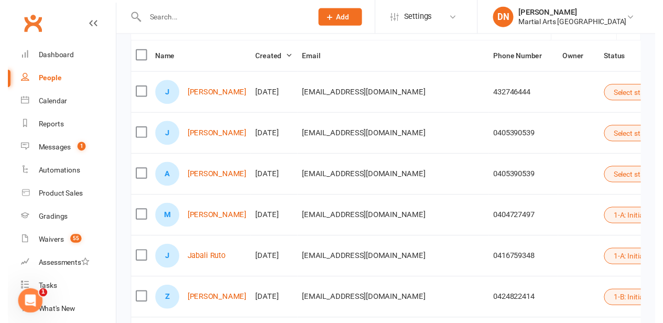
scroll to position [111, 0]
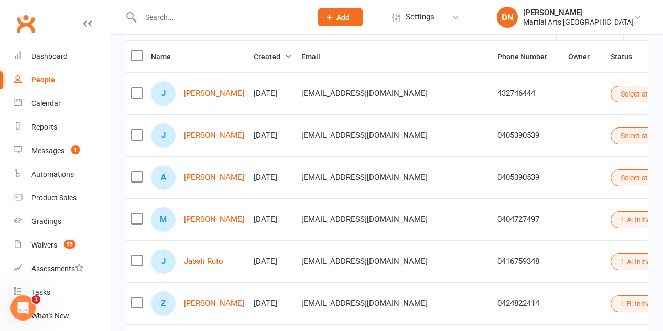
click at [611, 182] on button "Select status" at bounding box center [646, 177] width 71 height 17
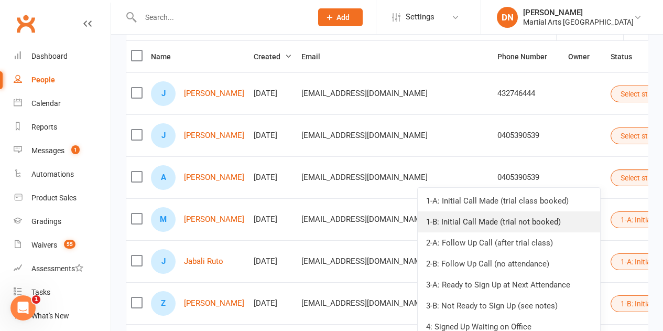
click at [527, 226] on link "1-B: Initial Call Made (trial not booked)" at bounding box center [509, 221] width 182 height 21
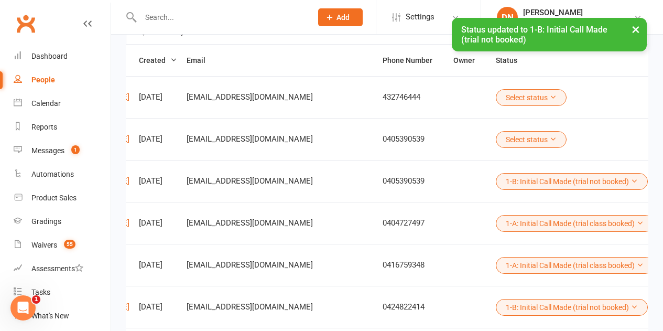
scroll to position [59, 0]
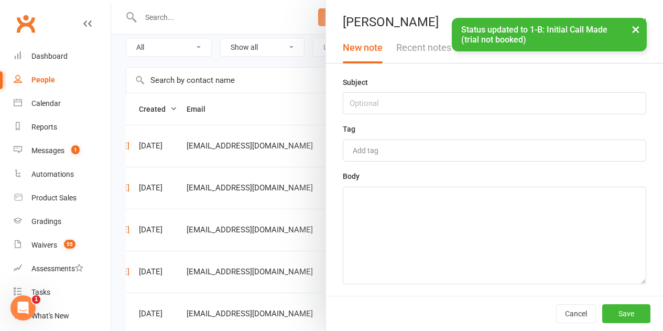
scroll to position [0, 107]
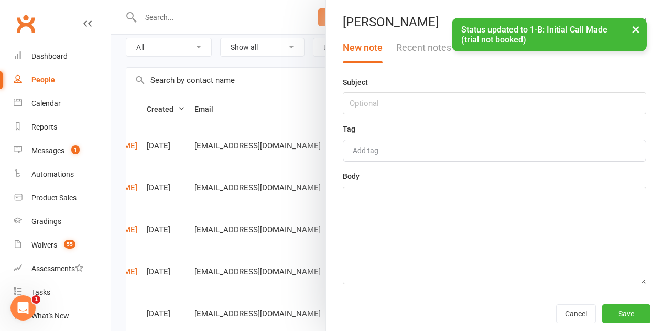
click at [419, 131] on div "Tag Add tag" at bounding box center [495, 142] width 304 height 39
click at [410, 112] on input "text" at bounding box center [495, 103] width 304 height 22
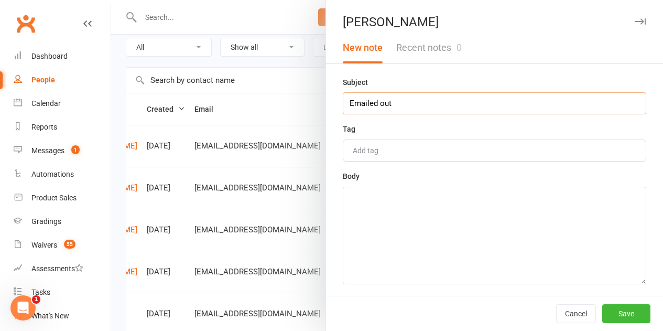
type input "Emailed out"
type textarea "asked if they want a trial."
click at [602, 313] on button "Save" at bounding box center [626, 313] width 48 height 19
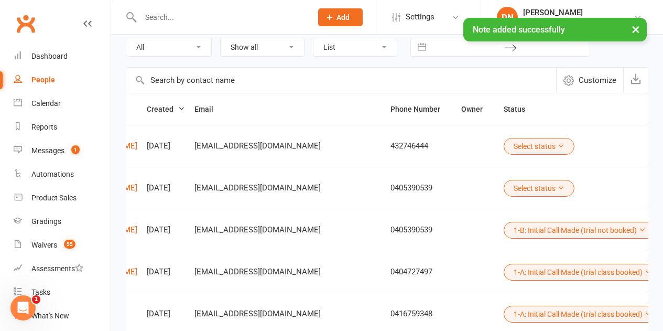
click at [504, 187] on button "Select status" at bounding box center [539, 188] width 71 height 17
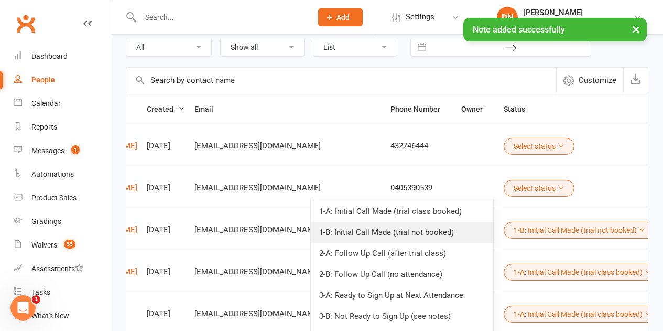
click at [436, 228] on link "1-B: Initial Call Made (trial not booked)" at bounding box center [402, 232] width 182 height 21
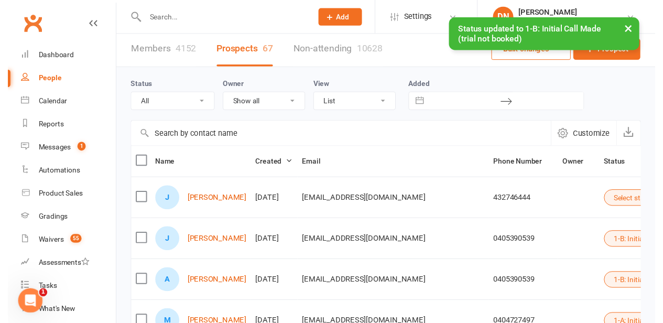
scroll to position [0, 0]
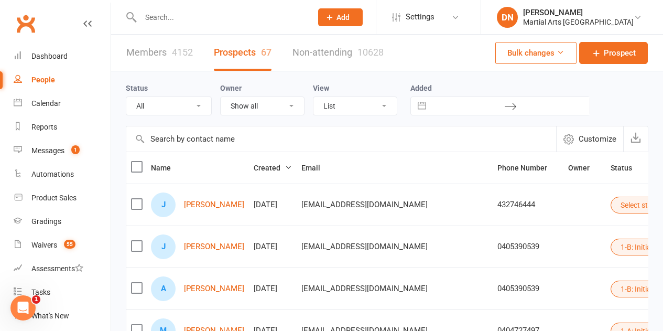
click at [611, 208] on button "Select status" at bounding box center [646, 205] width 71 height 17
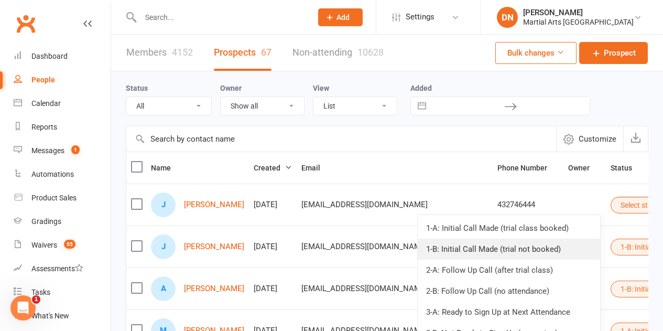
click at [554, 245] on link "1-B: Initial Call Made (trial not booked)" at bounding box center [509, 249] width 182 height 21
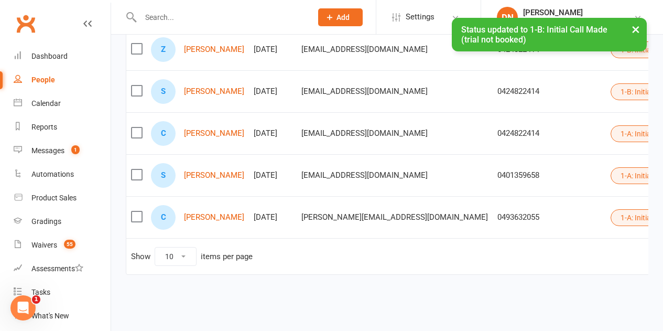
scroll to position [0, 115]
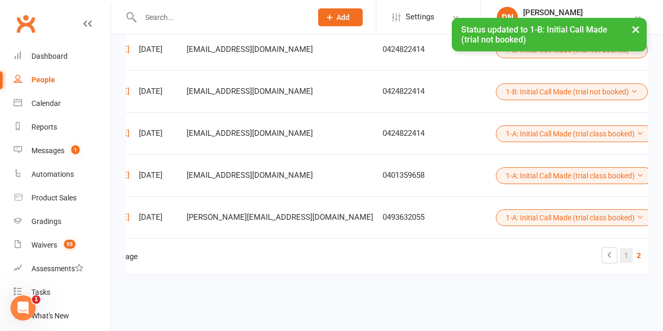
click at [620, 248] on link "1" at bounding box center [626, 255] width 13 height 15
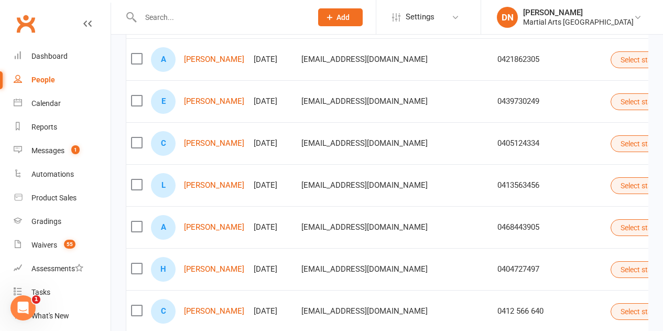
scroll to position [164, 0]
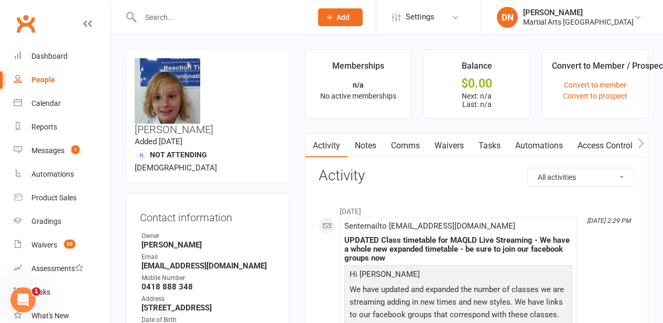
click at [30, 83] on link "People" at bounding box center [62, 80] width 97 height 24
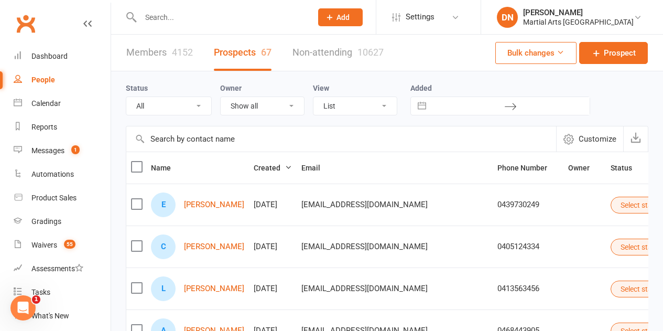
click at [51, 80] on div "People" at bounding box center [43, 80] width 24 height 8
click at [41, 101] on div "Calendar" at bounding box center [45, 103] width 29 height 8
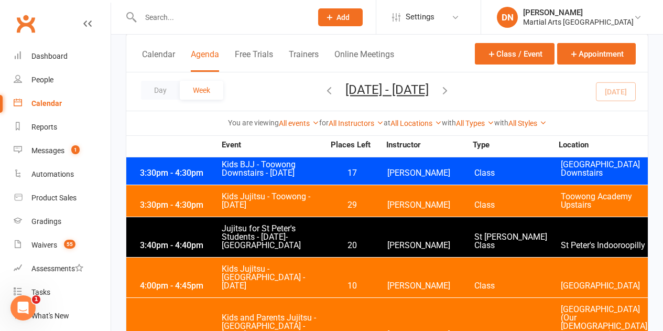
scroll to position [2150, 0]
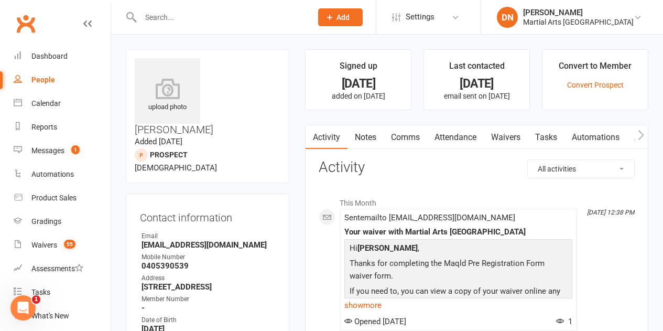
click at [409, 139] on link "Comms" at bounding box center [406, 137] width 44 height 24
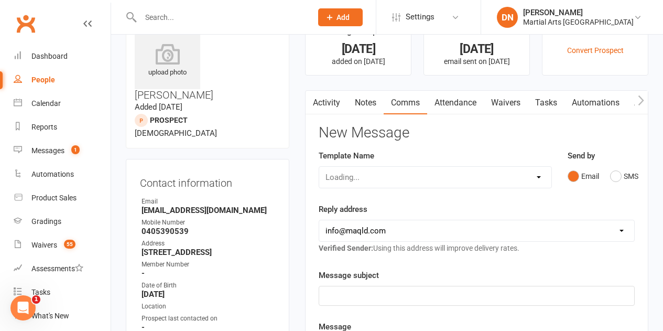
scroll to position [52, 0]
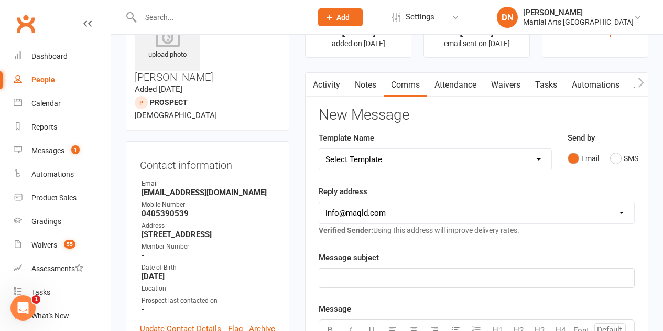
click at [534, 154] on select "Select Template [Email] Black Belt 1st degree [Email] Bushido Seminar [Email] K…" at bounding box center [435, 159] width 232 height 21
select select "10"
click at [319, 149] on select "Select Template [Email] Black Belt 1st degree [Email] Bushido Seminar [Email] K…" at bounding box center [435, 159] width 232 height 21
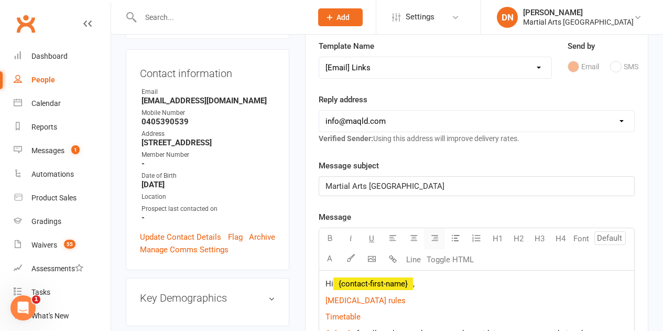
scroll to position [210, 0]
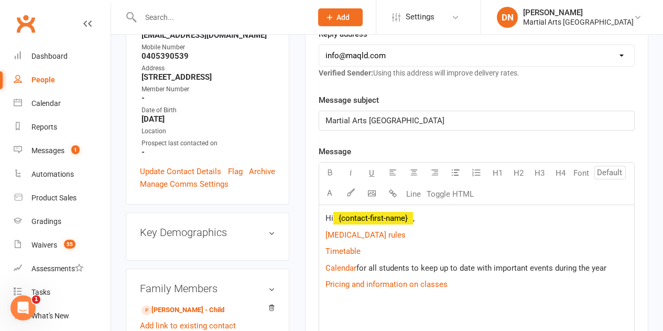
click at [455, 223] on p "Hi ﻿ {contact-first-name} ," at bounding box center [477, 218] width 303 height 13
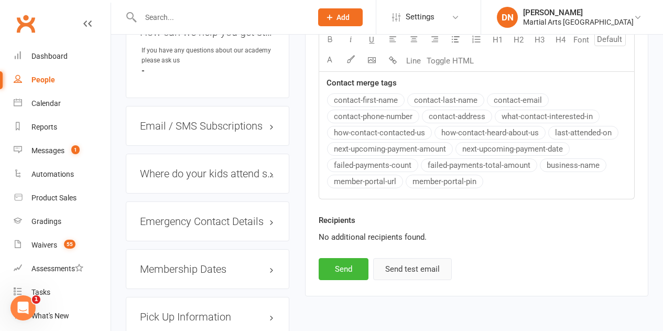
scroll to position [682, 0]
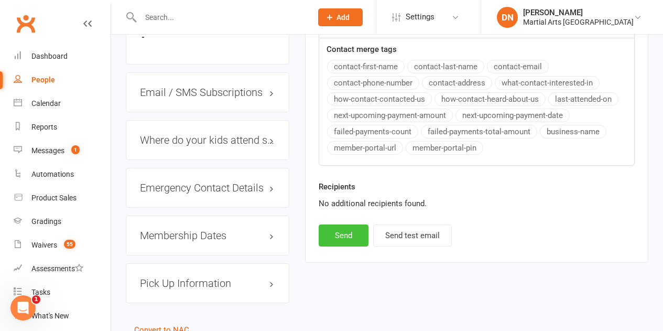
click at [321, 234] on button "Send" at bounding box center [344, 235] width 50 height 22
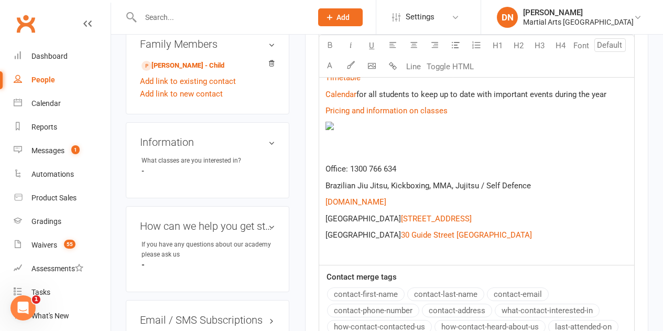
scroll to position [315, 0]
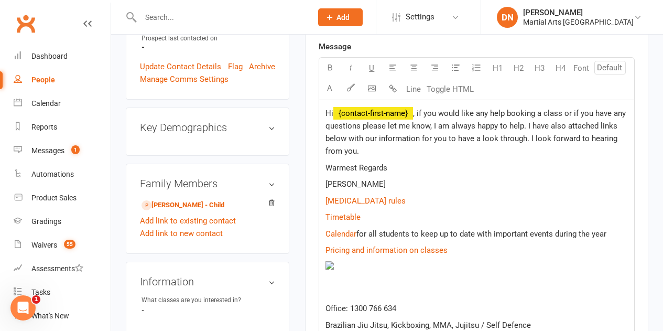
select select
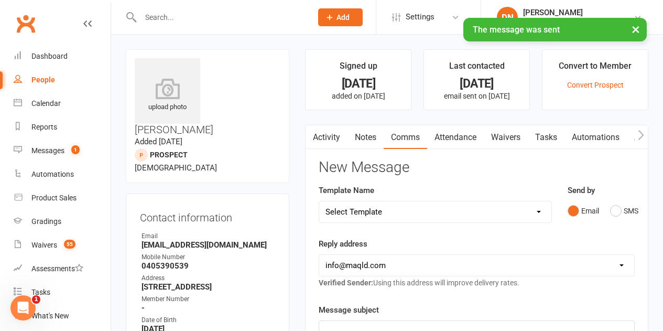
click at [373, 142] on link "Notes" at bounding box center [366, 137] width 36 height 24
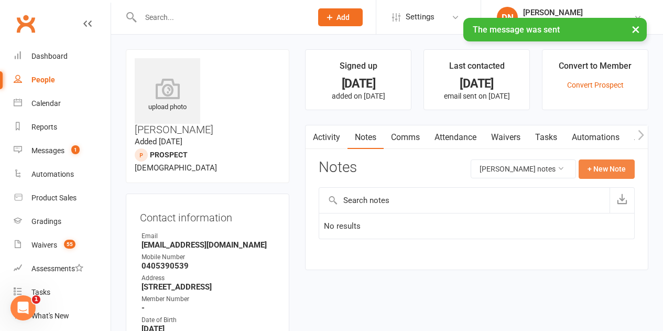
click at [590, 168] on button "+ New Note" at bounding box center [607, 168] width 56 height 19
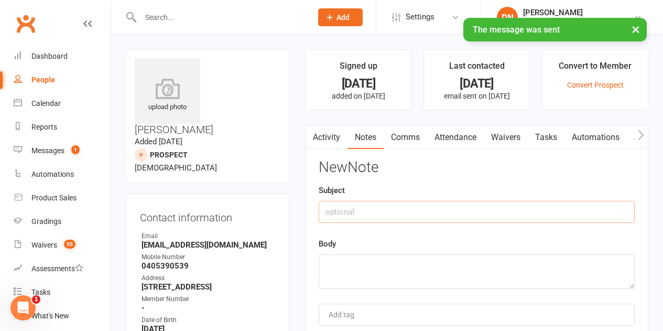
click at [432, 211] on input "text" at bounding box center [477, 212] width 316 height 22
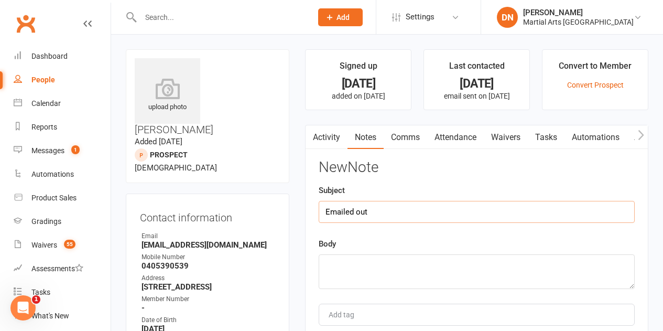
type input "Emailed out"
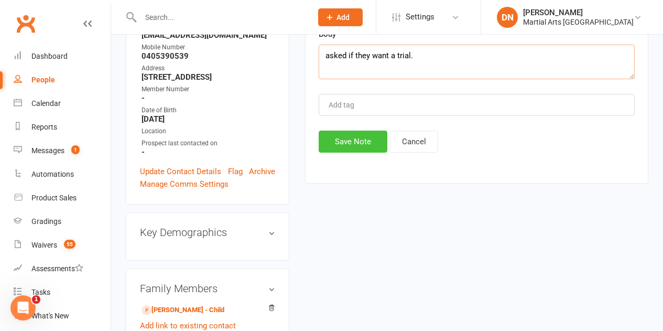
type textarea "asked if they want a trial."
click at [360, 148] on button "Save Note" at bounding box center [353, 142] width 69 height 22
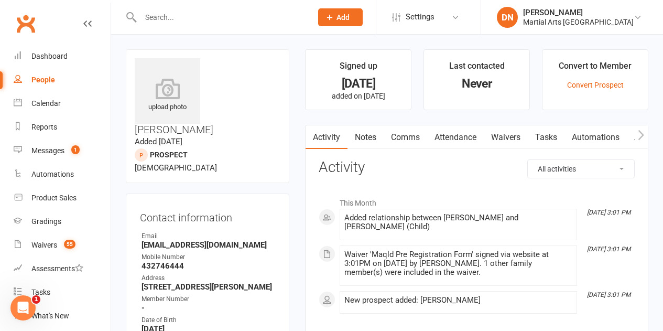
click at [407, 127] on link "Comms" at bounding box center [406, 137] width 44 height 24
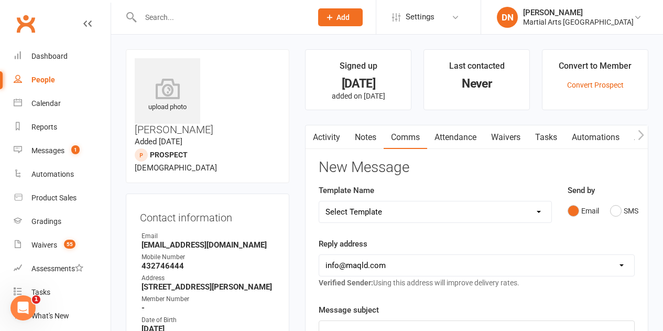
drag, startPoint x: 542, startPoint y: 209, endPoint x: 530, endPoint y: 202, distance: 14.1
click at [542, 209] on select "Select Template [Email] Black Belt 1st degree [Email] Bushido Seminar [Email] K…" at bounding box center [435, 211] width 232 height 21
select select "10"
click at [319, 201] on select "Select Template [Email] Black Belt 1st degree [Email] Bushido Seminar [Email] K…" at bounding box center [435, 211] width 232 height 21
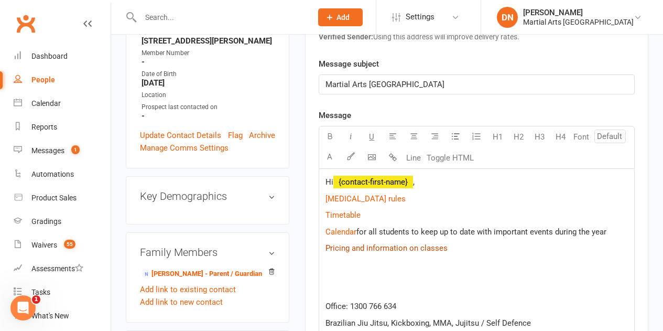
scroll to position [315, 0]
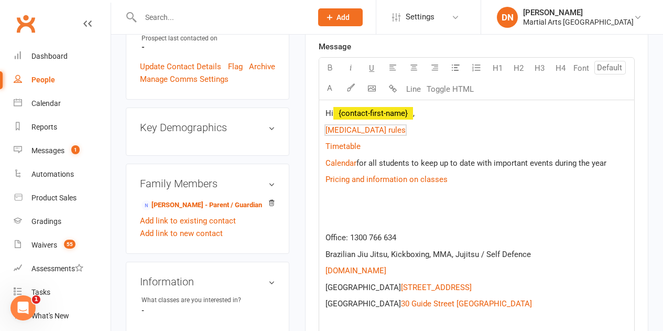
click at [439, 123] on div "Hi ﻿ {contact-first-name} , $ Covid 19 rules $ $ Timetable $ $ Calendar $ for a…" at bounding box center [476, 217] width 315 height 234
click at [436, 113] on p "Hi ﻿ {contact-first-name} ," at bounding box center [477, 113] width 303 height 13
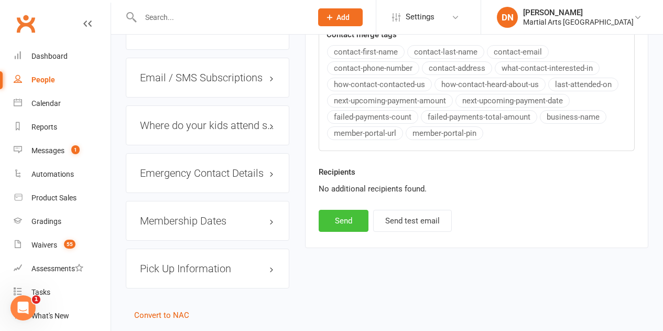
click at [369, 220] on button "Send" at bounding box center [344, 221] width 50 height 22
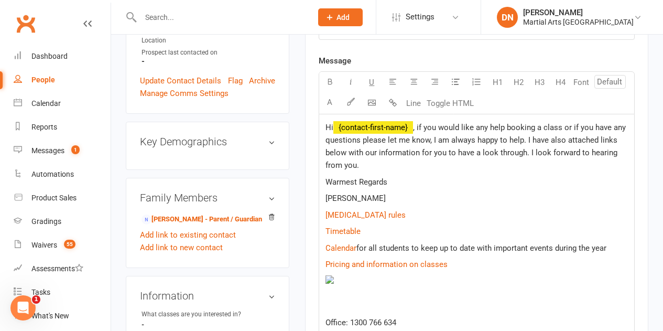
select select
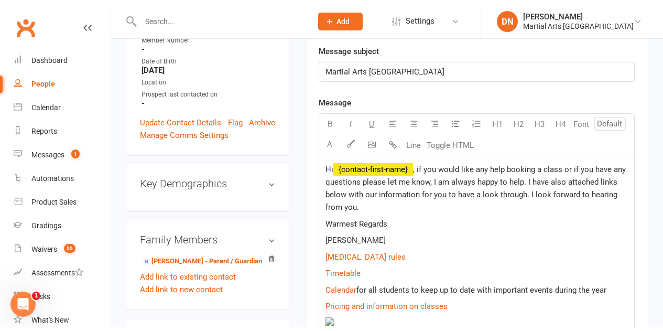
scroll to position [15, 0]
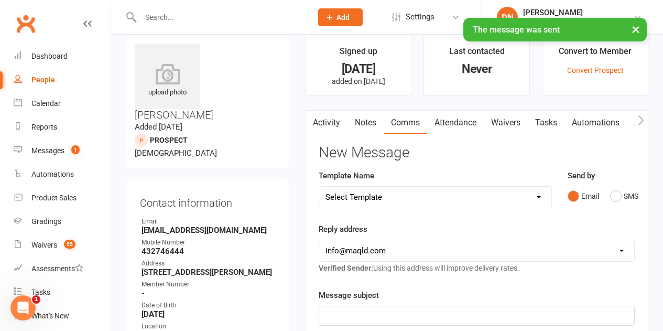
click at [369, 116] on link "Notes" at bounding box center [366, 123] width 36 height 24
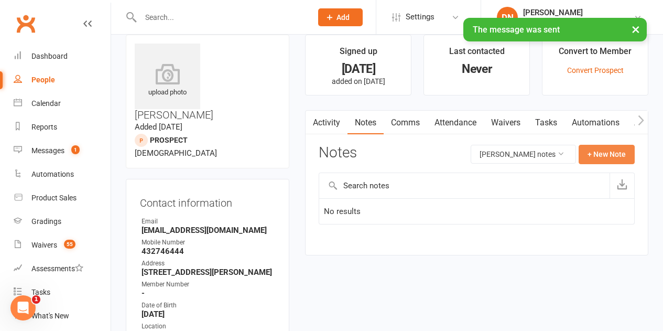
click at [628, 149] on button "+ New Note" at bounding box center [607, 154] width 56 height 19
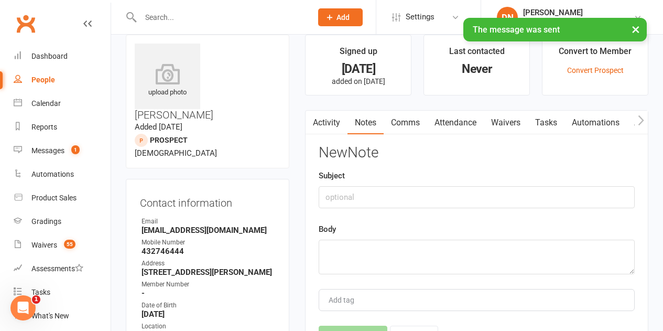
click at [413, 185] on div "Subject" at bounding box center [477, 188] width 316 height 39
click at [411, 203] on input "text" at bounding box center [477, 197] width 316 height 22
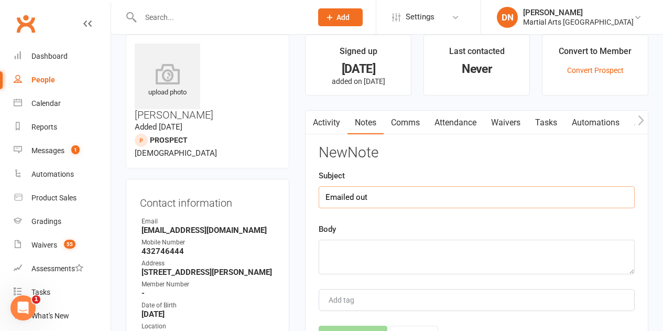
type input "Emailed out"
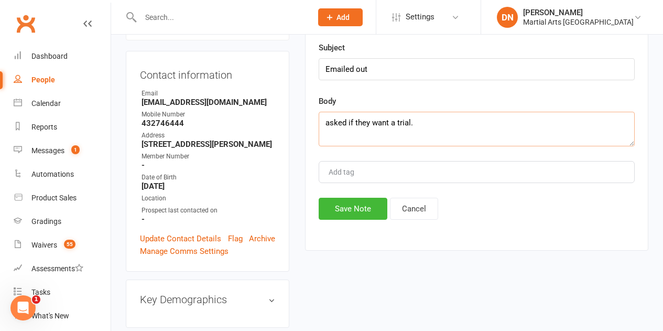
scroll to position [224, 0]
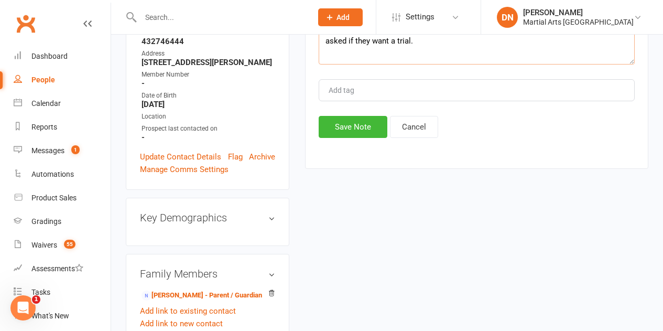
type textarea "asked if they want a trial."
click at [363, 145] on div "Activity Notes Comms Attendance Waivers Tasks Automations Access Control Notes …" at bounding box center [476, 34] width 343 height 269
click at [361, 138] on button "Save Note" at bounding box center [353, 127] width 69 height 22
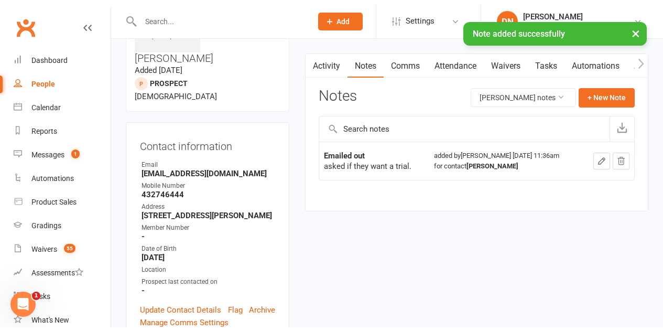
scroll to position [0, 0]
